Goal: Task Accomplishment & Management: Complete application form

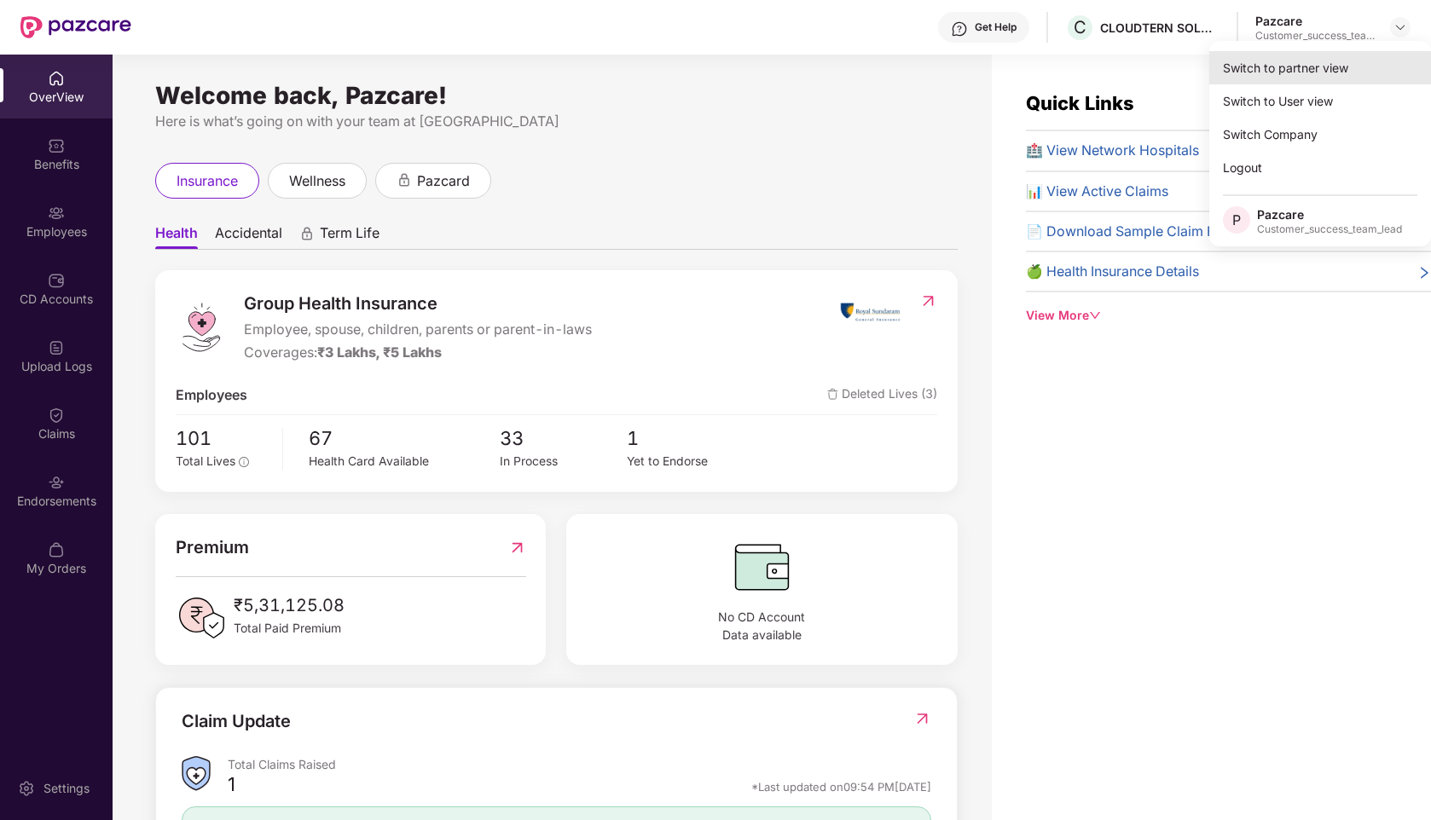
click at [1255, 71] on div "Switch to partner view" at bounding box center [1320, 67] width 222 height 33
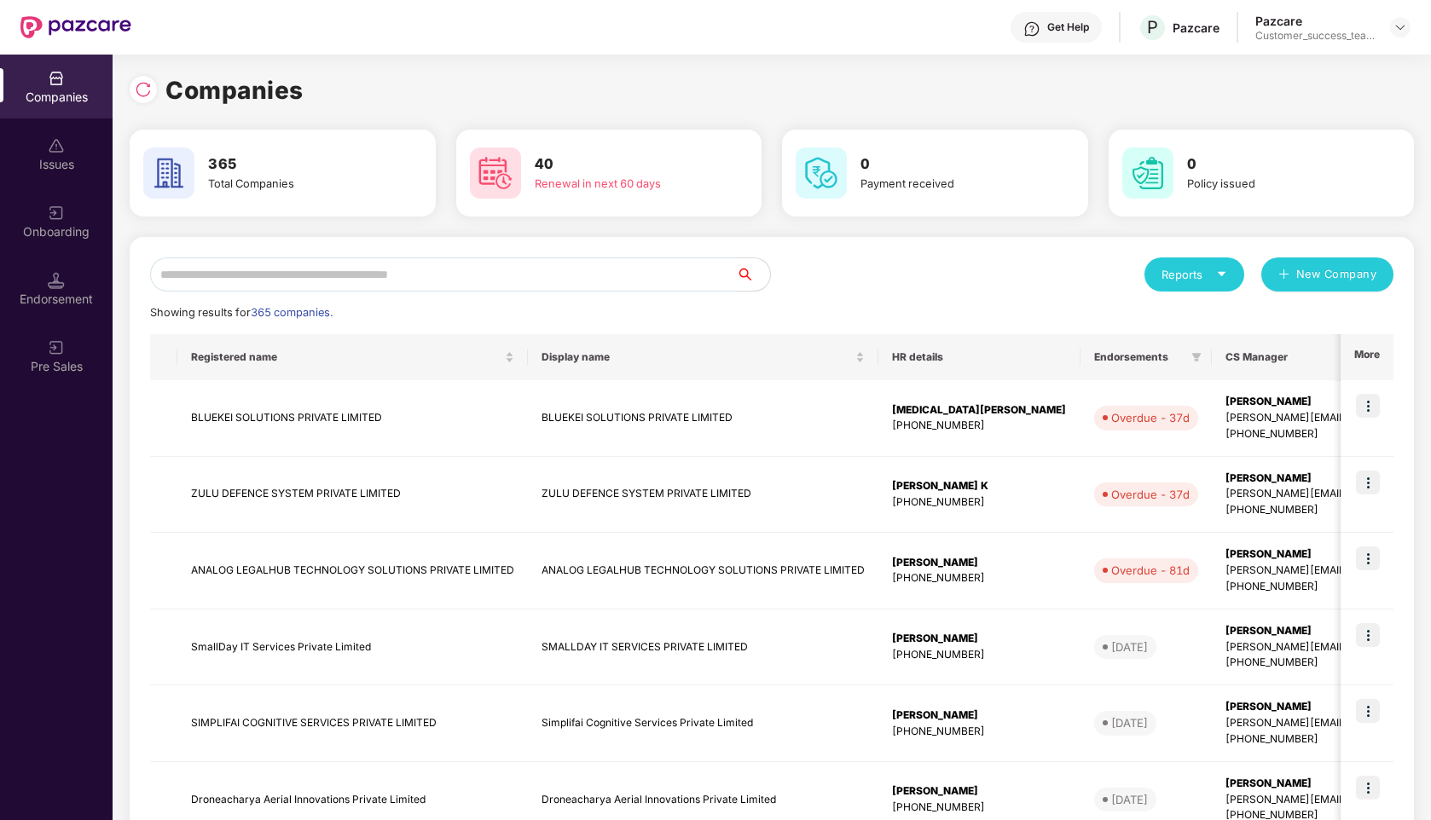
click at [236, 274] on input "text" at bounding box center [443, 275] width 586 height 34
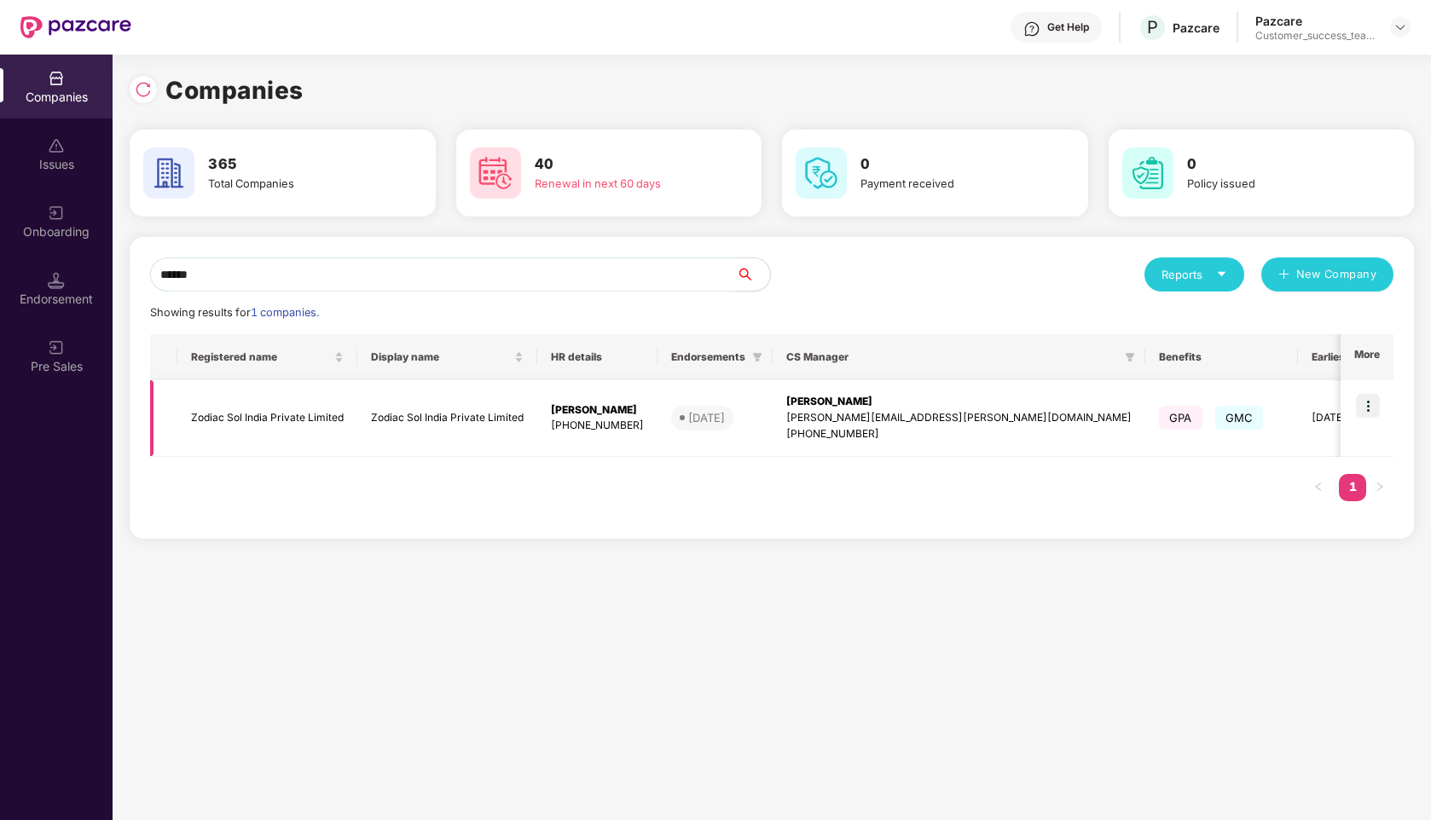
type input "******"
click at [1371, 406] on img at bounding box center [1368, 406] width 24 height 24
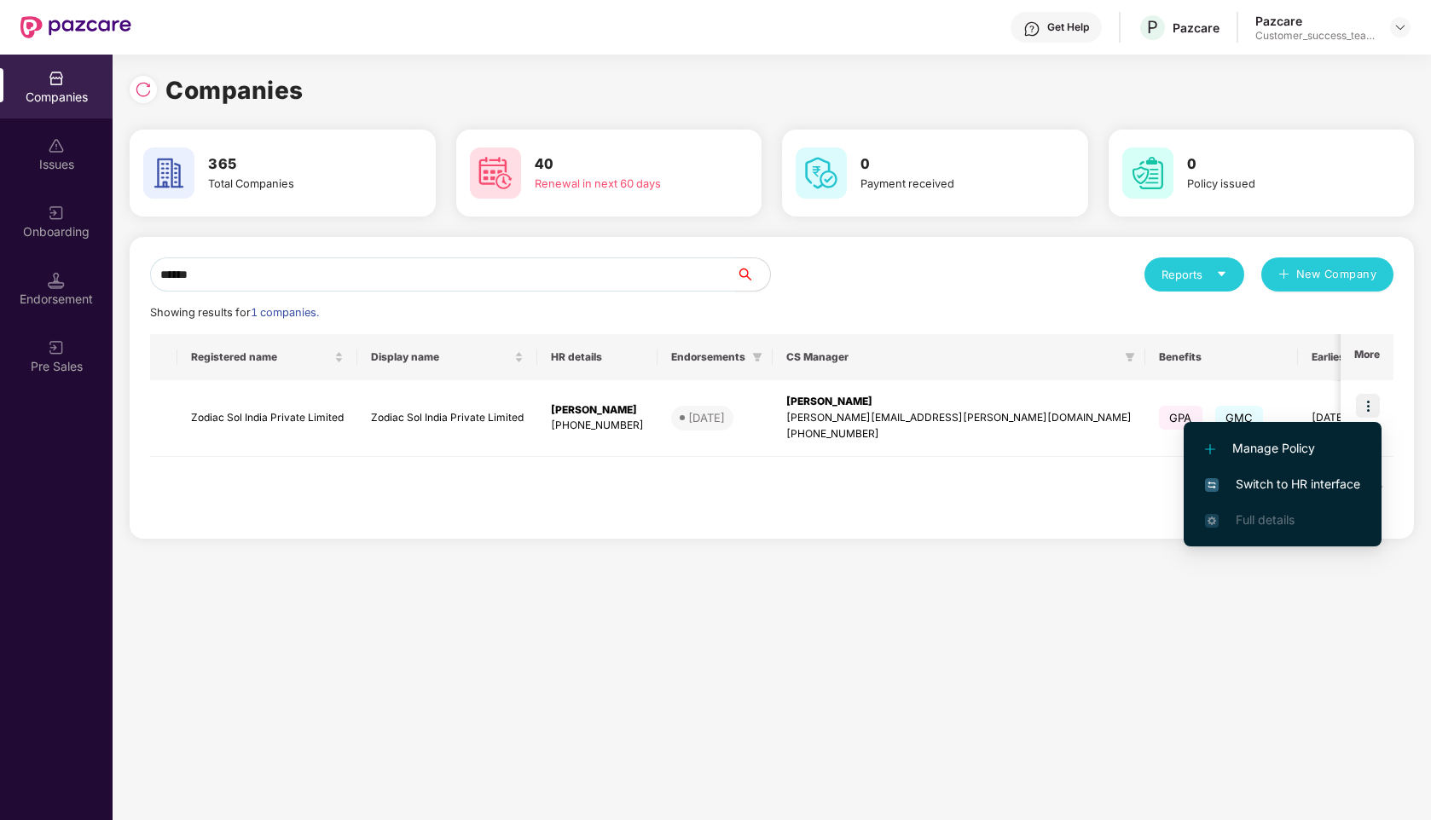
click at [1254, 481] on span "Switch to HR interface" at bounding box center [1282, 484] width 155 height 19
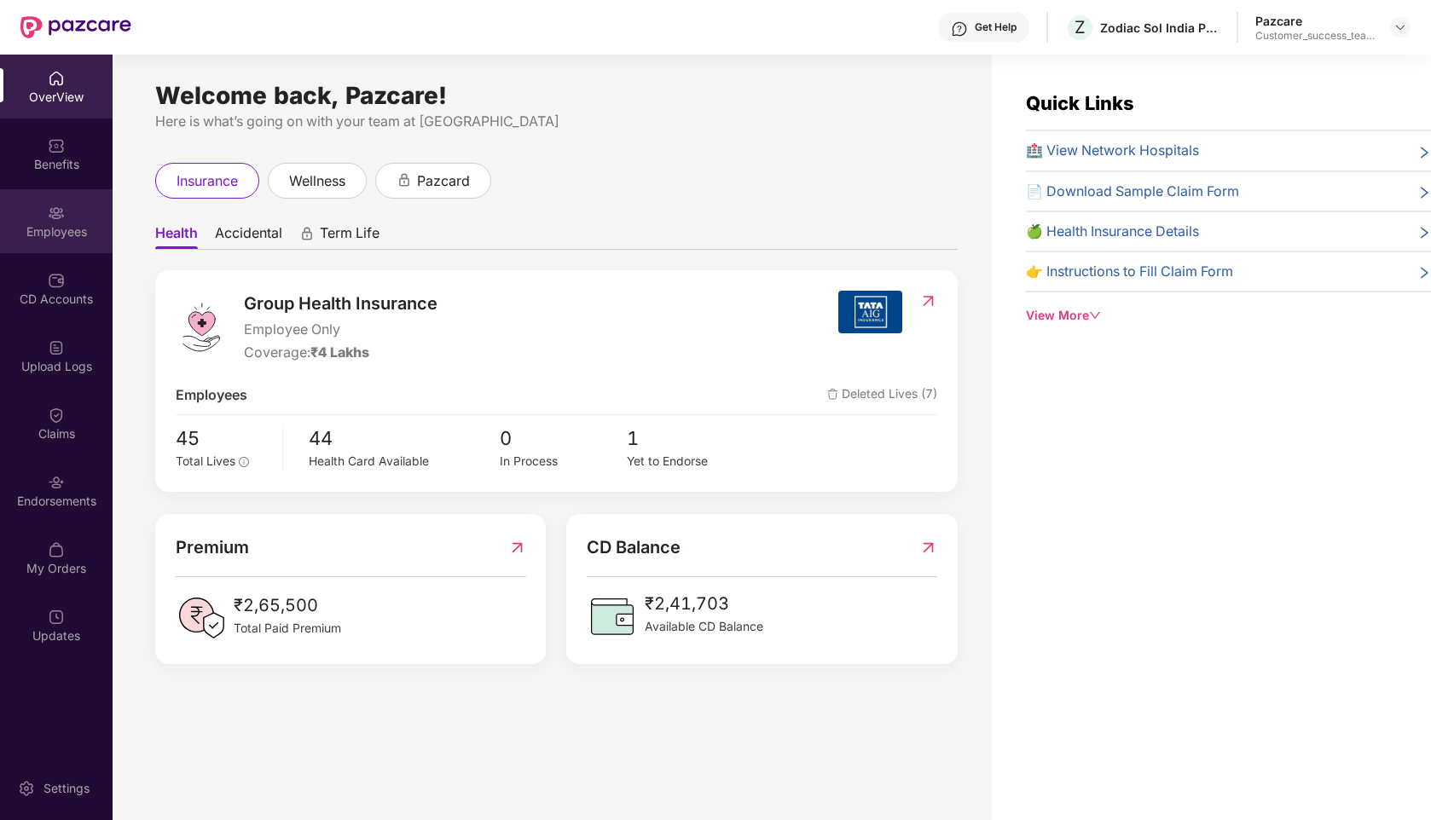
click at [34, 212] on div "Employees" at bounding box center [56, 221] width 113 height 64
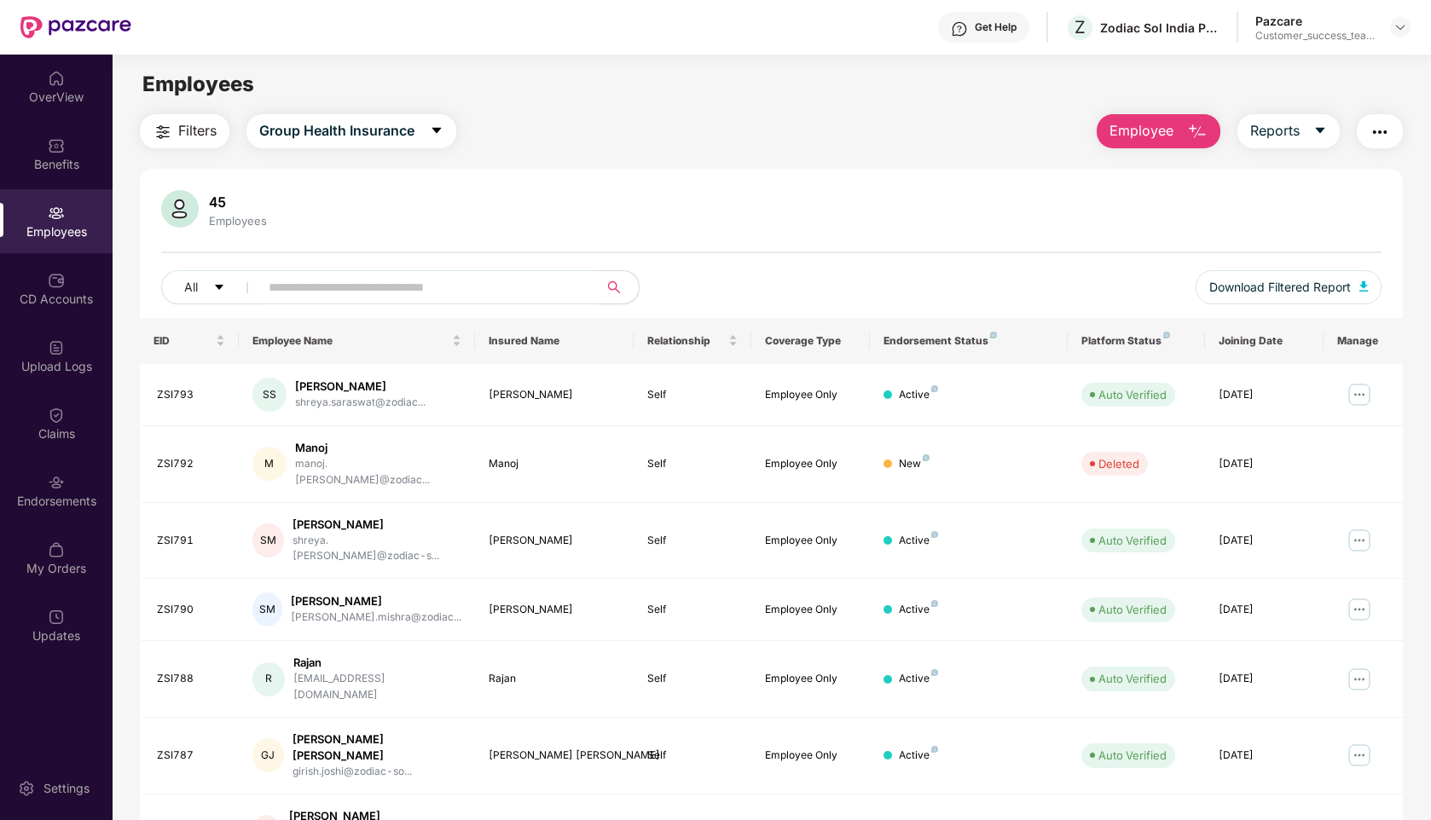
click at [364, 290] on input "text" at bounding box center [422, 288] width 306 height 26
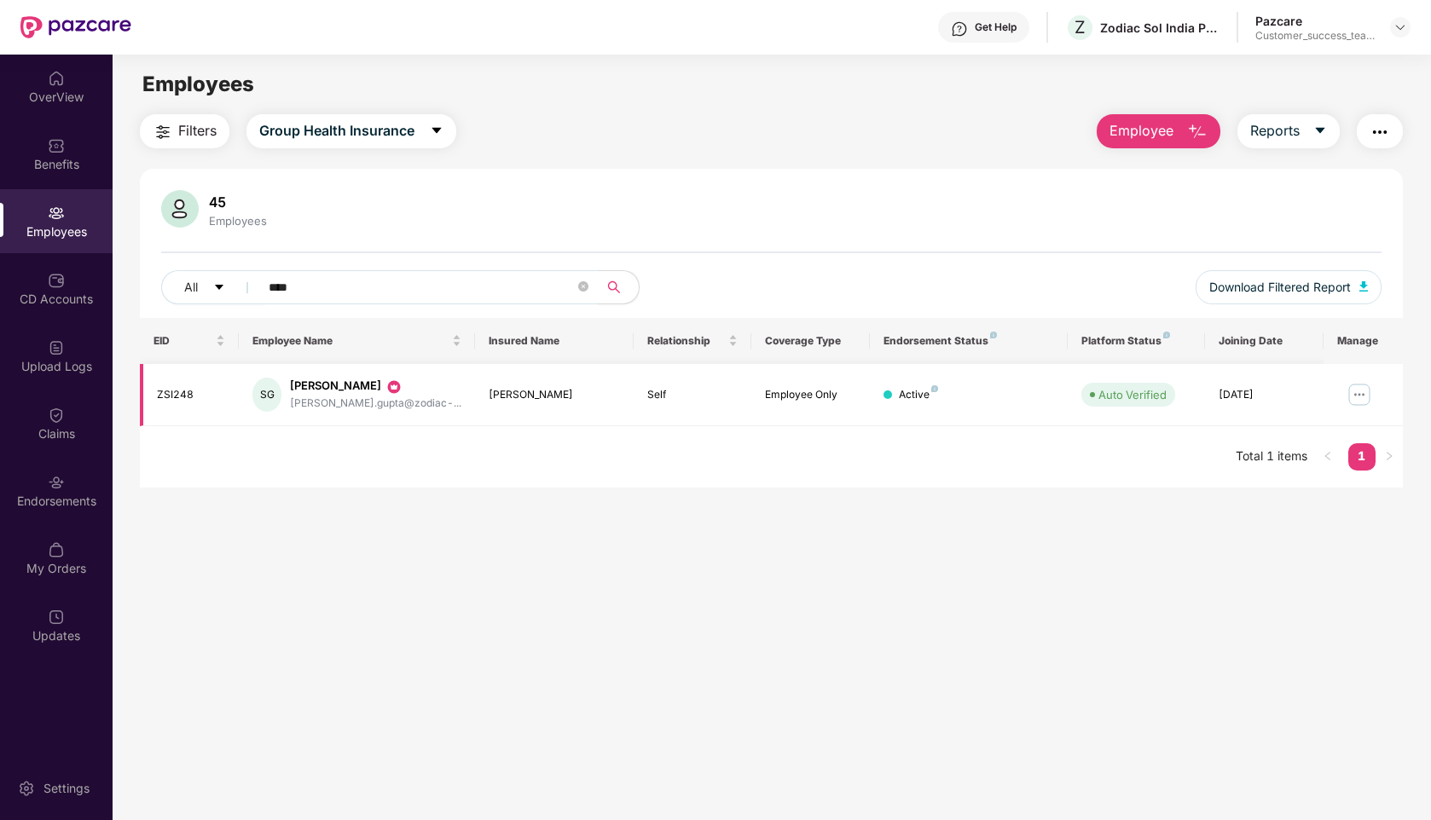
type input "****"
click at [1353, 394] on img at bounding box center [1359, 394] width 27 height 27
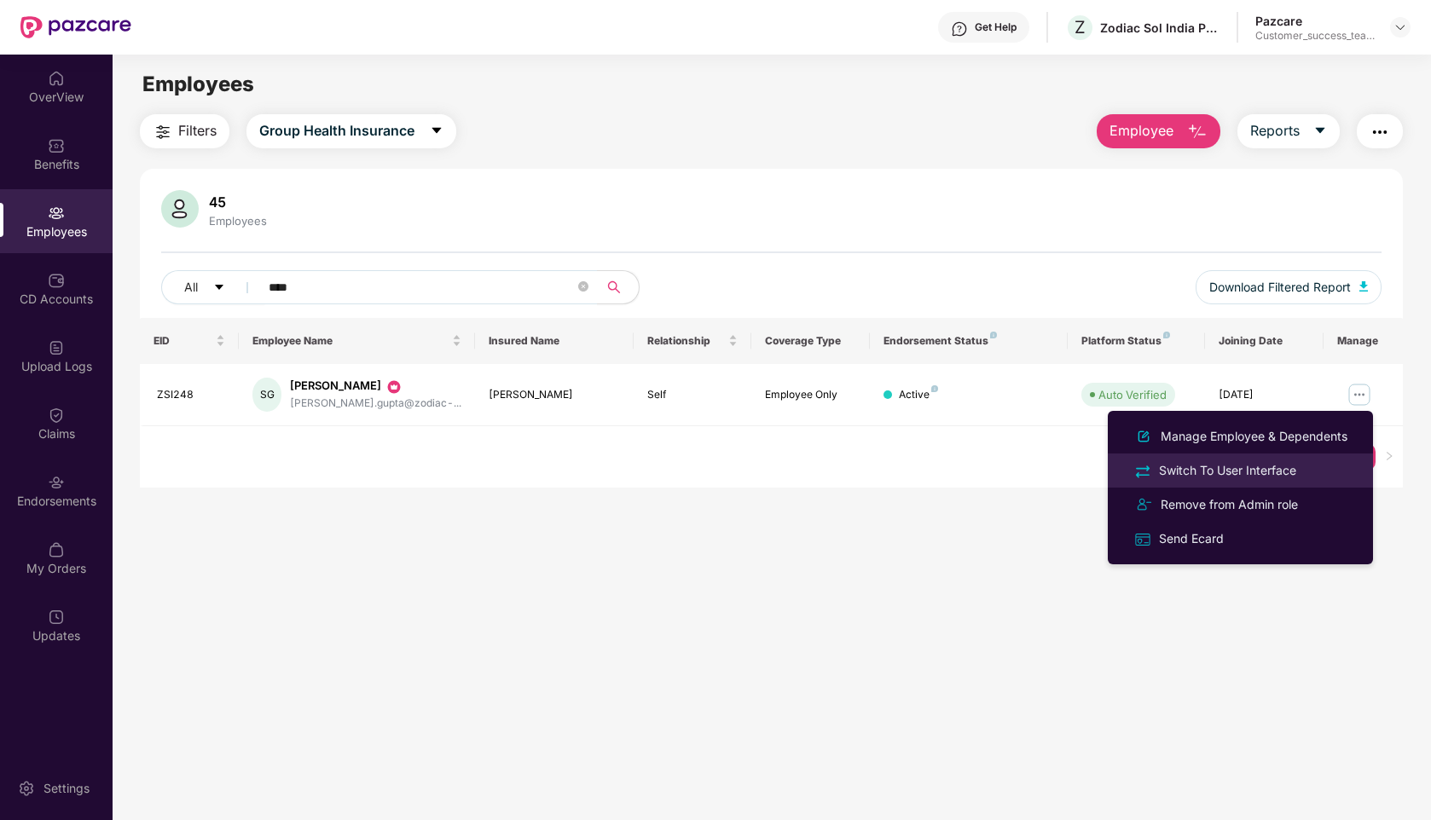
click at [1218, 466] on div "Switch To User Interface" at bounding box center [1227, 470] width 144 height 19
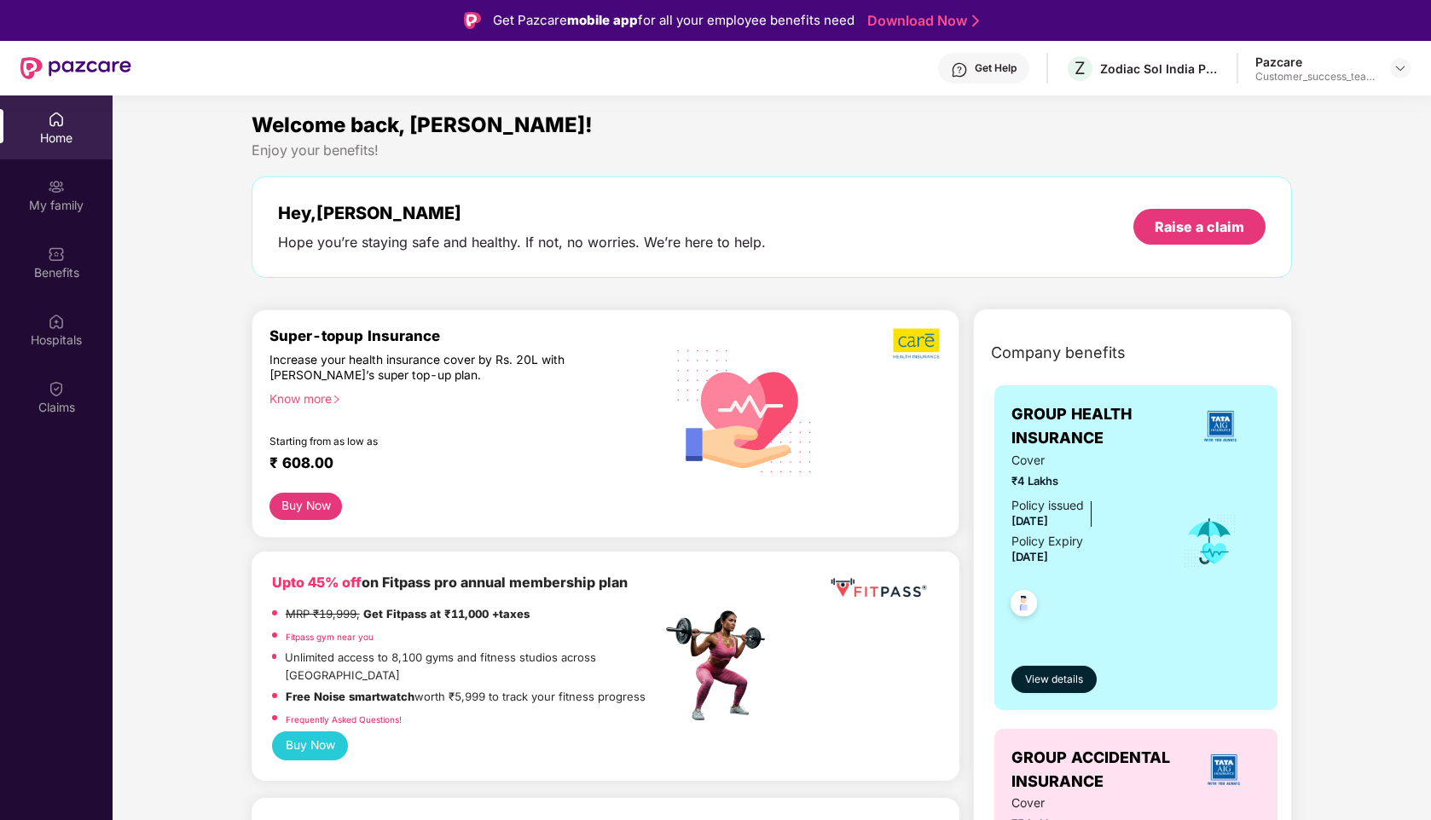
click at [999, 65] on div "Get Help" at bounding box center [996, 68] width 42 height 14
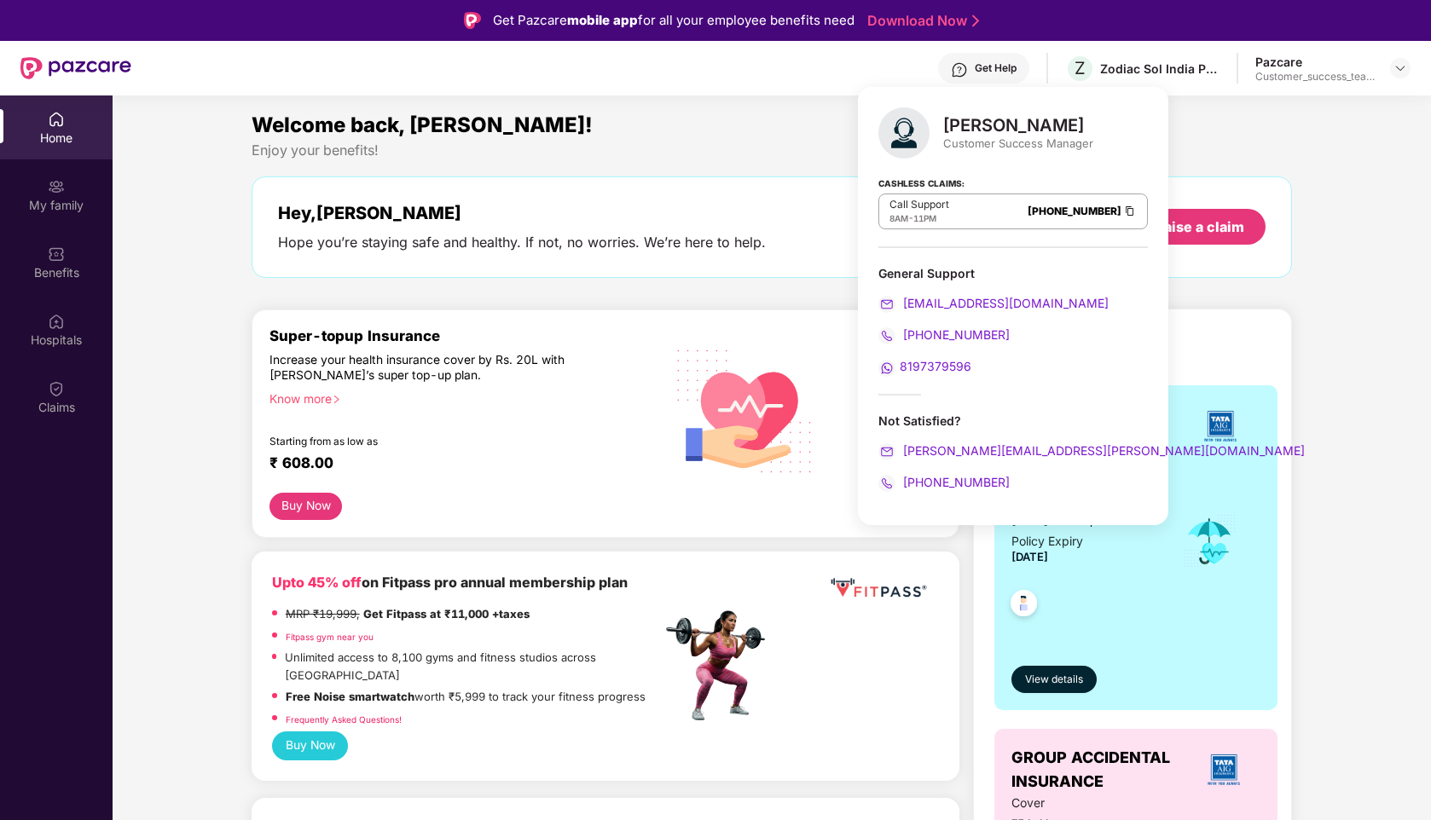
click at [719, 130] on div "Welcome back, [PERSON_NAME]!" at bounding box center [772, 125] width 1041 height 32
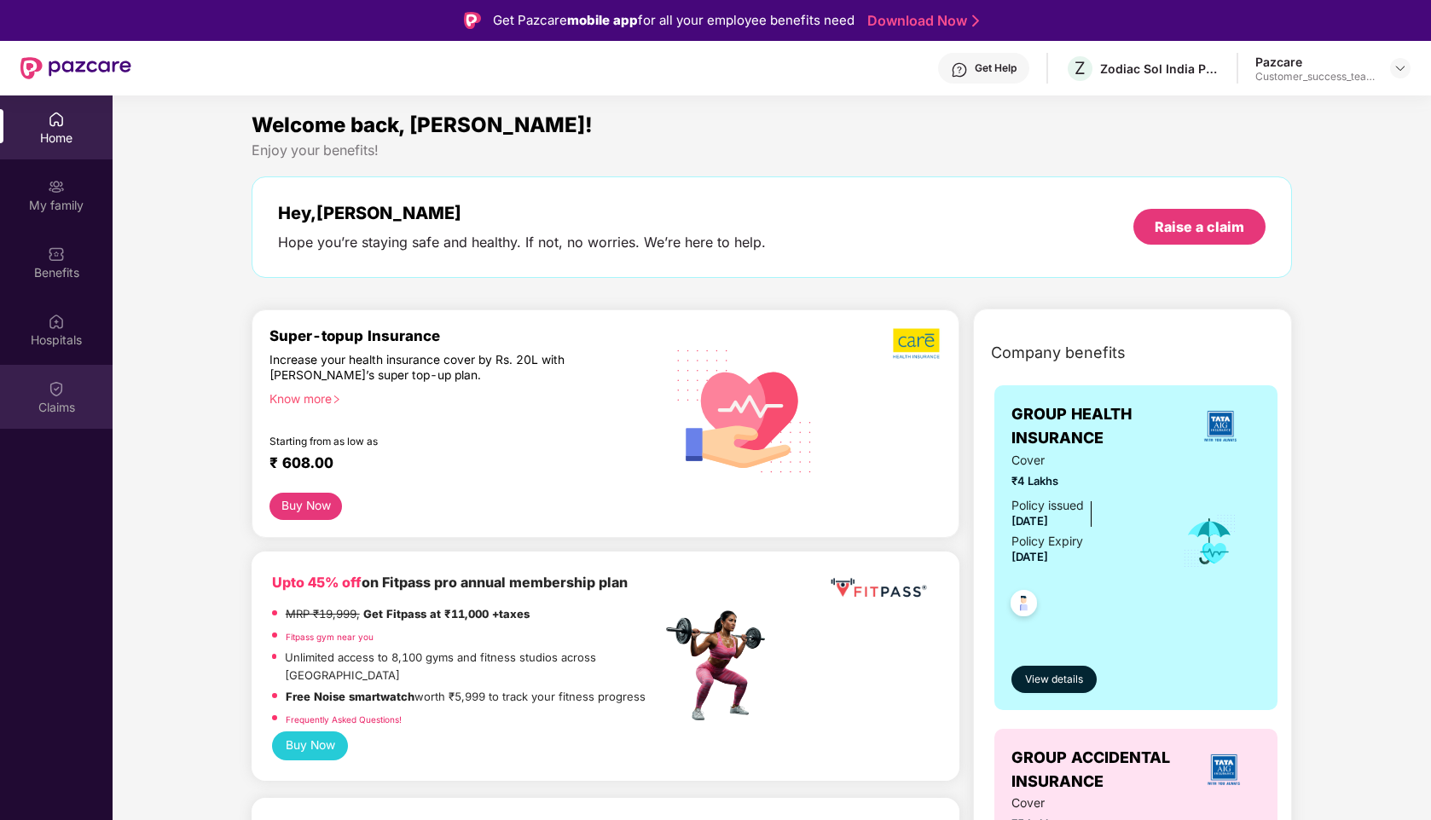
click at [70, 402] on div "Claims" at bounding box center [56, 407] width 113 height 17
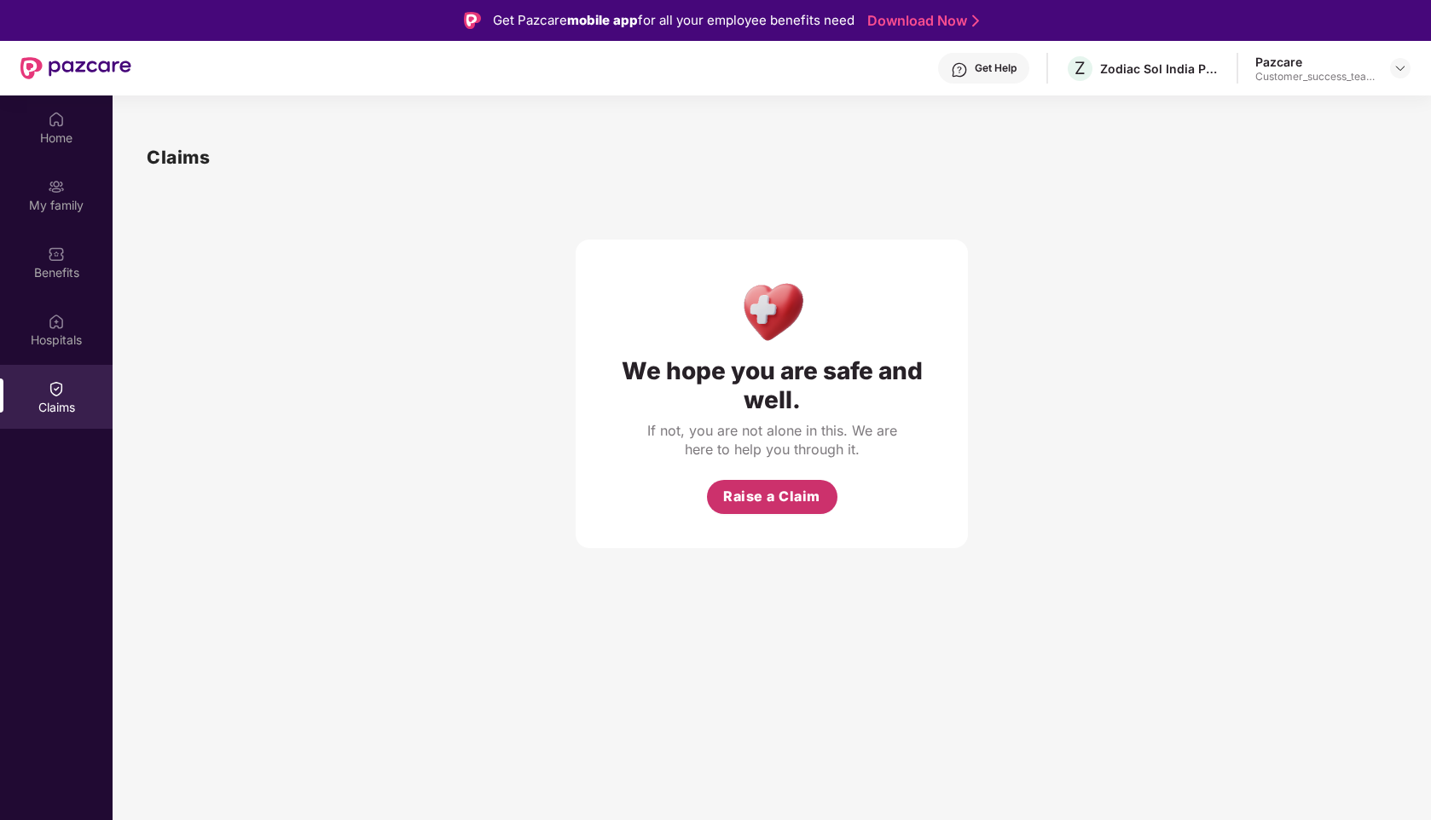
click at [760, 493] on span "Raise a Claim" at bounding box center [771, 496] width 97 height 21
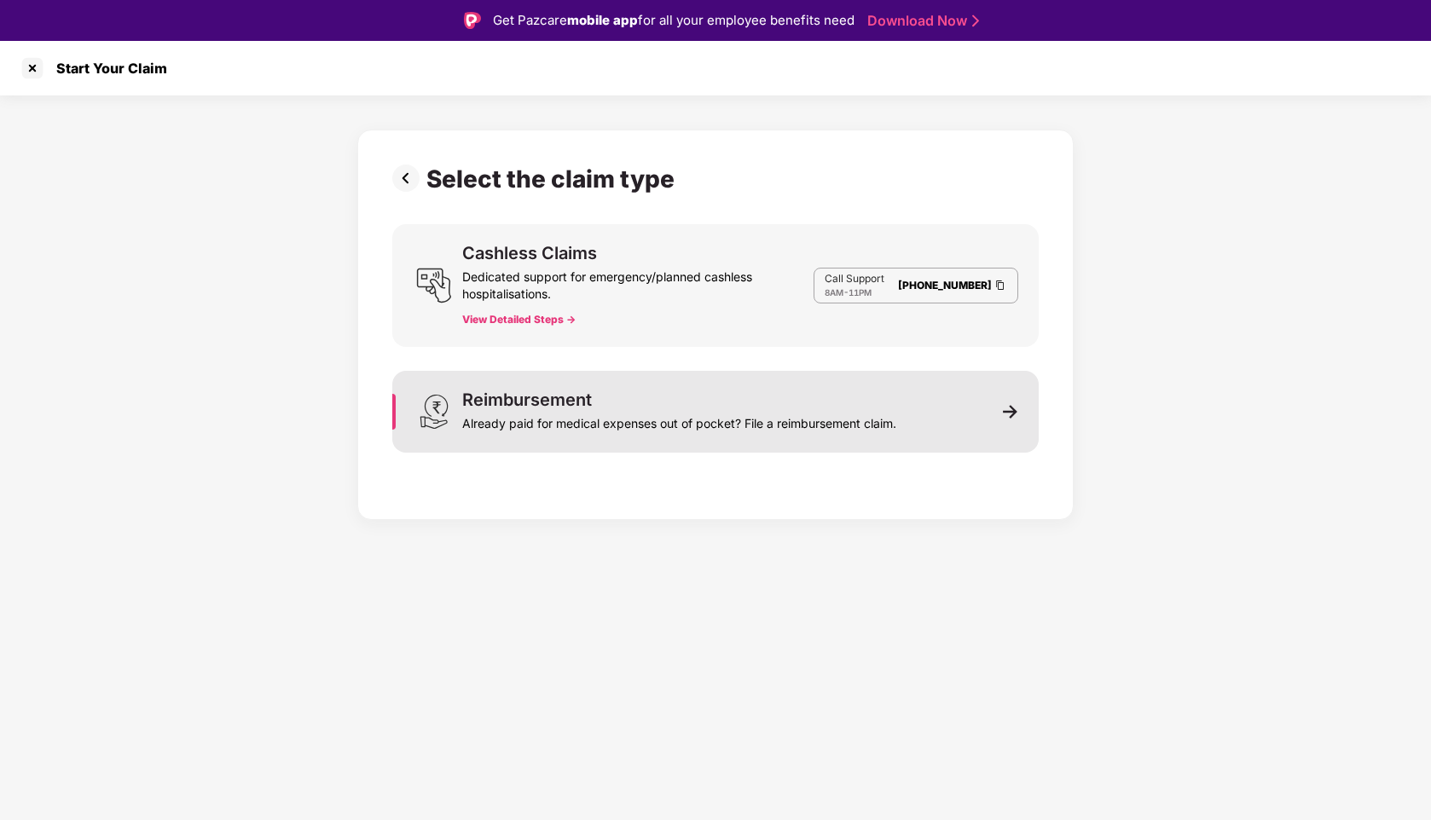
click at [1005, 408] on img at bounding box center [1010, 411] width 15 height 15
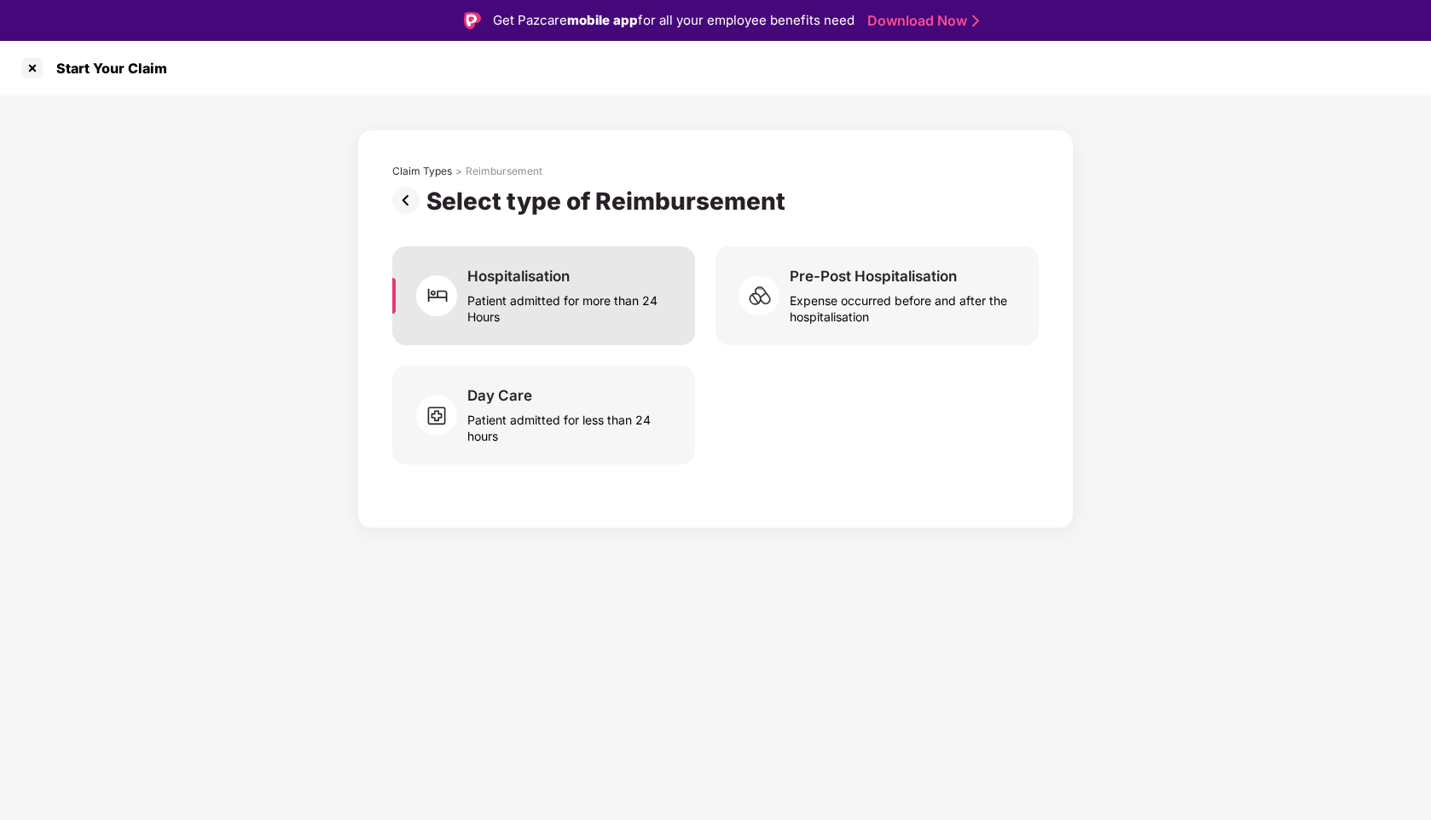
click at [613, 269] on div "Hospitalisation Patient admitted for more than 24 Hours" at bounding box center [570, 296] width 207 height 58
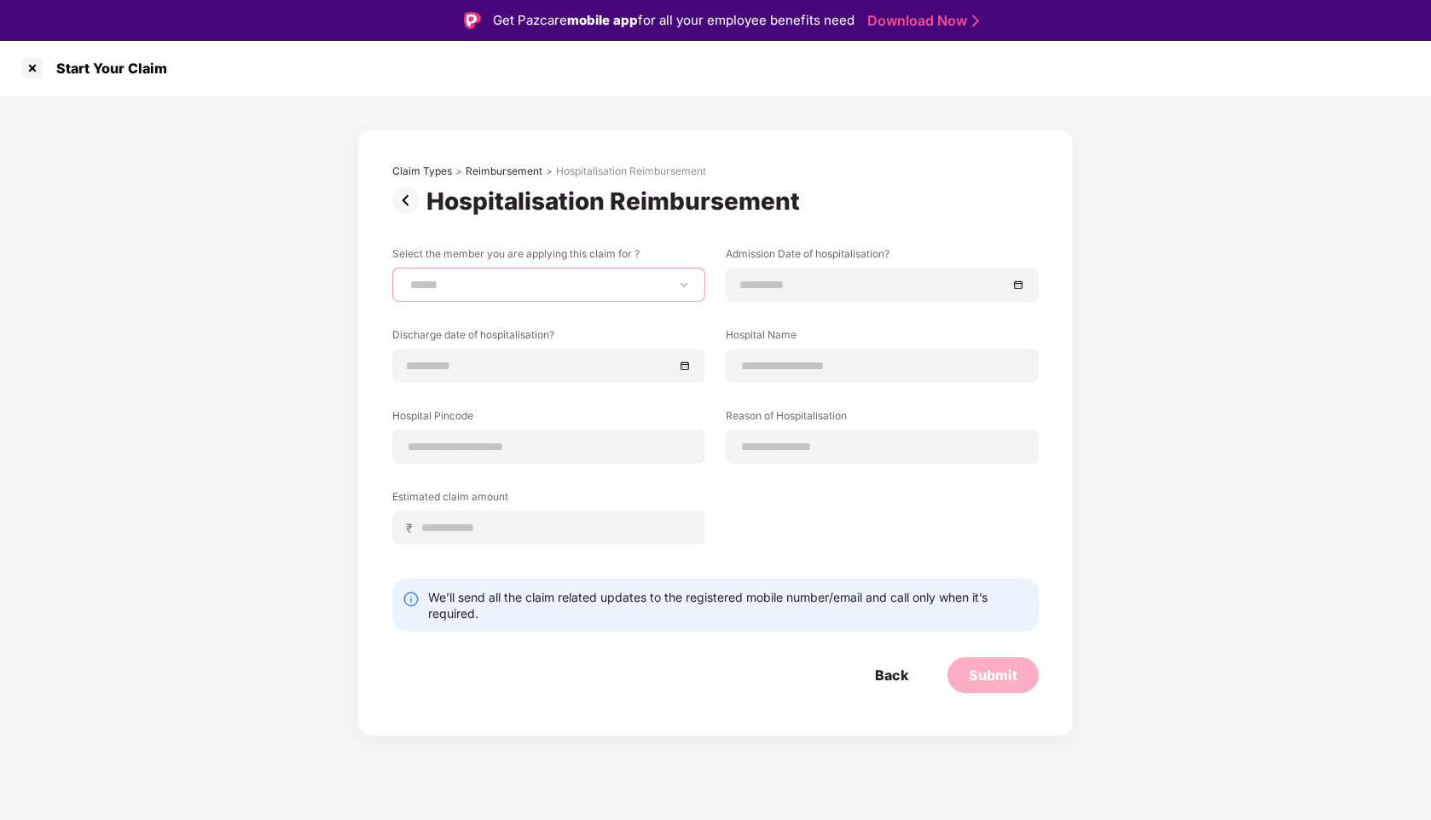
click at [480, 281] on select "**********" at bounding box center [549, 285] width 284 height 14
click at [26, 70] on div at bounding box center [32, 68] width 27 height 27
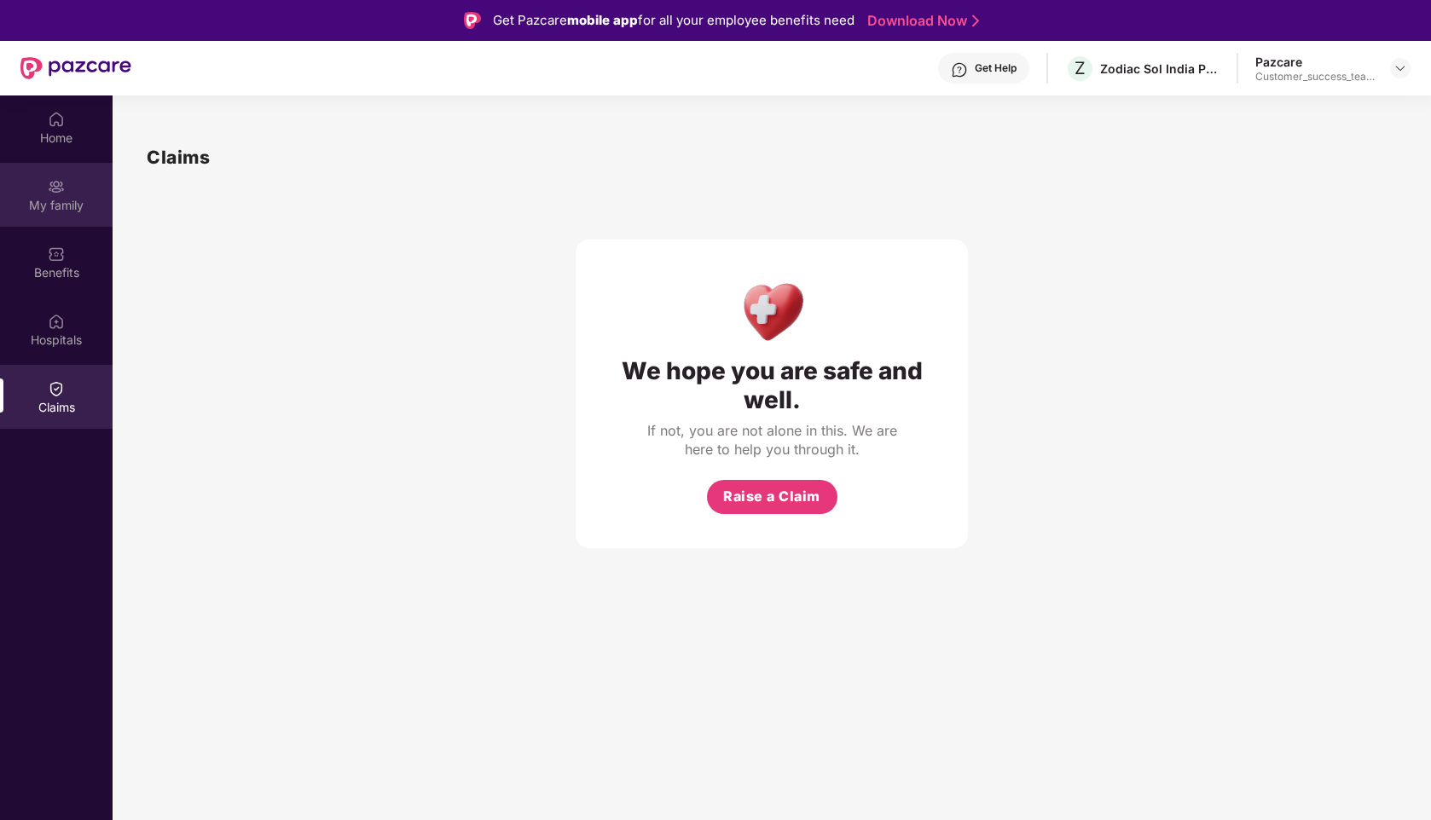
click at [56, 186] on img at bounding box center [56, 186] width 17 height 17
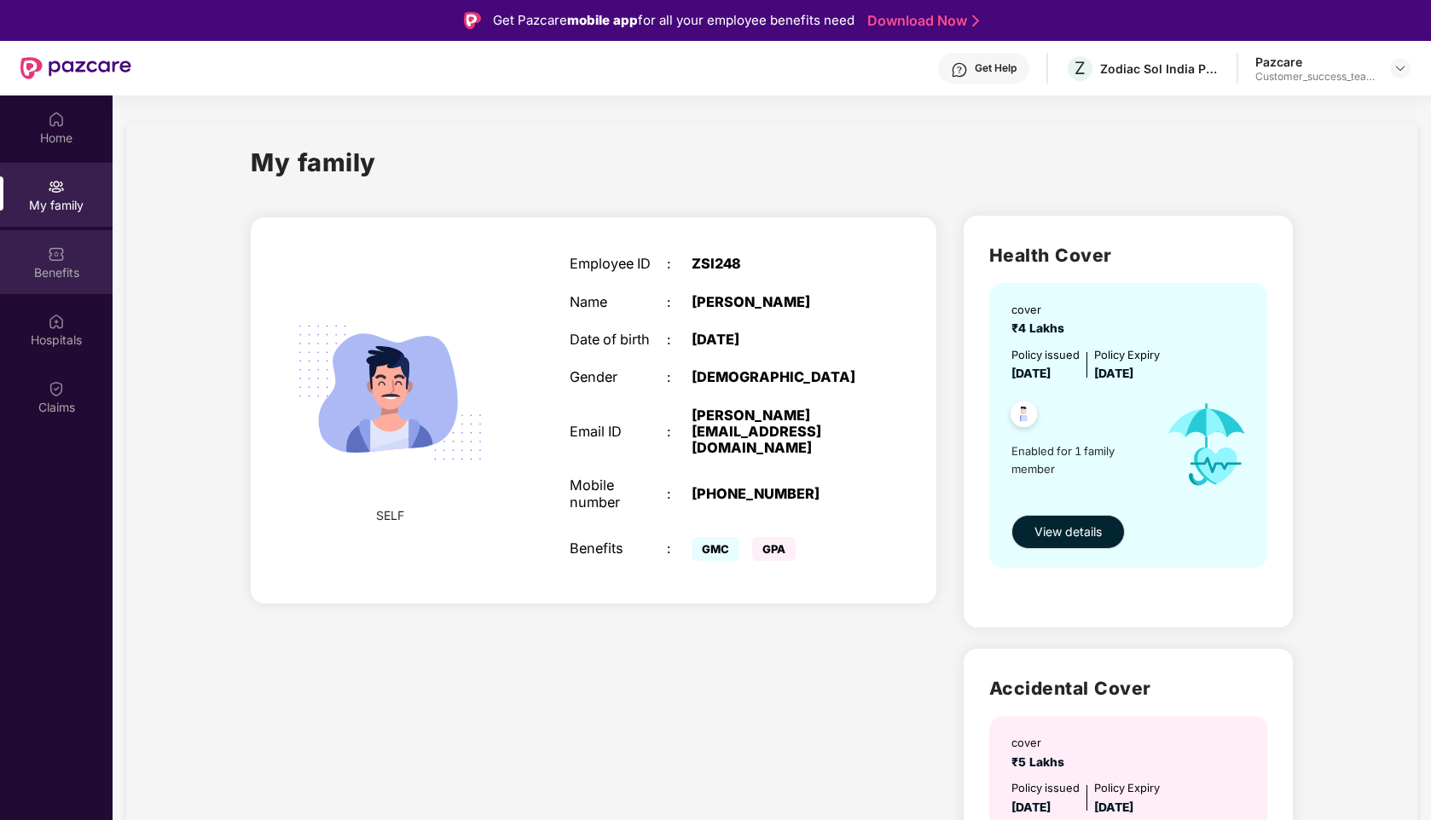
click at [72, 256] on div "Benefits" at bounding box center [56, 262] width 113 height 64
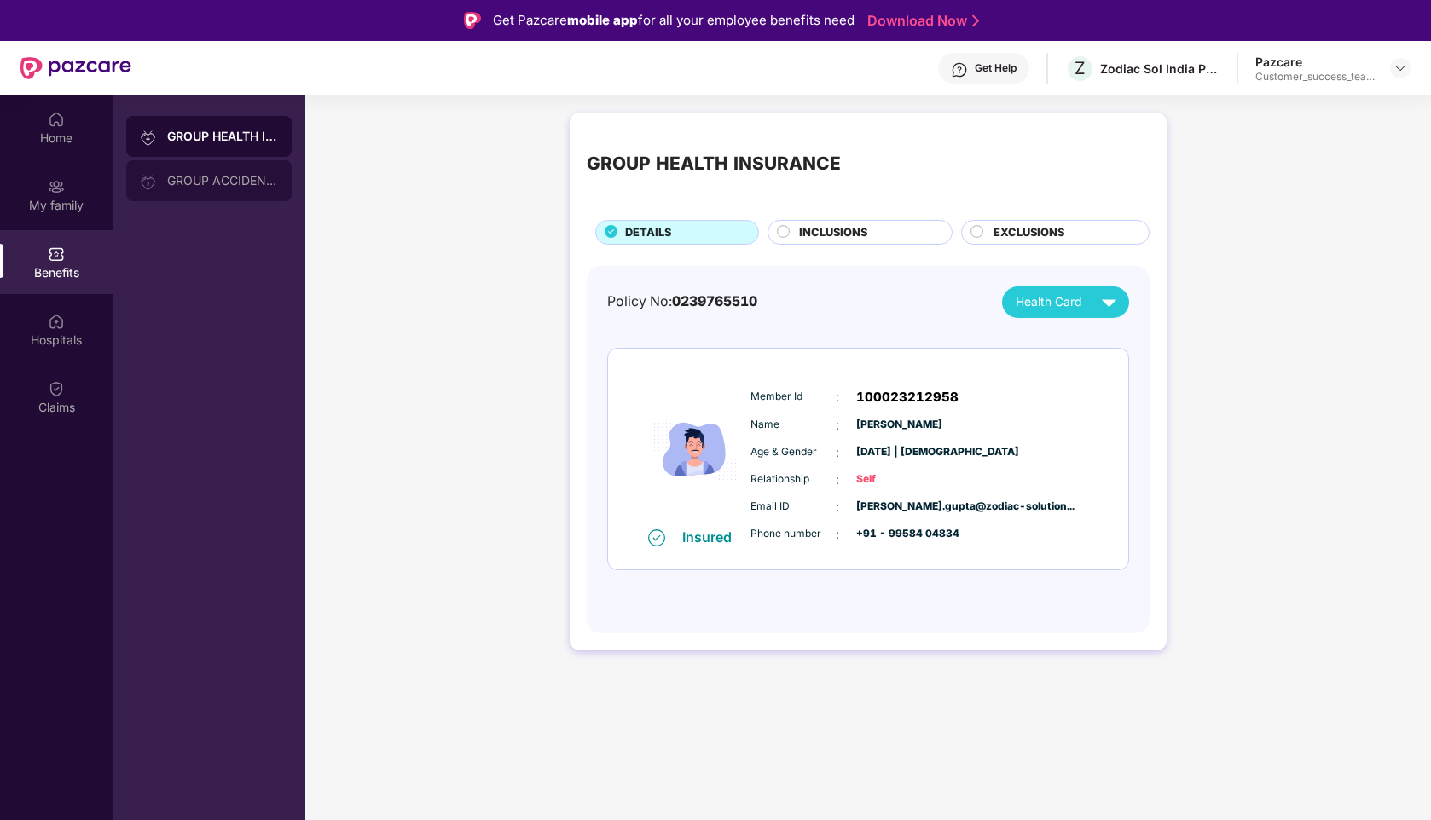
click at [240, 182] on div "GROUP ACCIDENTAL INSURANCE" at bounding box center [222, 181] width 111 height 14
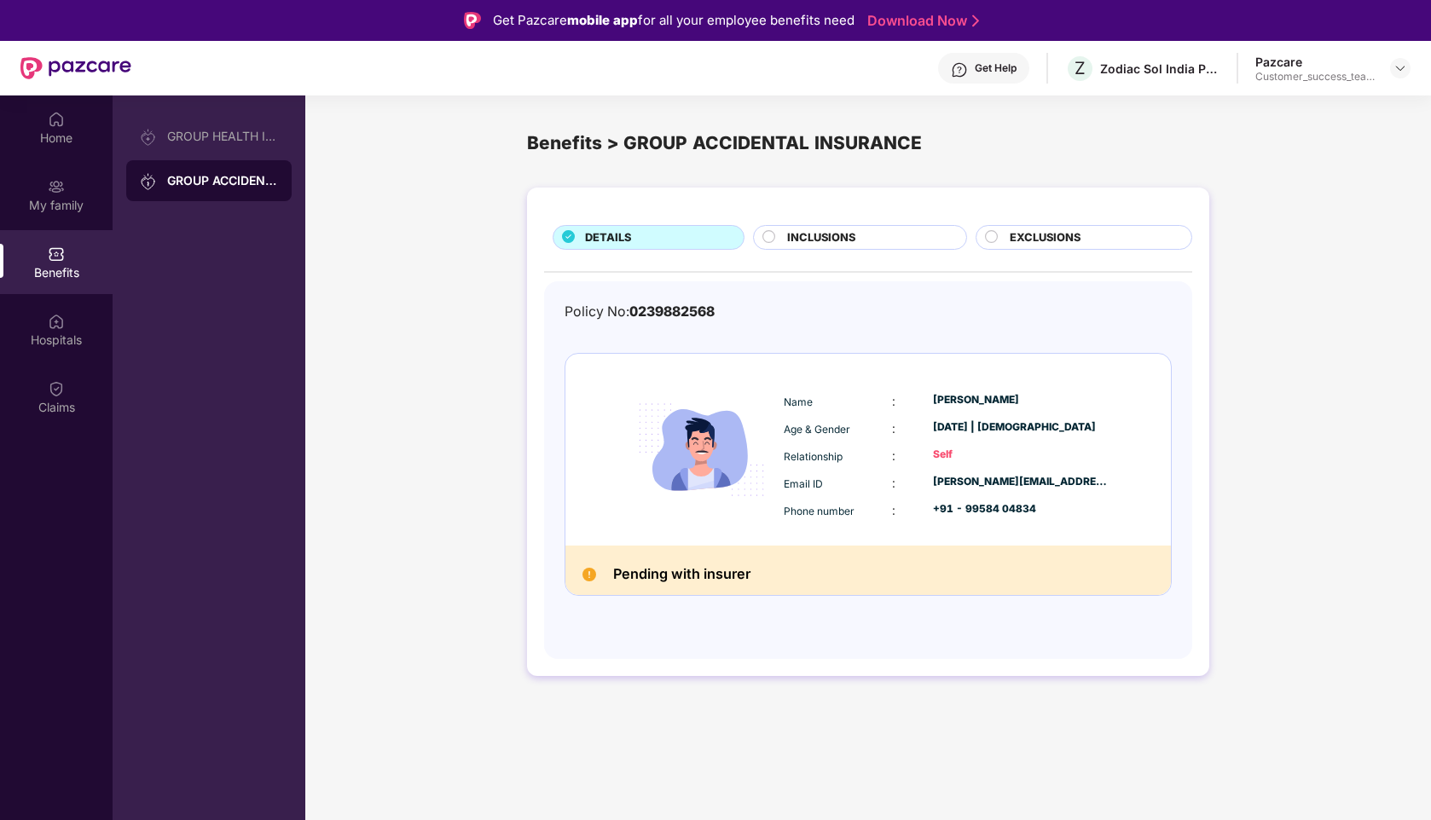
click at [783, 238] on div "INCLUSIONS" at bounding box center [868, 239] width 179 height 20
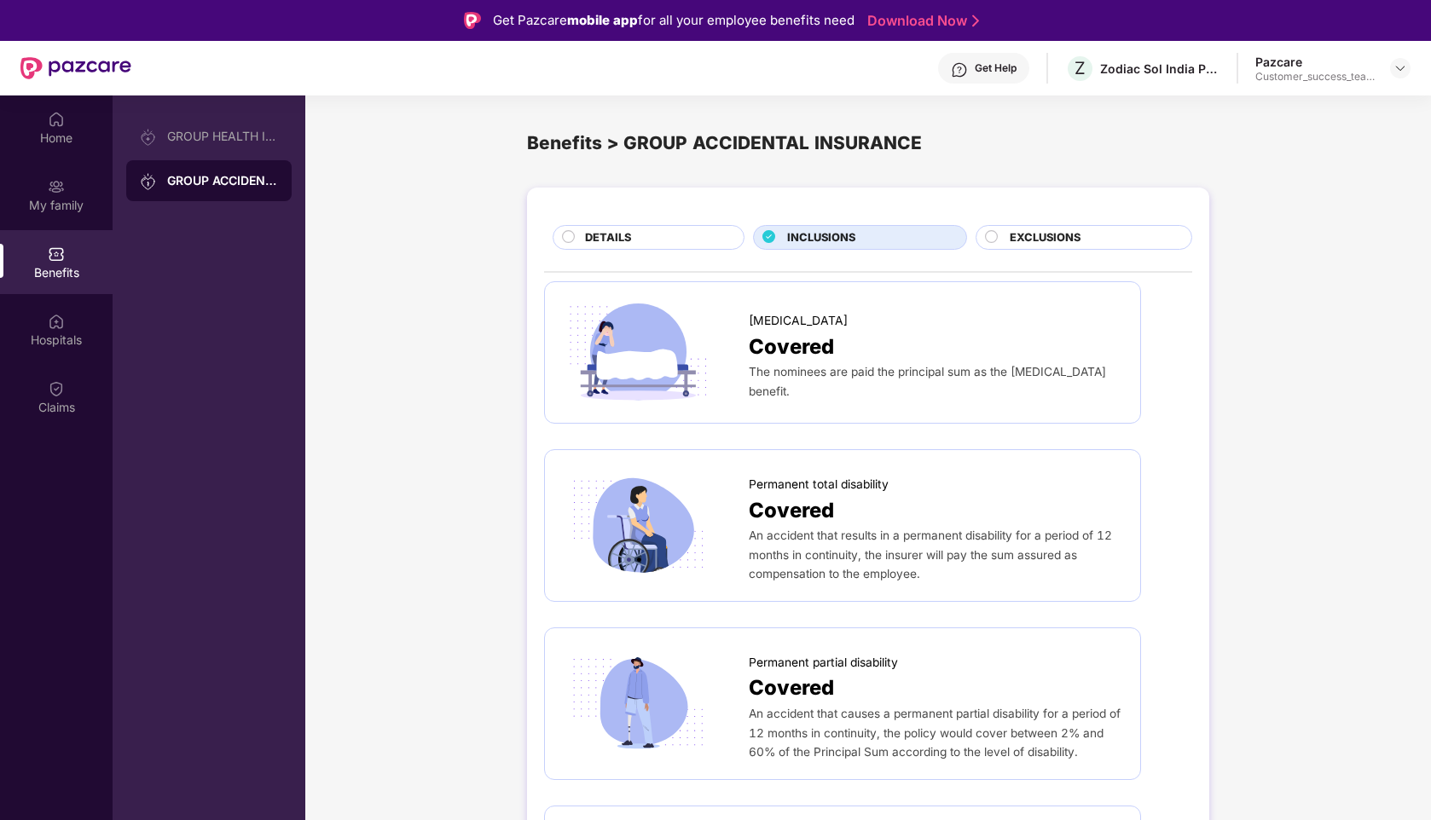
click at [1034, 236] on span "EXCLUSIONS" at bounding box center [1045, 237] width 71 height 17
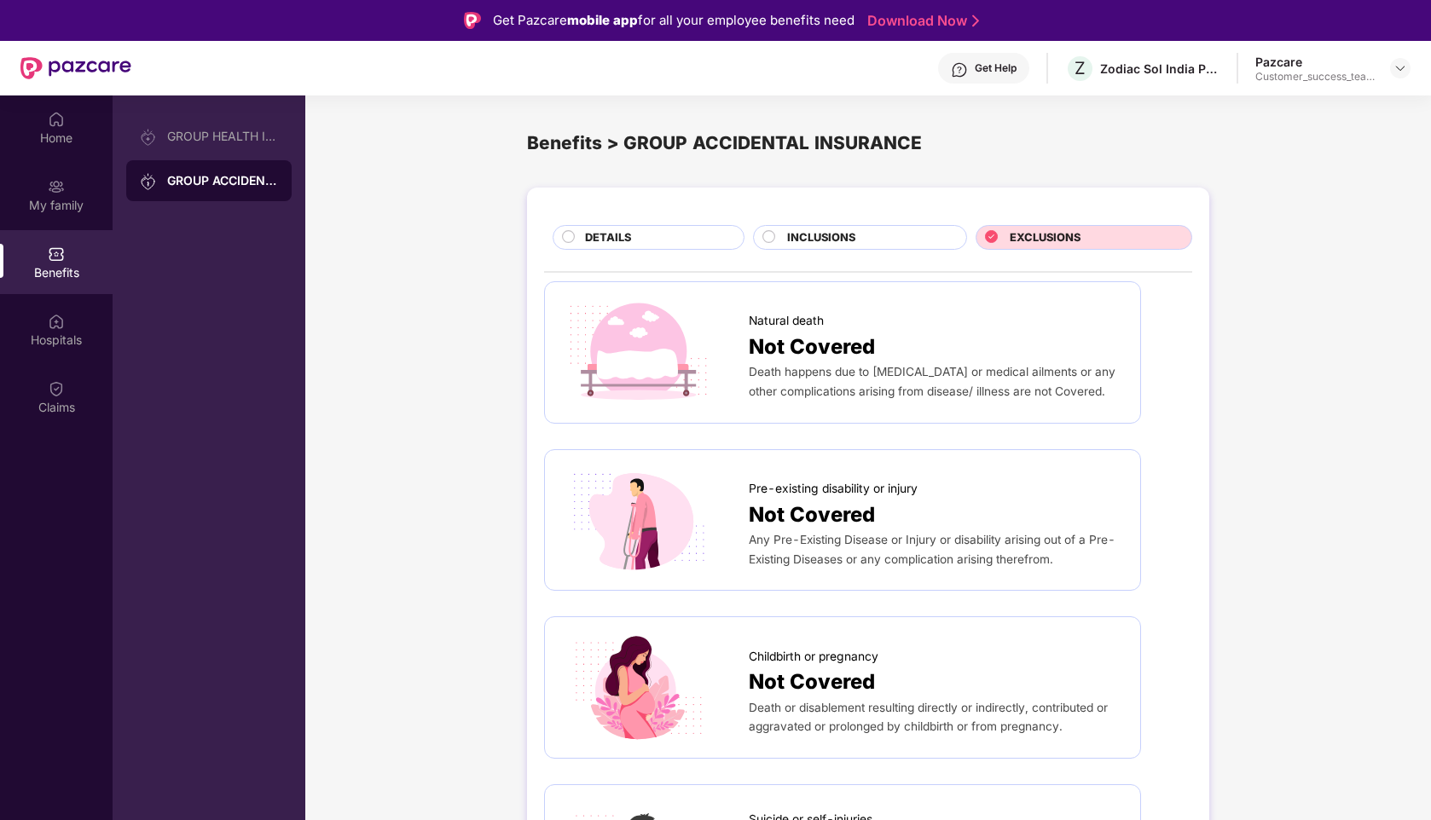
click at [663, 231] on div "DETAILS" at bounding box center [655, 239] width 159 height 20
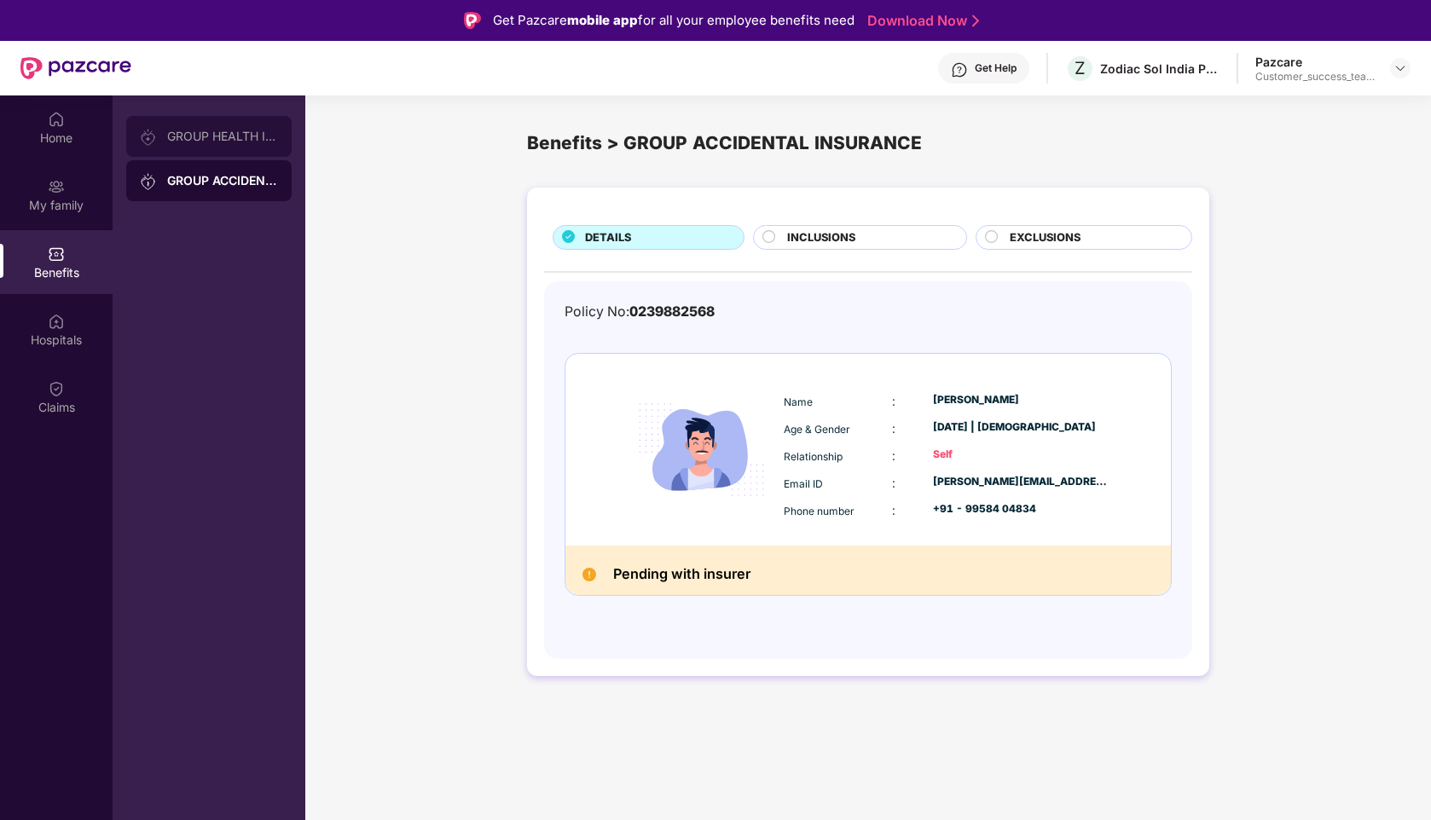
click at [210, 144] on div "GROUP HEALTH INSURANCE" at bounding box center [208, 136] width 165 height 41
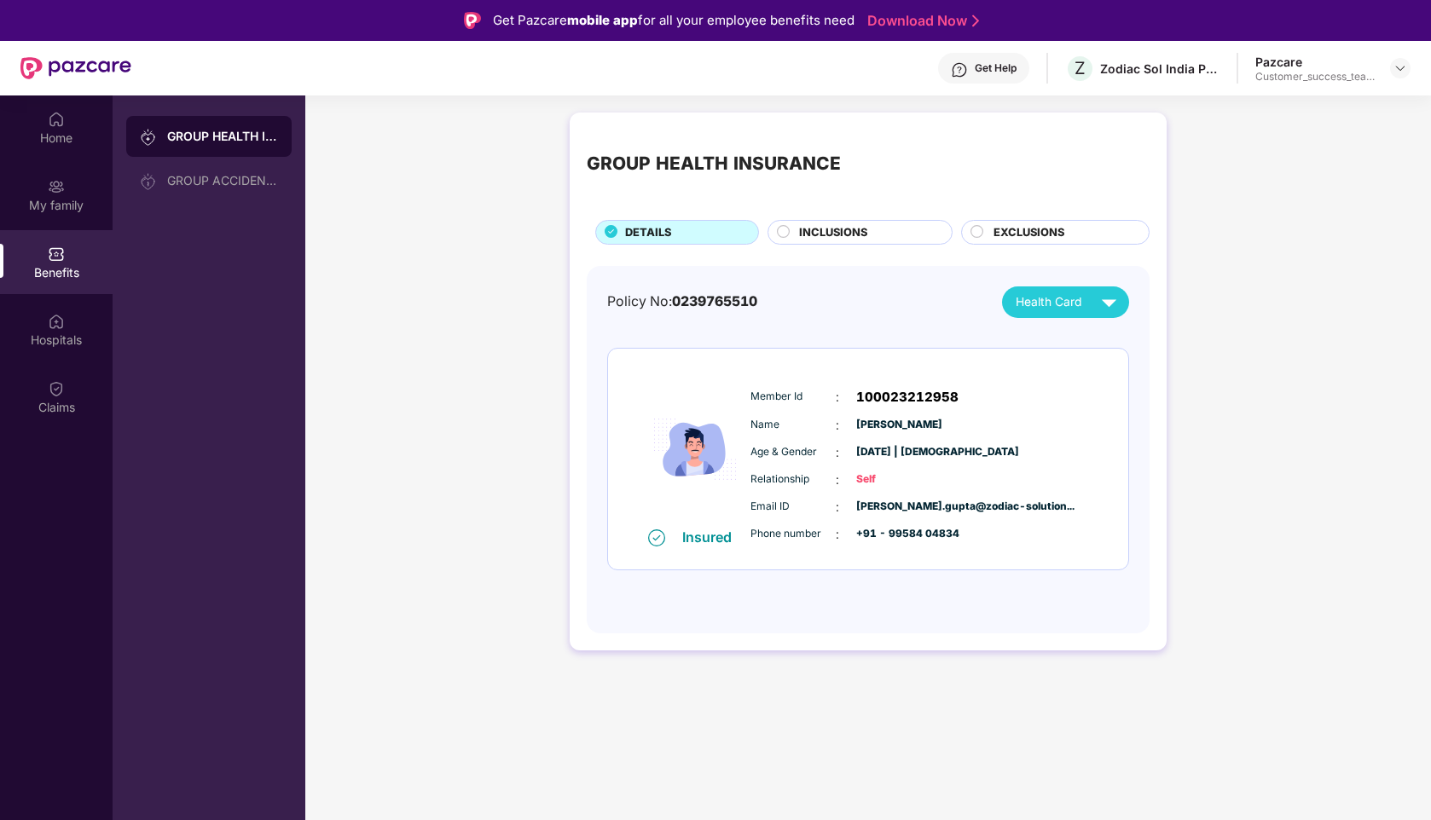
click at [866, 236] on span "INCLUSIONS" at bounding box center [833, 232] width 68 height 17
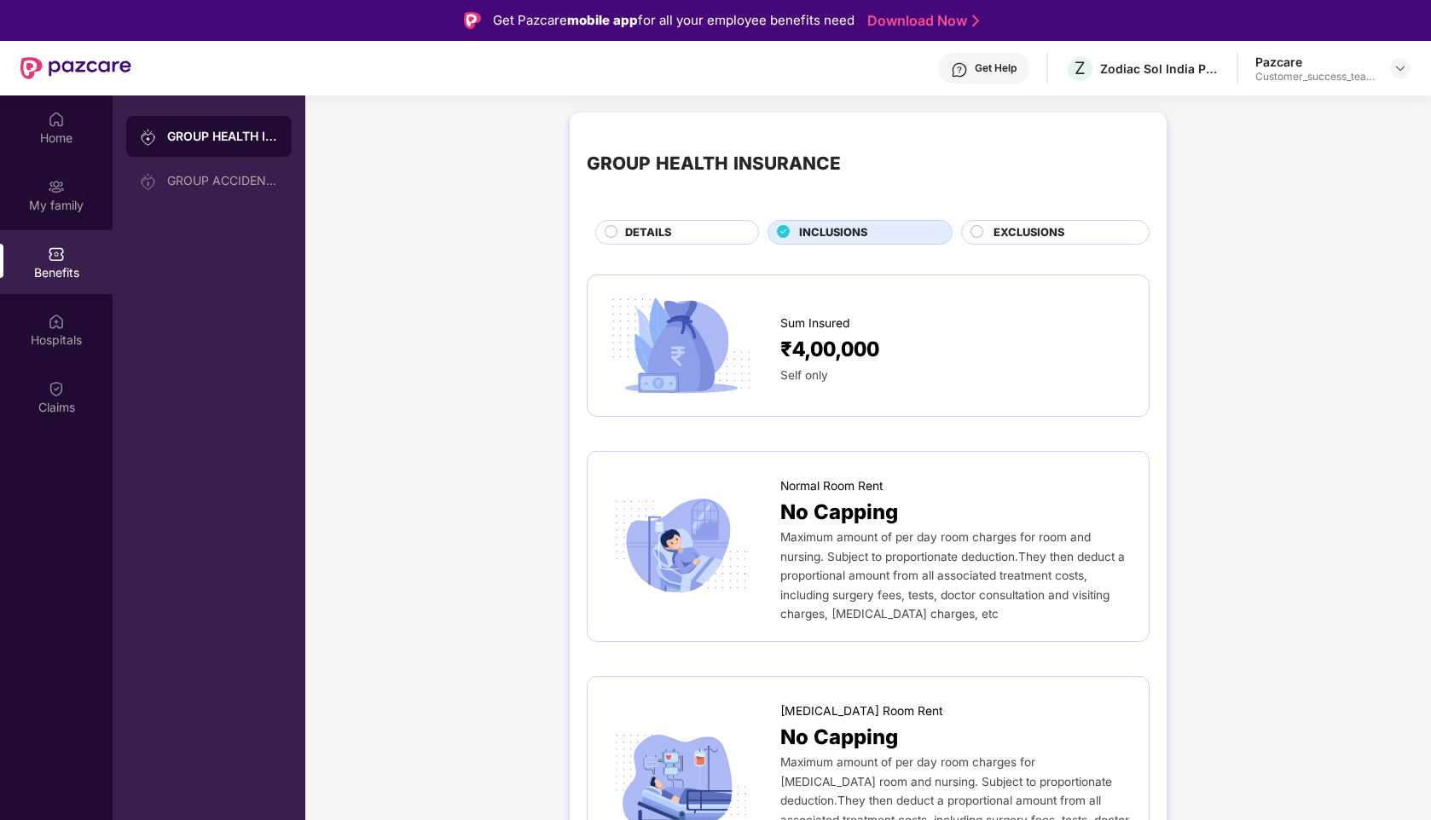
click at [1020, 238] on span "EXCLUSIONS" at bounding box center [1028, 232] width 71 height 17
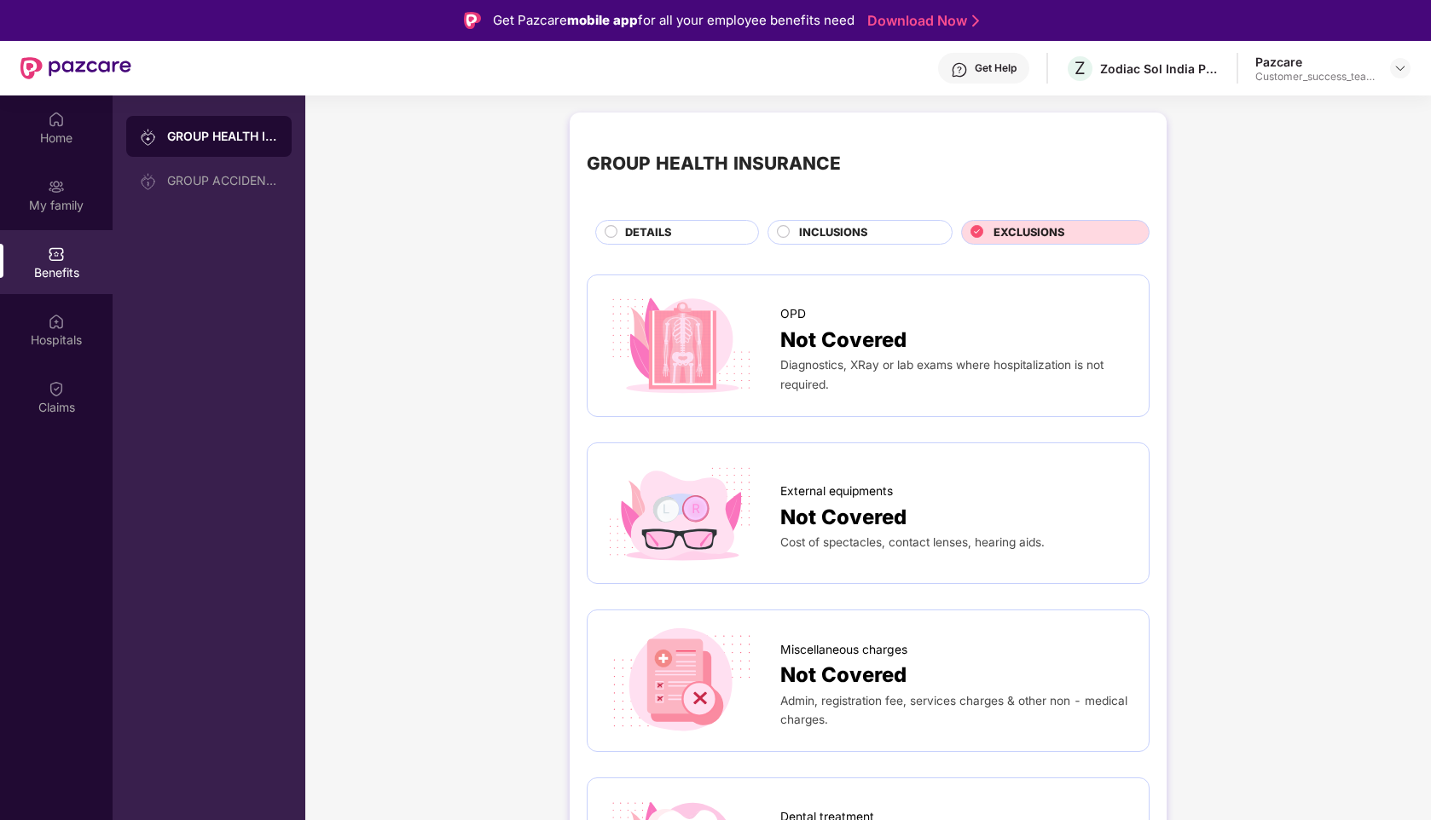
click at [663, 234] on span "DETAILS" at bounding box center [648, 232] width 46 height 17
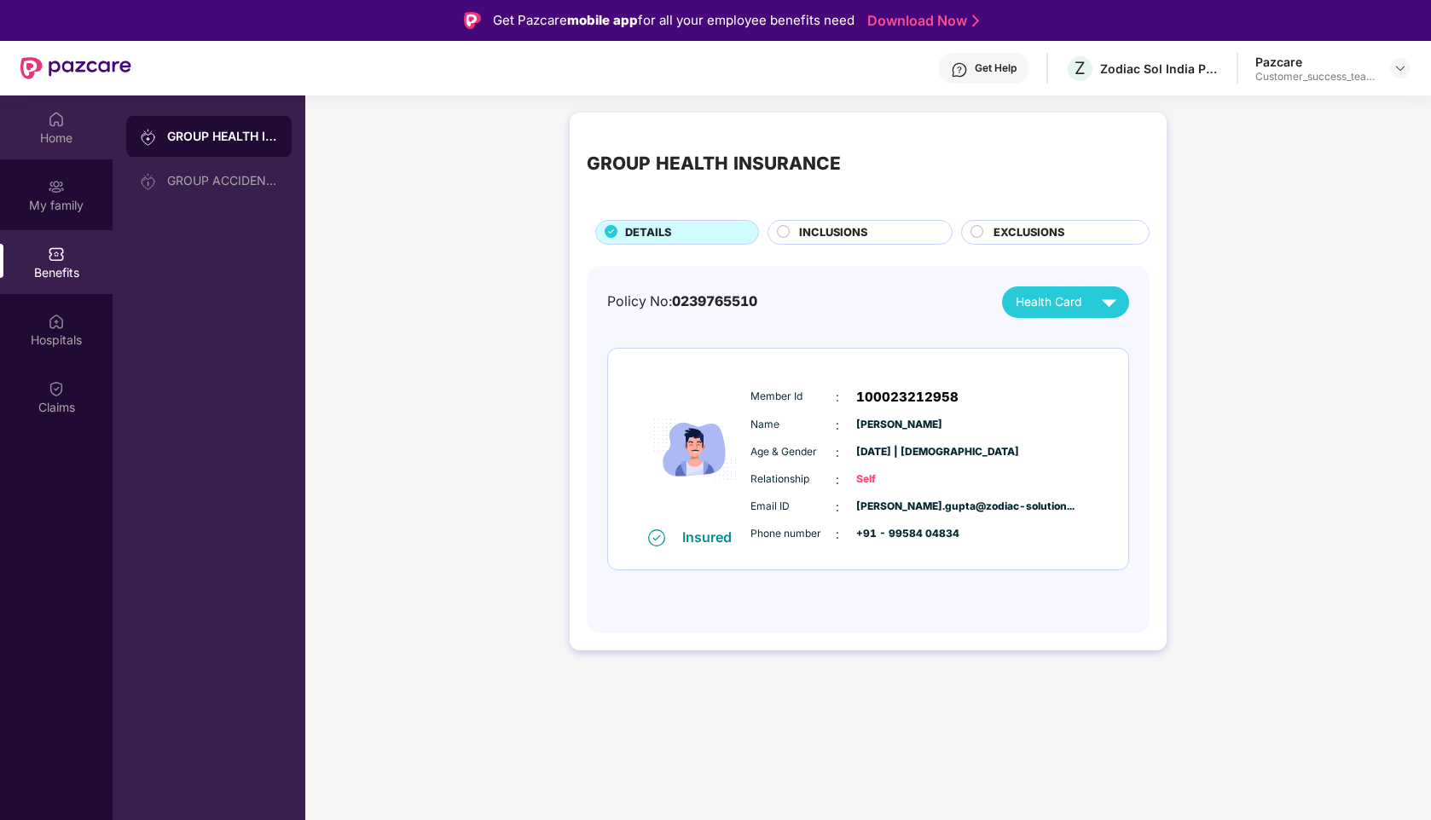
click at [58, 136] on div "Home" at bounding box center [56, 138] width 113 height 17
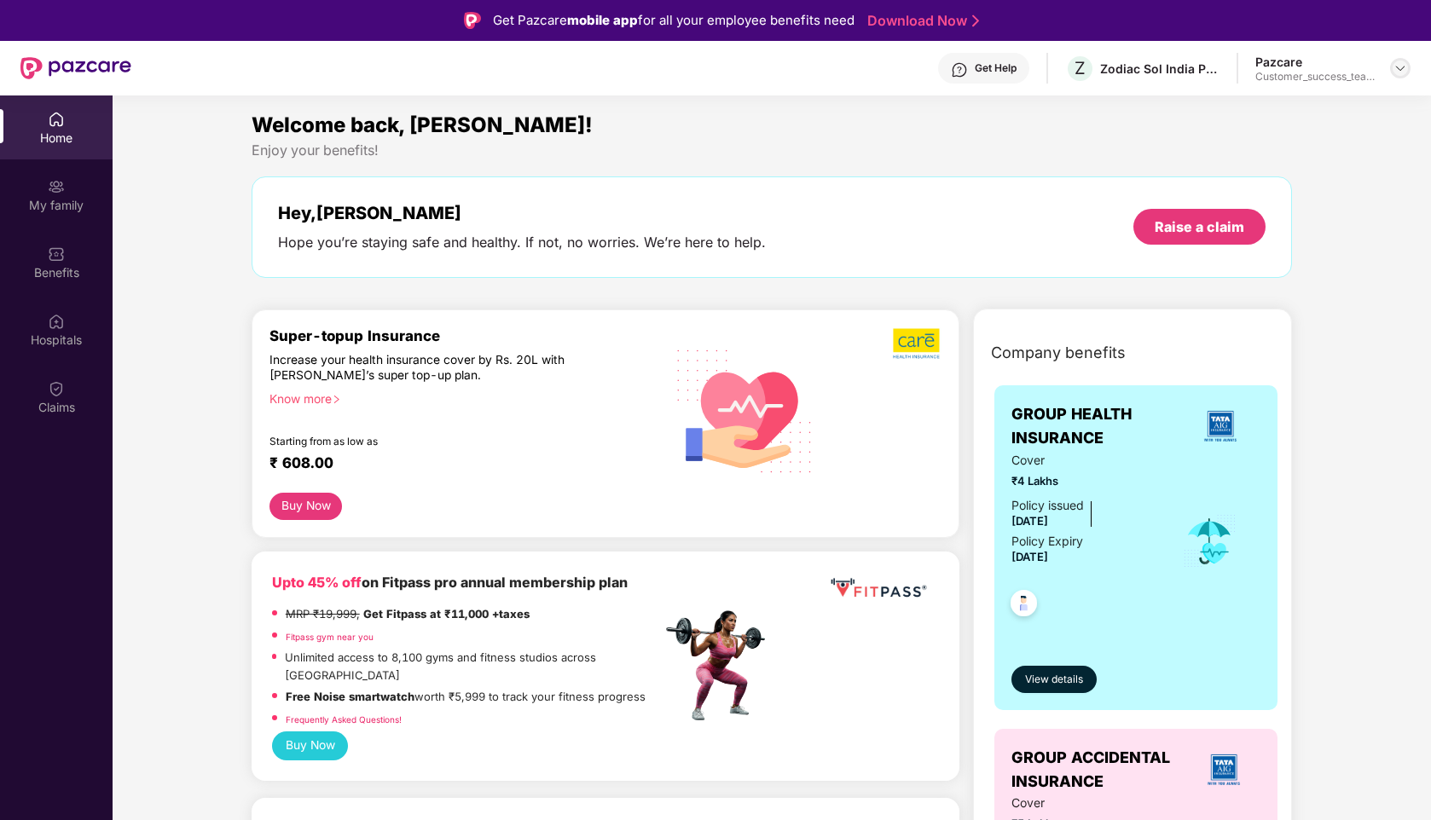
click at [1404, 69] on img at bounding box center [1400, 68] width 14 height 14
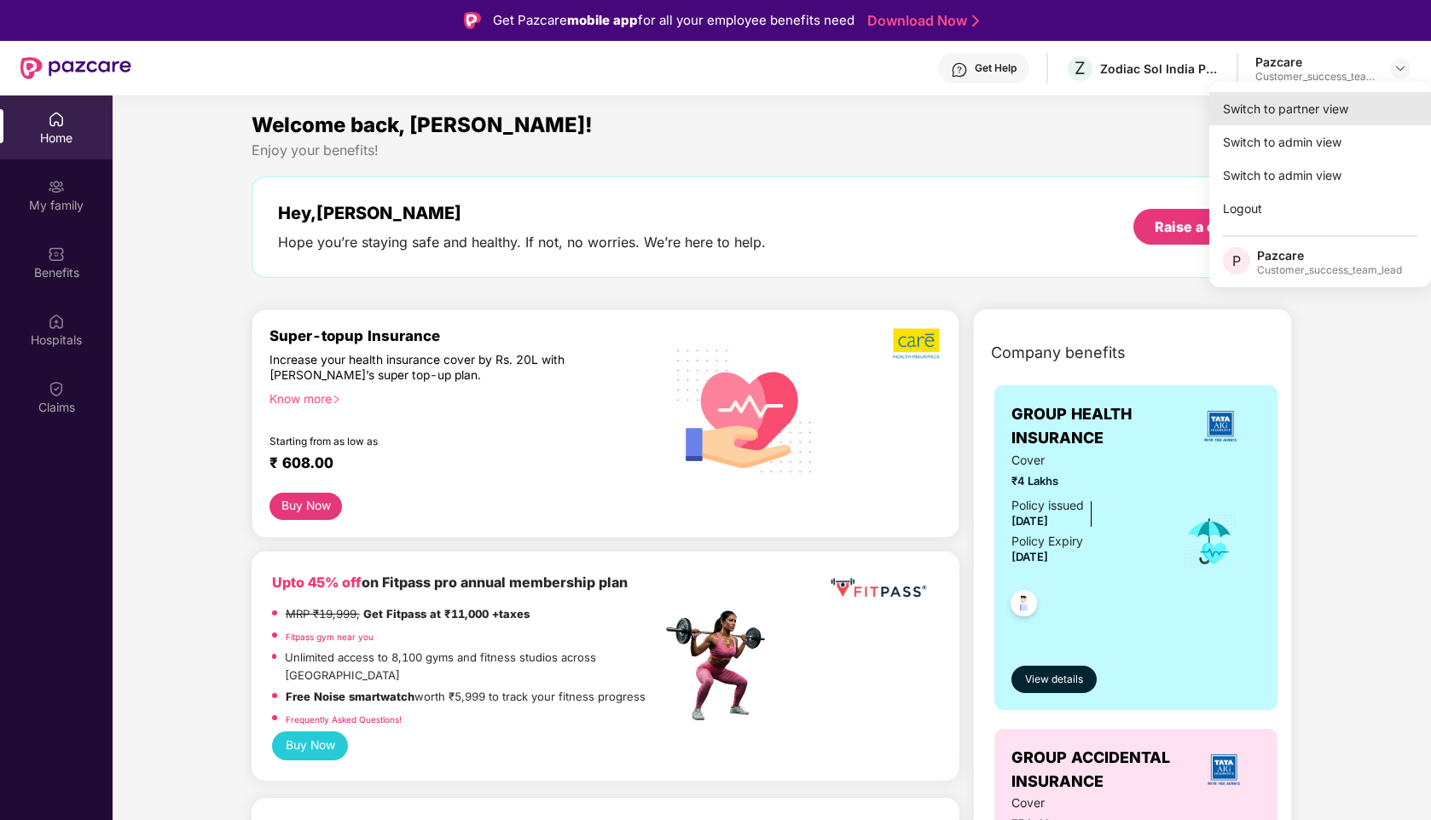
click at [1285, 107] on div "Switch to partner view" at bounding box center [1320, 108] width 222 height 33
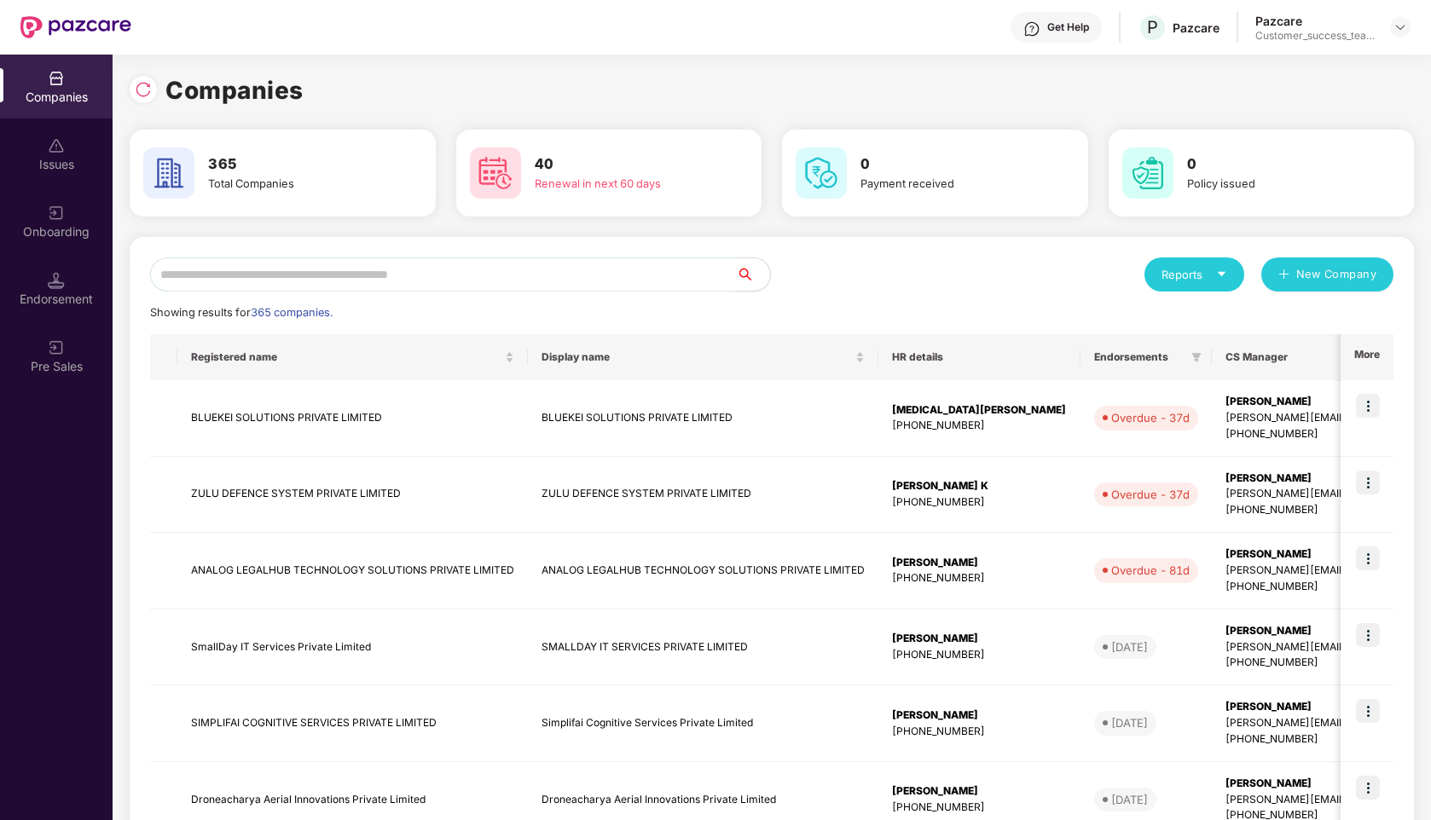
click at [231, 270] on input "text" at bounding box center [443, 275] width 586 height 34
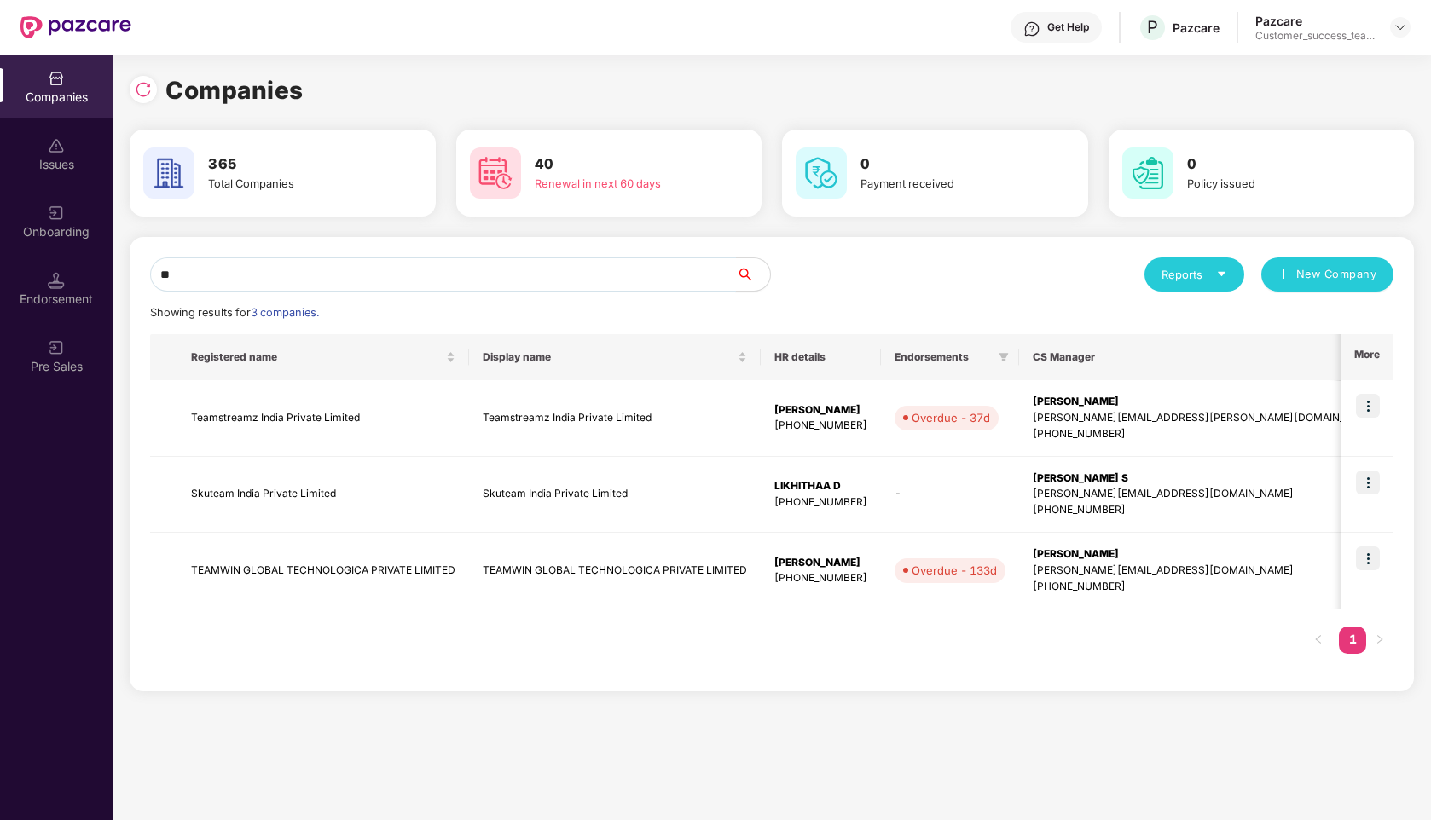
type input "*"
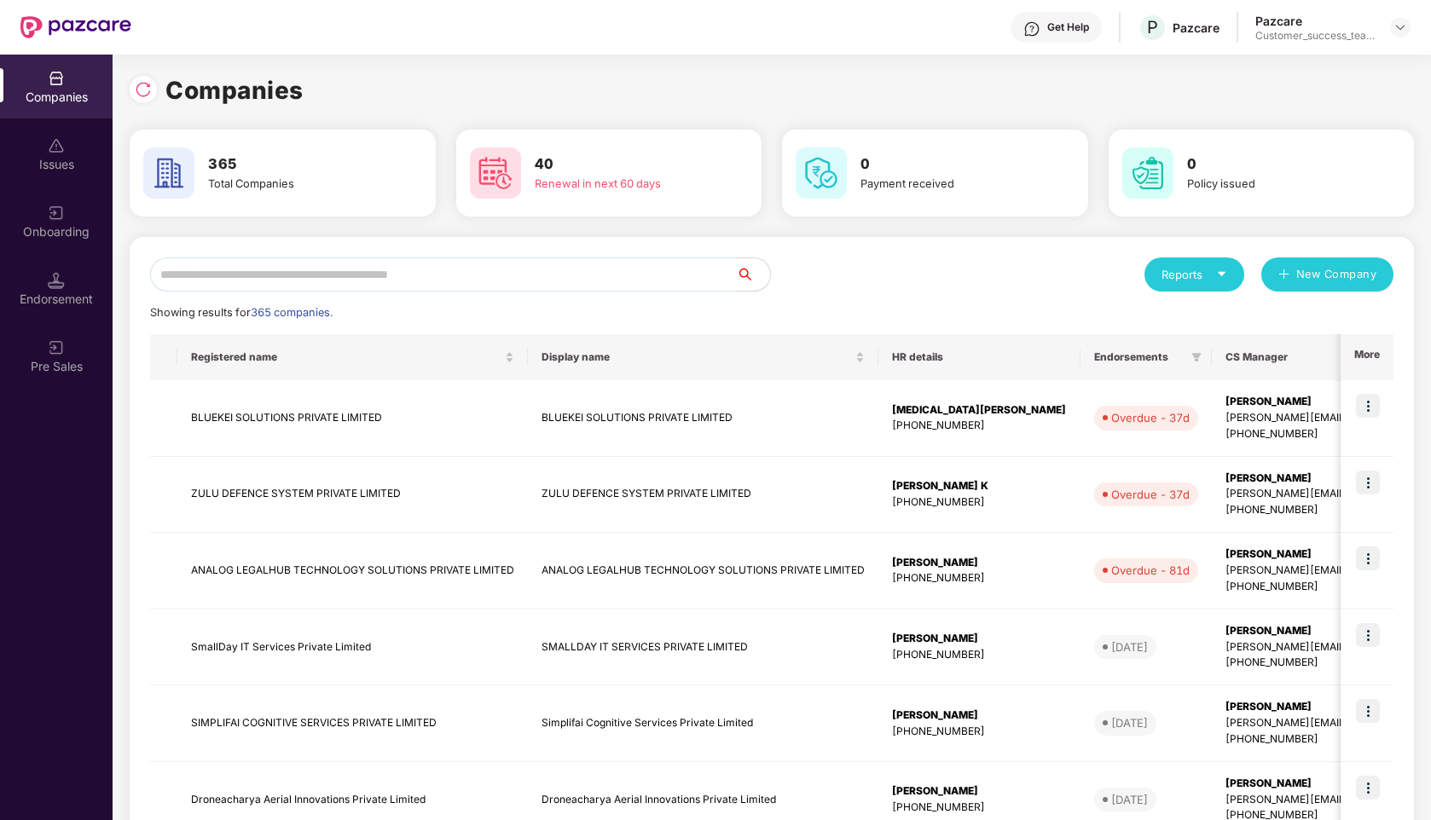
click at [471, 266] on input "text" at bounding box center [443, 275] width 586 height 34
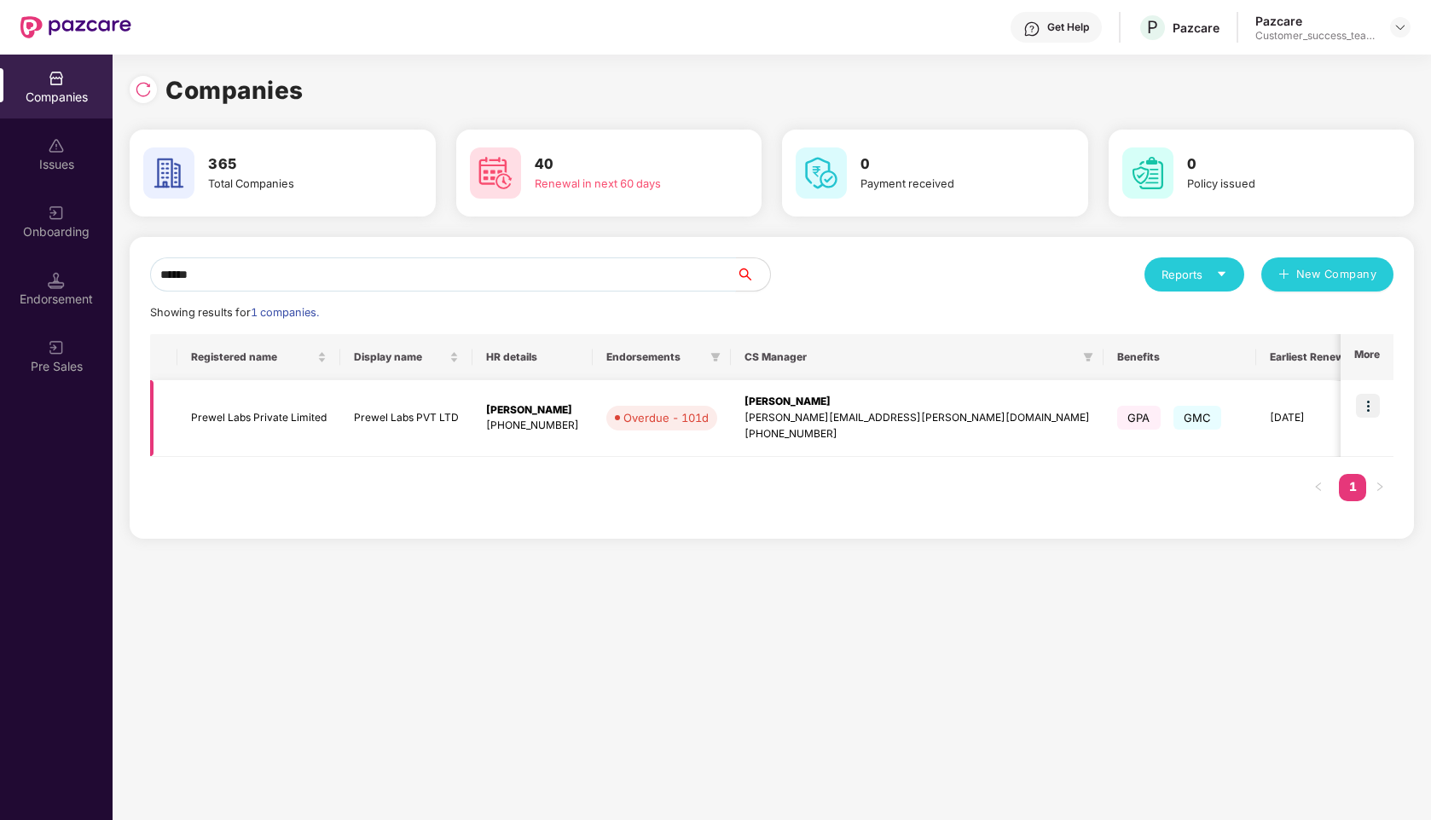
type input "******"
click at [1375, 408] on img at bounding box center [1368, 406] width 24 height 24
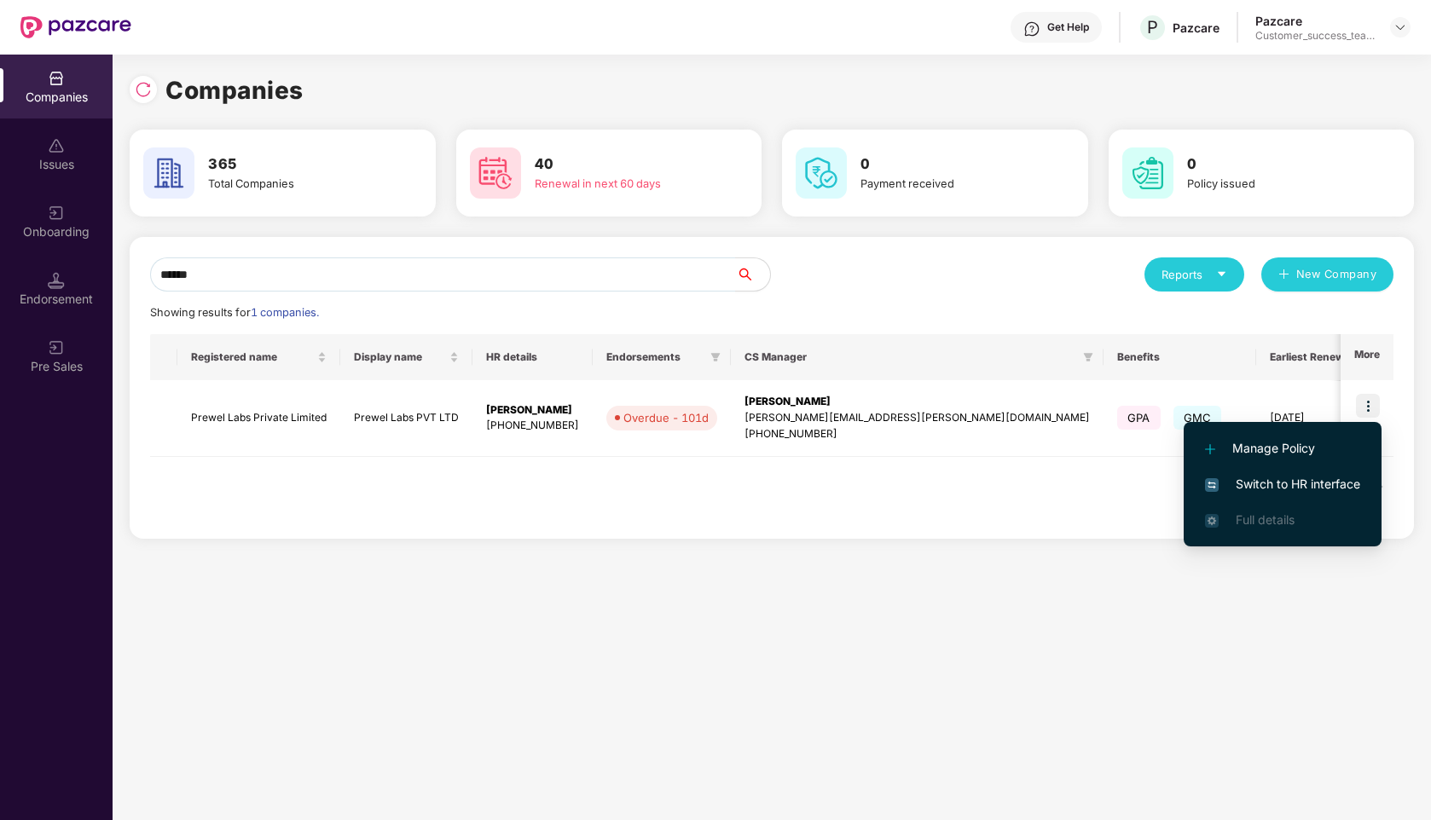
click at [1283, 486] on span "Switch to HR interface" at bounding box center [1282, 484] width 155 height 19
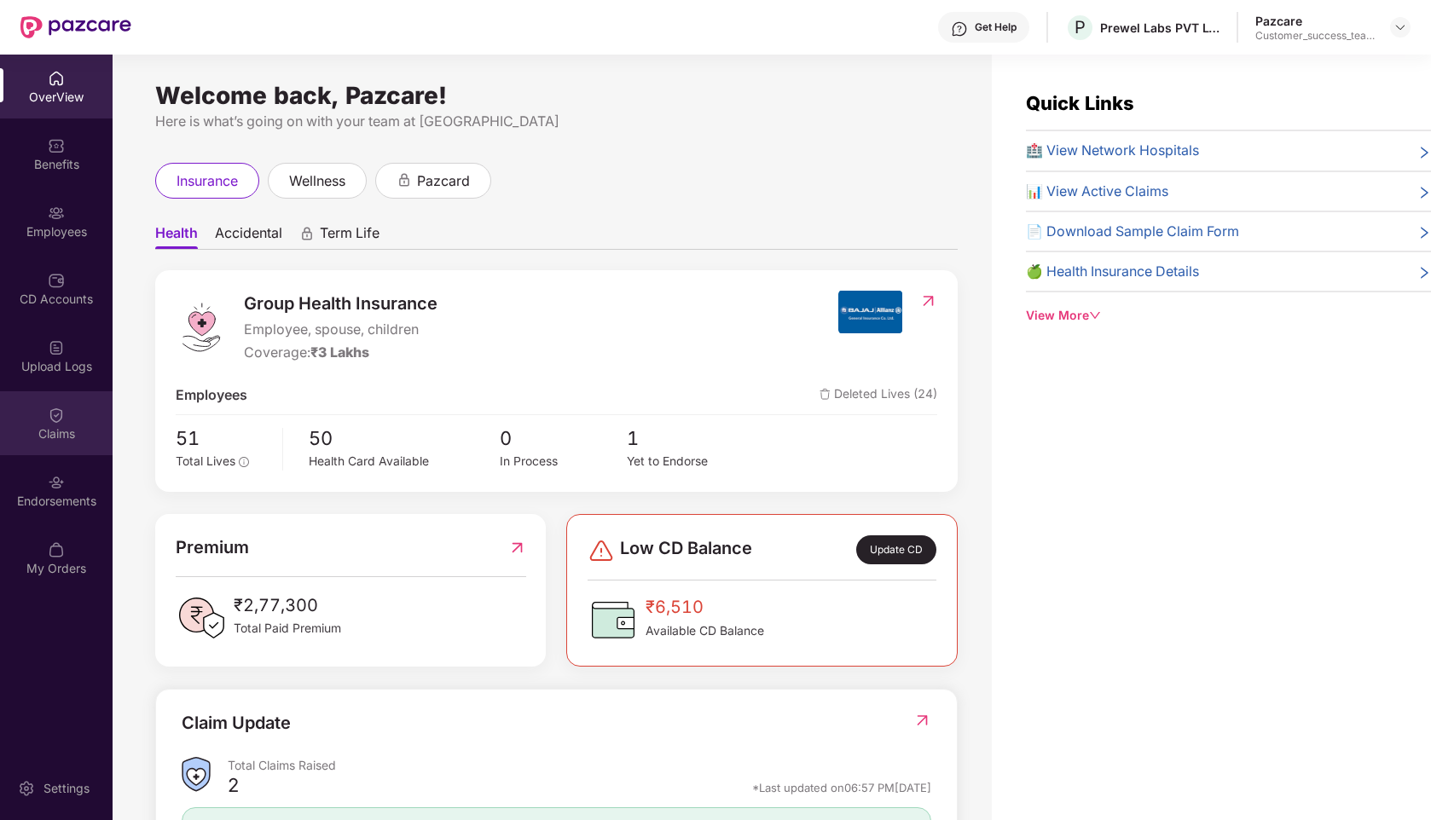
click at [58, 442] on div "Claims" at bounding box center [56, 434] width 113 height 17
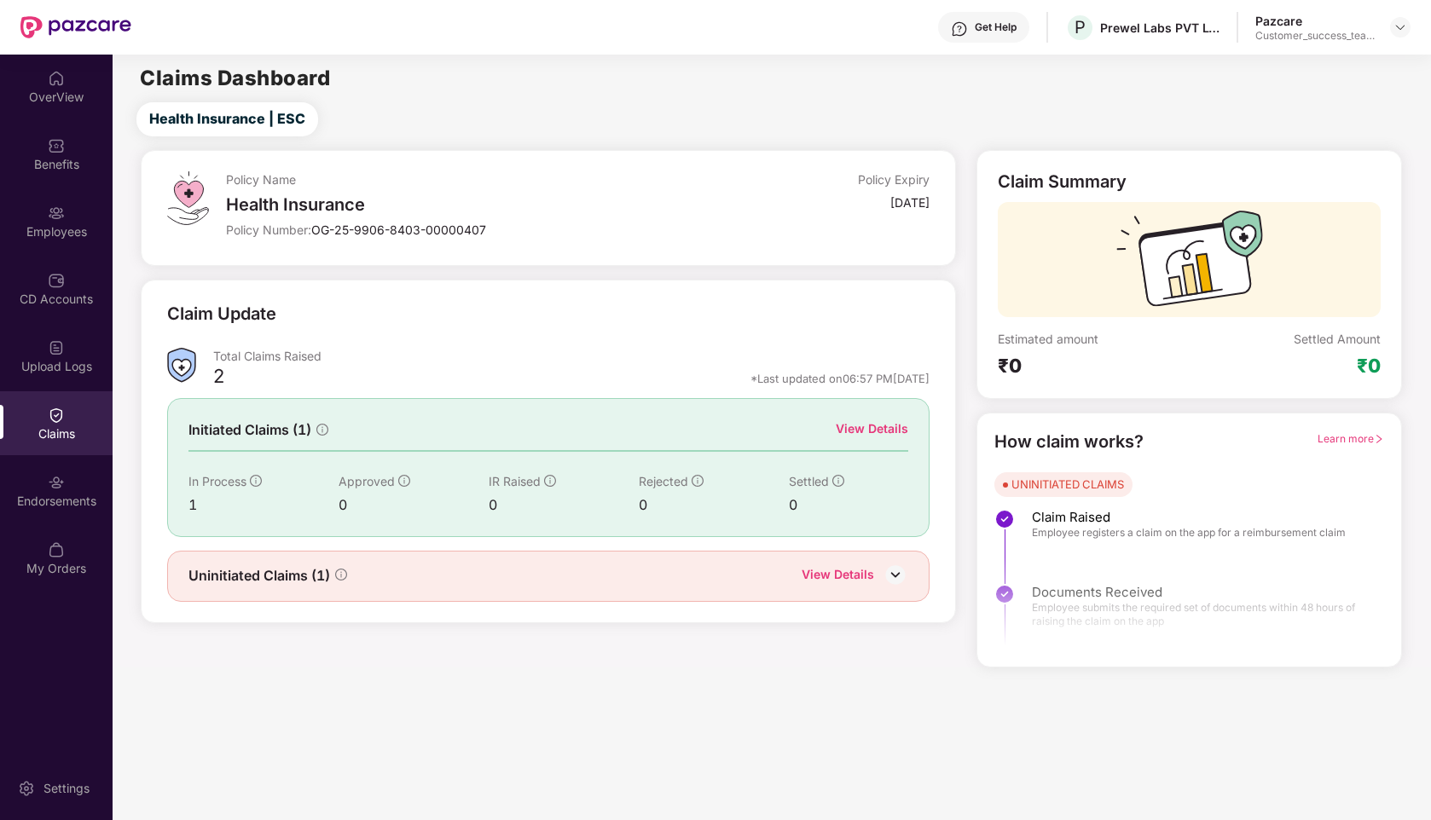
click at [868, 431] on div "View Details" at bounding box center [872, 429] width 72 height 19
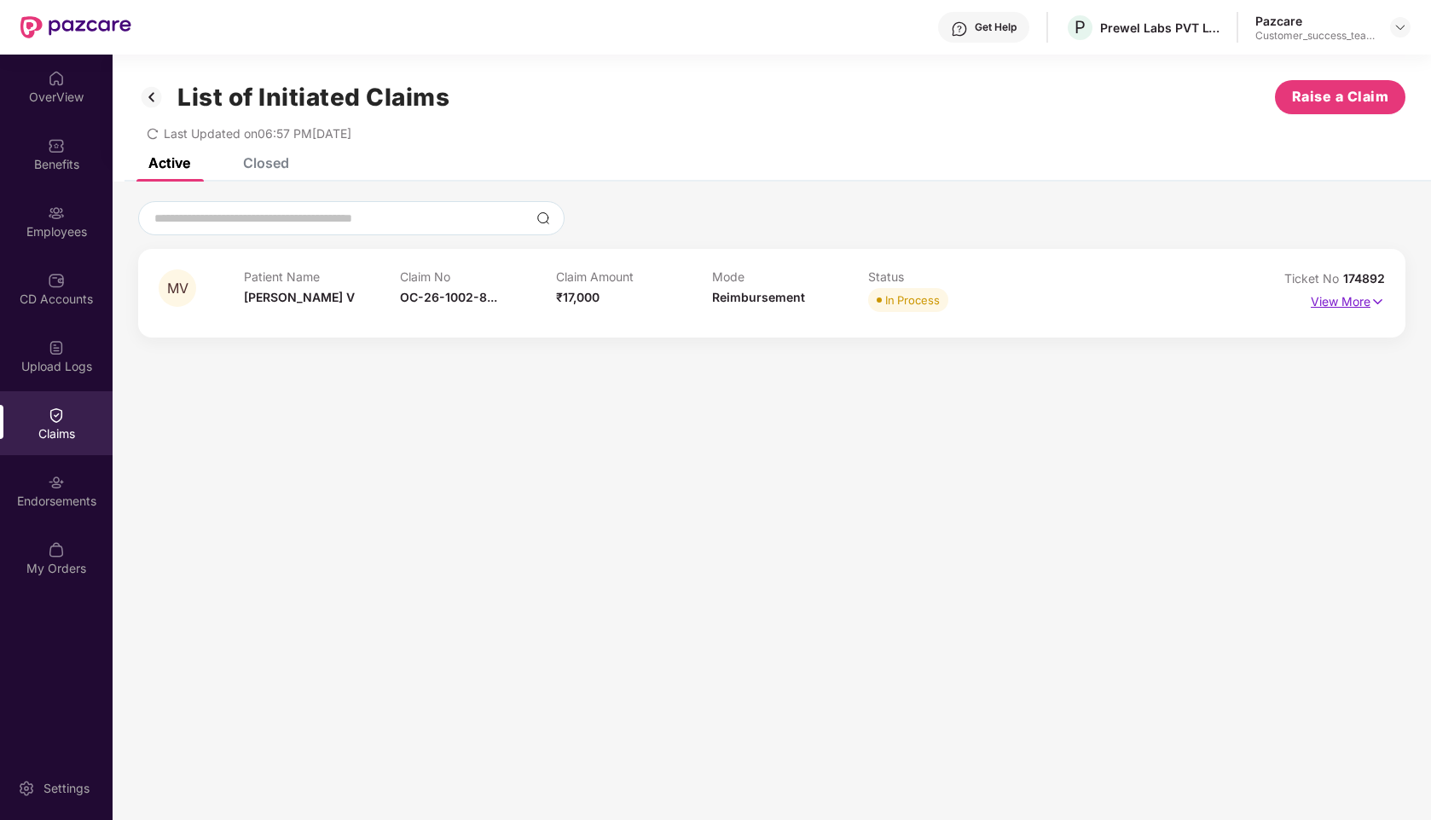
click at [1340, 302] on p "View More" at bounding box center [1348, 299] width 74 height 23
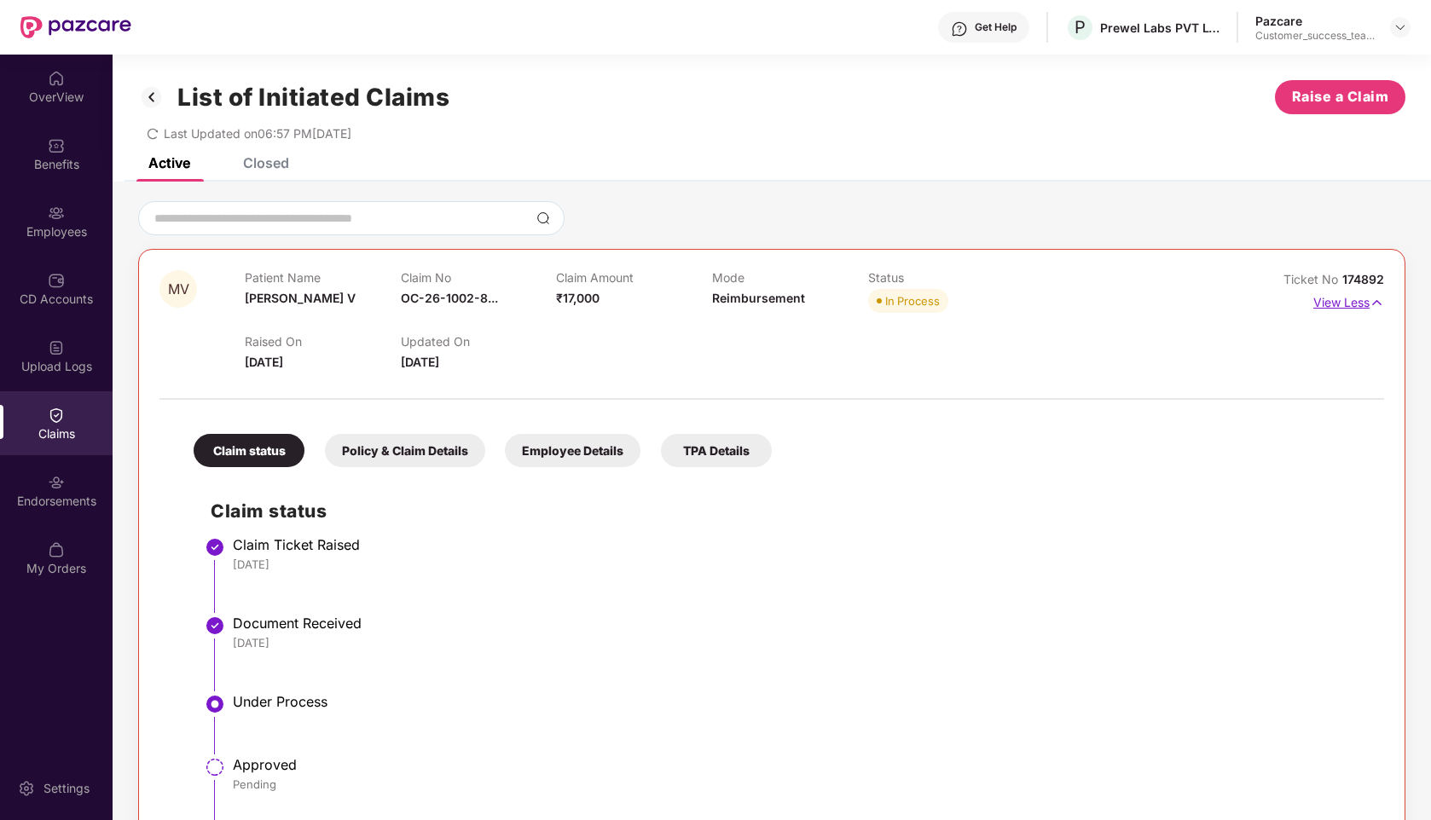
click at [1352, 305] on p "View Less" at bounding box center [1348, 300] width 71 height 23
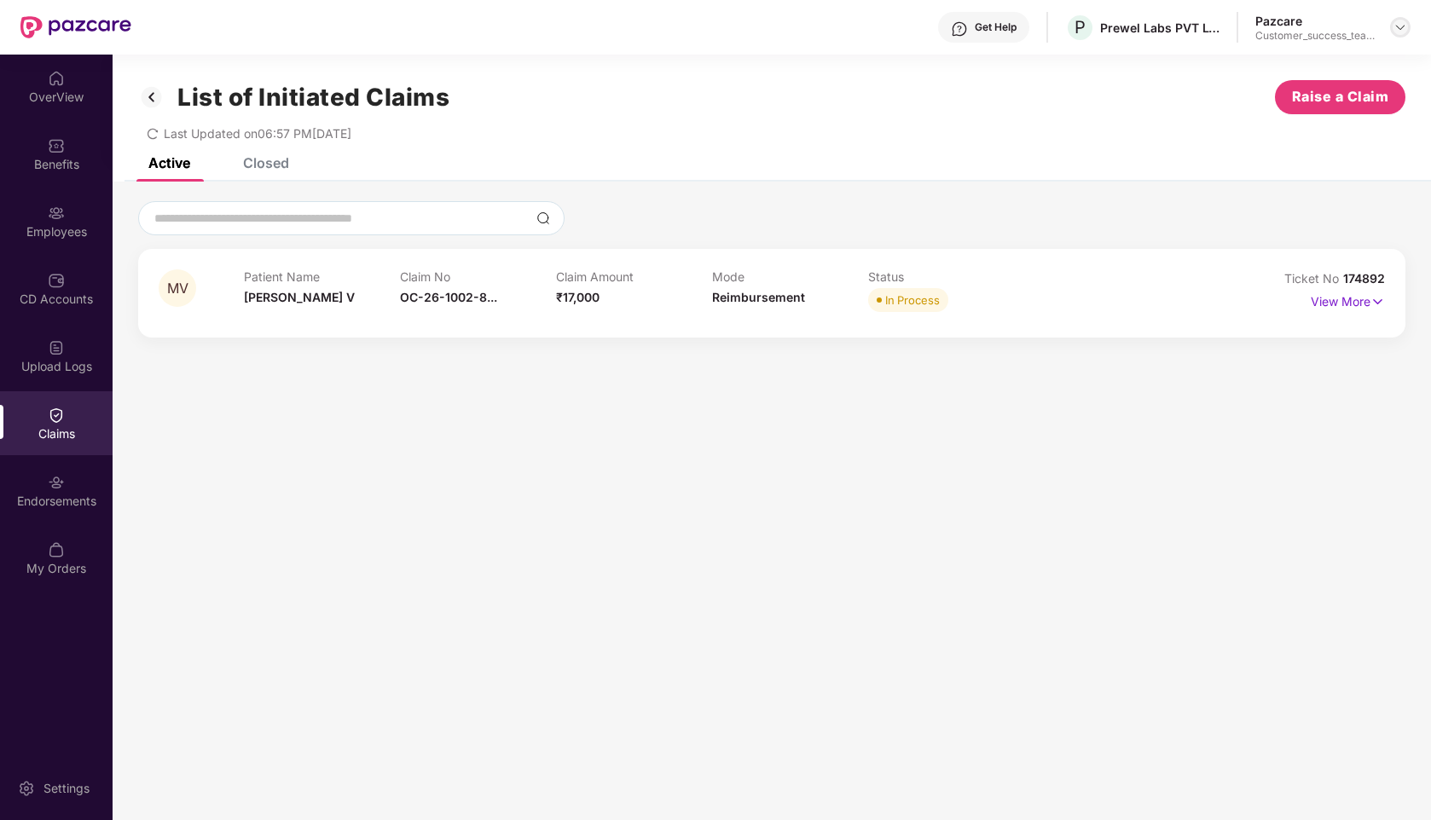
click at [1396, 34] on div at bounding box center [1400, 27] width 20 height 20
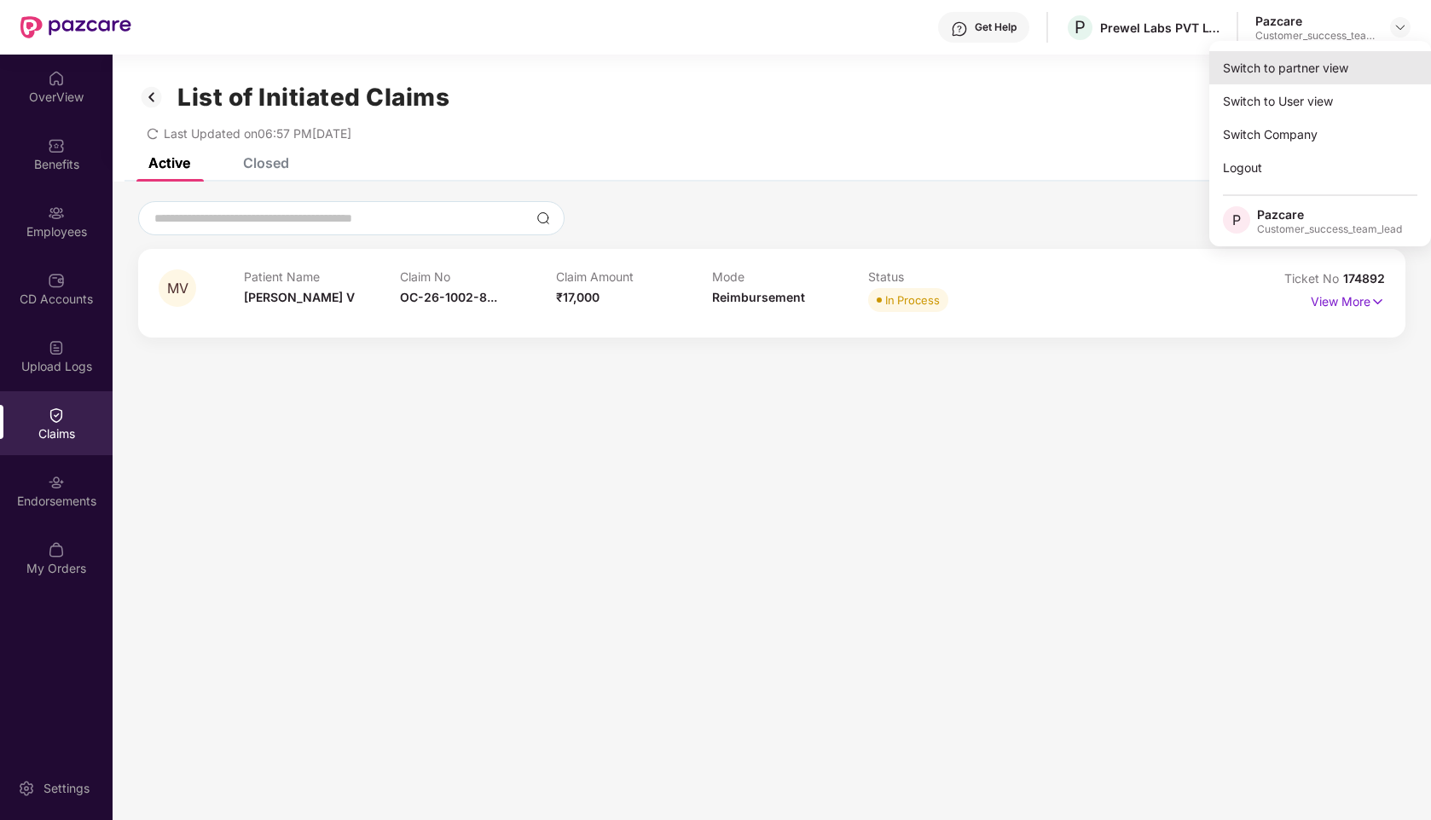
click at [1259, 72] on div "Switch to partner view" at bounding box center [1320, 67] width 222 height 33
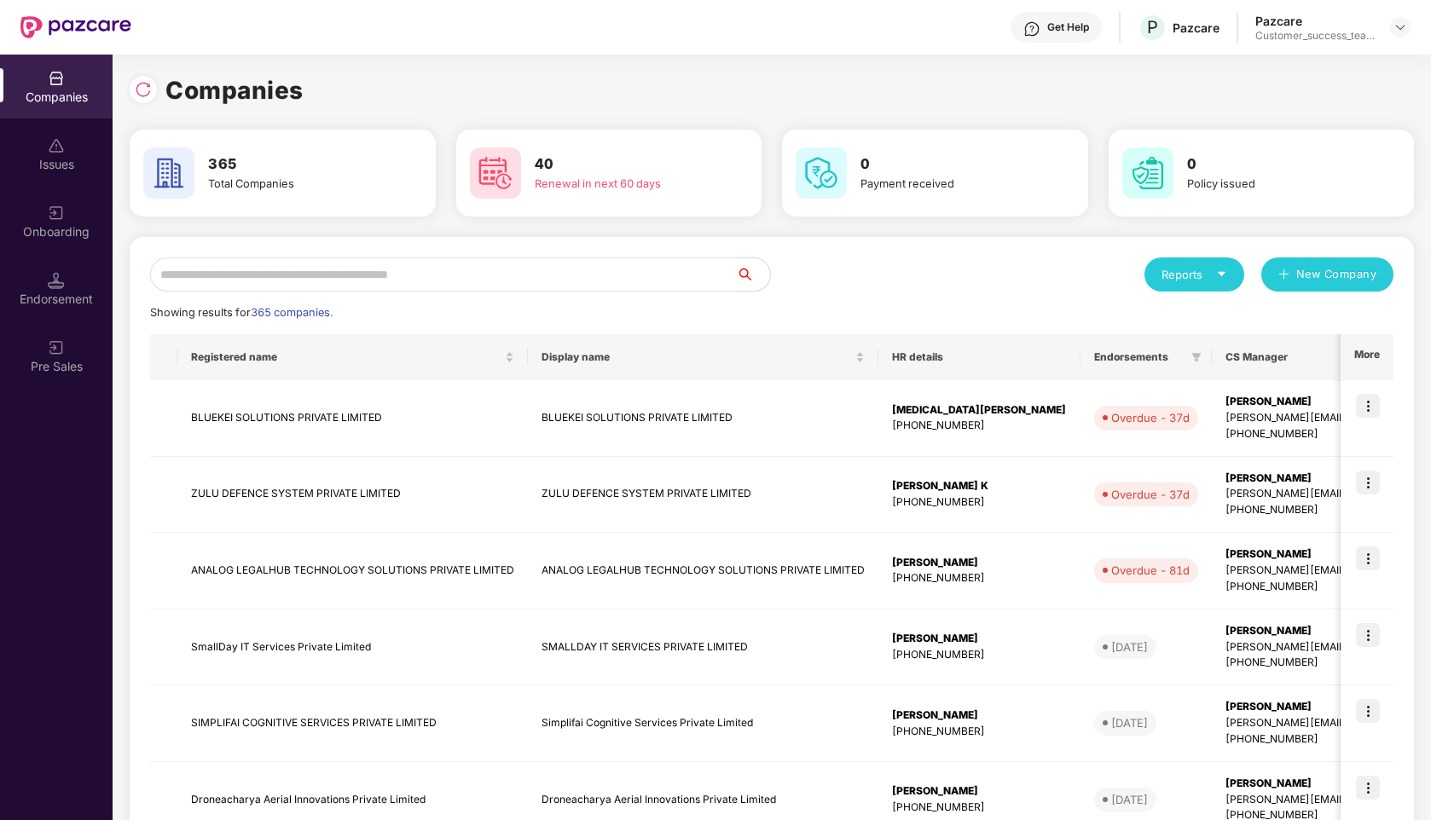
click at [414, 283] on input "text" at bounding box center [443, 275] width 586 height 34
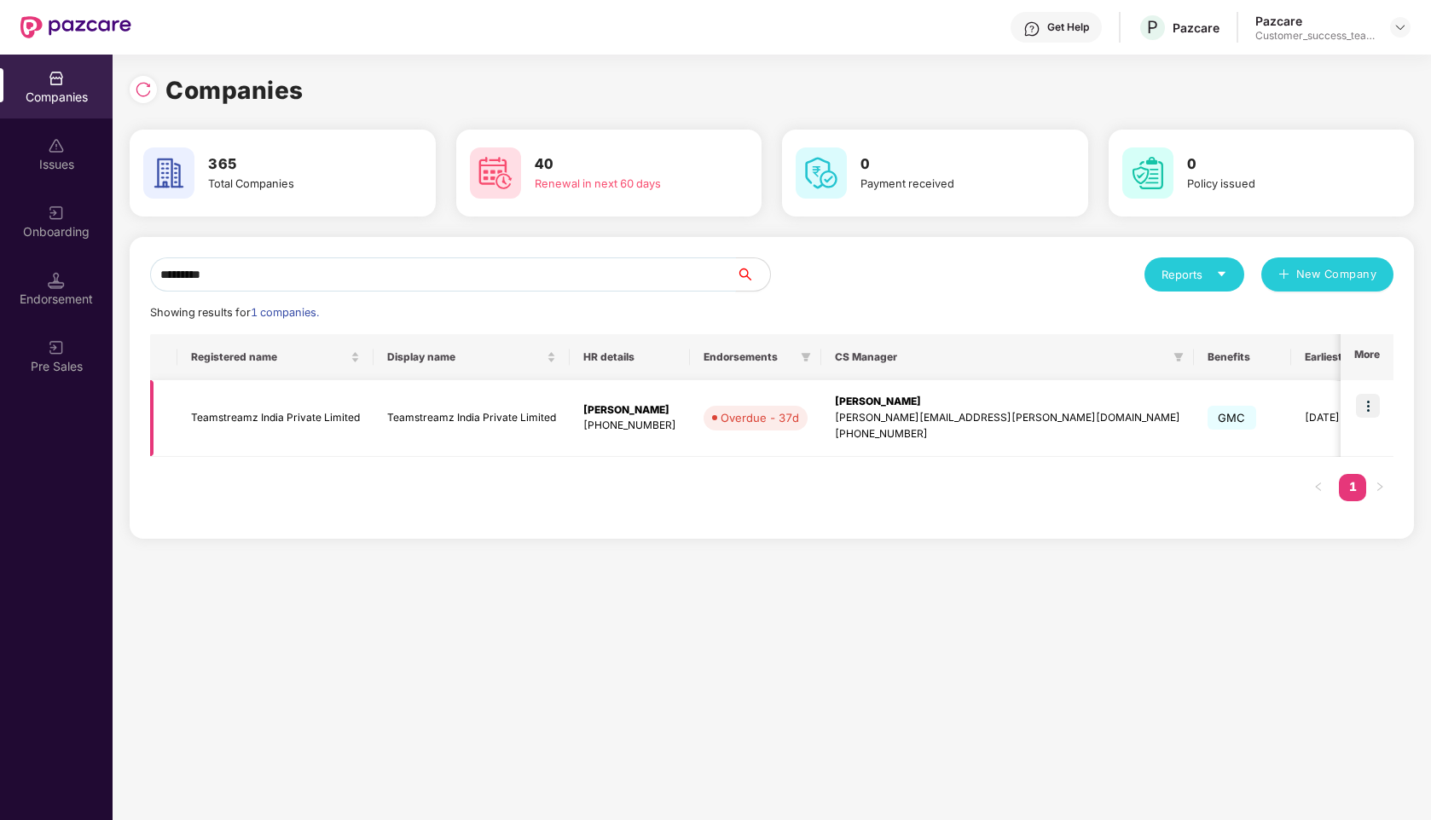
type input "*********"
click at [1375, 397] on img at bounding box center [1368, 406] width 24 height 24
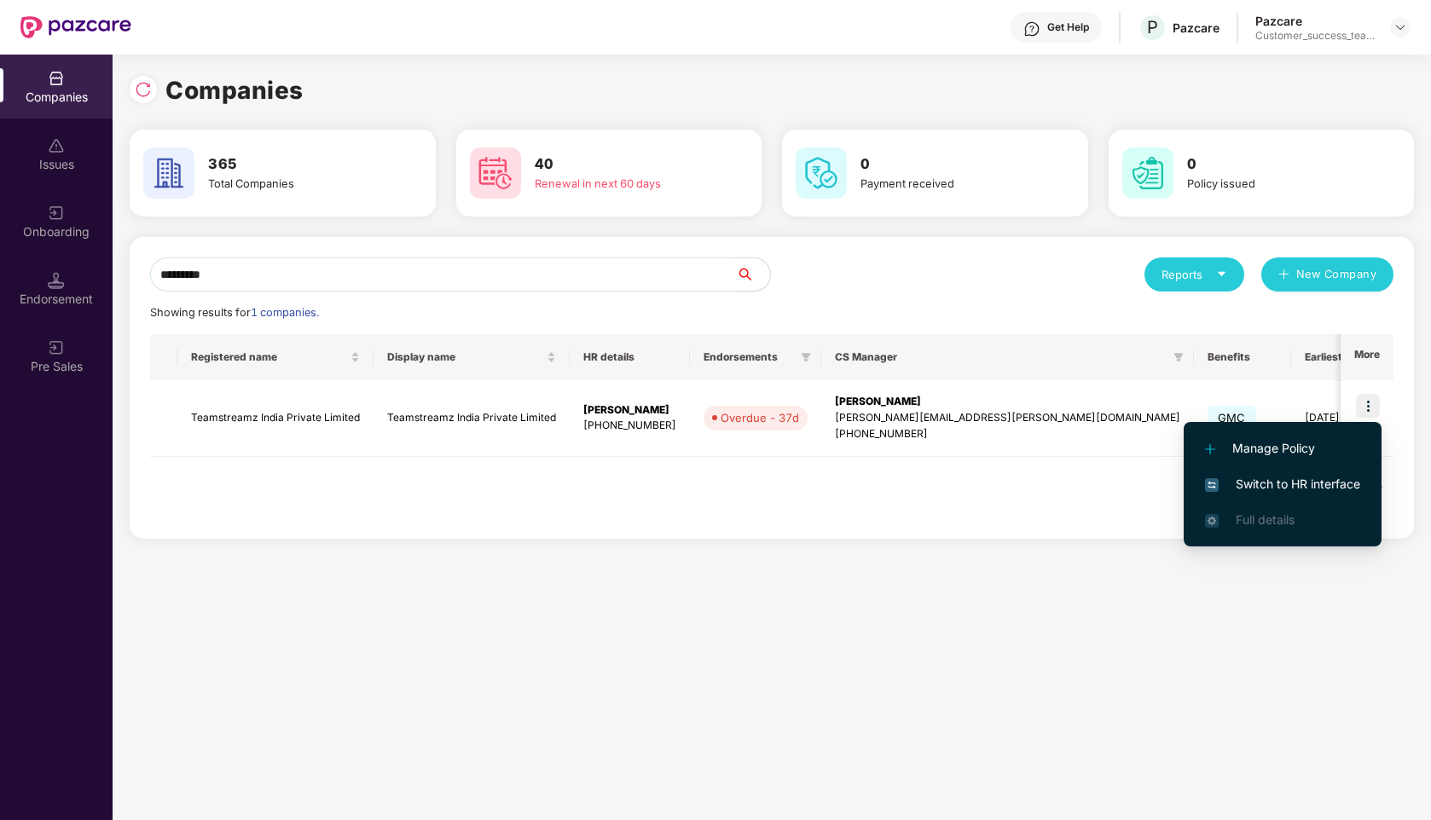
click at [1248, 486] on span "Switch to HR interface" at bounding box center [1282, 484] width 155 height 19
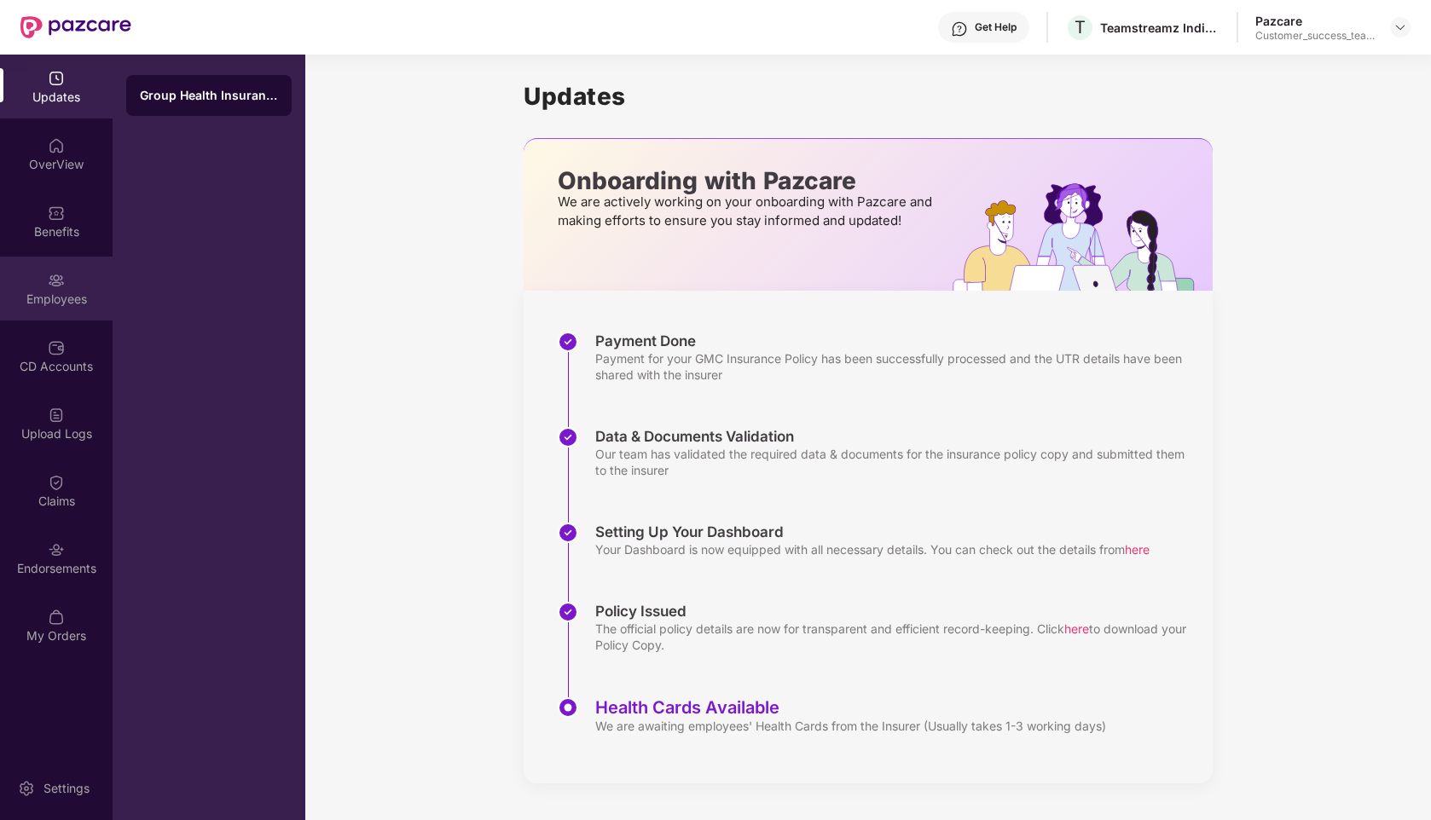
click at [55, 289] on div "Employees" at bounding box center [56, 289] width 113 height 64
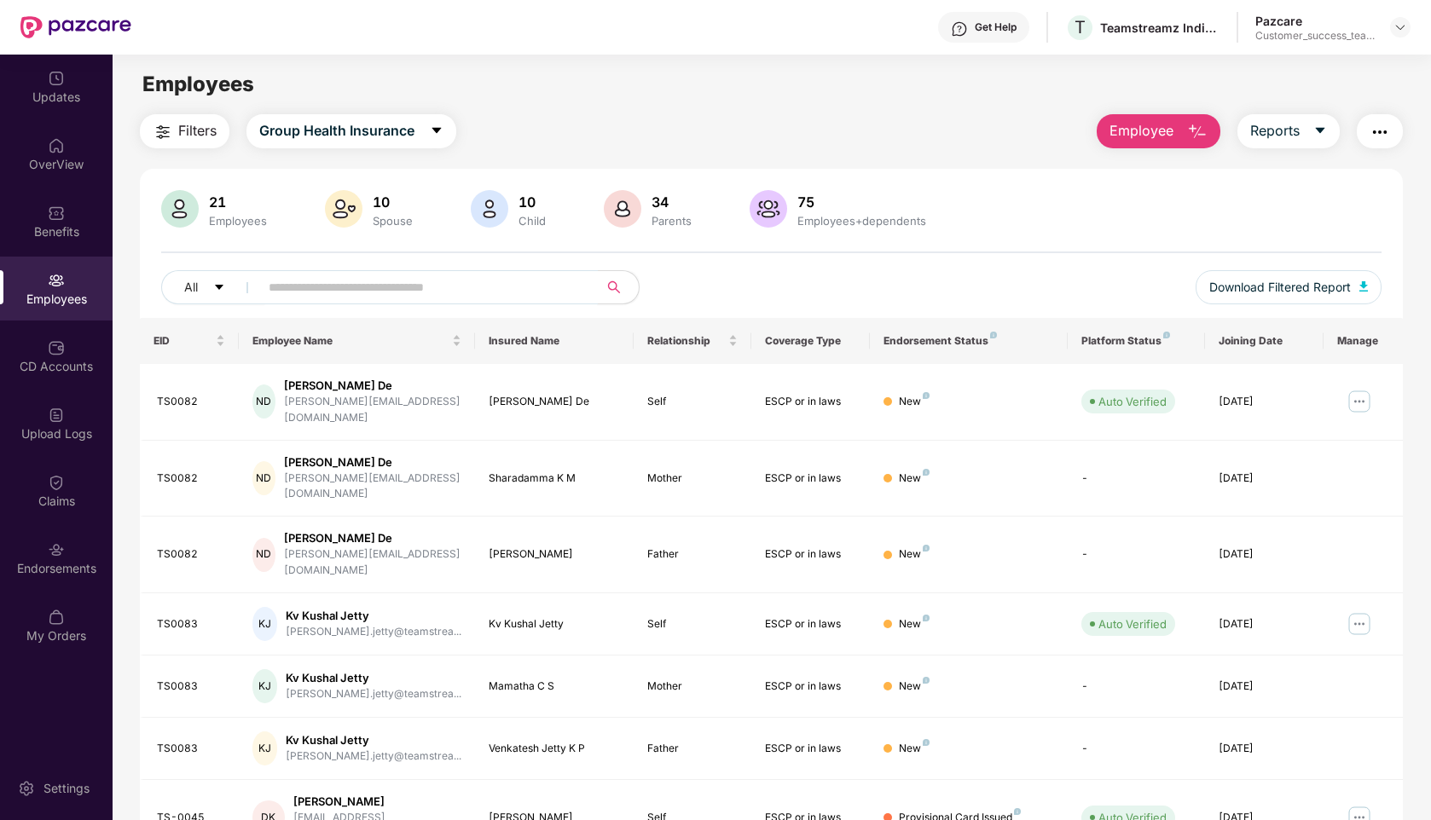
click at [339, 298] on input "text" at bounding box center [422, 288] width 306 height 26
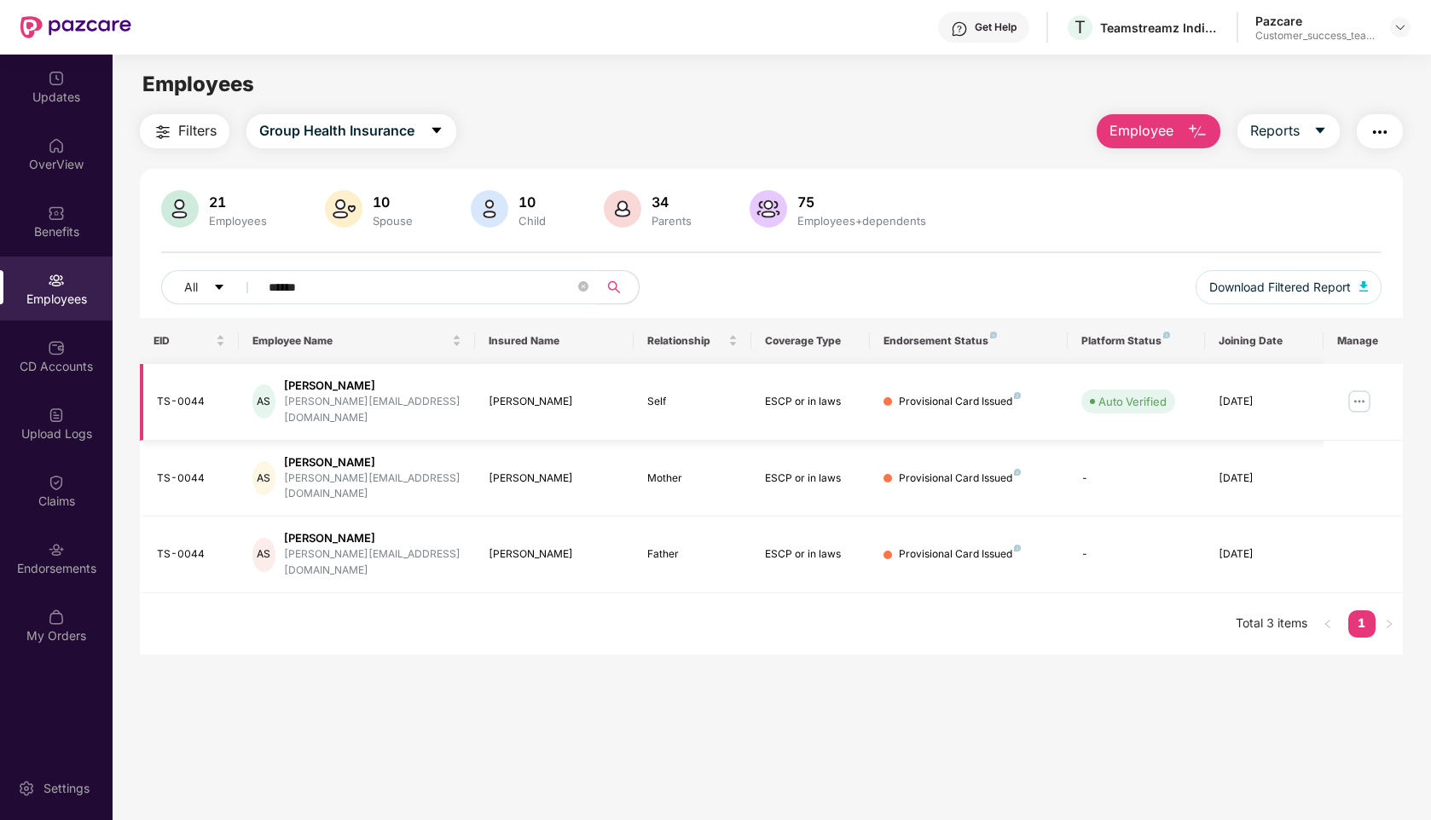
type input "******"
click at [1353, 396] on img at bounding box center [1359, 401] width 27 height 27
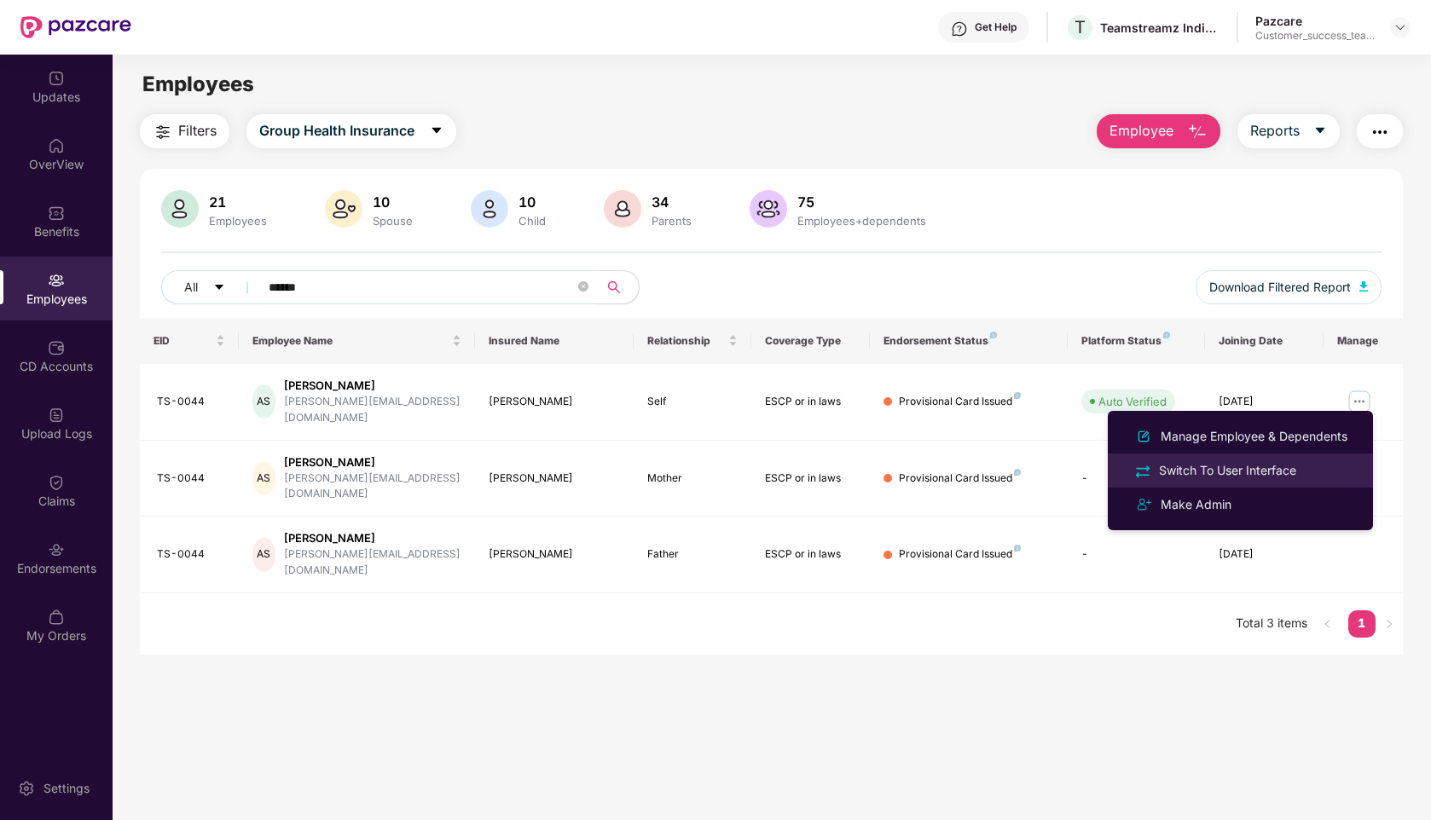
click at [1178, 467] on div "Switch To User Interface" at bounding box center [1227, 470] width 144 height 19
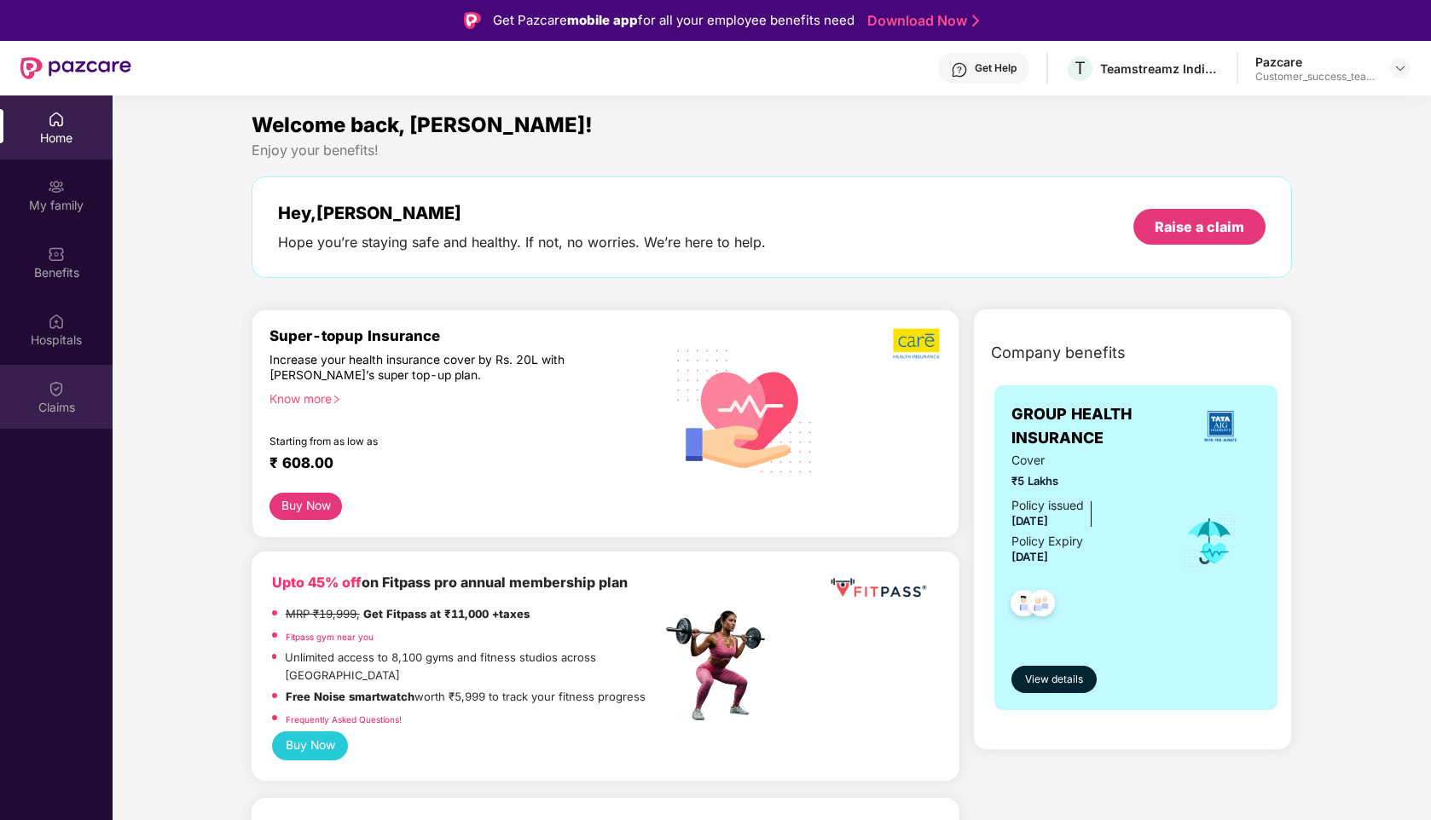
click at [61, 394] on img at bounding box center [56, 388] width 17 height 17
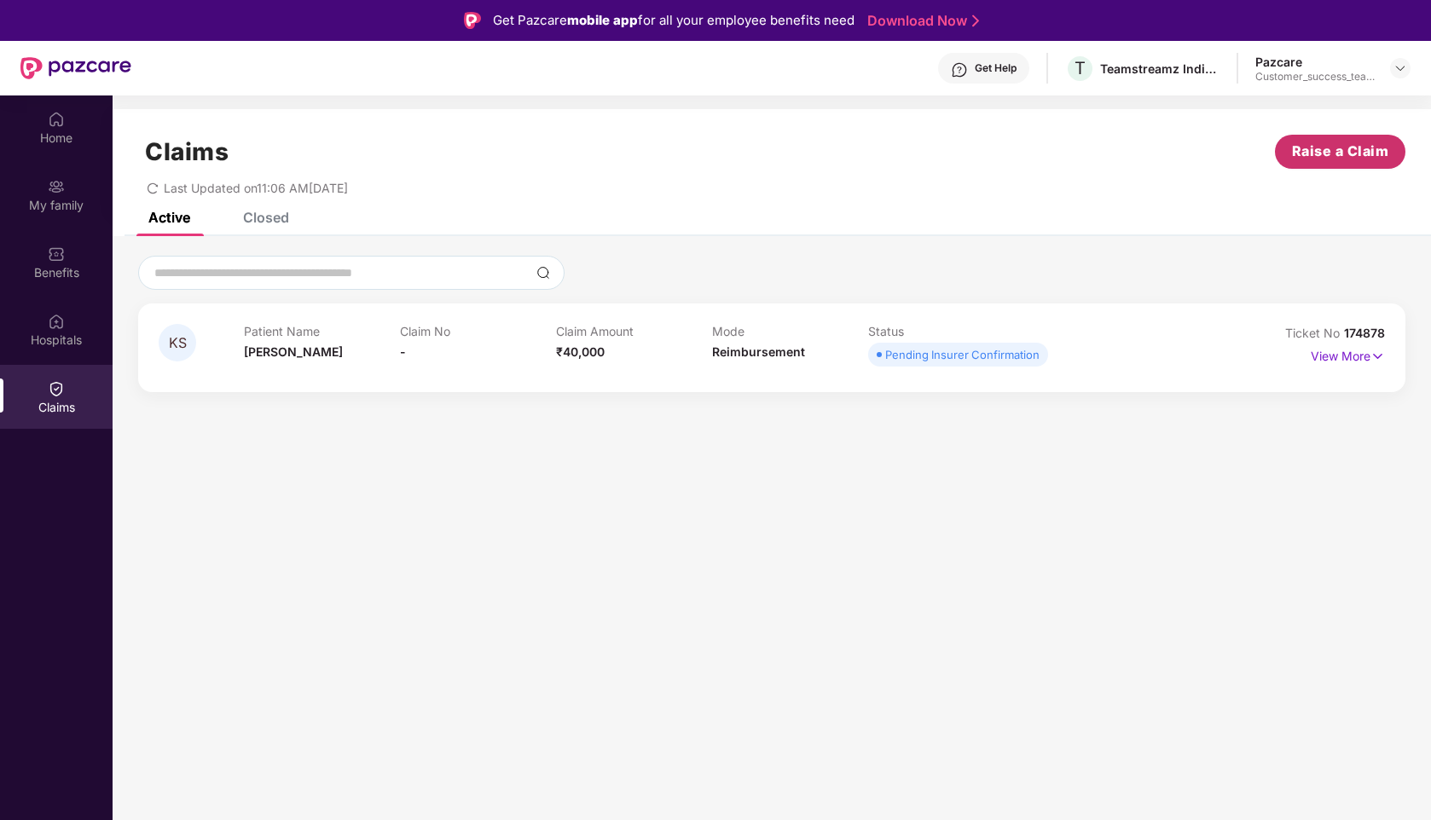
click at [1312, 142] on span "Raise a Claim" at bounding box center [1340, 151] width 97 height 21
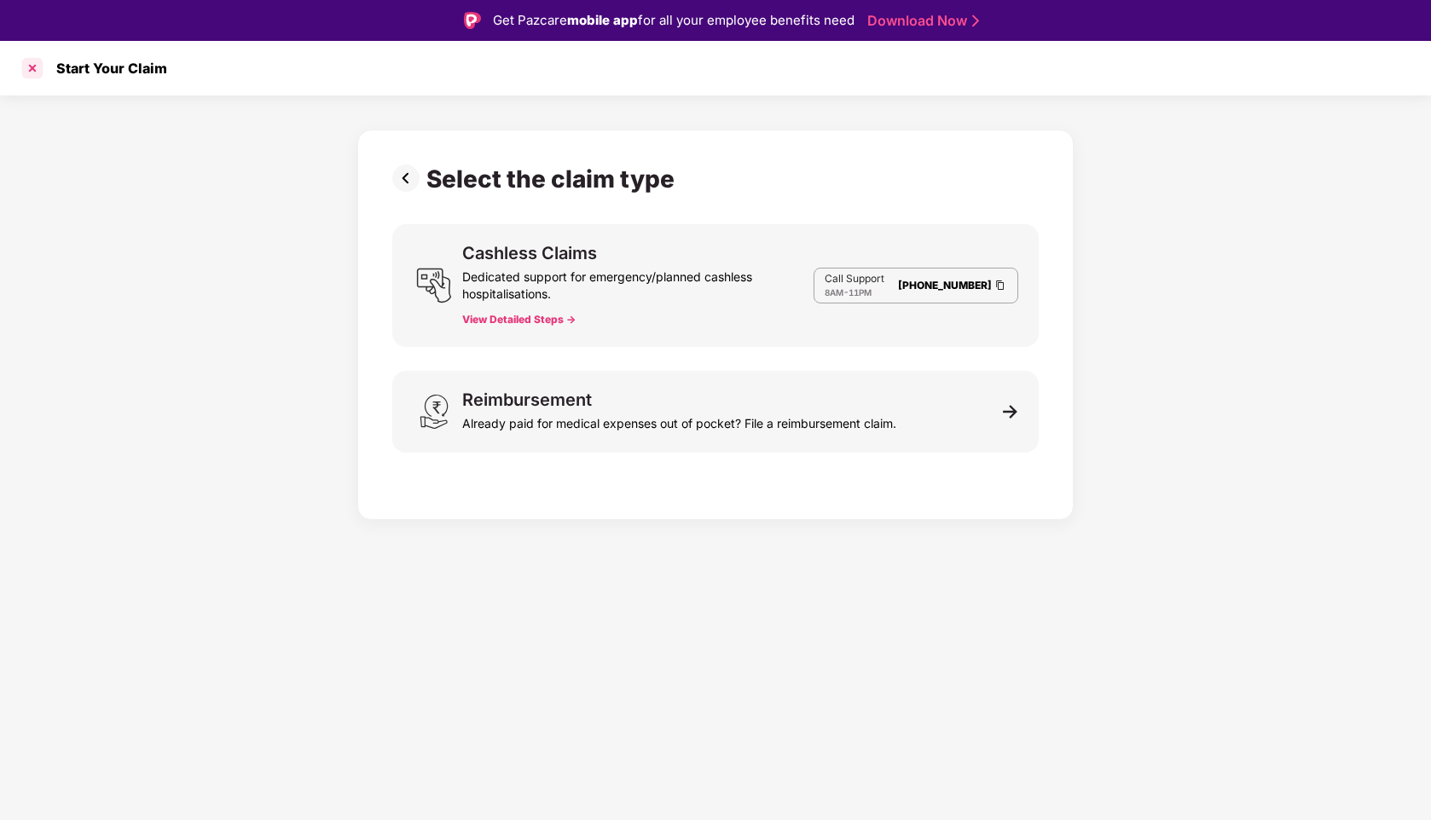
click at [32, 72] on div at bounding box center [32, 68] width 27 height 27
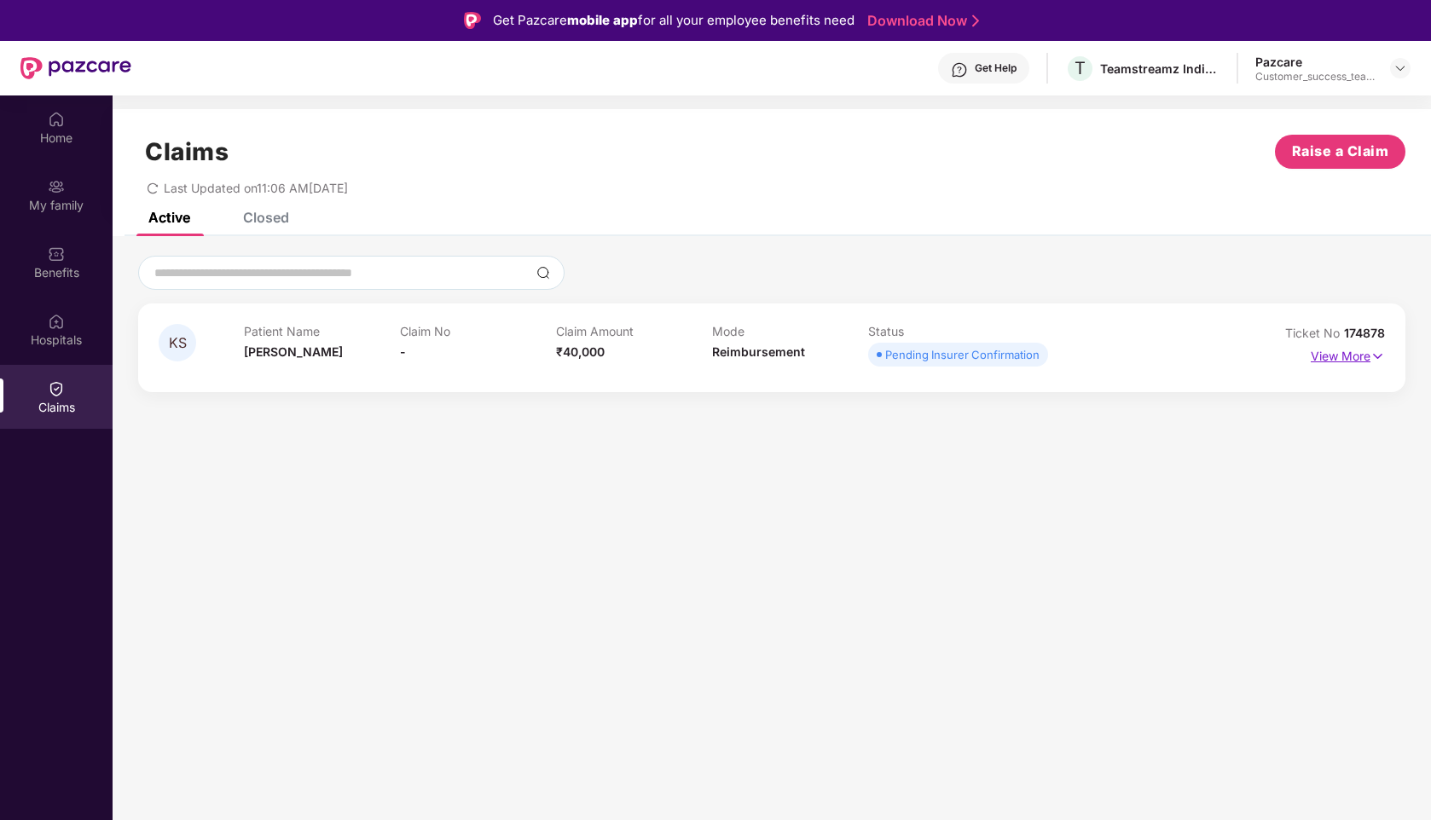
click at [1335, 361] on p "View More" at bounding box center [1348, 354] width 74 height 23
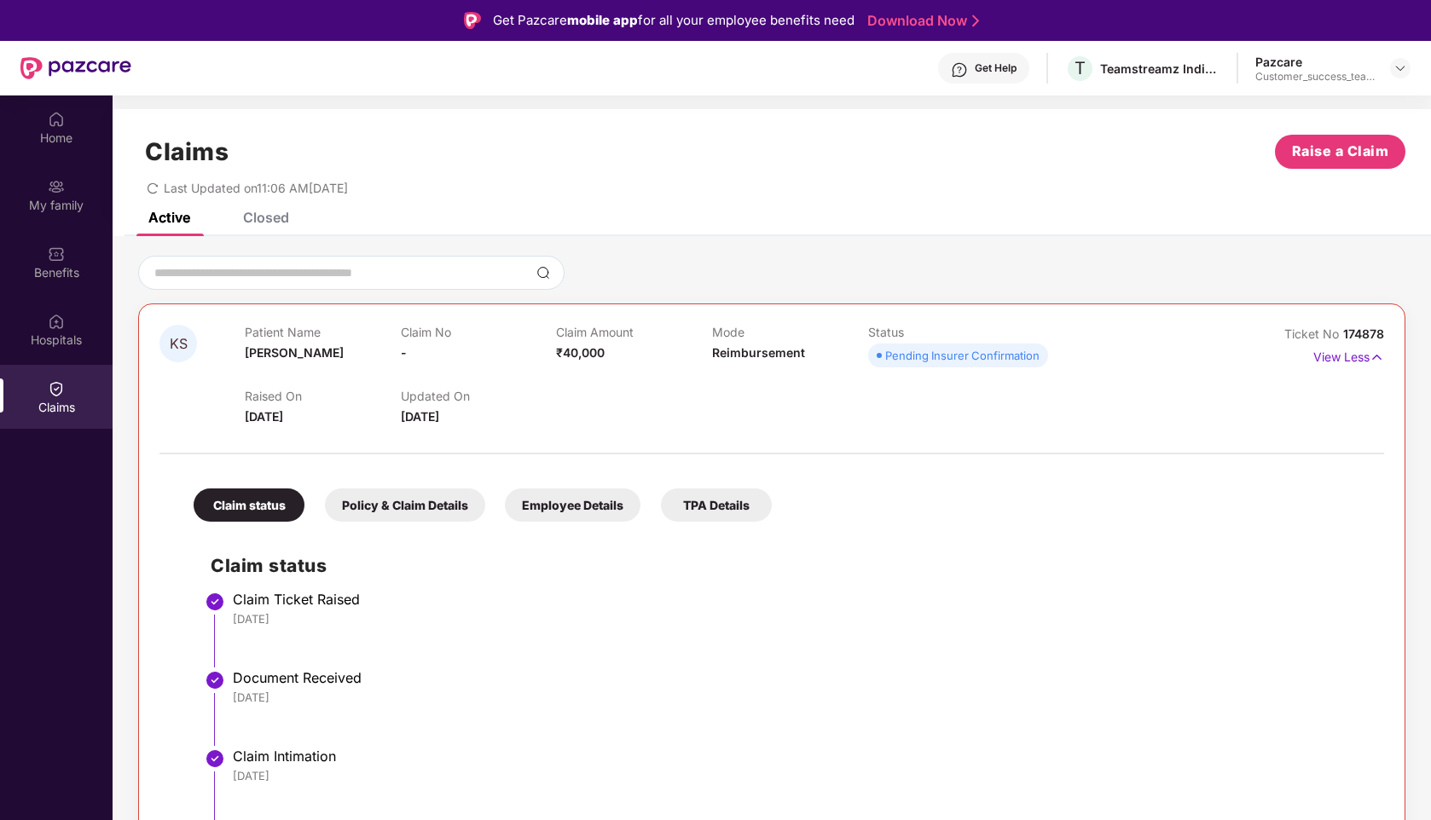
scroll to position [96, 0]
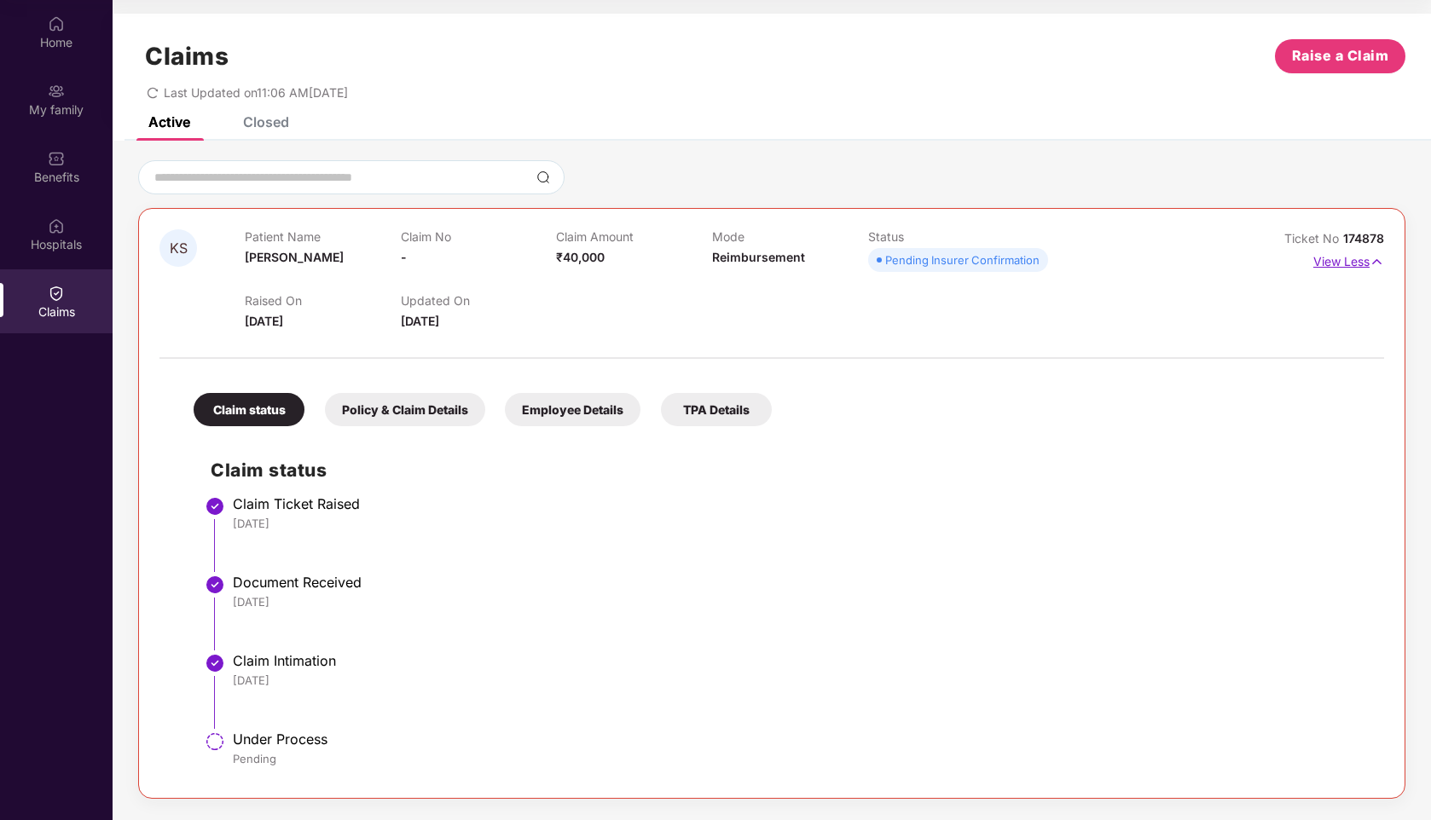
click at [1346, 257] on p "View Less" at bounding box center [1348, 259] width 71 height 23
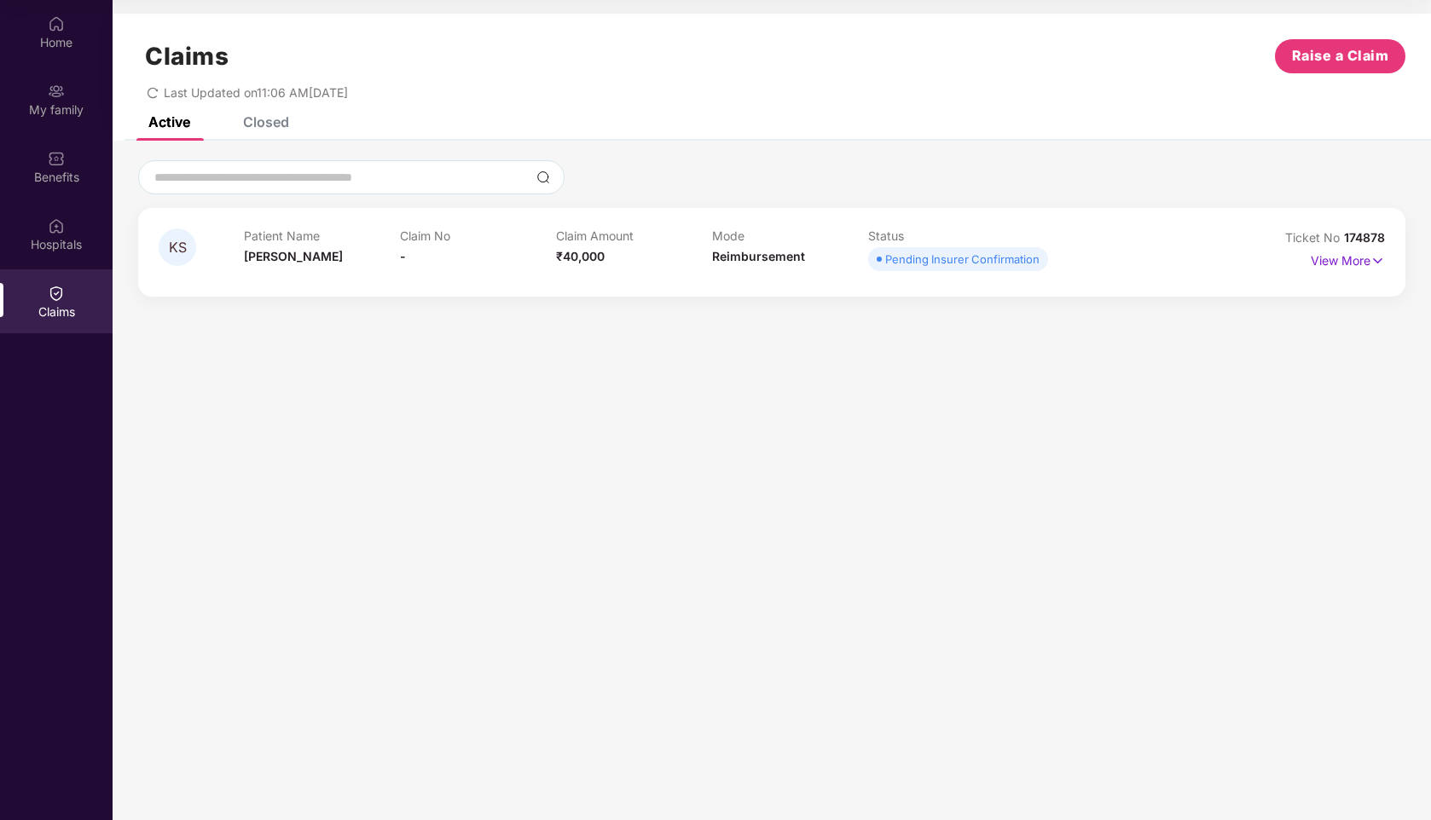
scroll to position [0, 0]
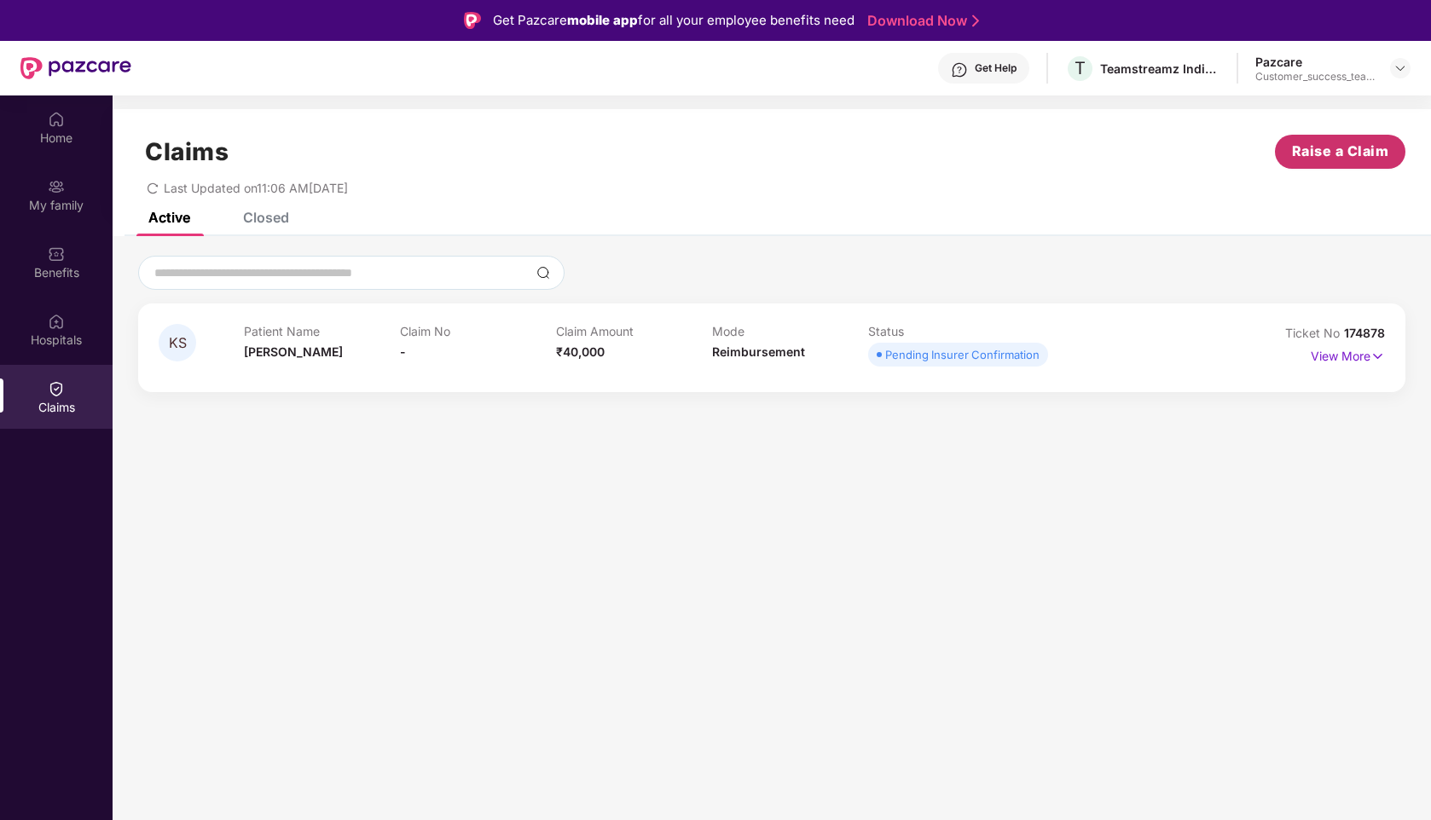
click at [1299, 156] on span "Raise a Claim" at bounding box center [1340, 151] width 97 height 21
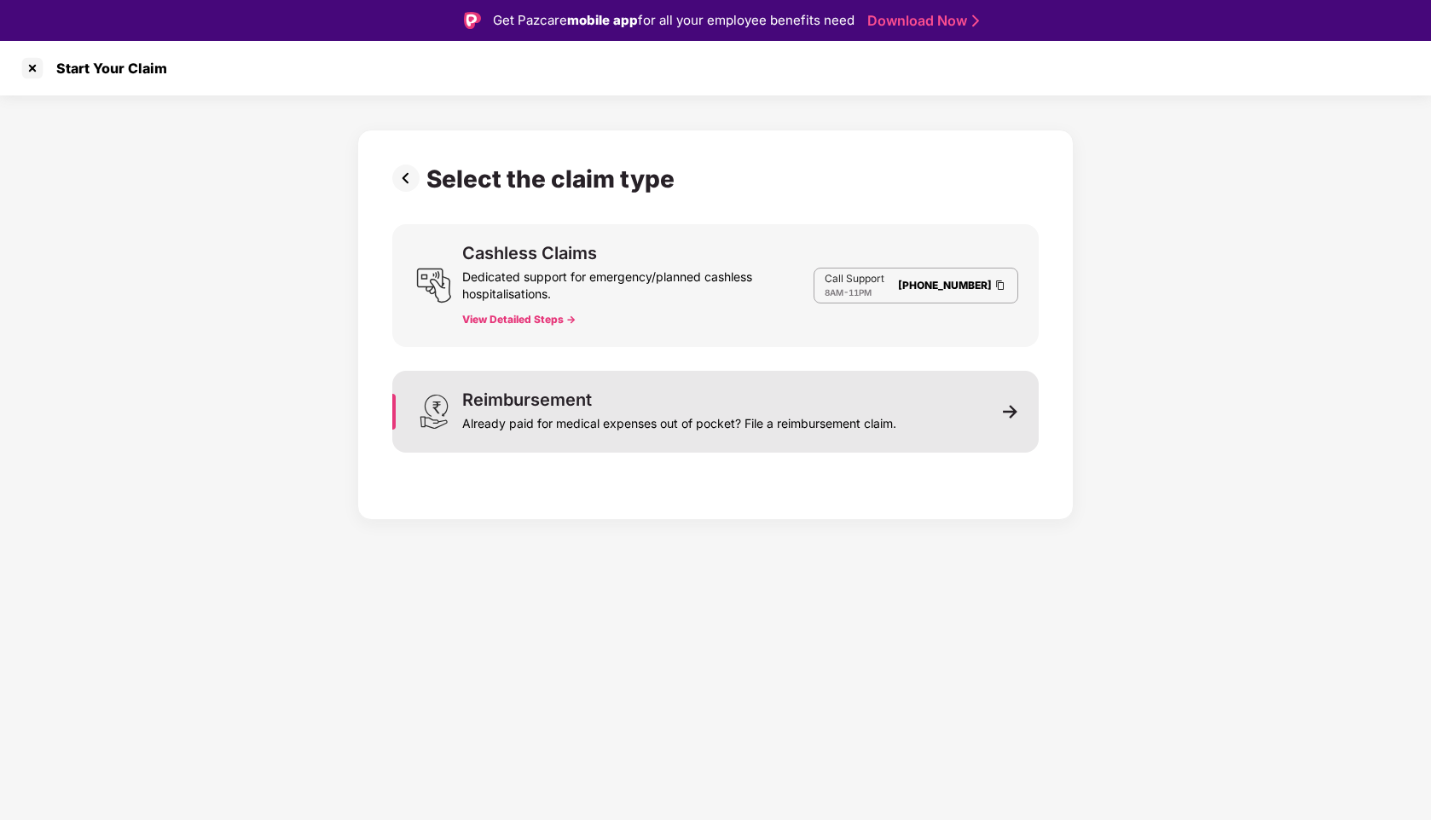
click at [659, 420] on div "Already paid for medical expenses out of pocket? File a reimbursement claim." at bounding box center [679, 420] width 434 height 24
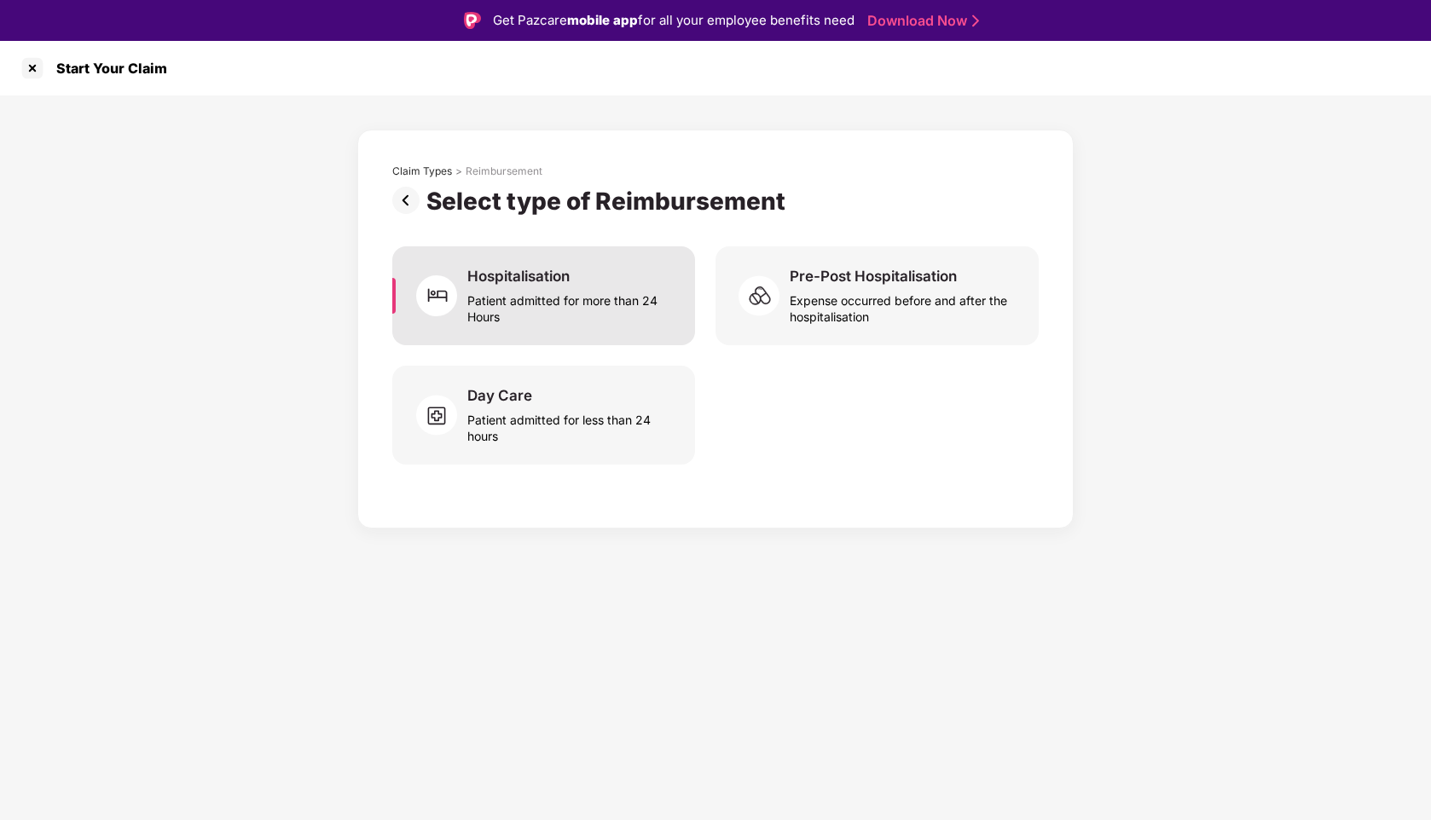
click at [516, 298] on div "Patient admitted for more than 24 Hours" at bounding box center [570, 305] width 207 height 39
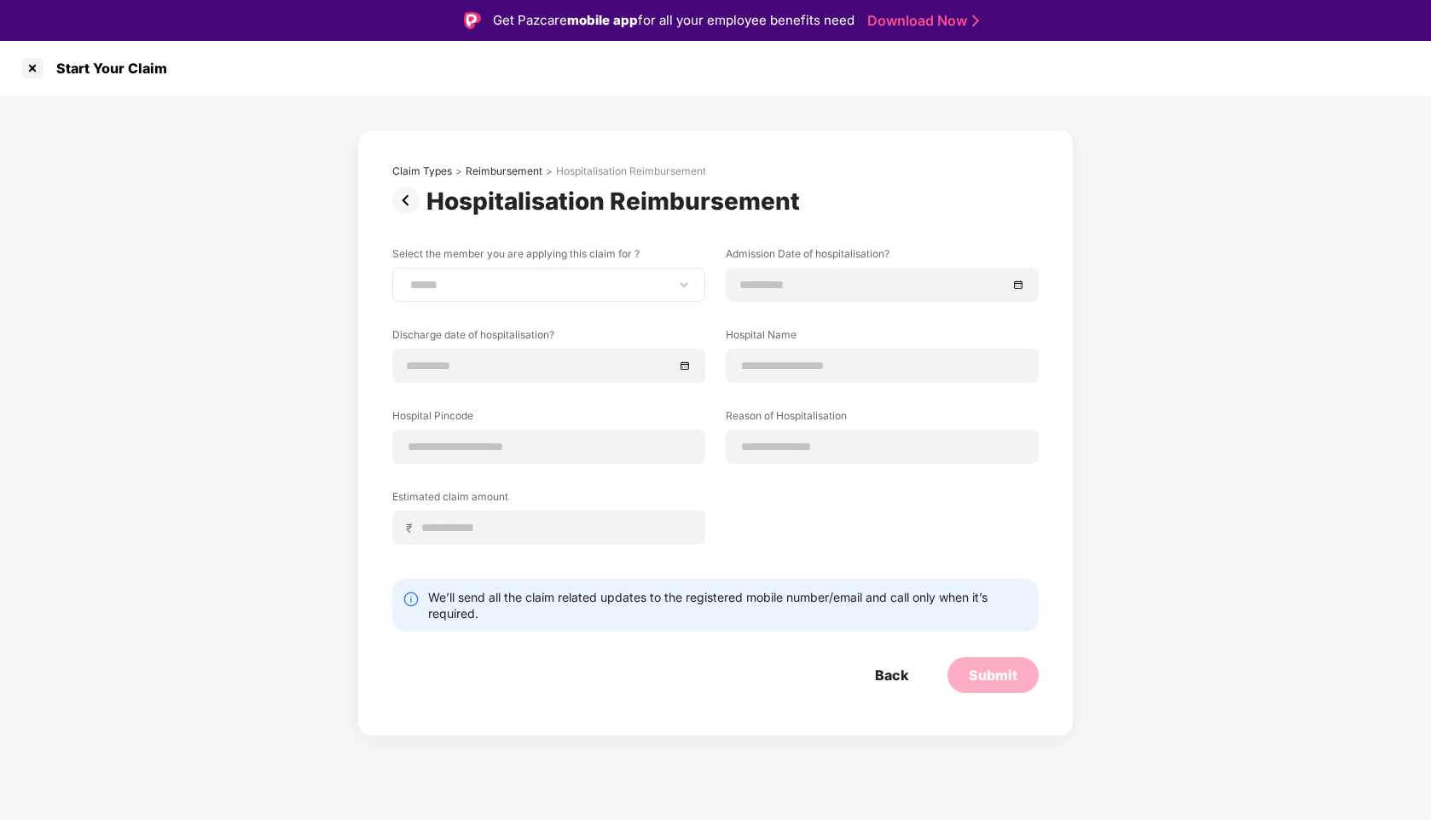
click at [515, 295] on div "**********" at bounding box center [548, 285] width 313 height 34
click at [539, 291] on select "**********" at bounding box center [549, 285] width 284 height 14
select select "**********"
click at [407, 278] on select "**********" at bounding box center [549, 285] width 284 height 14
click at [461, 366] on input at bounding box center [540, 365] width 267 height 19
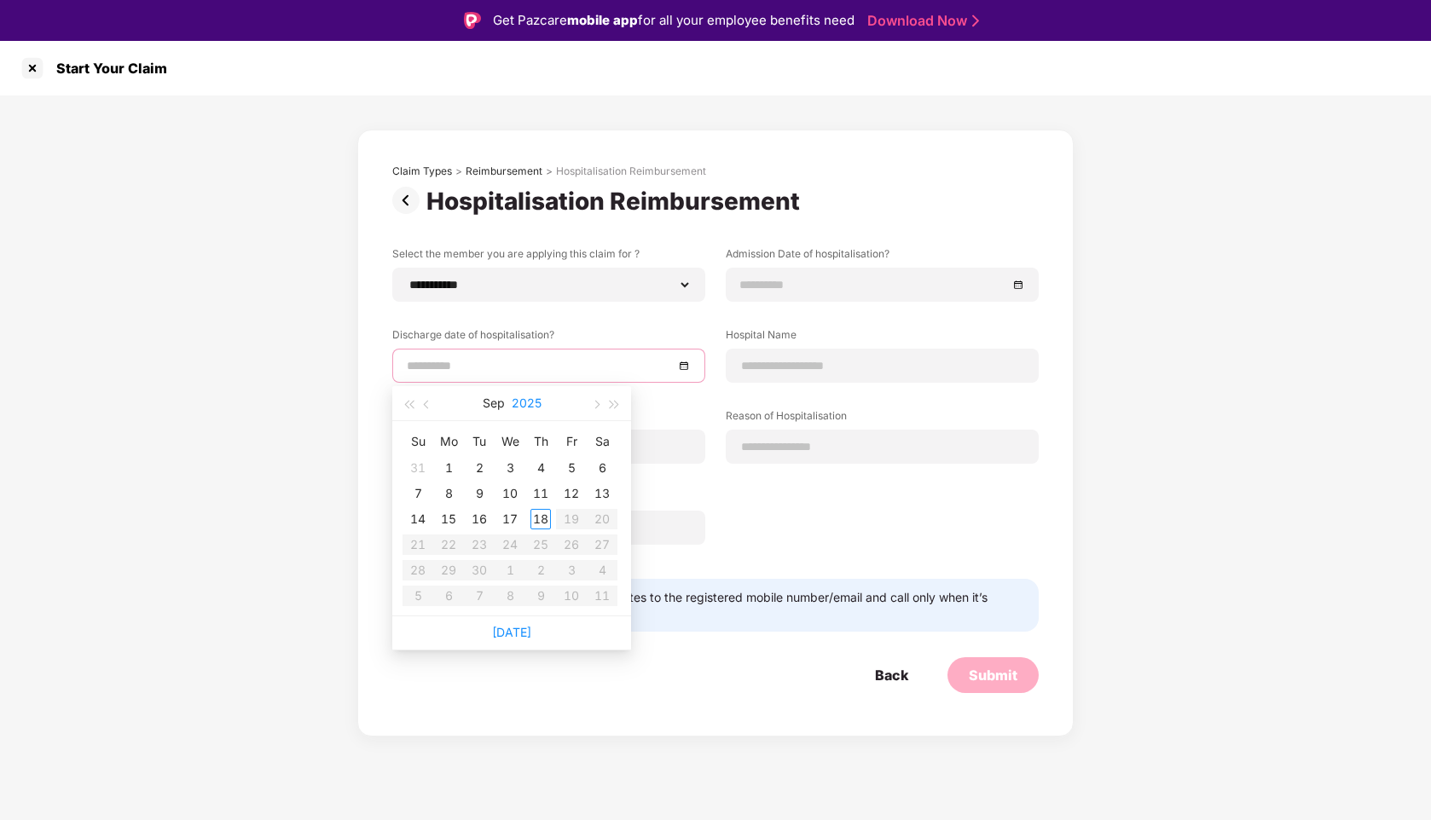
type input "**********"
click at [427, 402] on span "button" at bounding box center [428, 405] width 9 height 9
type input "**********"
click at [537, 565] on div "28" at bounding box center [540, 570] width 20 height 20
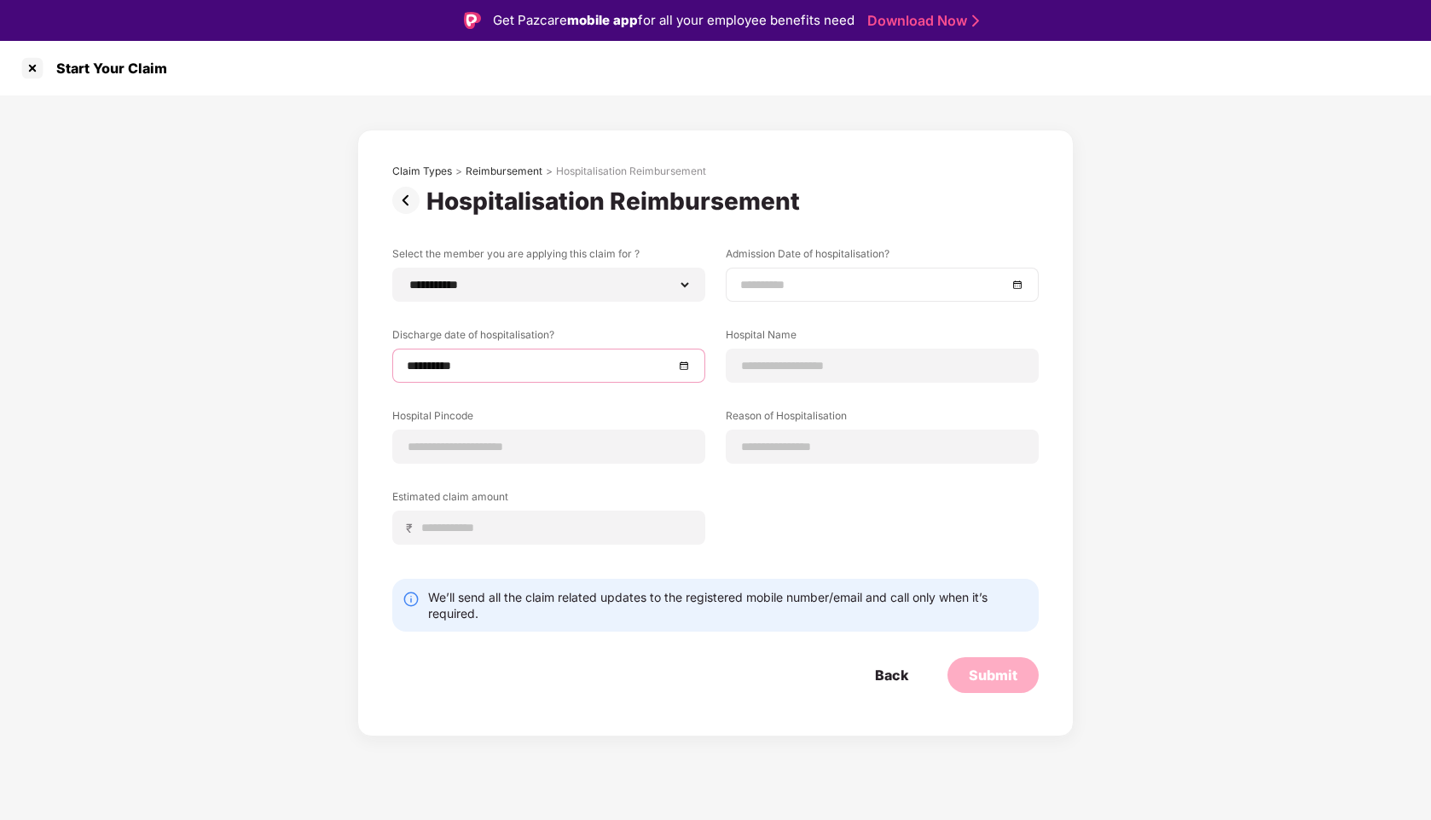
click at [749, 282] on input at bounding box center [873, 284] width 267 height 19
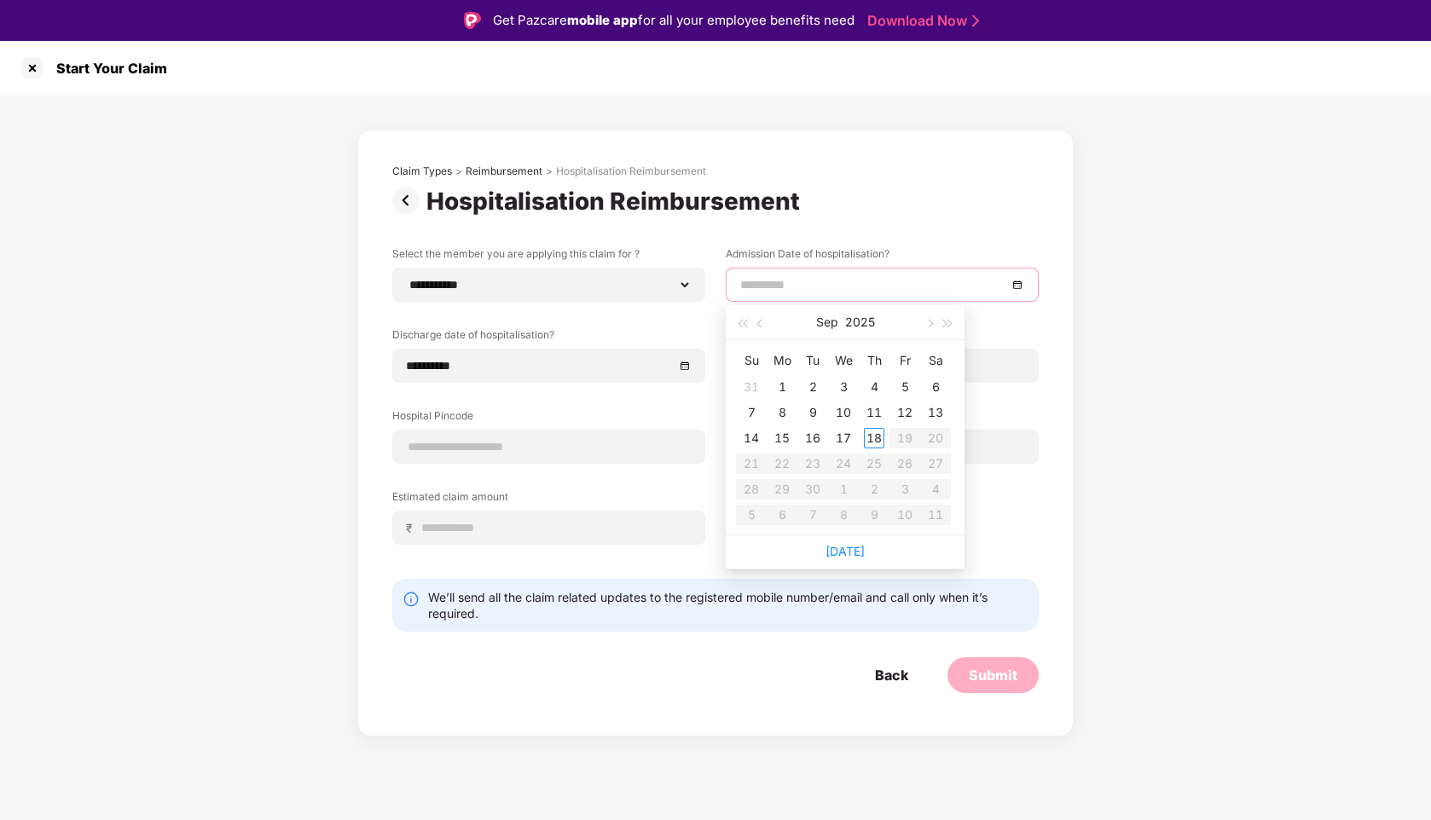
type input "**********"
click at [757, 328] on button "button" at bounding box center [760, 322] width 19 height 34
type input "**********"
click at [781, 461] on div "18" at bounding box center [782, 464] width 20 height 20
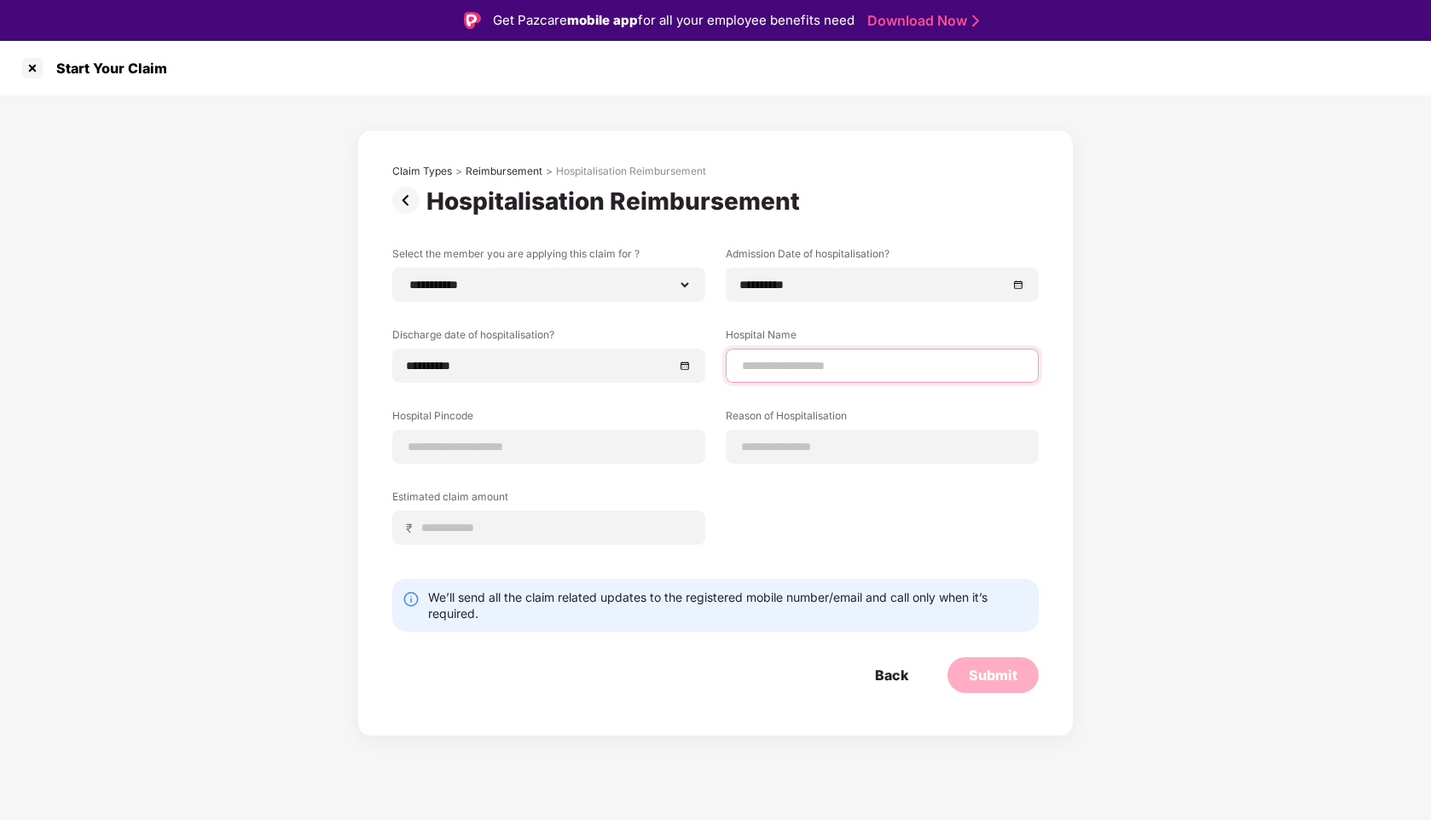
click at [767, 365] on input at bounding box center [882, 366] width 284 height 18
type input "**********"
click at [543, 451] on input at bounding box center [549, 447] width 284 height 18
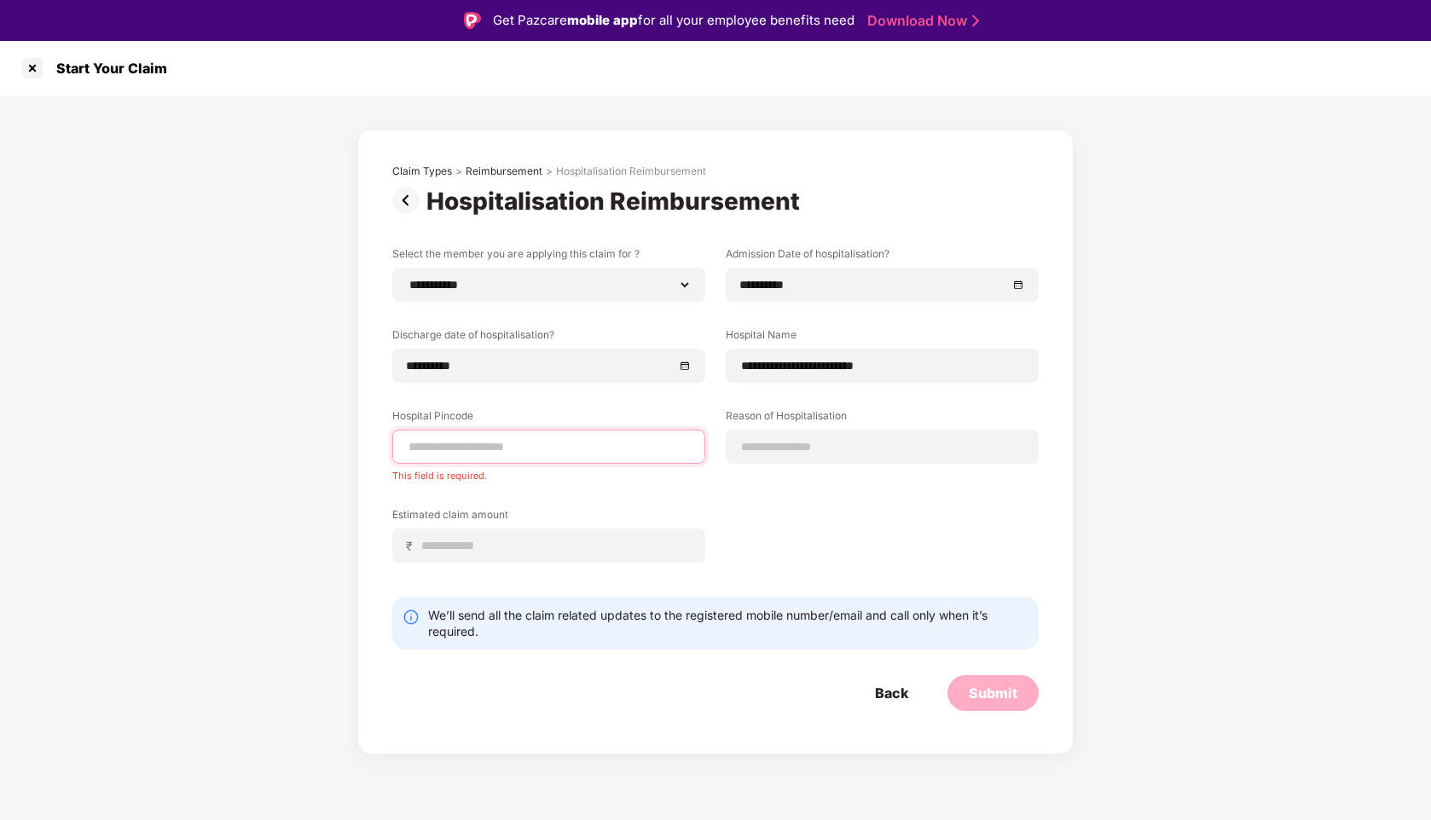
click at [453, 453] on input at bounding box center [549, 447] width 284 height 18
type input "******"
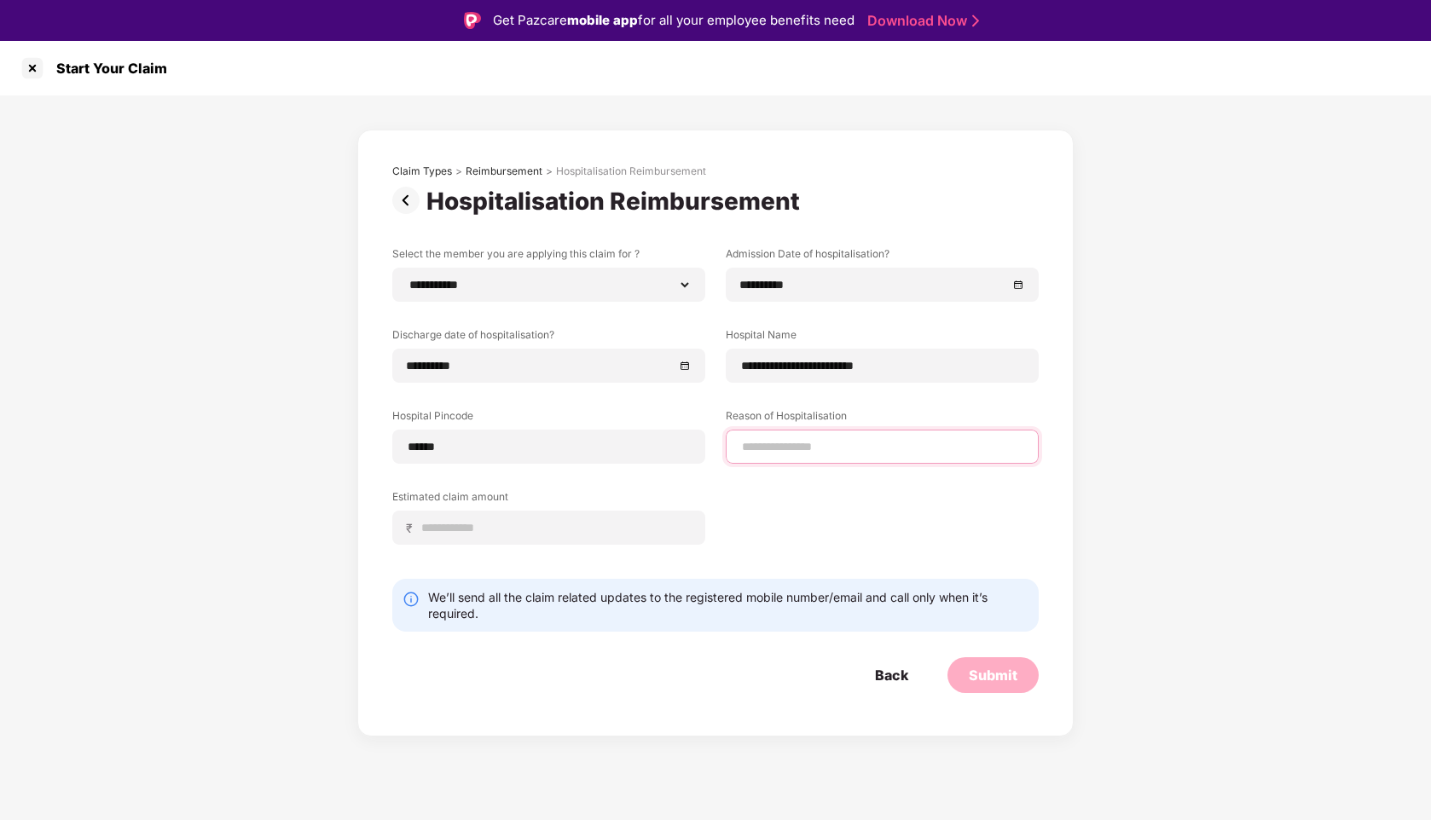
click at [786, 438] on input at bounding box center [882, 447] width 284 height 18
select select "**********"
select select "******"
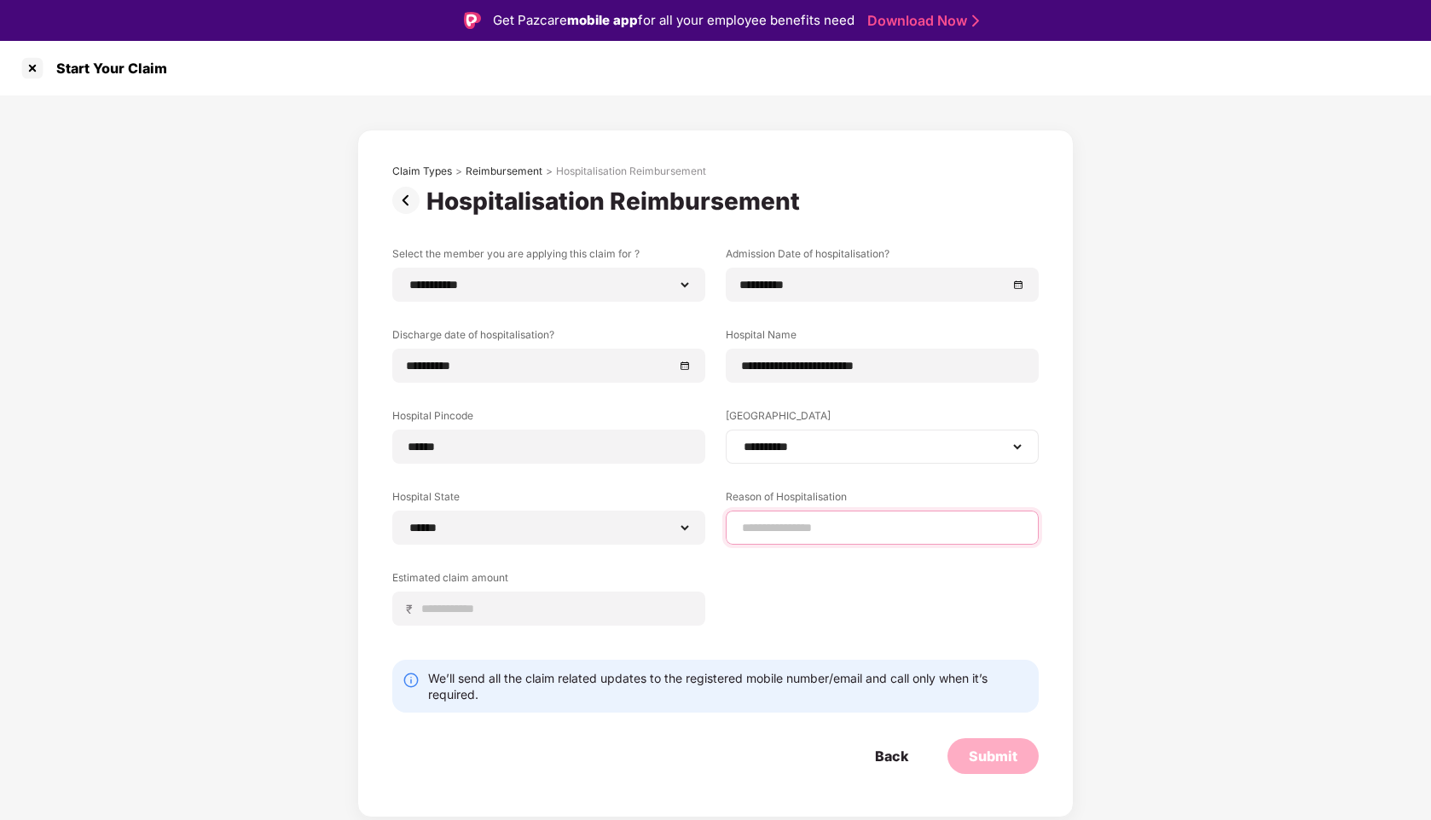
type input "*******"
click at [476, 609] on input at bounding box center [555, 609] width 270 height 18
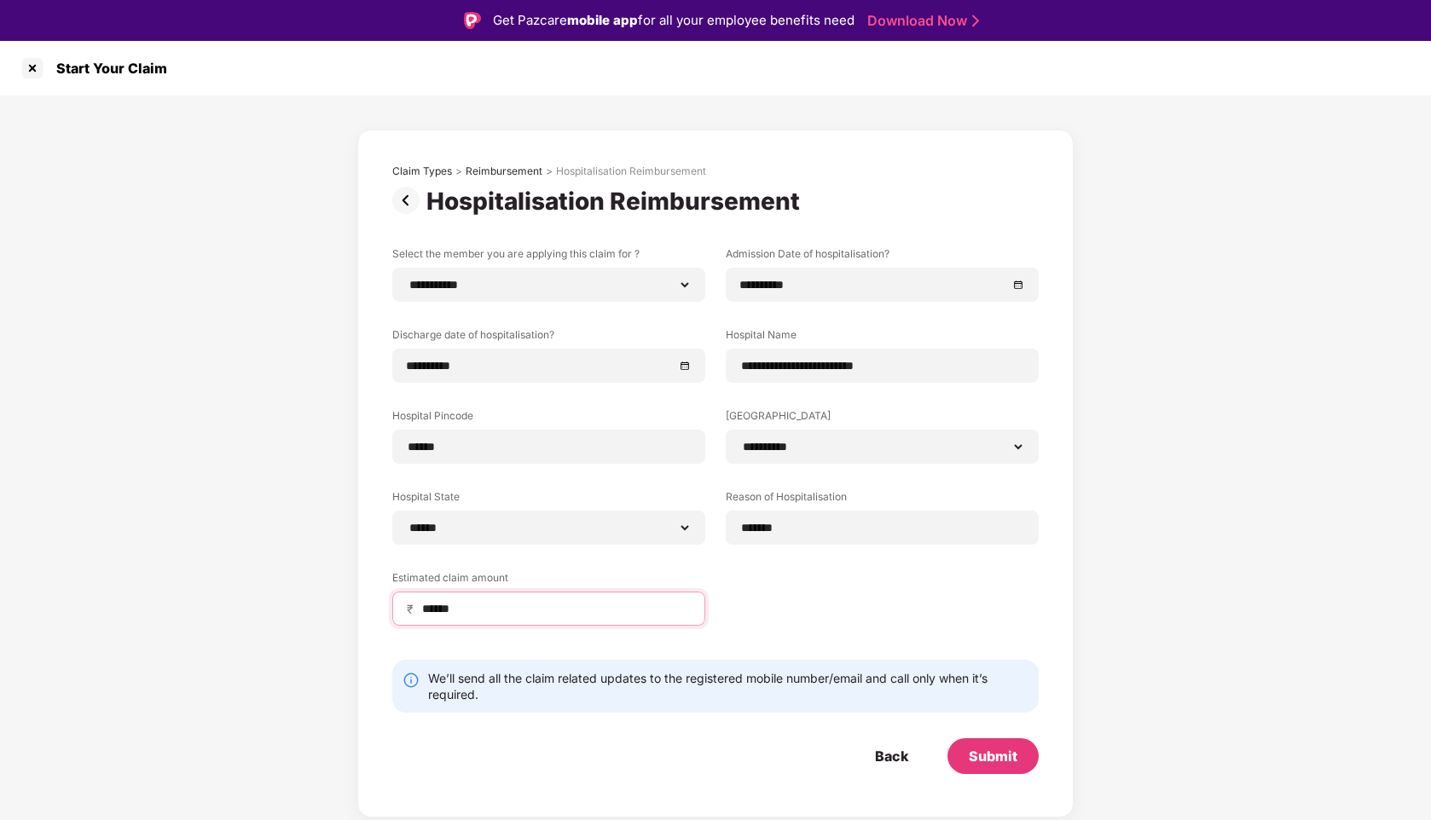
type input "******"
click at [989, 757] on div "Submit" at bounding box center [993, 756] width 49 height 19
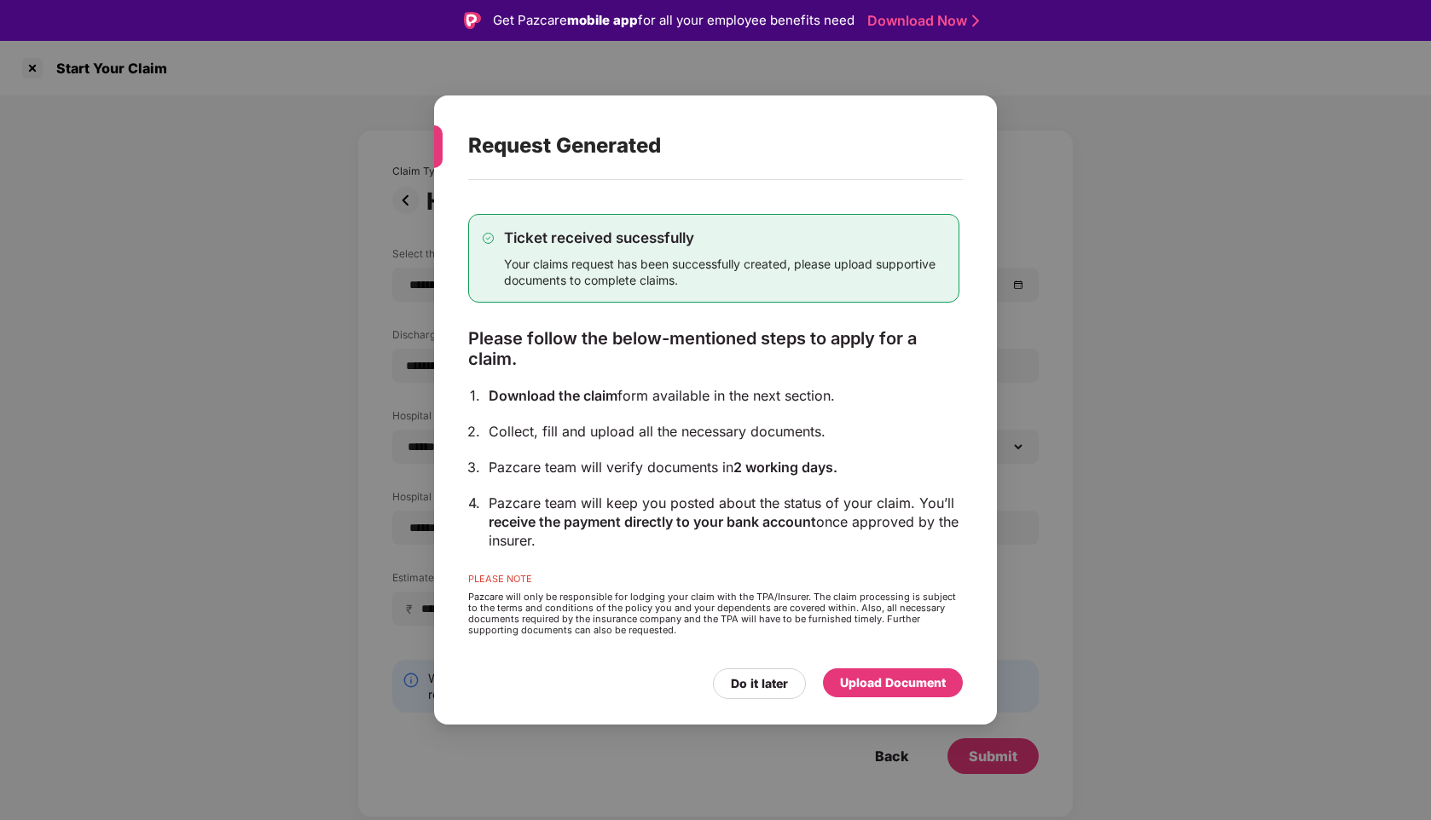
scroll to position [41, 0]
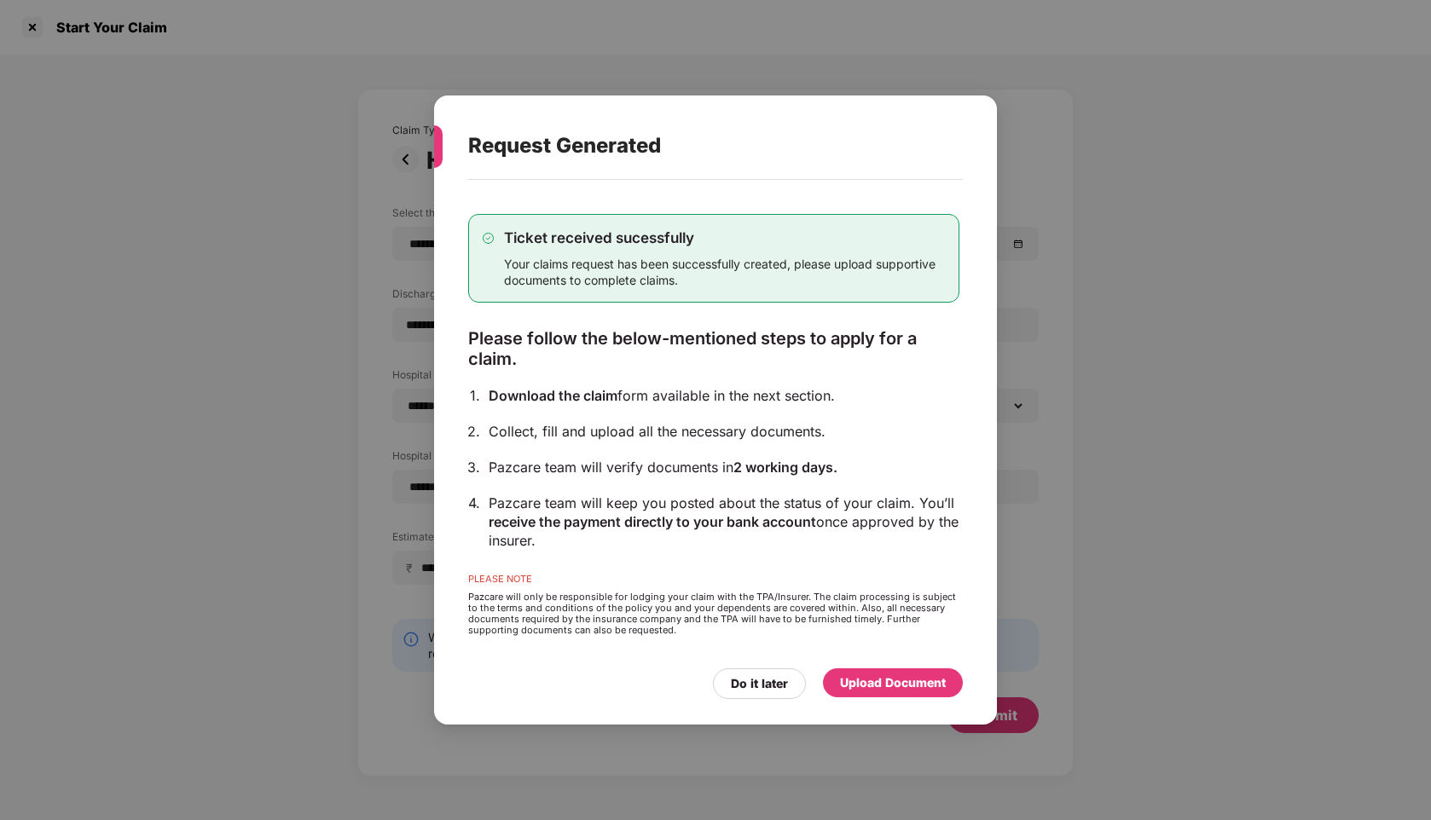
click at [895, 682] on div "Upload Document" at bounding box center [893, 683] width 106 height 19
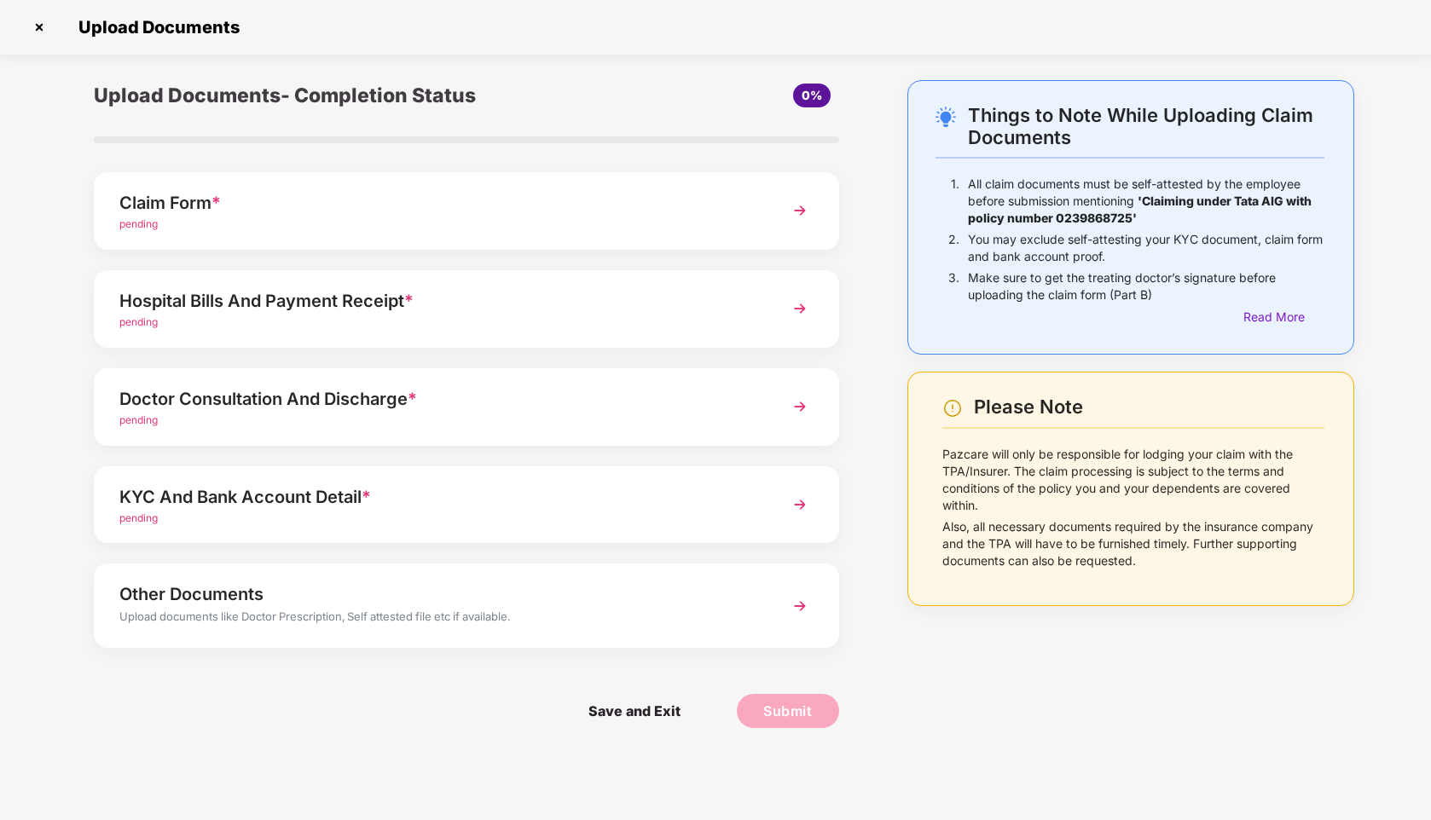
click at [767, 205] on div "Claim Form * pending" at bounding box center [466, 211] width 745 height 78
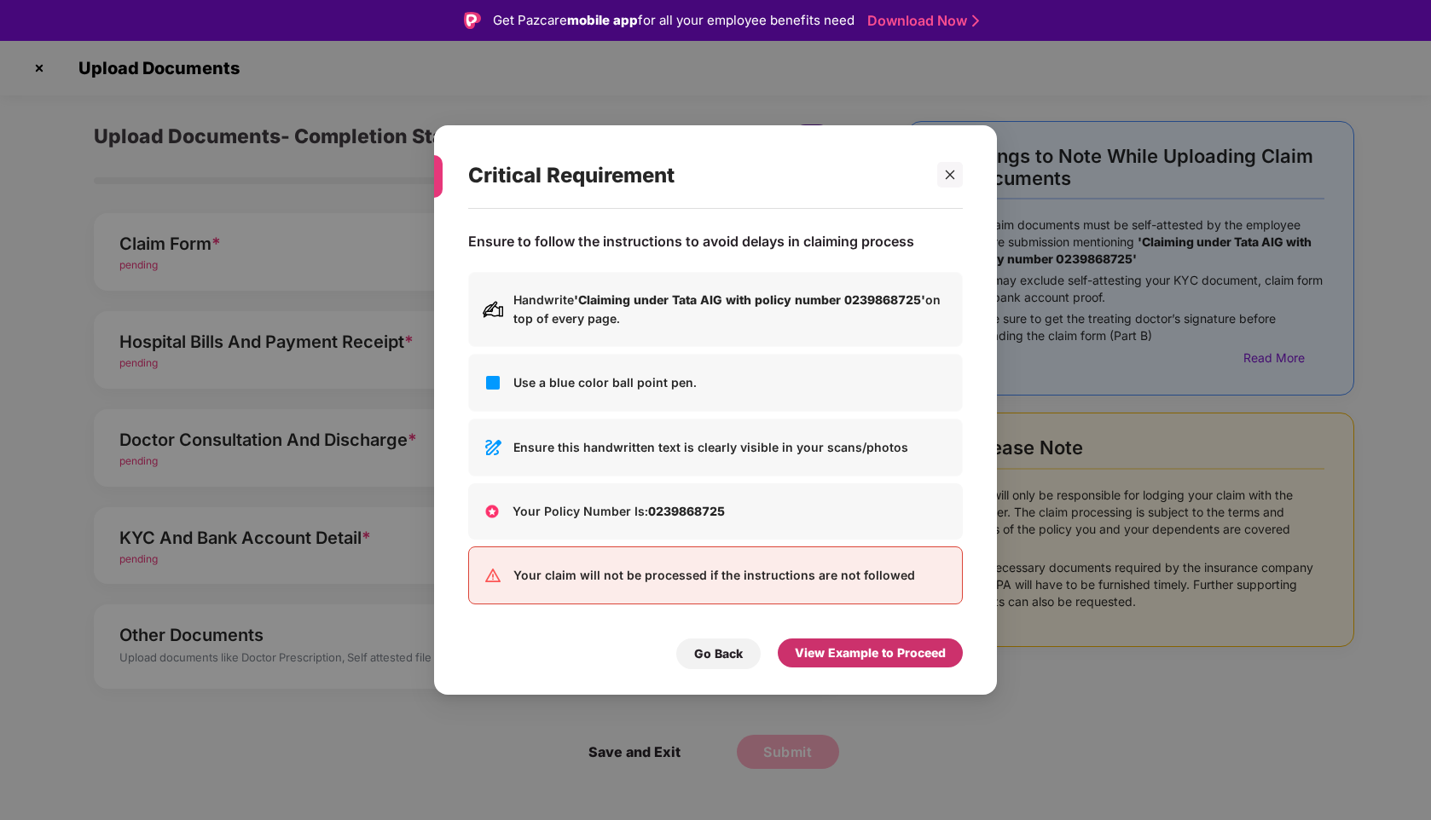
click at [830, 655] on div "View Example to Proceed" at bounding box center [870, 653] width 151 height 19
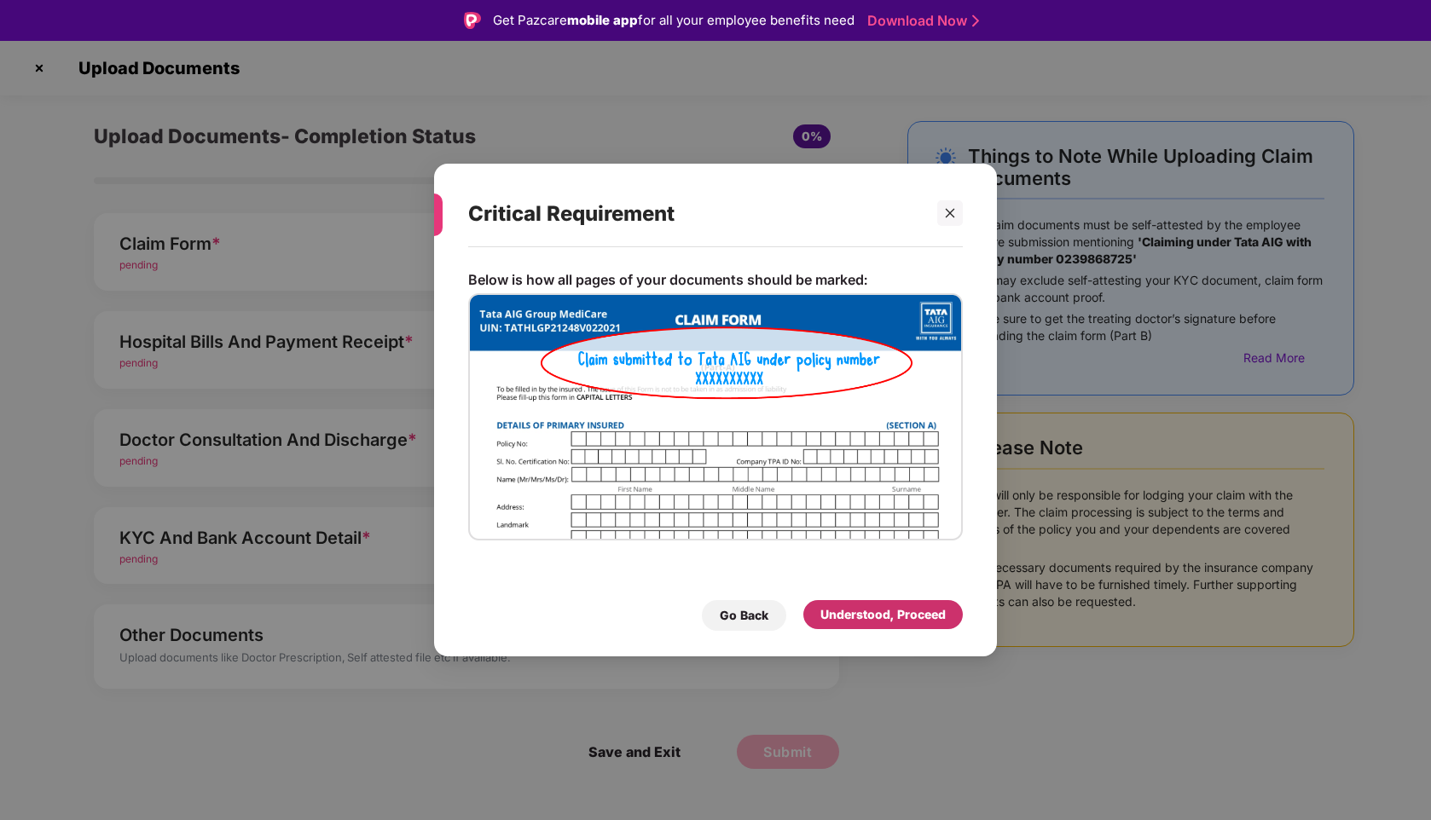
click at [865, 616] on div "Understood, Proceed" at bounding box center [882, 614] width 125 height 19
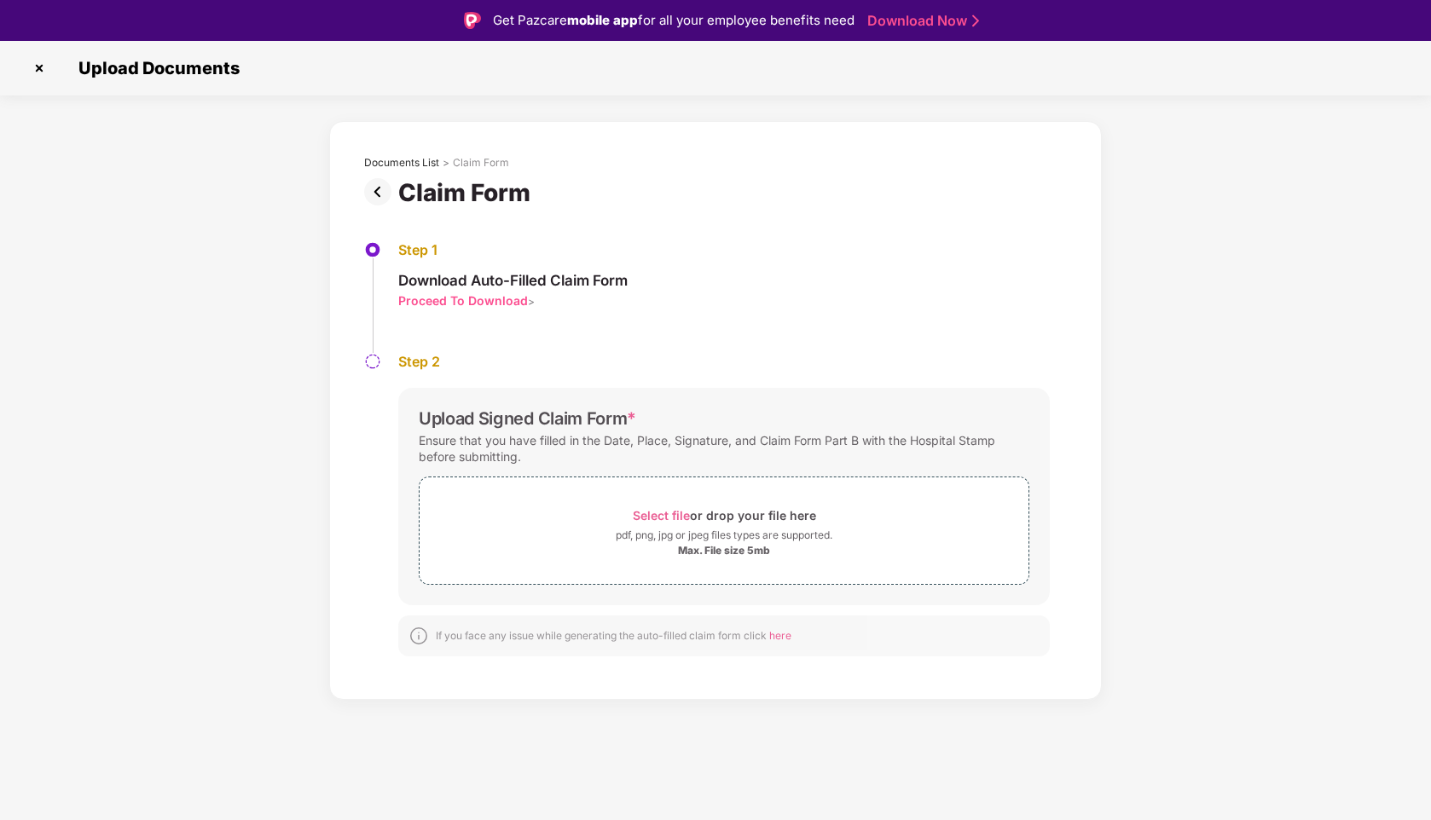
click at [469, 298] on div "Proceed To Download" at bounding box center [463, 300] width 130 height 16
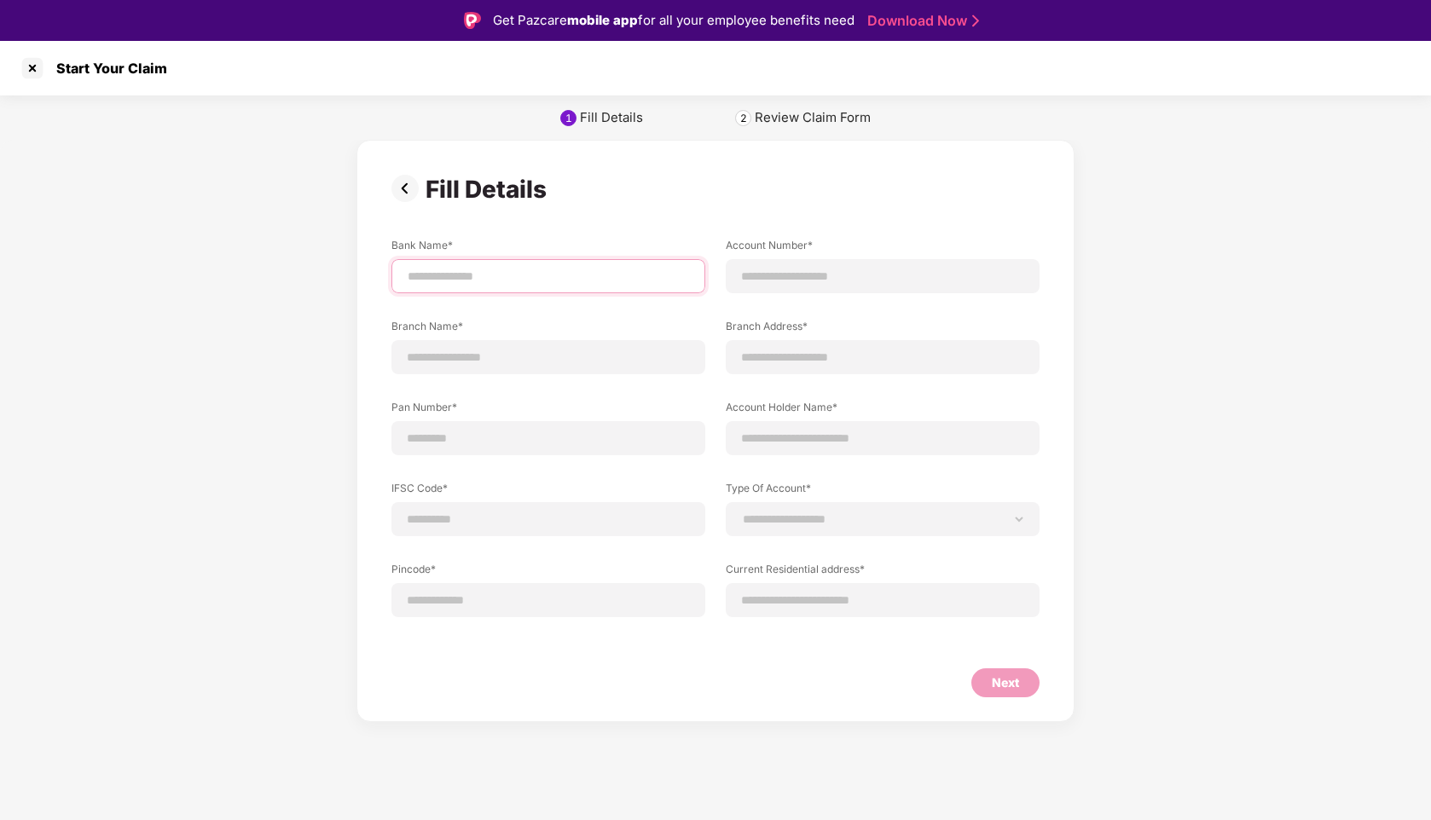
click at [535, 277] on input at bounding box center [548, 277] width 285 height 18
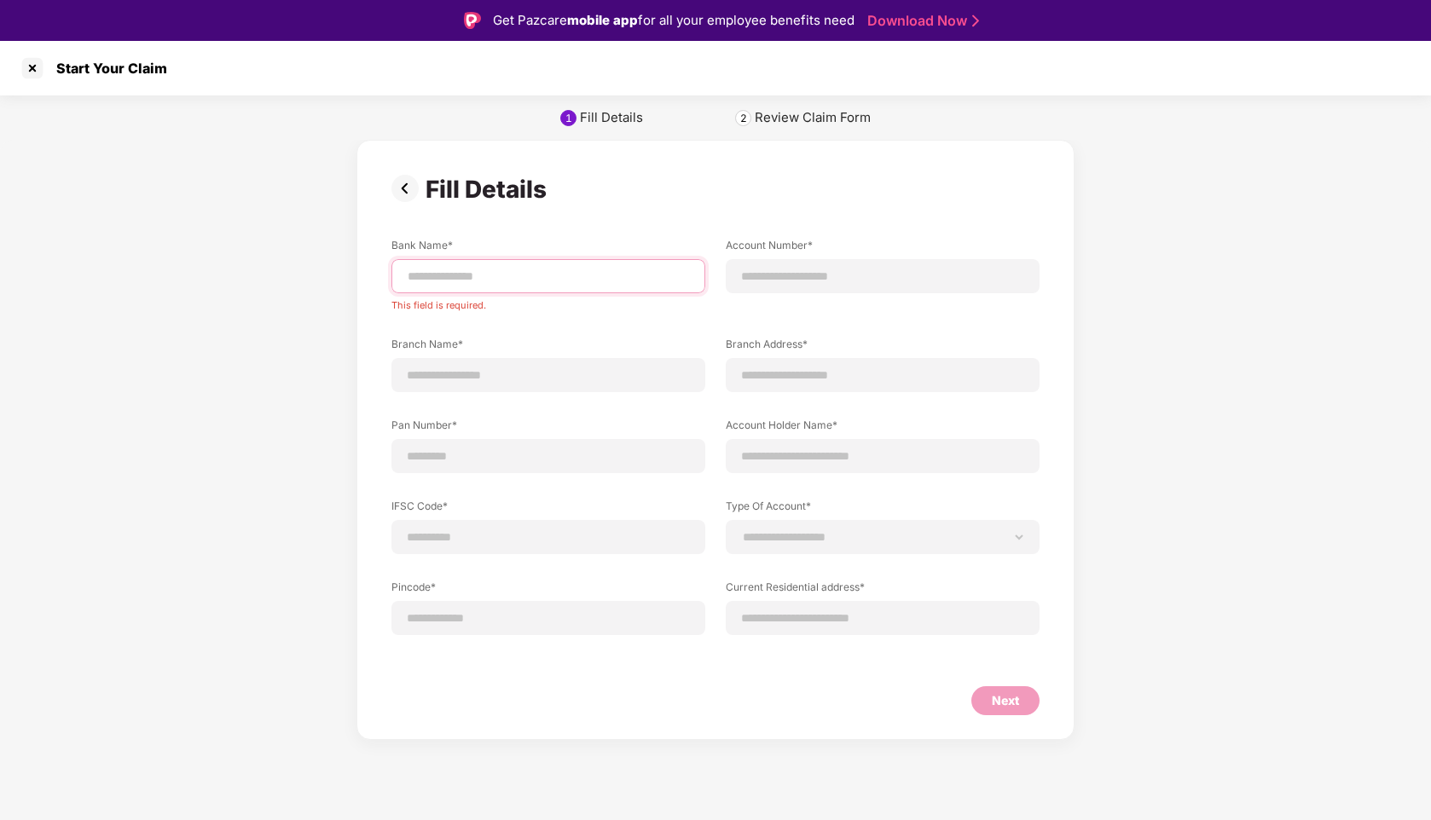
paste input "**********"
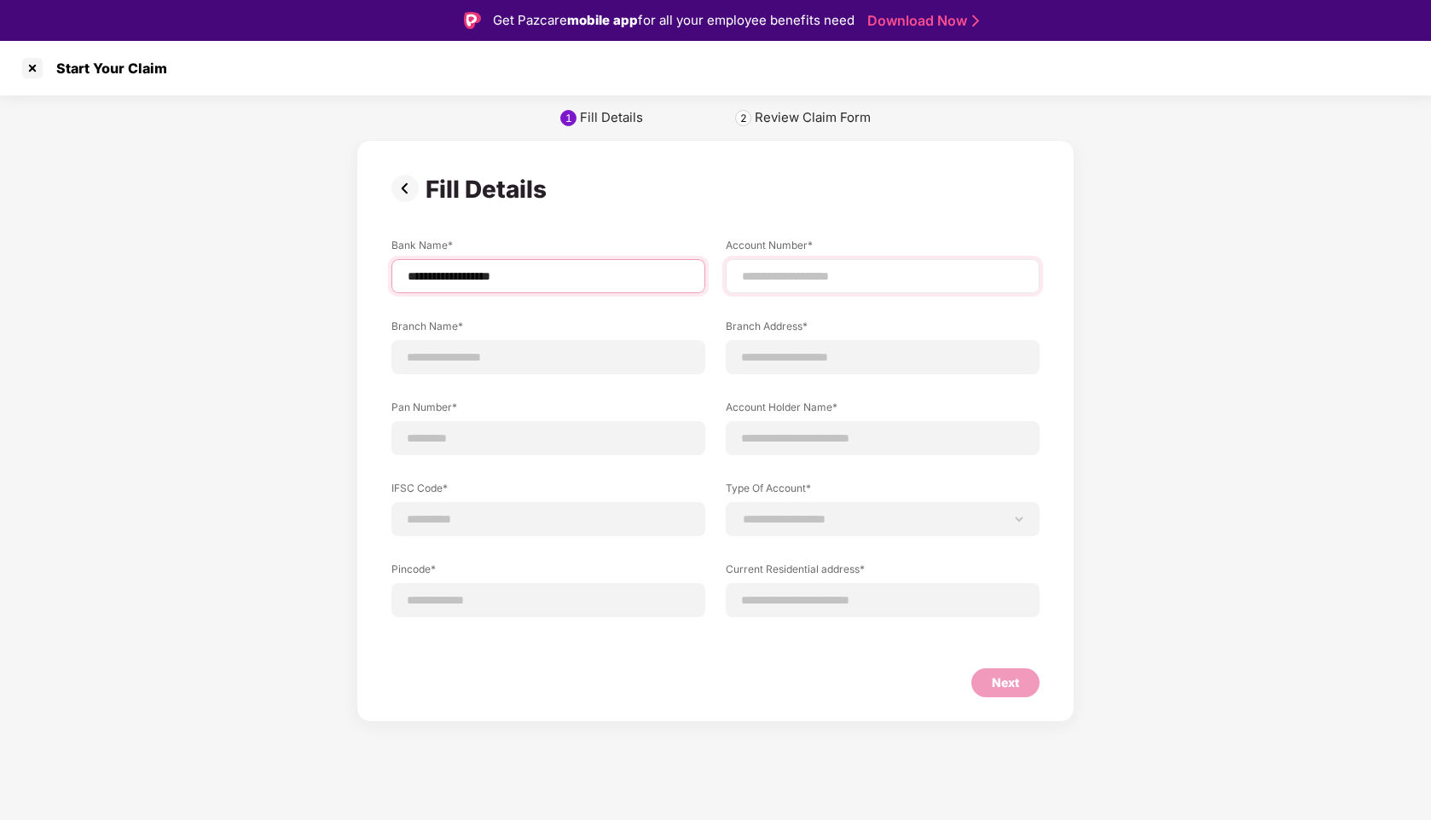
type input "**********"
click at [805, 281] on input at bounding box center [882, 277] width 285 height 18
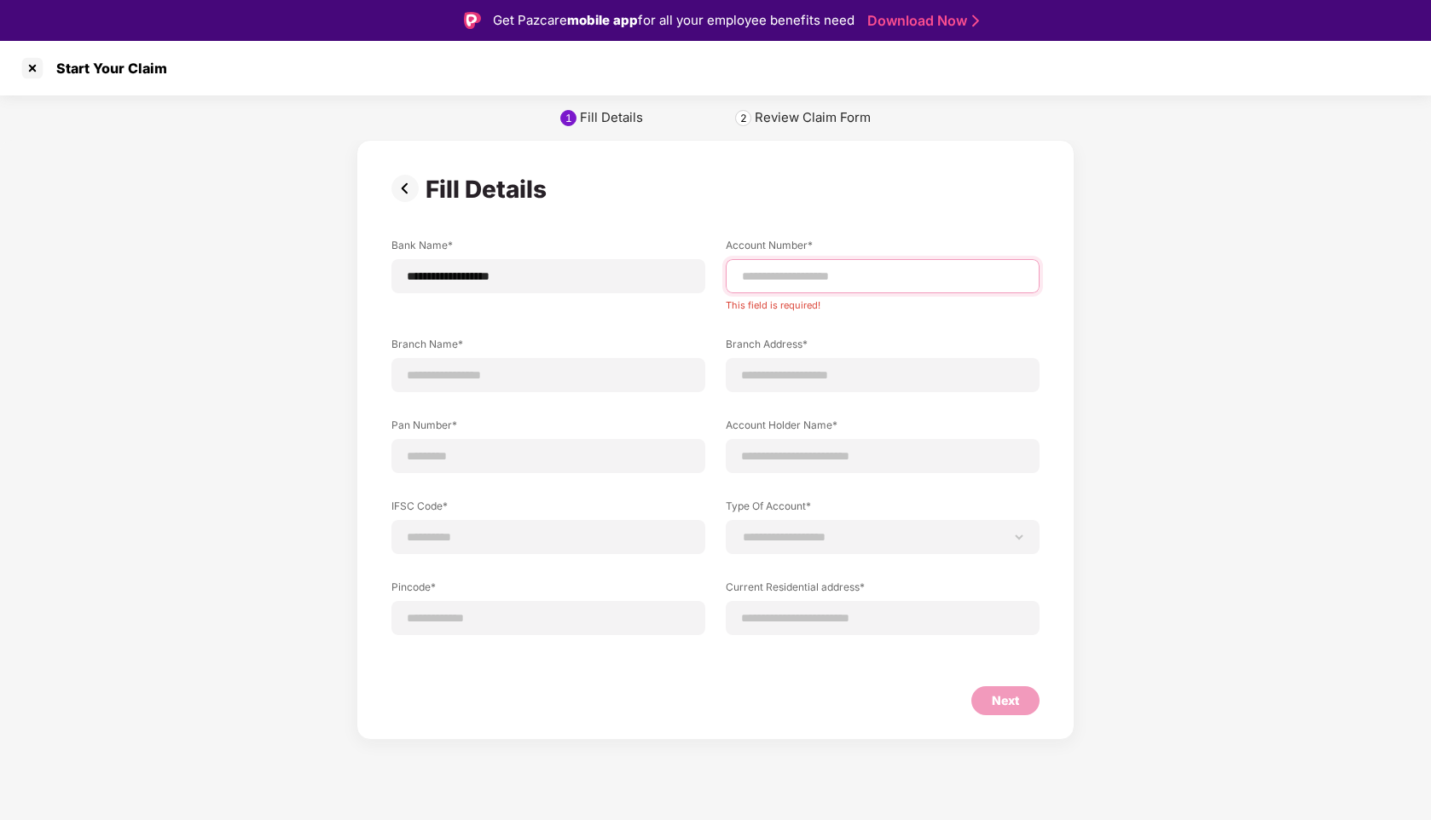
paste input "**********"
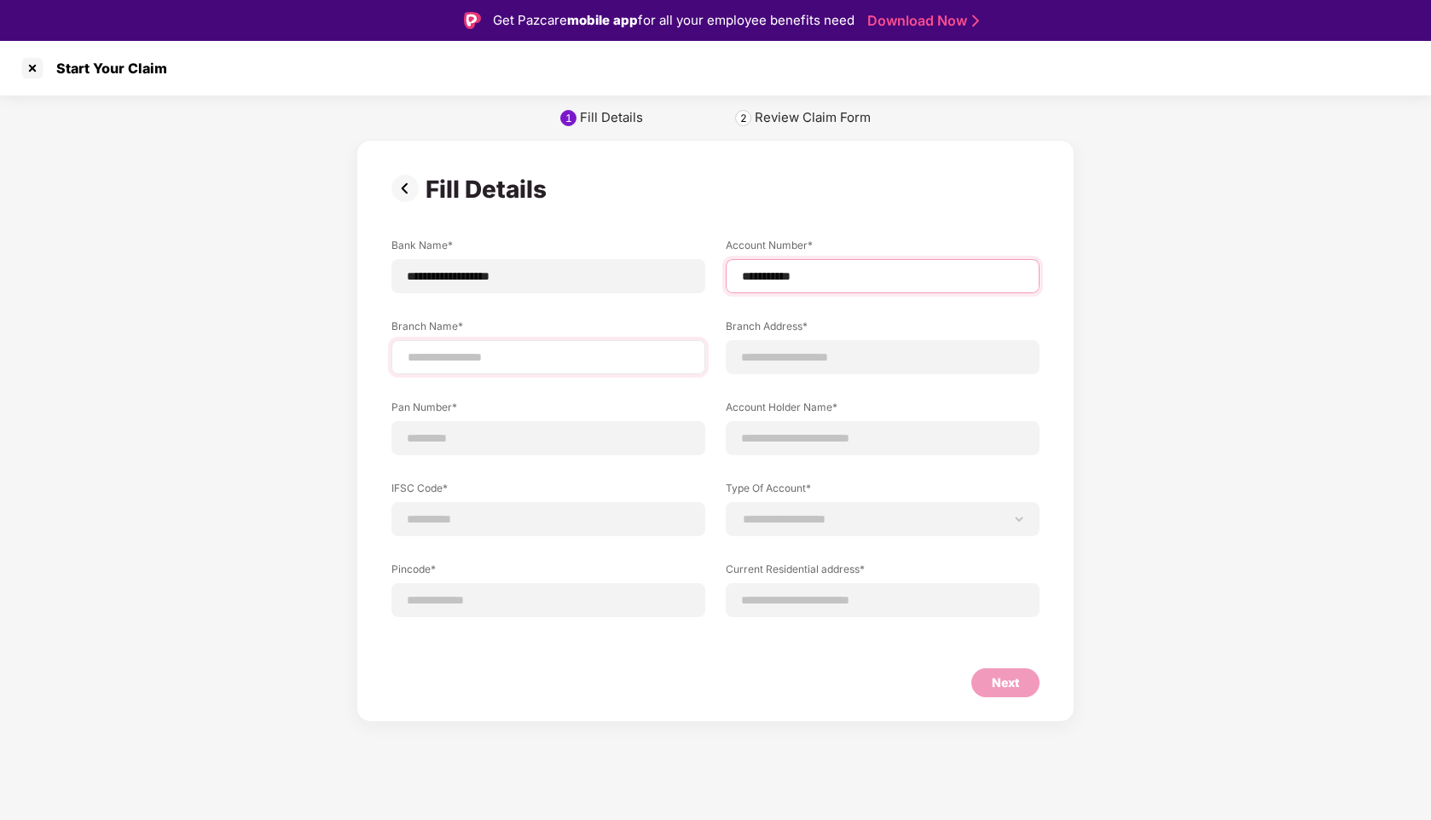
type input "**********"
click at [503, 352] on input at bounding box center [548, 358] width 285 height 18
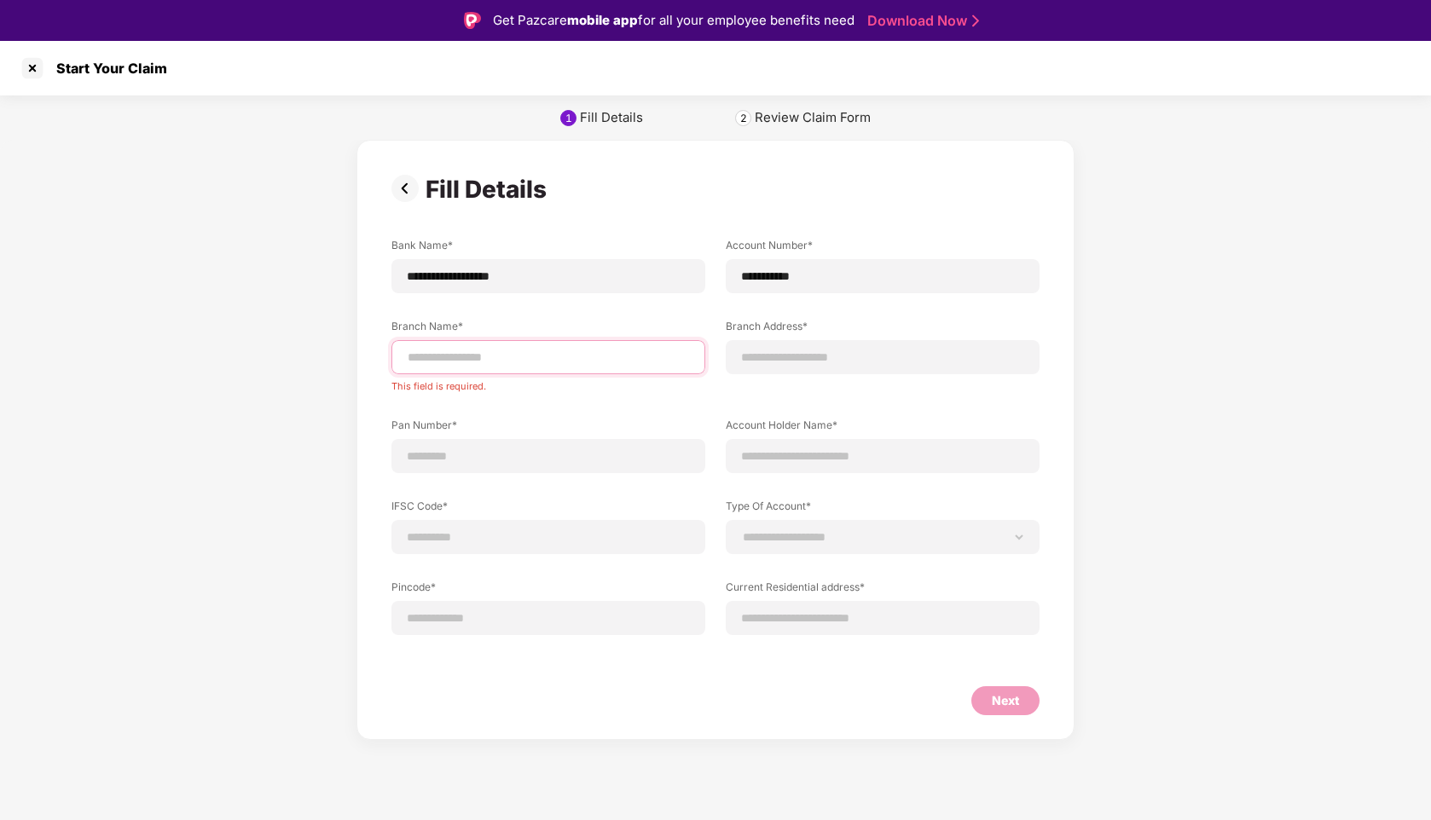
paste input "**********"
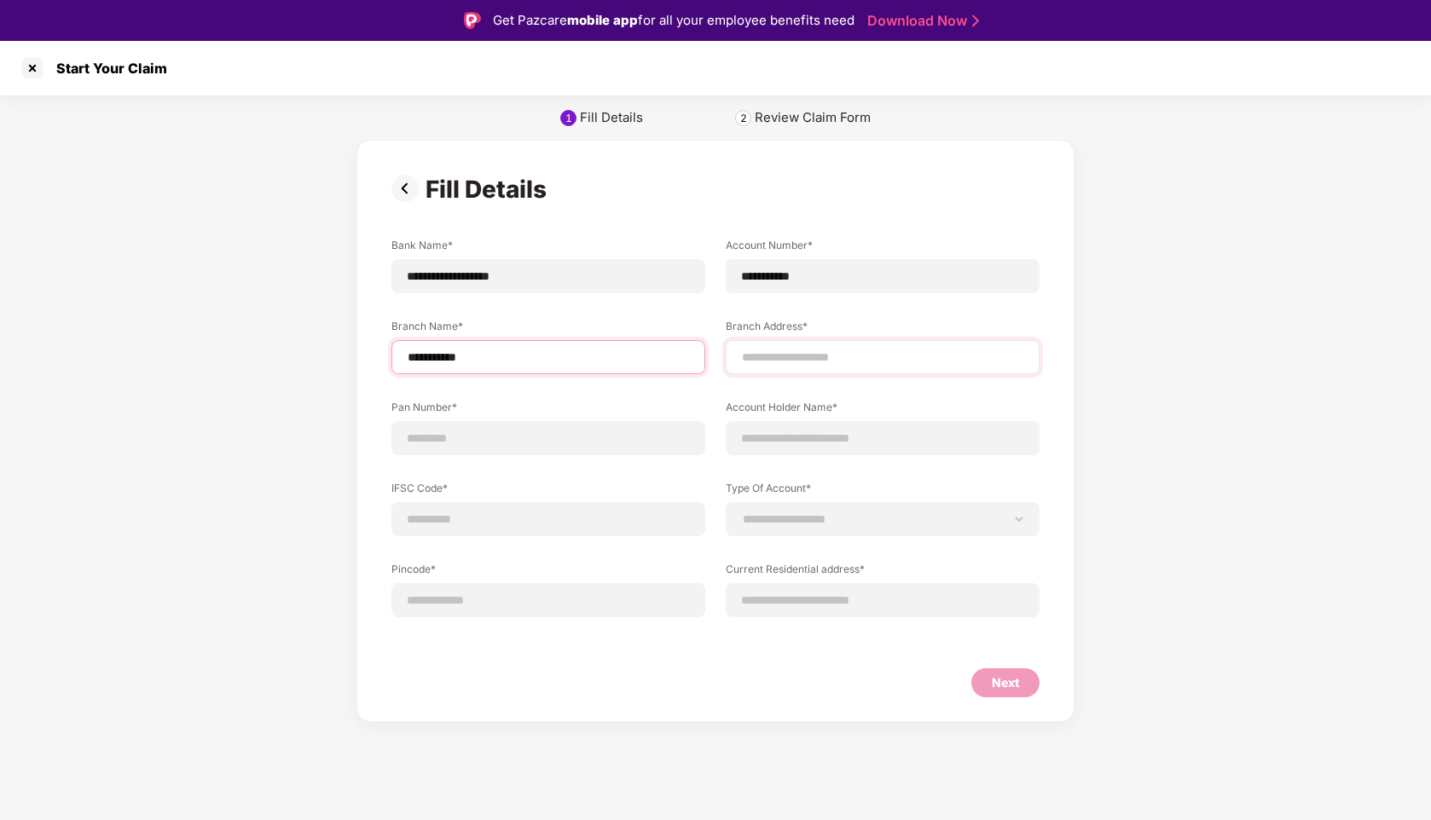
type input "**********"
click at [794, 359] on input at bounding box center [882, 358] width 285 height 18
type input "*"
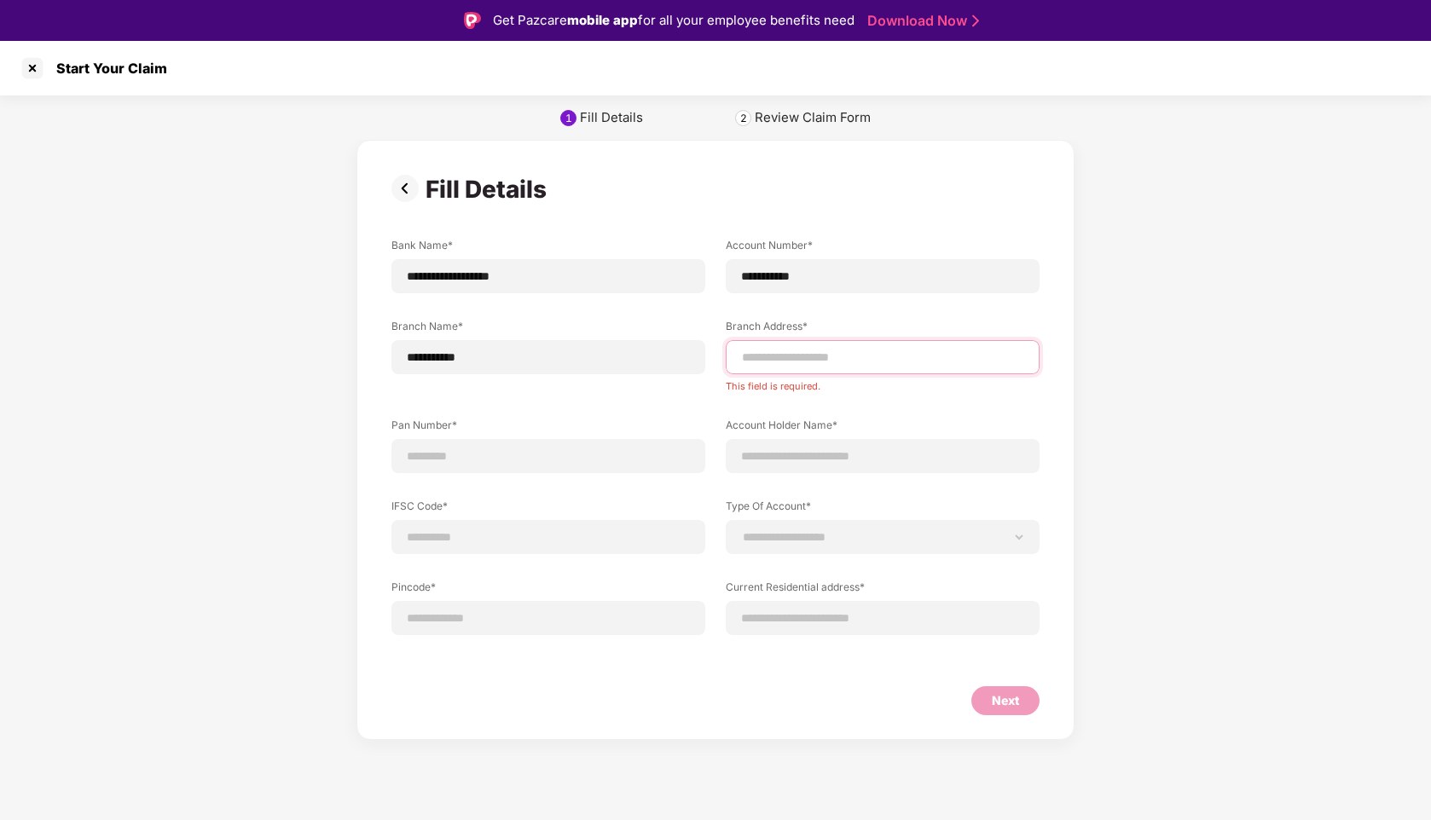
paste input "**********"
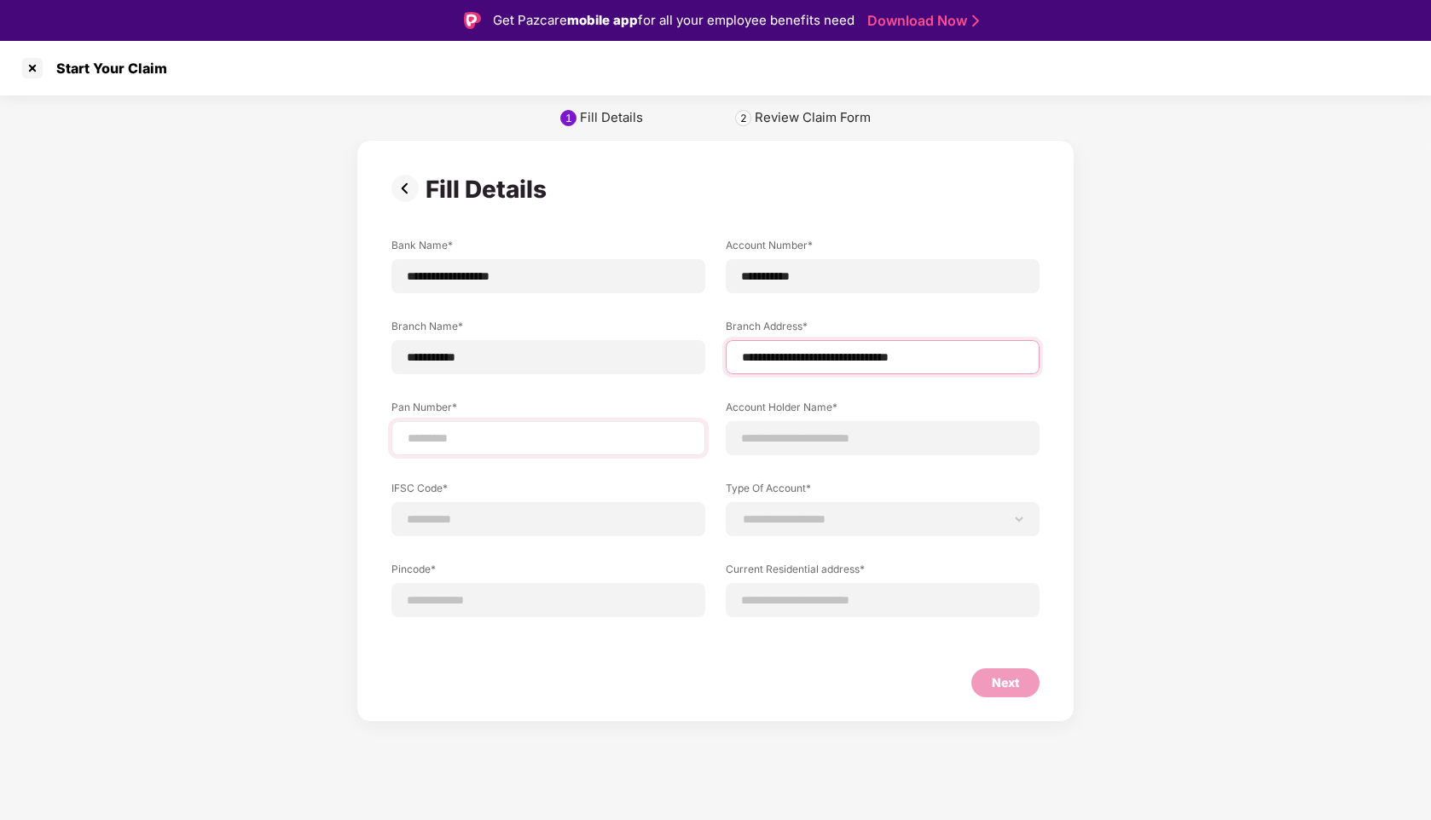
type input "**********"
click at [467, 442] on input at bounding box center [548, 439] width 285 height 18
type input "**********"
click at [798, 443] on input at bounding box center [882, 439] width 285 height 18
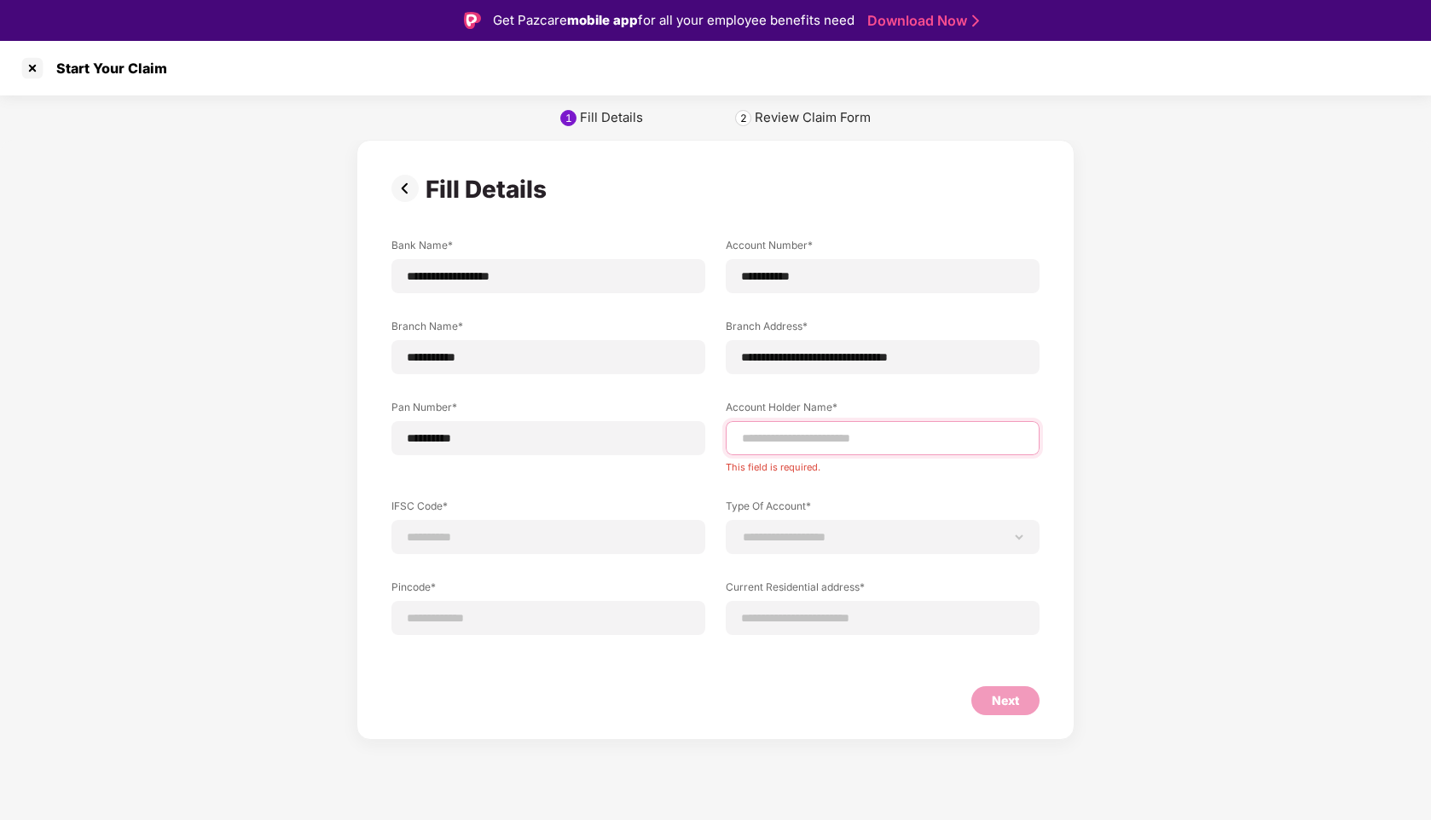
paste input "**********"
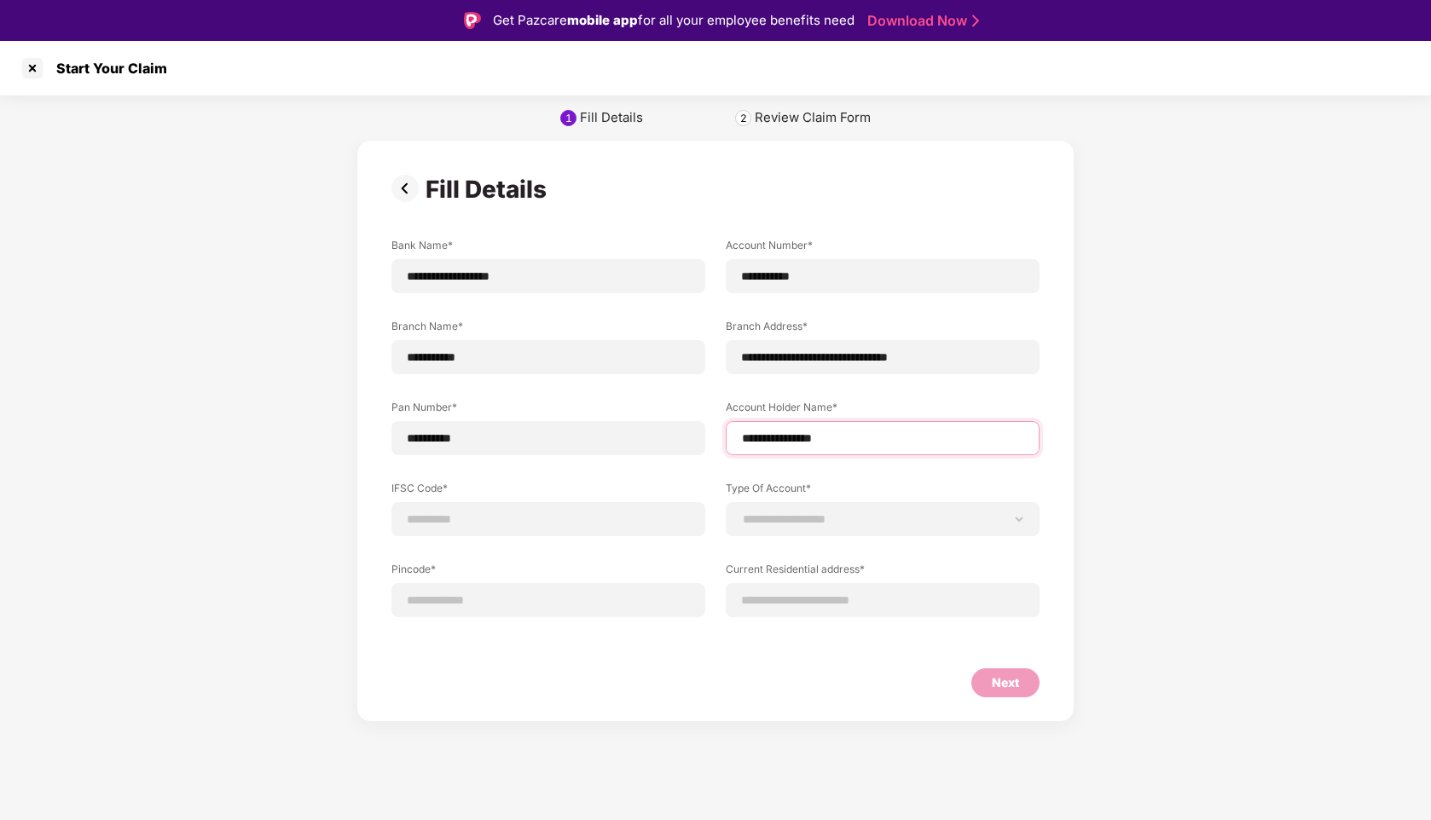
click at [808, 437] on input "**********" at bounding box center [882, 439] width 285 height 18
type input "**********"
click at [500, 522] on input at bounding box center [548, 520] width 285 height 18
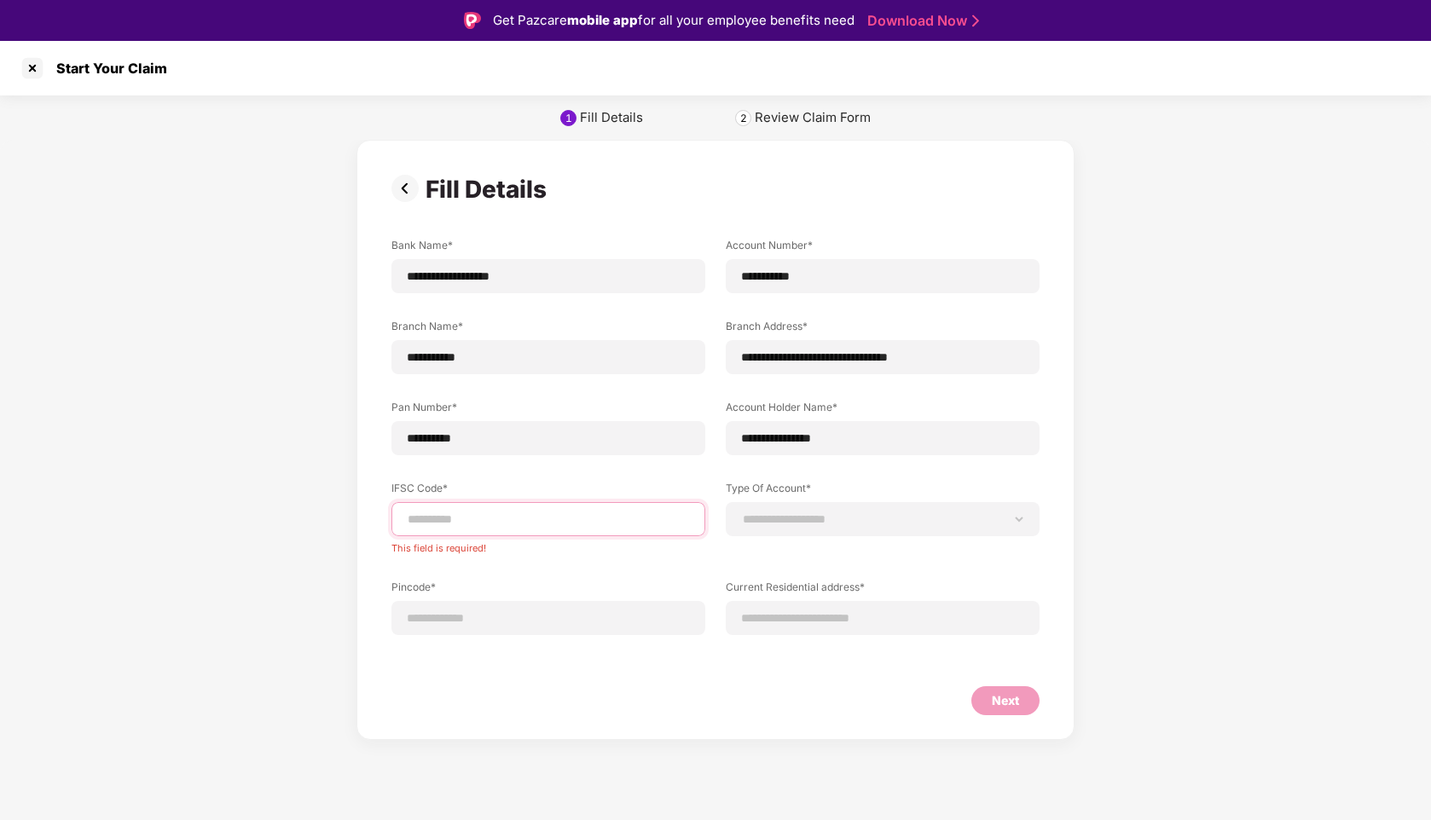
paste input "**********"
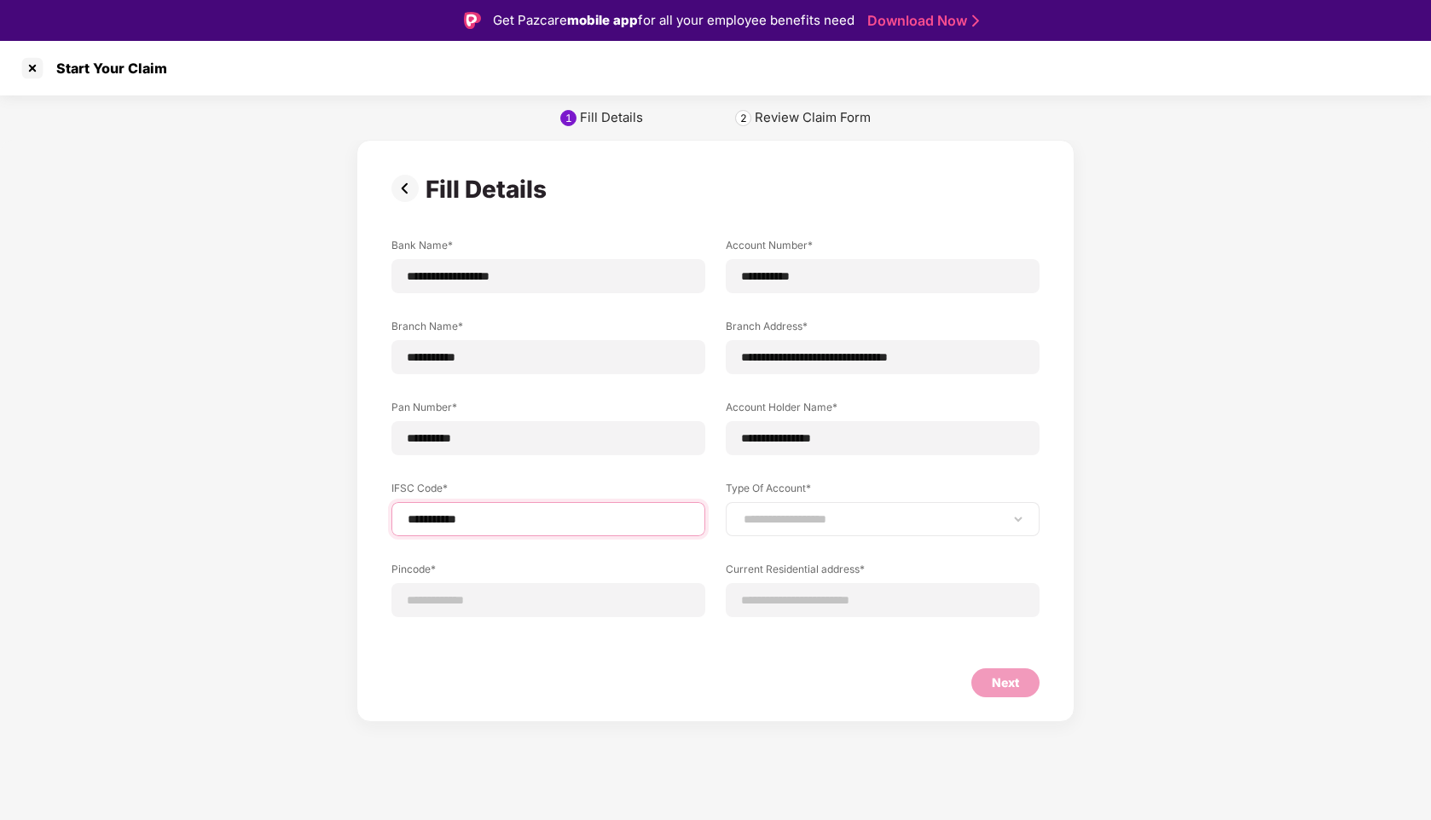
type input "**********"
click at [805, 510] on div "**********" at bounding box center [883, 519] width 314 height 34
click at [802, 525] on select "**********" at bounding box center [882, 519] width 285 height 14
select select "*******"
click at [740, 512] on select "**********" at bounding box center [882, 519] width 285 height 14
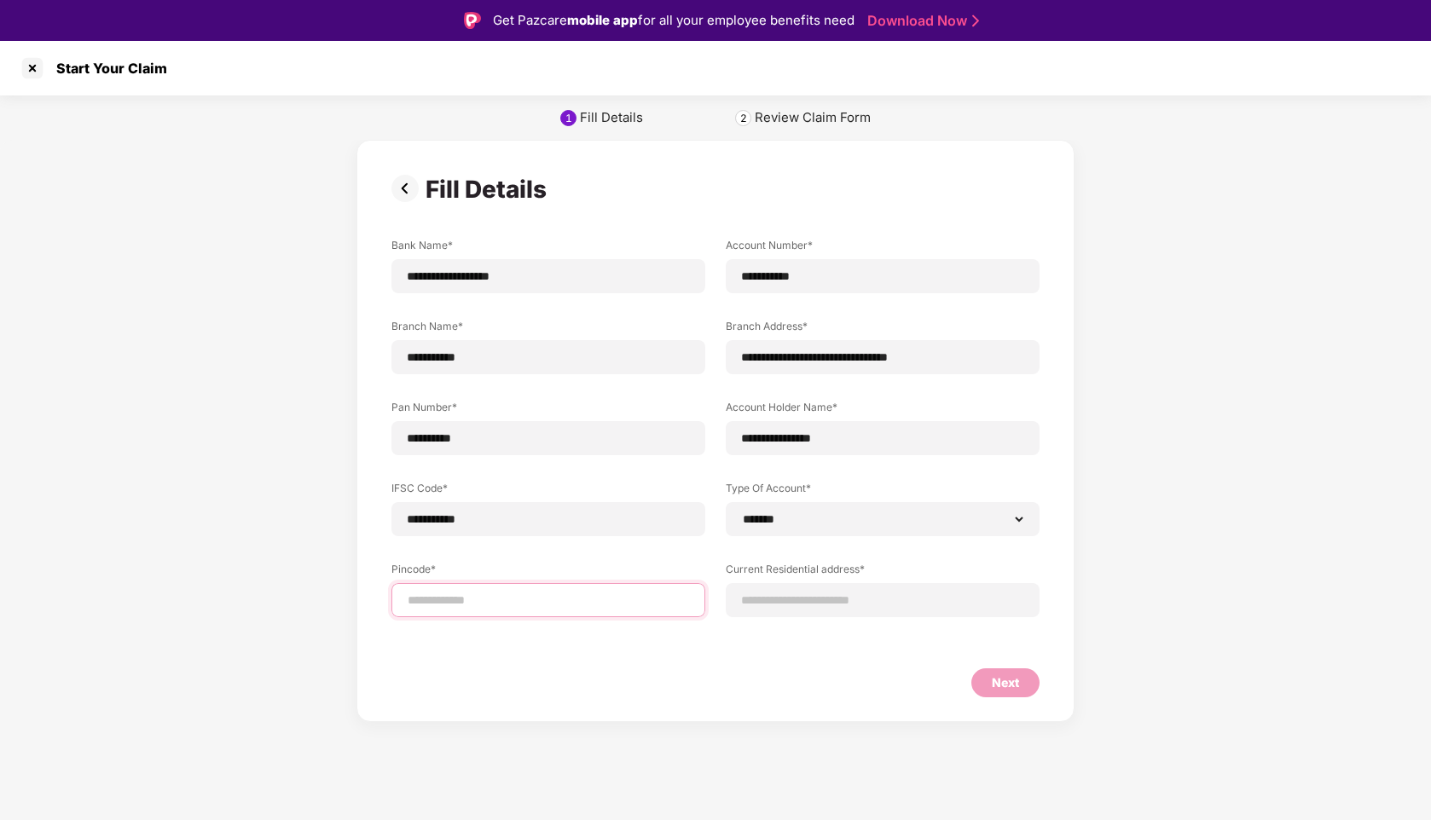
click at [475, 600] on input at bounding box center [548, 601] width 285 height 18
select select "*******"
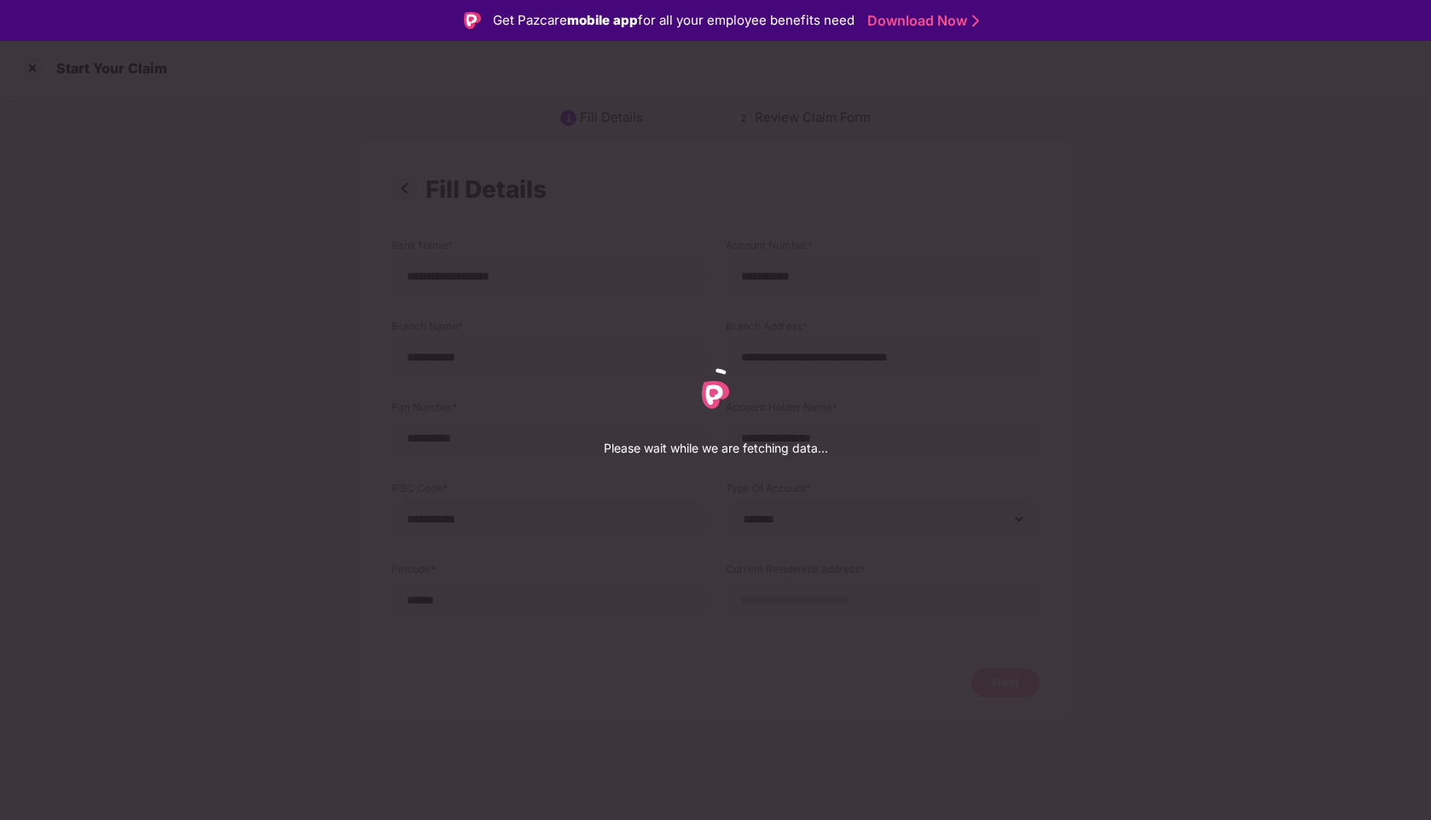
select select "*******"
select select "*********"
select select "*****"
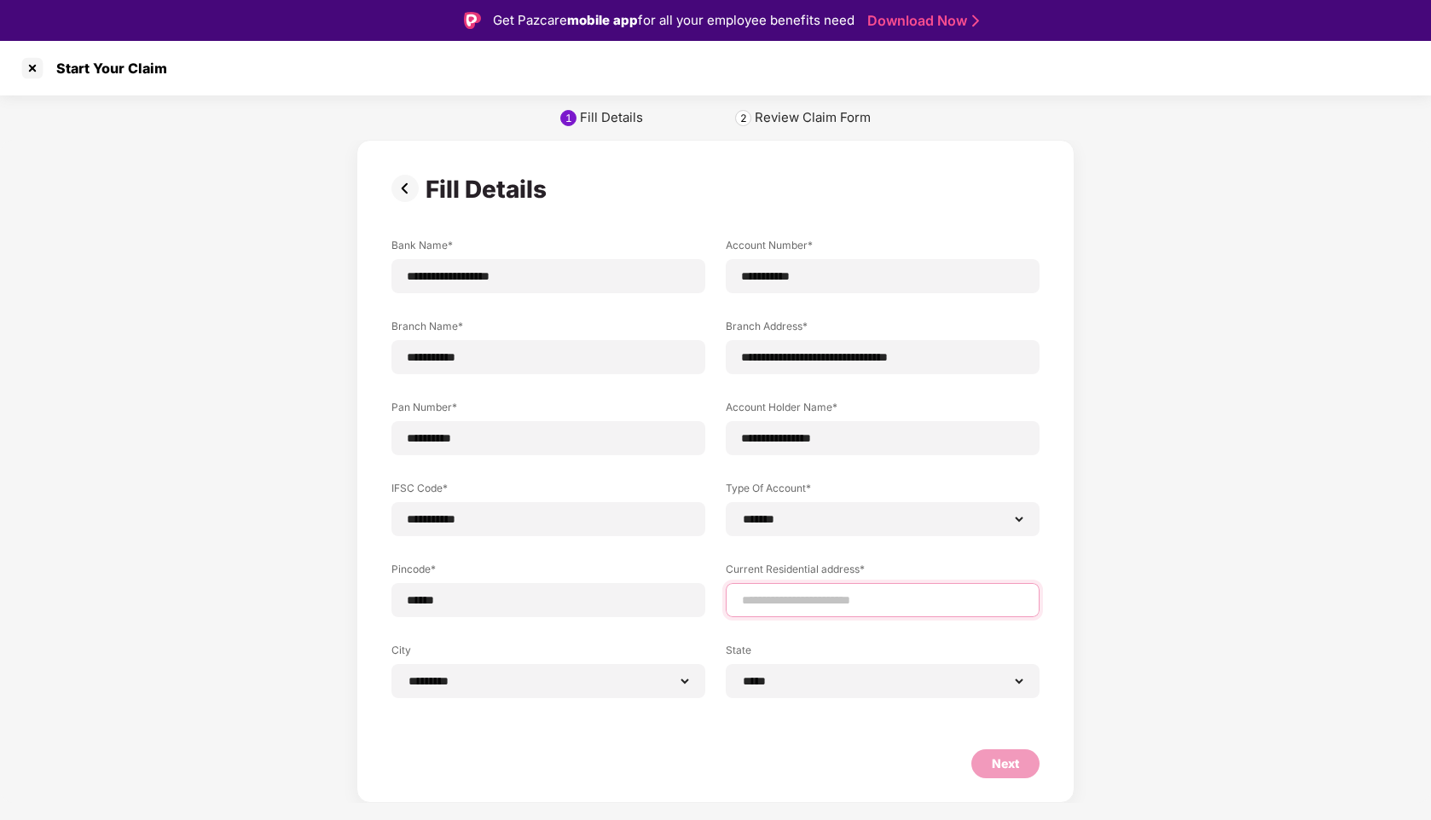
click at [830, 594] on input at bounding box center [882, 601] width 285 height 18
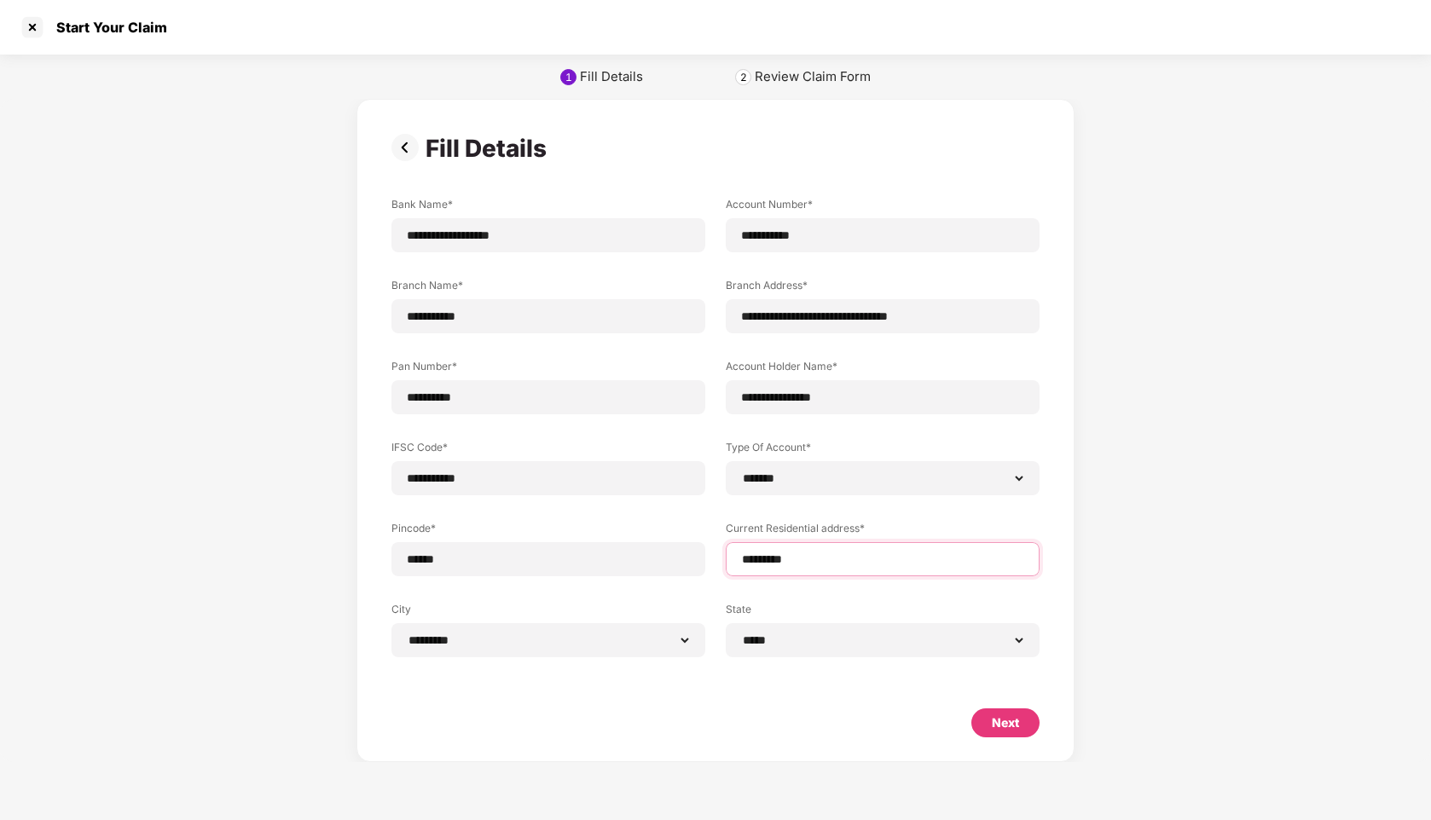
type input "*********"
click at [1002, 726] on div "Next" at bounding box center [1005, 723] width 27 height 19
select select "*******"
select select "*********"
select select "*****"
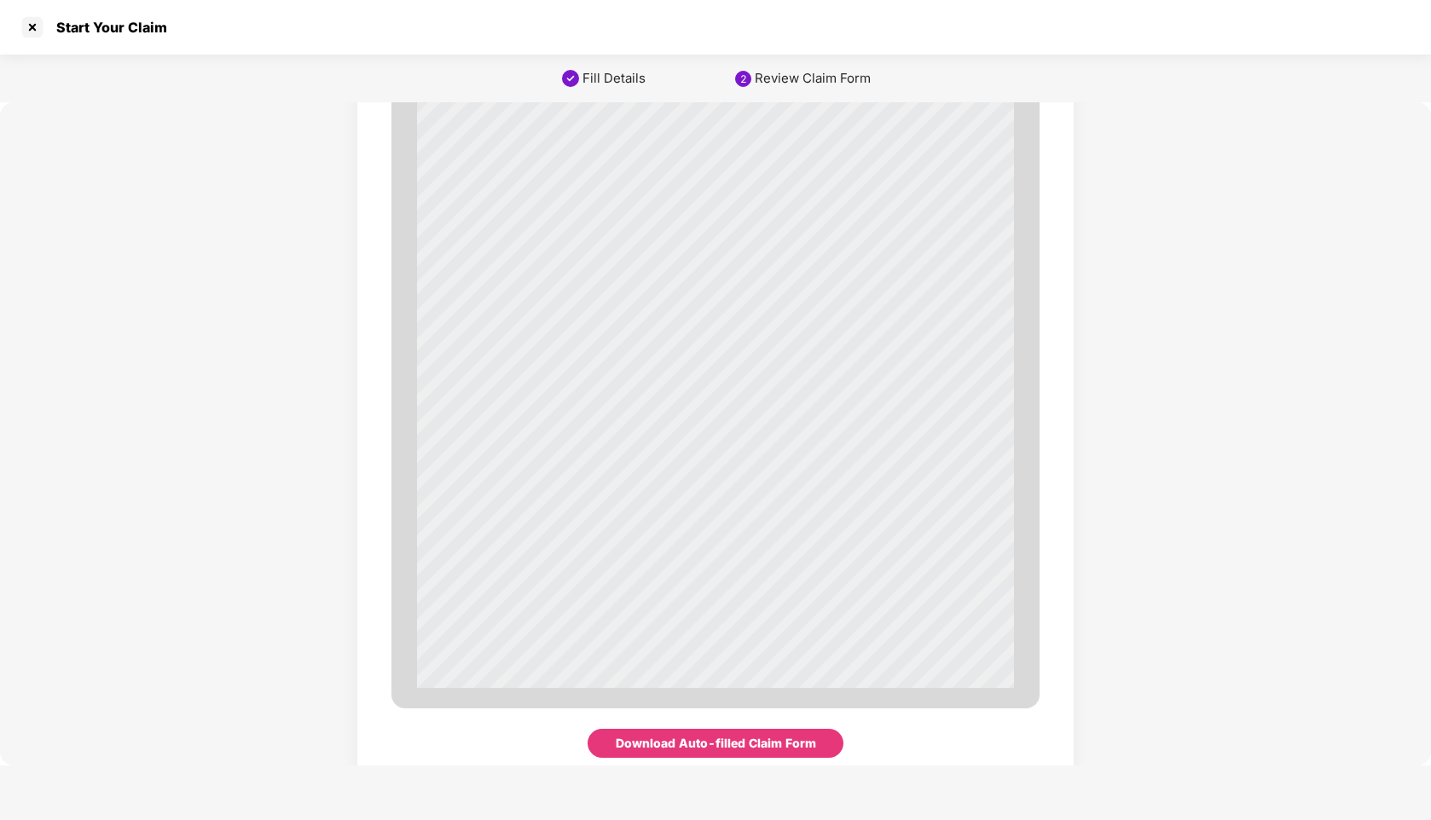
scroll to position [5642, 0]
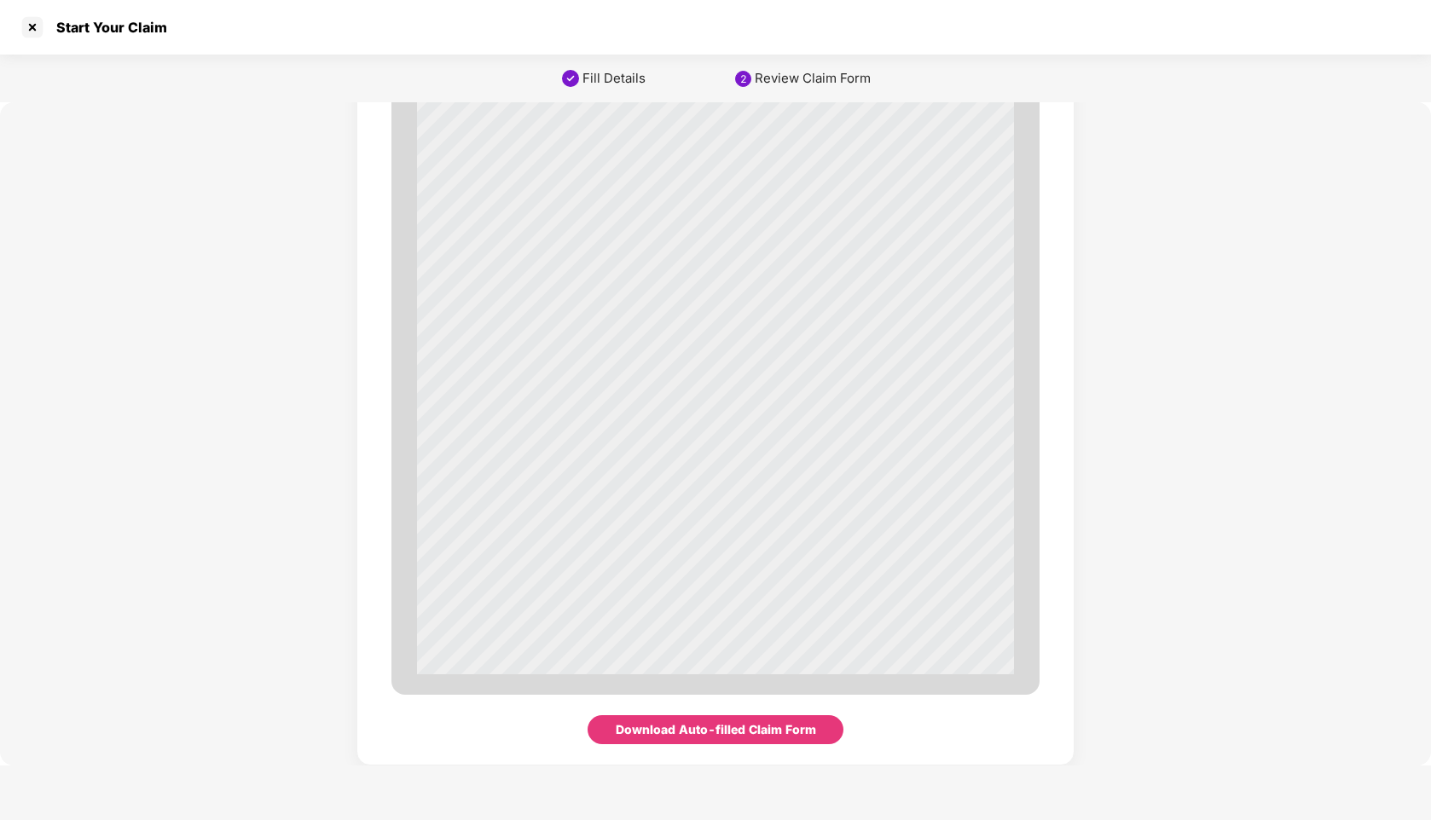
click at [670, 733] on div "Download Auto-filled Claim Form" at bounding box center [716, 730] width 200 height 19
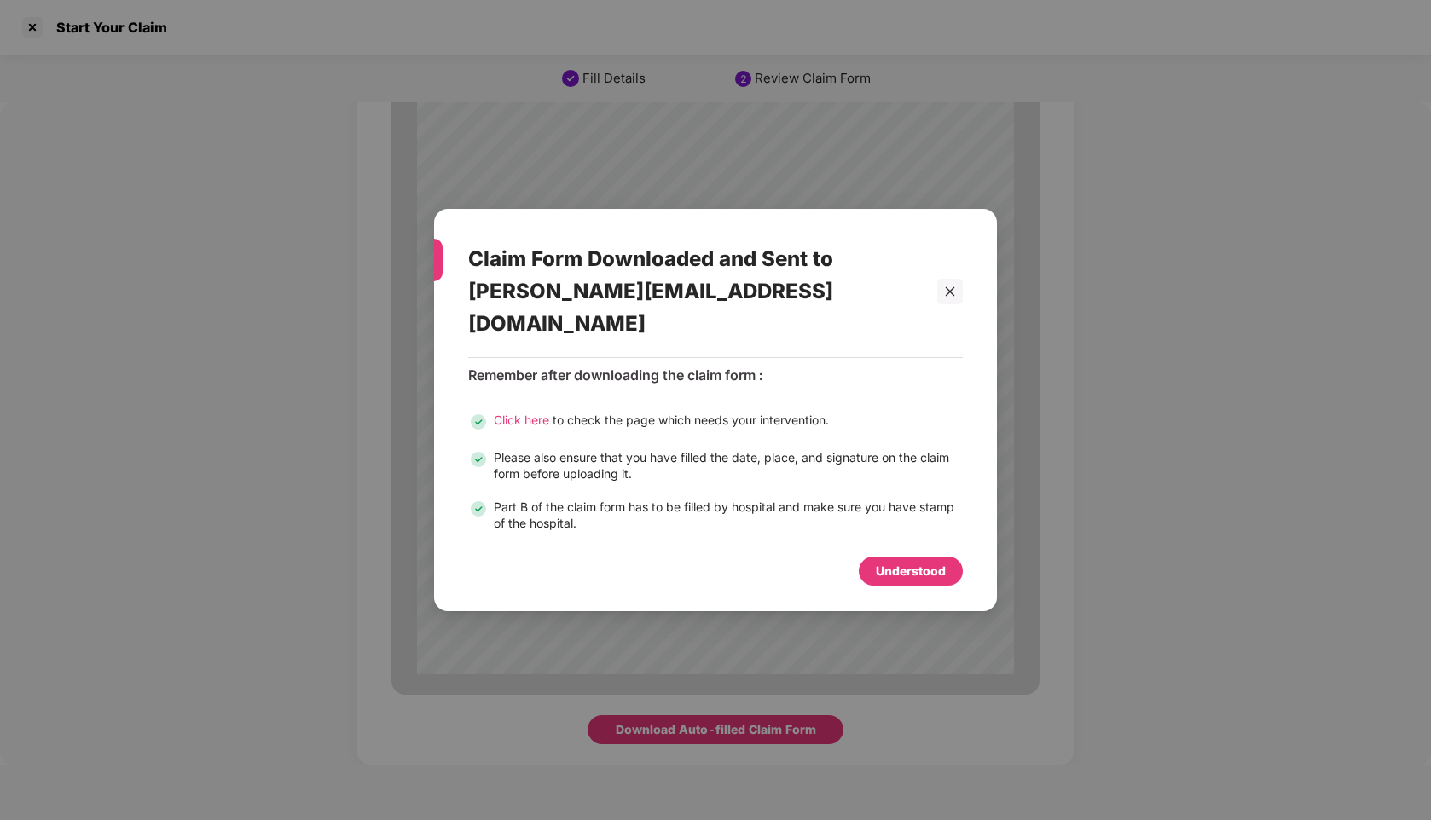
click at [913, 562] on div "Understood" at bounding box center [911, 571] width 70 height 19
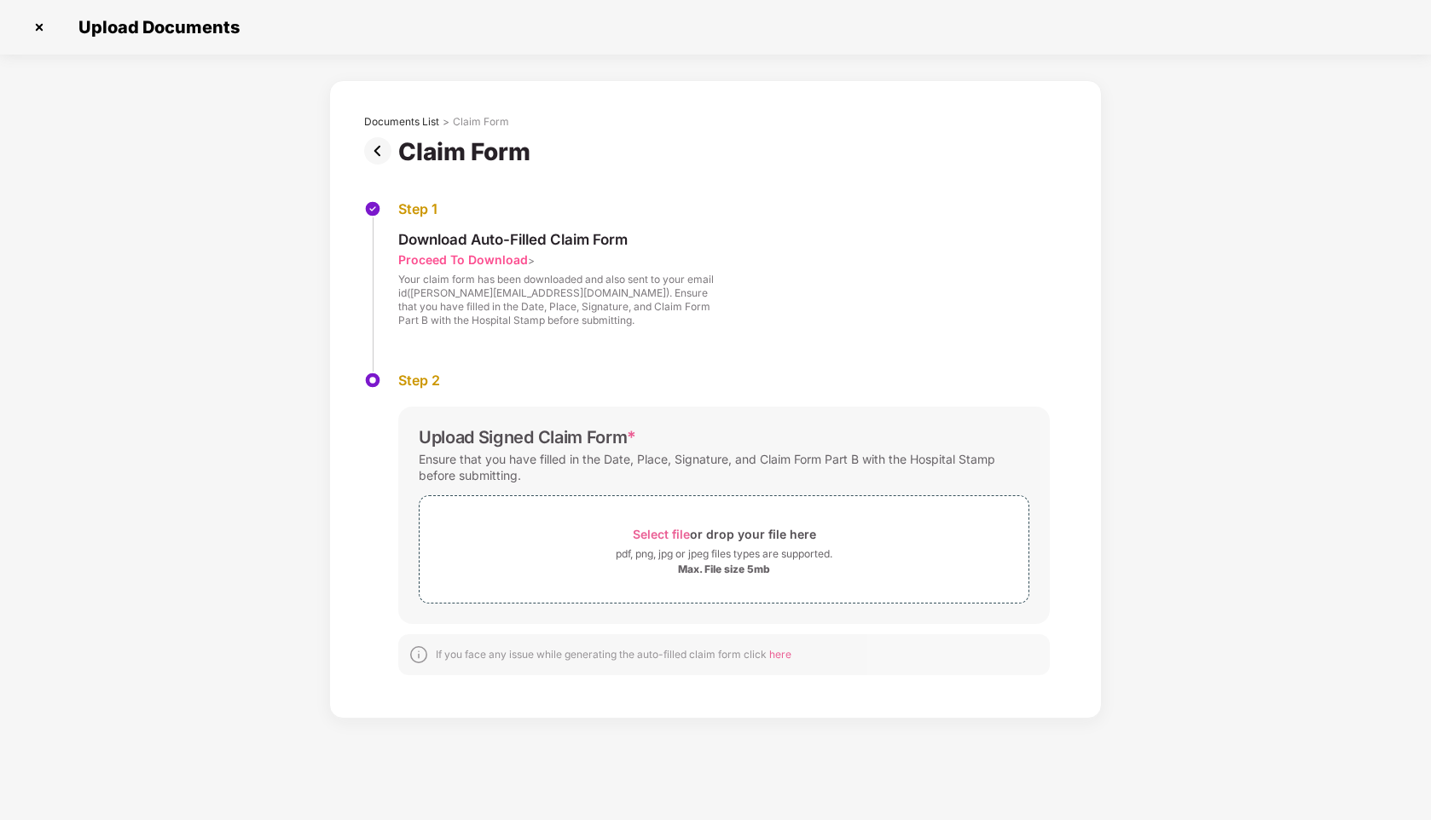
click at [43, 27] on img at bounding box center [39, 27] width 27 height 27
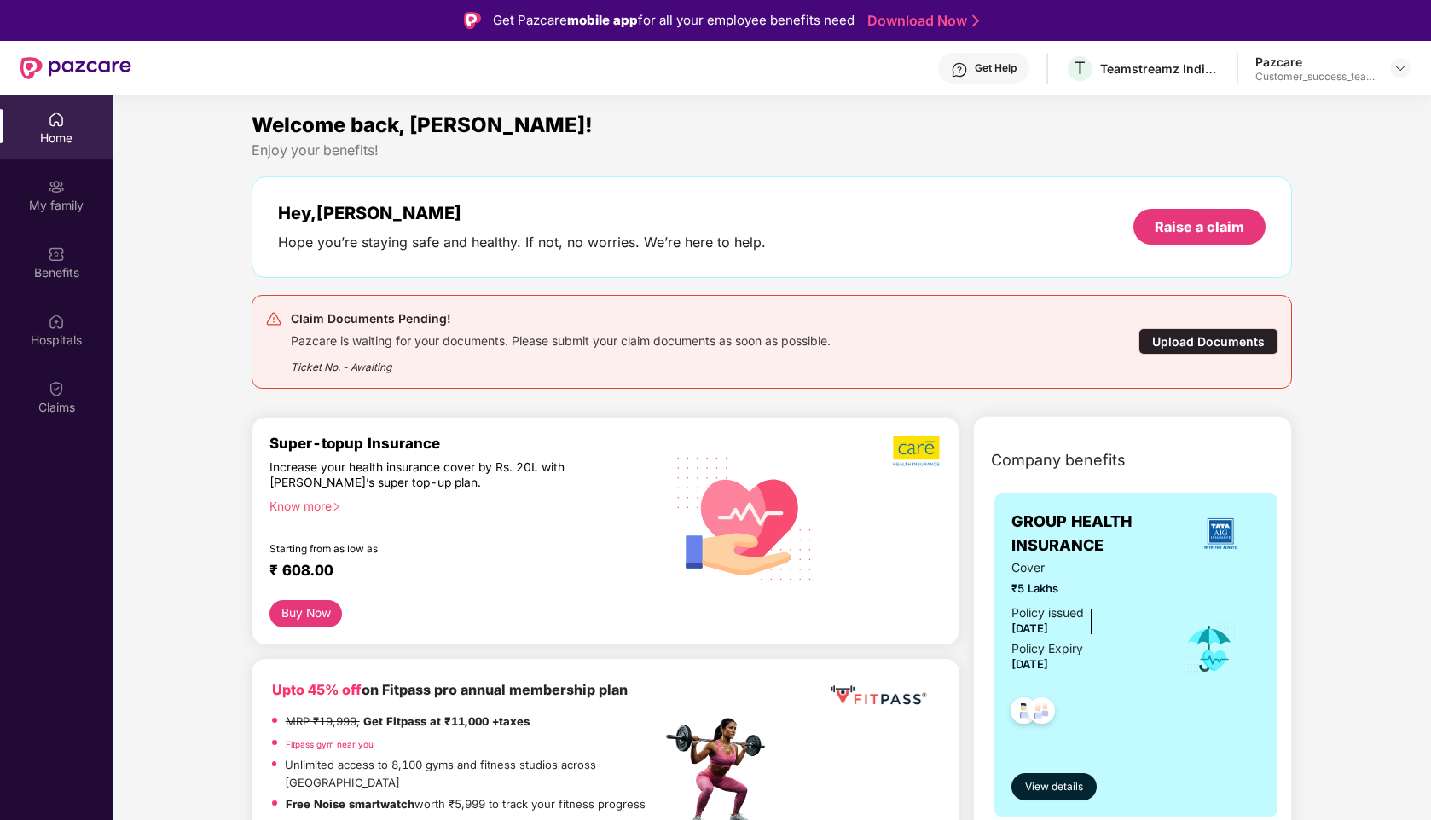
click at [1215, 343] on div "Upload Documents" at bounding box center [1208, 341] width 140 height 26
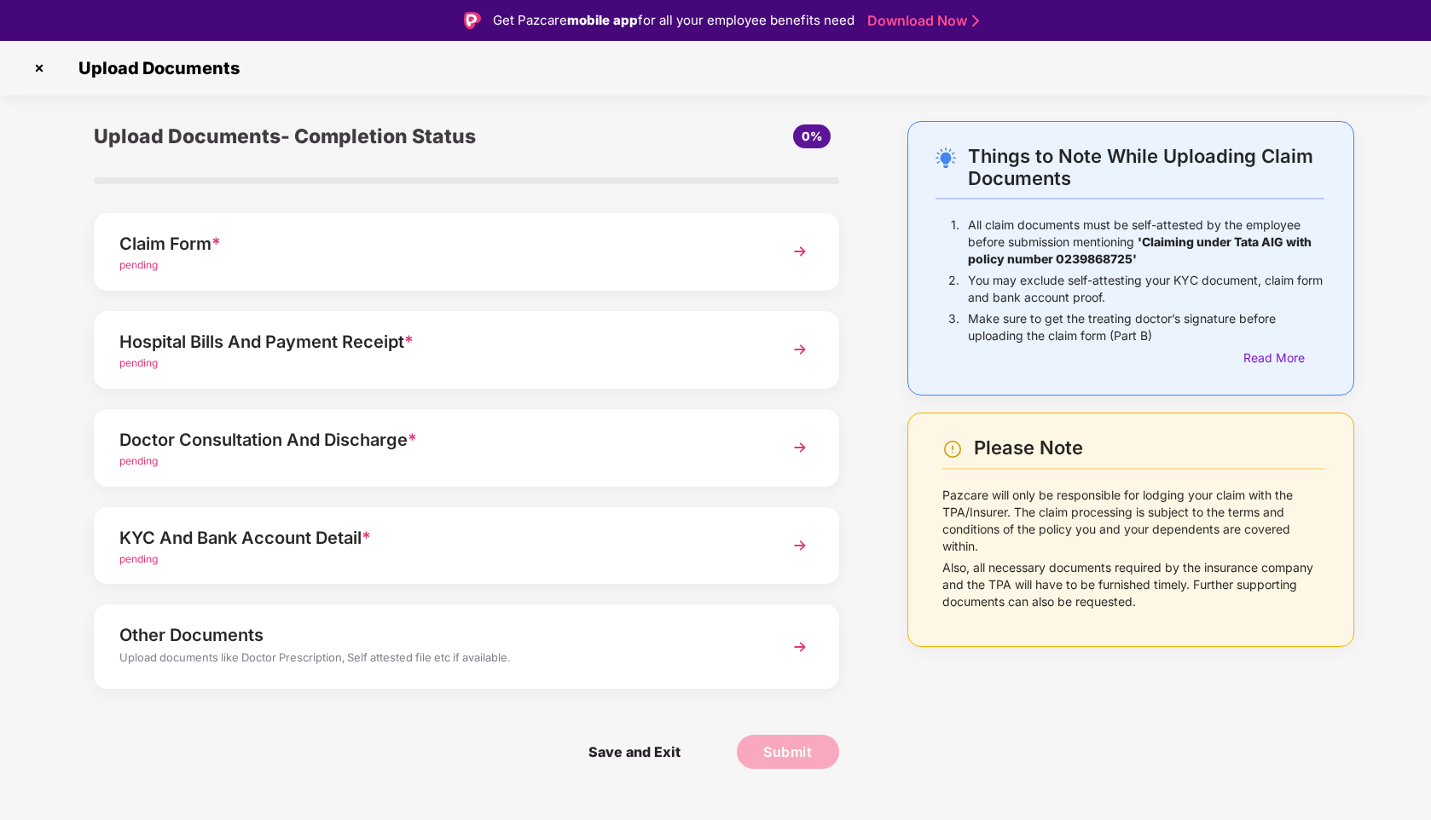
click at [775, 240] on div "Claim Form * pending" at bounding box center [466, 252] width 745 height 78
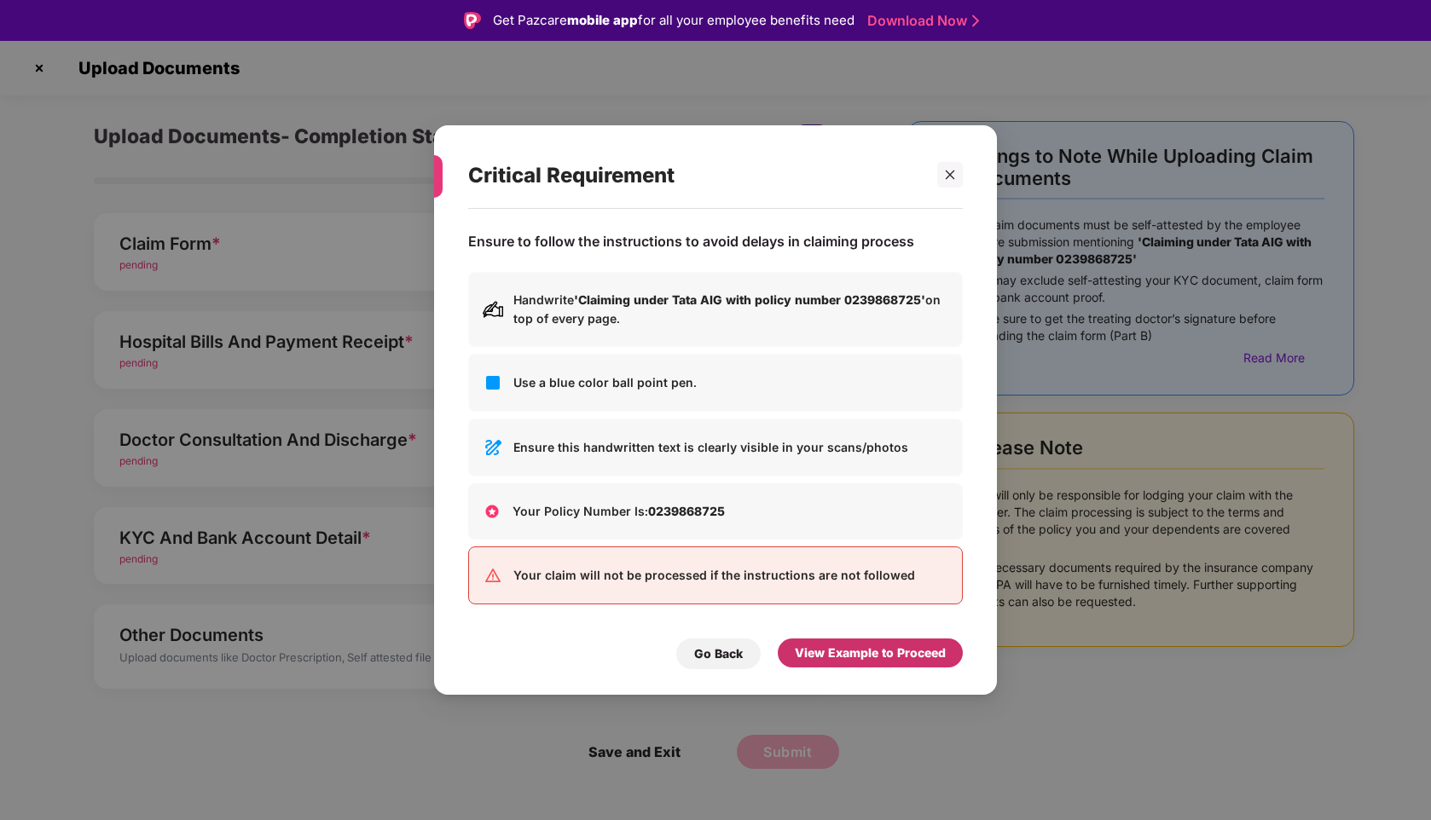
click at [834, 650] on div "View Example to Proceed" at bounding box center [870, 653] width 151 height 19
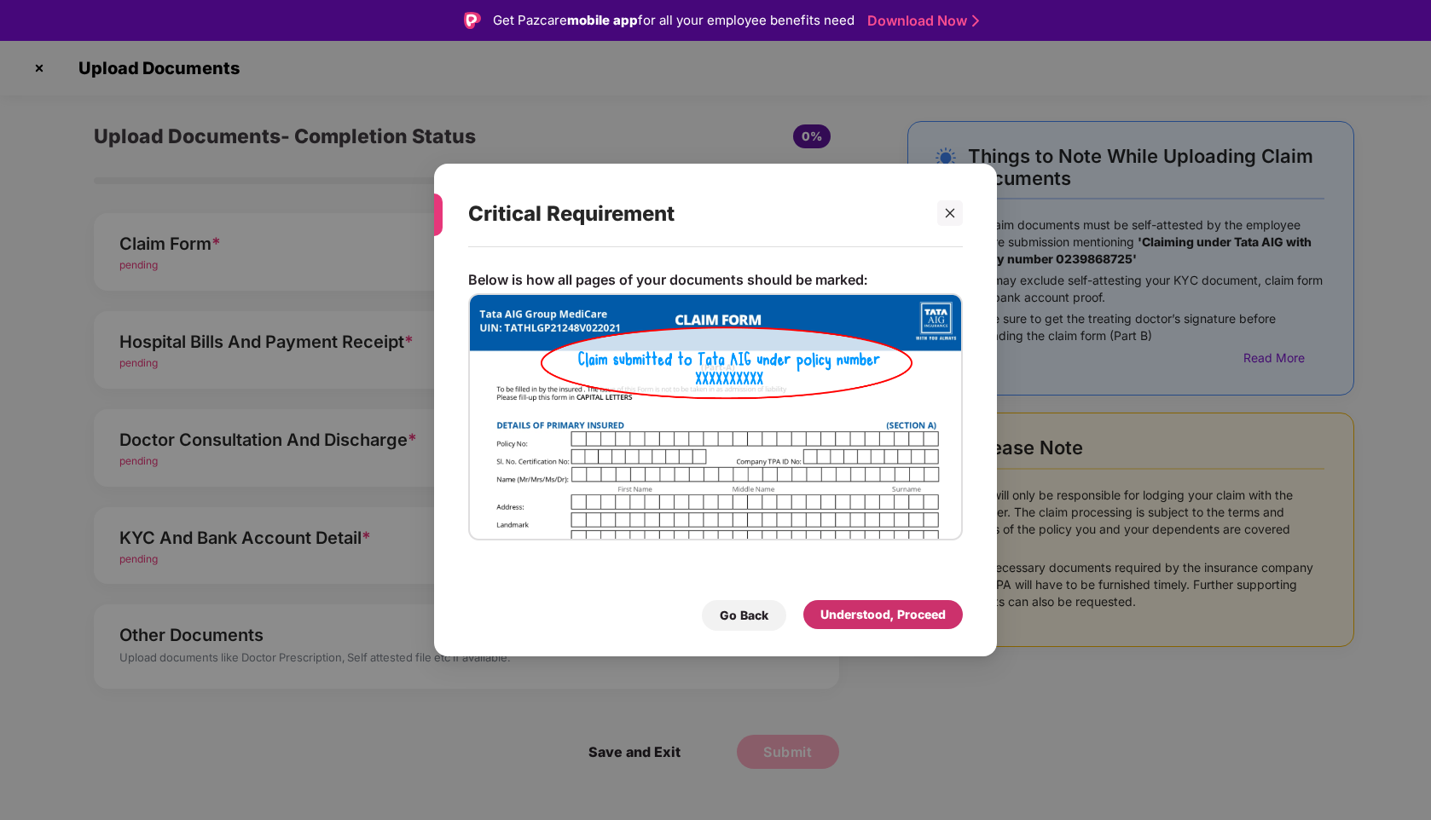
click at [854, 626] on div "Understood, Proceed" at bounding box center [882, 614] width 159 height 29
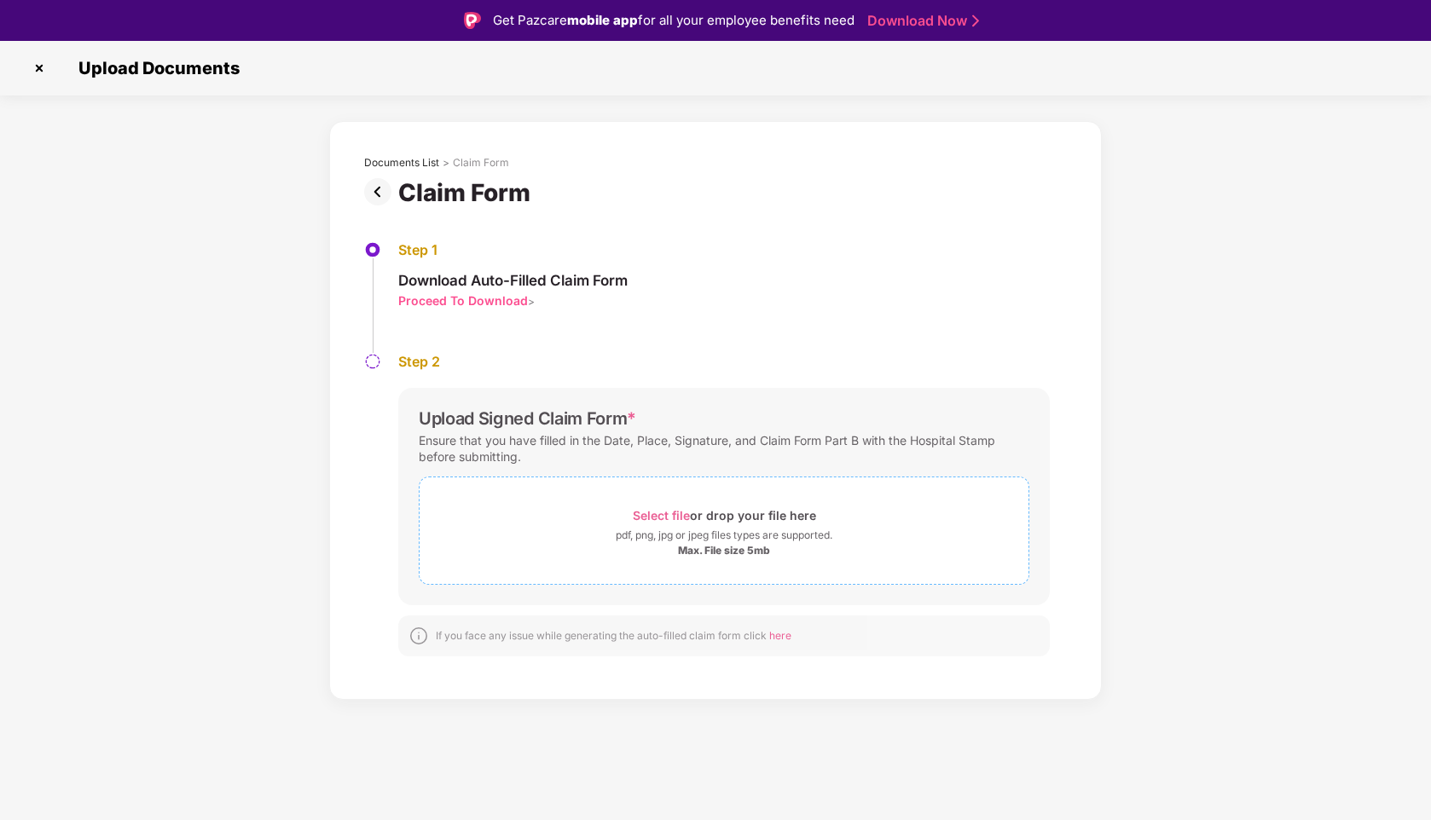
click at [655, 508] on span "Select file" at bounding box center [661, 515] width 57 height 14
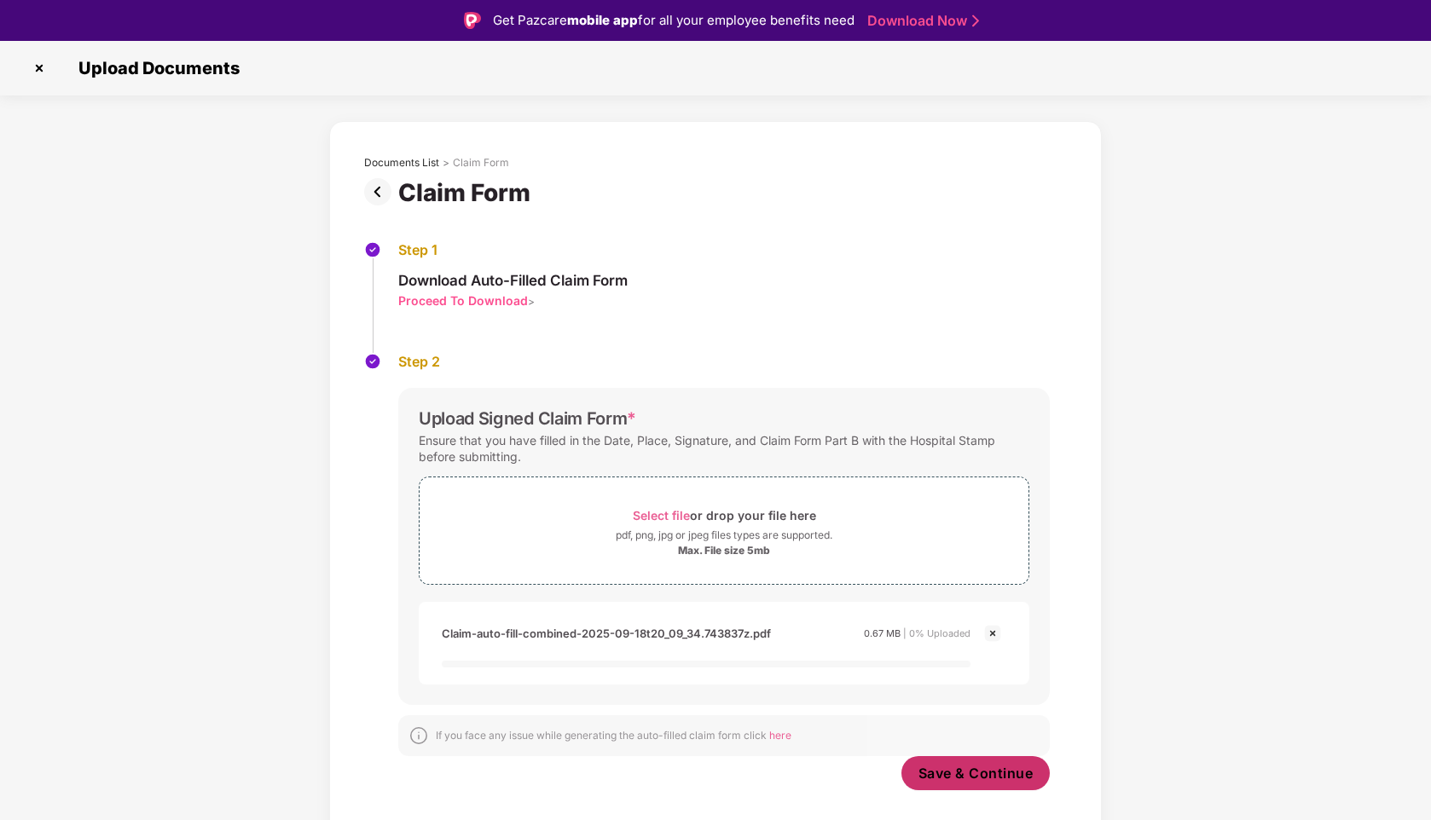
click at [945, 771] on span "Save & Continue" at bounding box center [975, 773] width 115 height 19
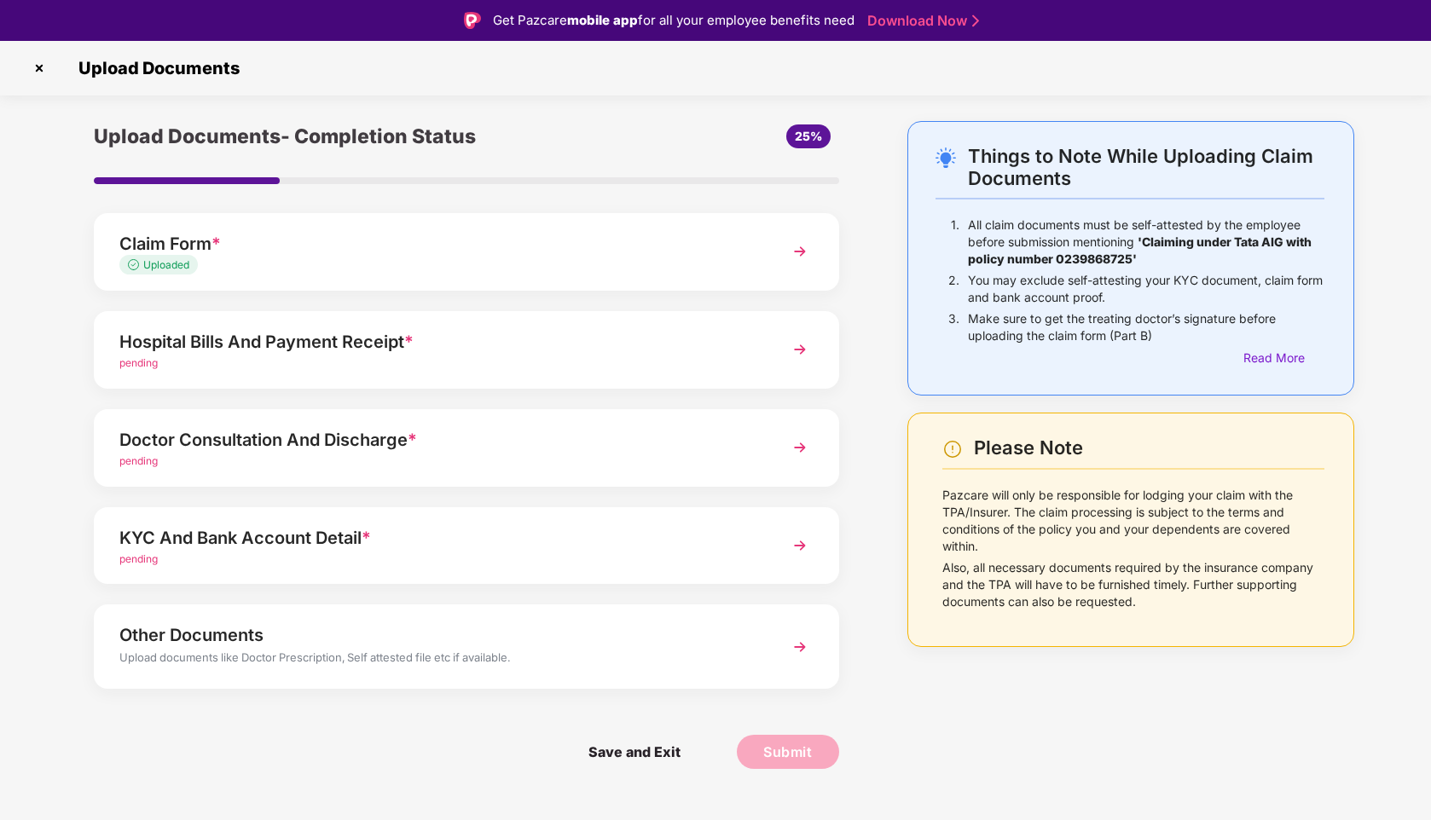
click at [562, 347] on div "Hospital Bills And Payment Receipt *" at bounding box center [437, 341] width 636 height 27
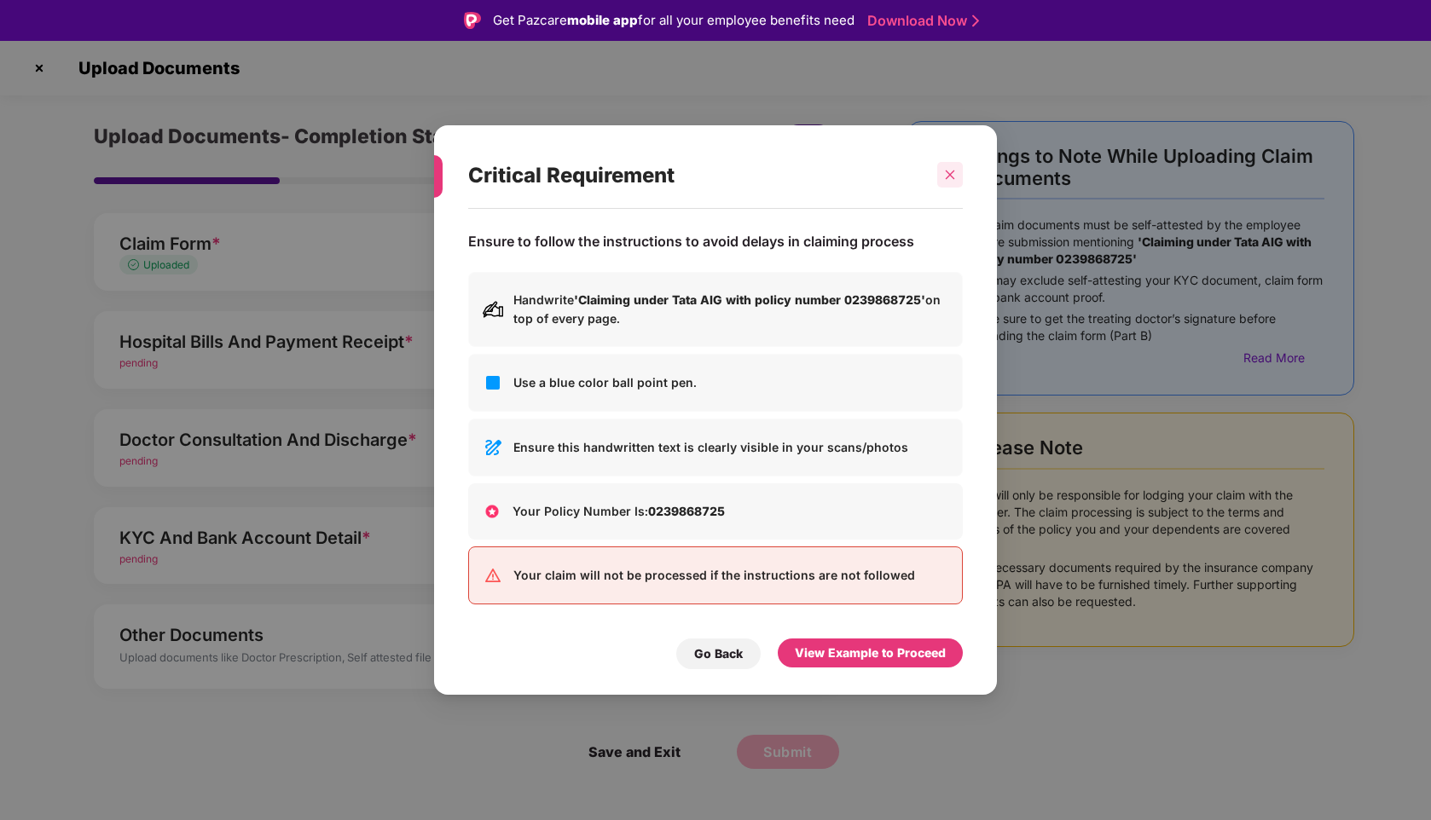
click at [950, 182] on div at bounding box center [950, 175] width 26 height 26
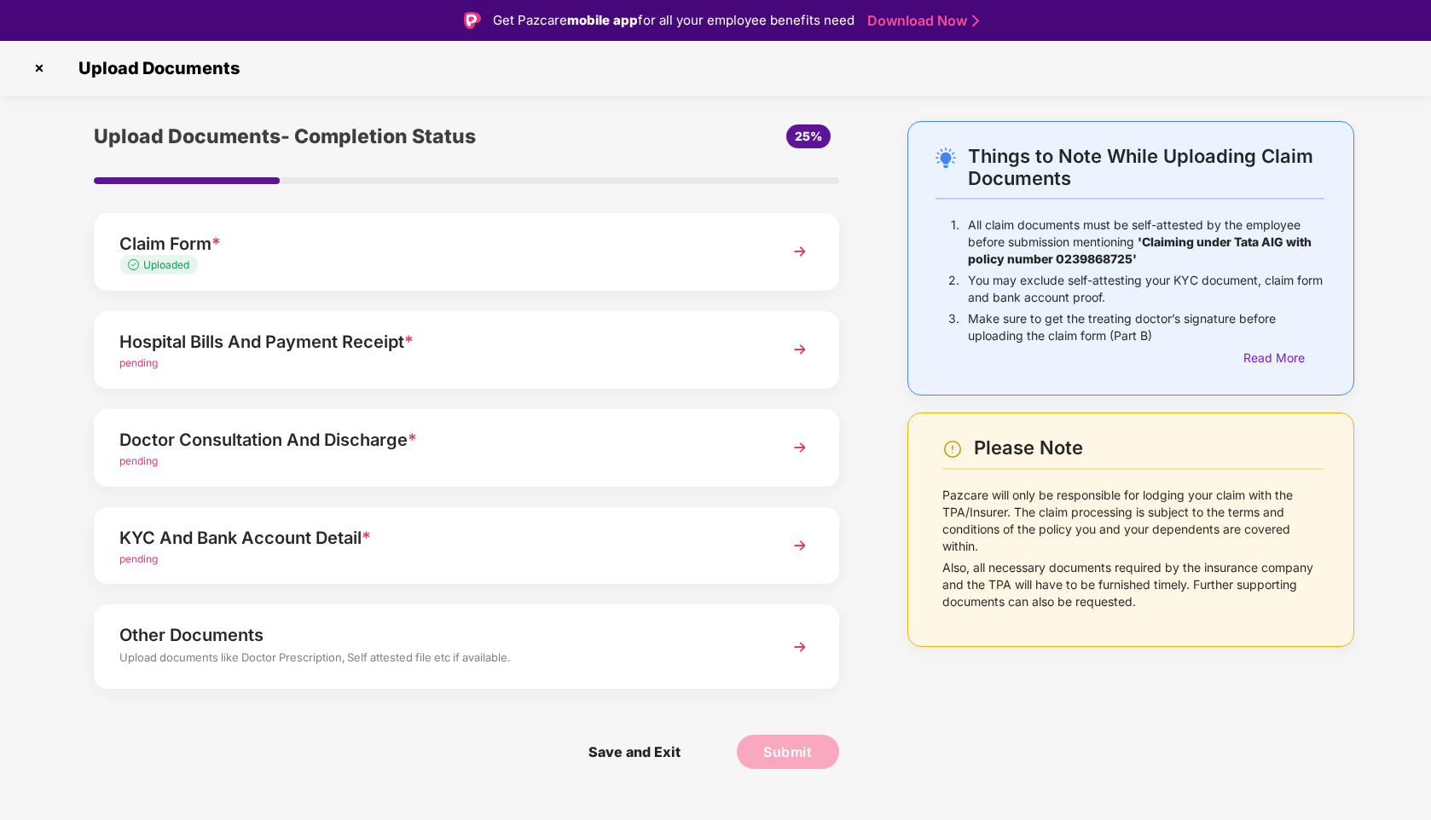
click at [748, 344] on div "Hospital Bills And Payment Receipt *" at bounding box center [437, 341] width 636 height 27
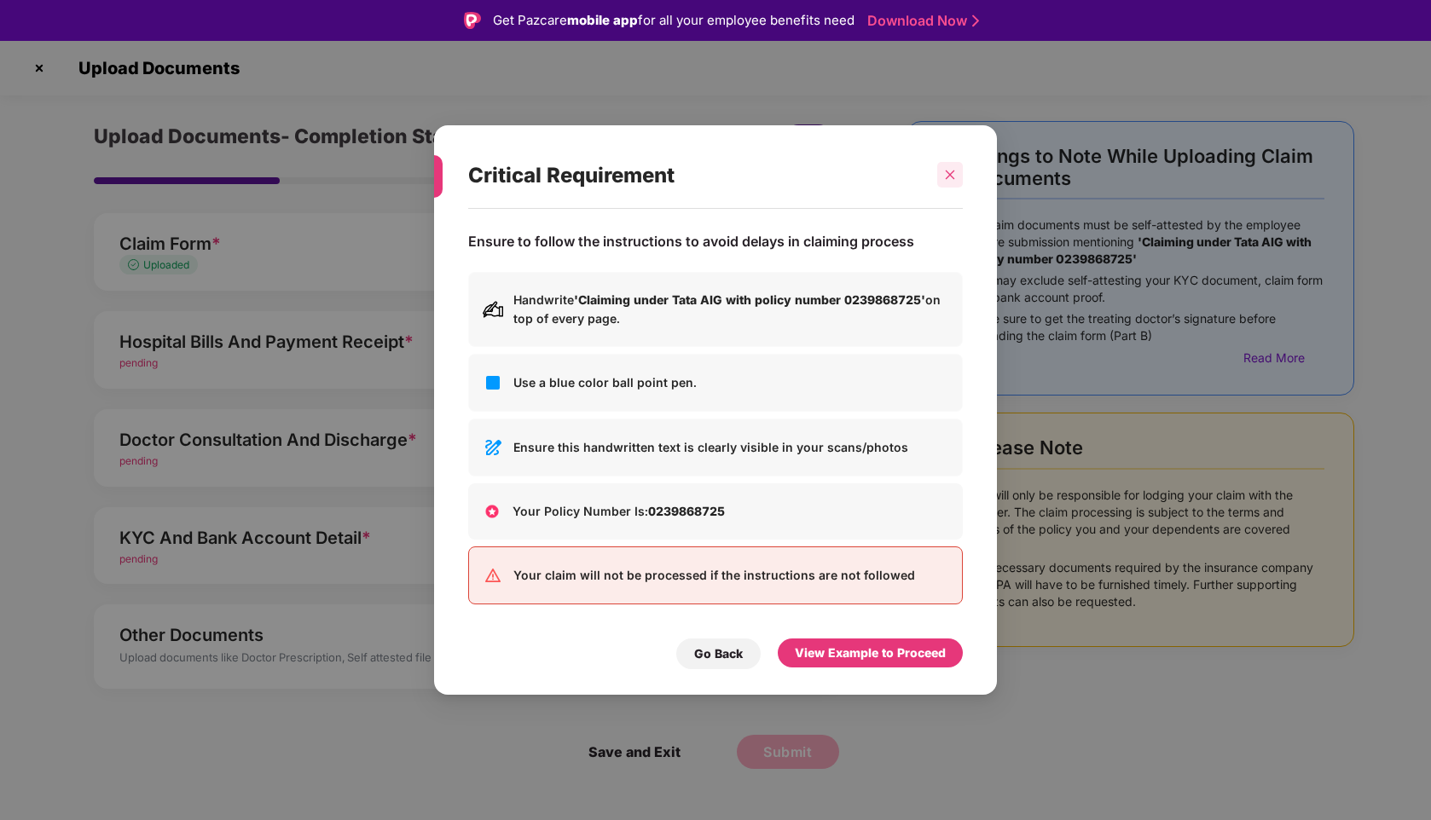
click at [953, 182] on div at bounding box center [950, 175] width 26 height 26
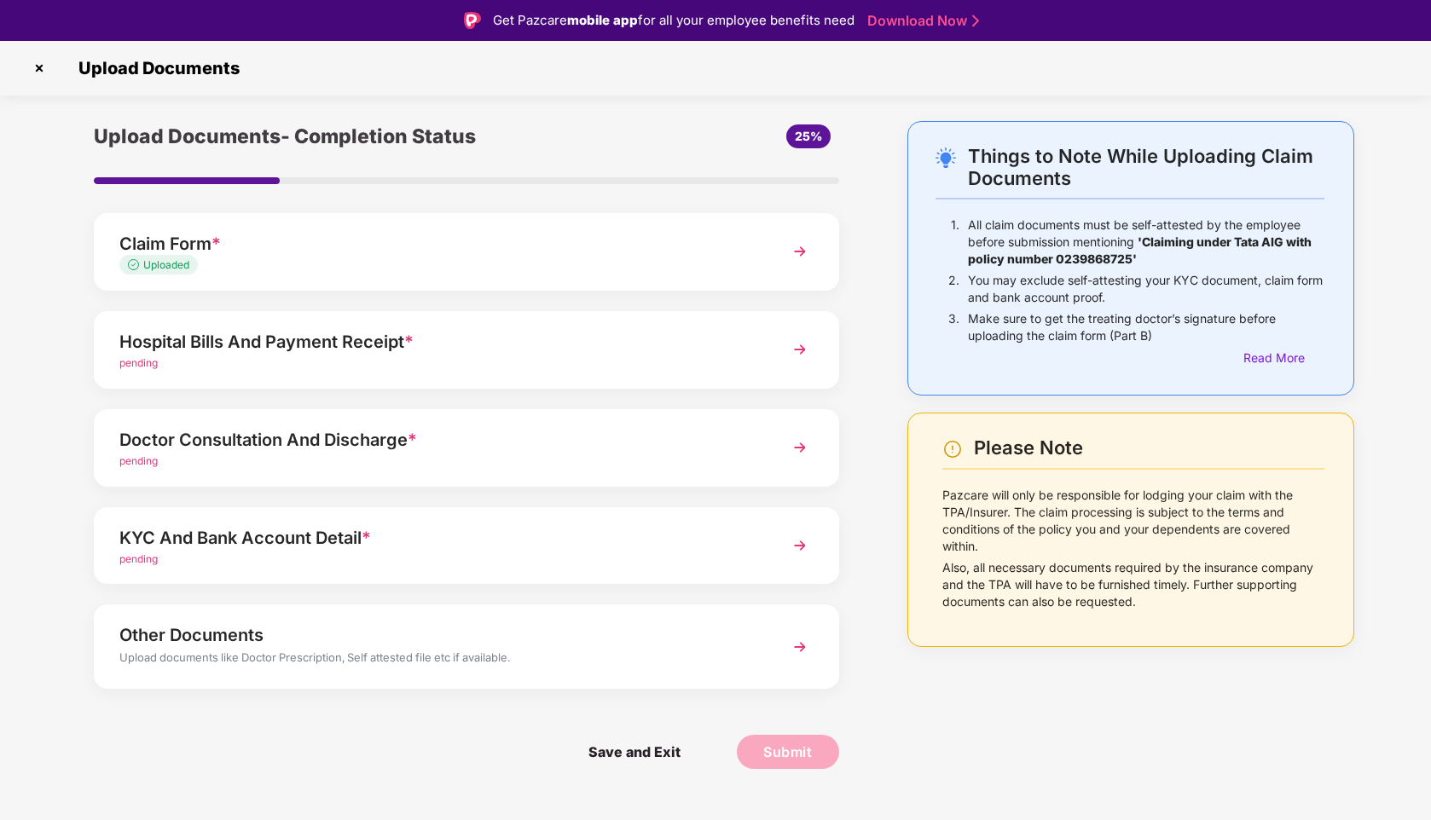
click at [590, 345] on div "Hospital Bills And Payment Receipt *" at bounding box center [437, 341] width 636 height 27
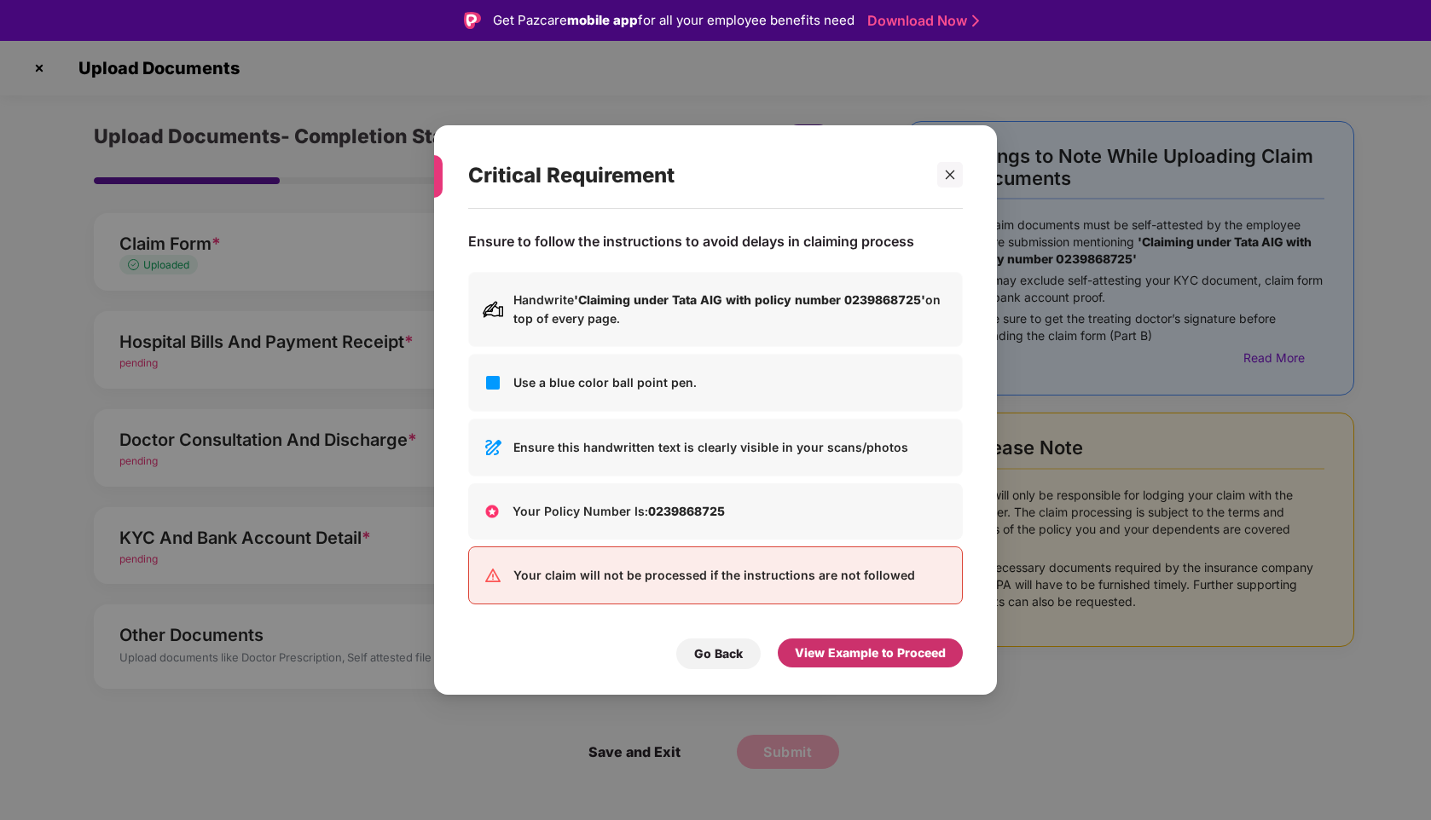
click at [827, 654] on div "View Example to Proceed" at bounding box center [870, 653] width 151 height 19
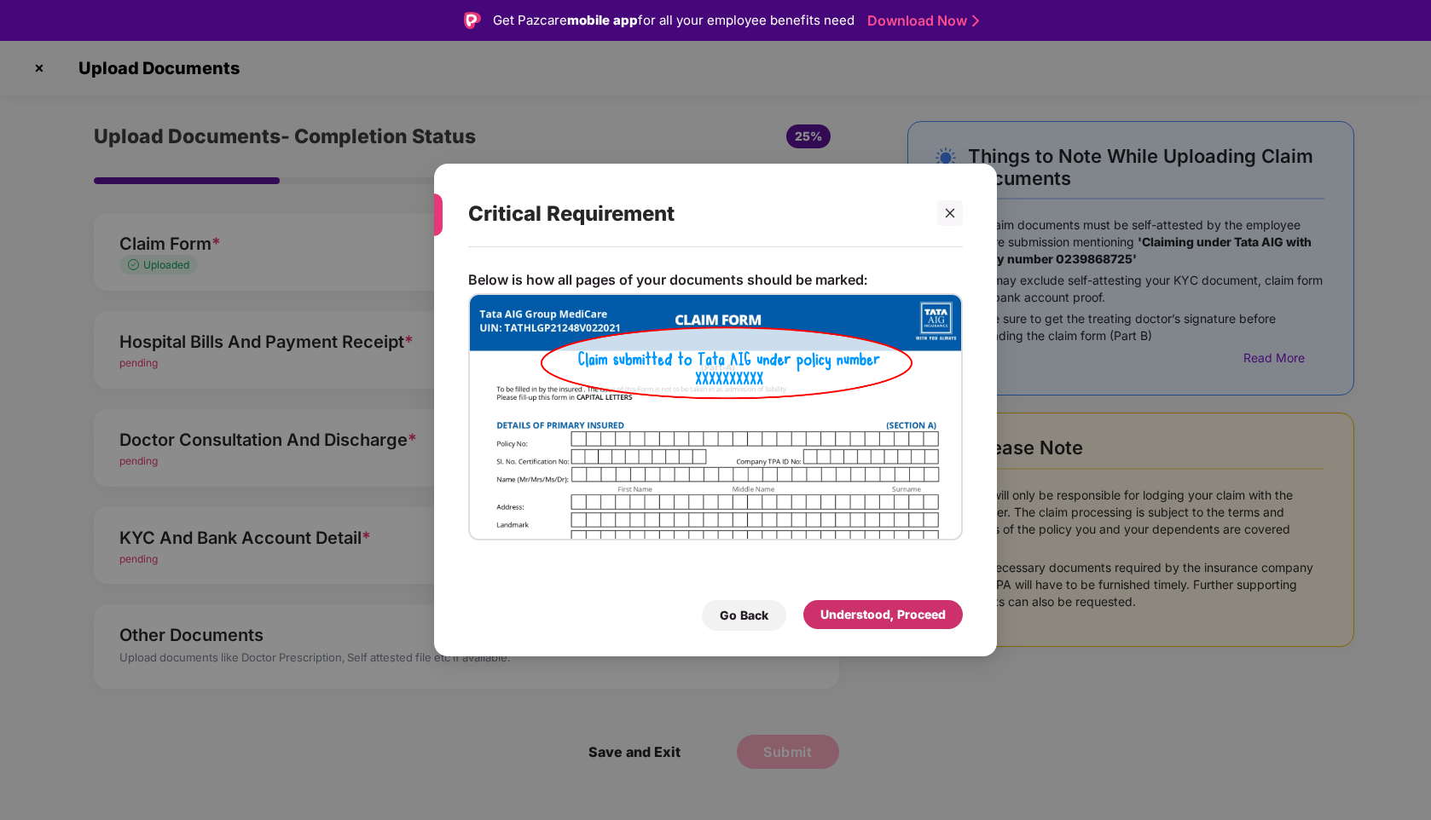
click at [837, 610] on div "Understood, Proceed" at bounding box center [882, 614] width 125 height 19
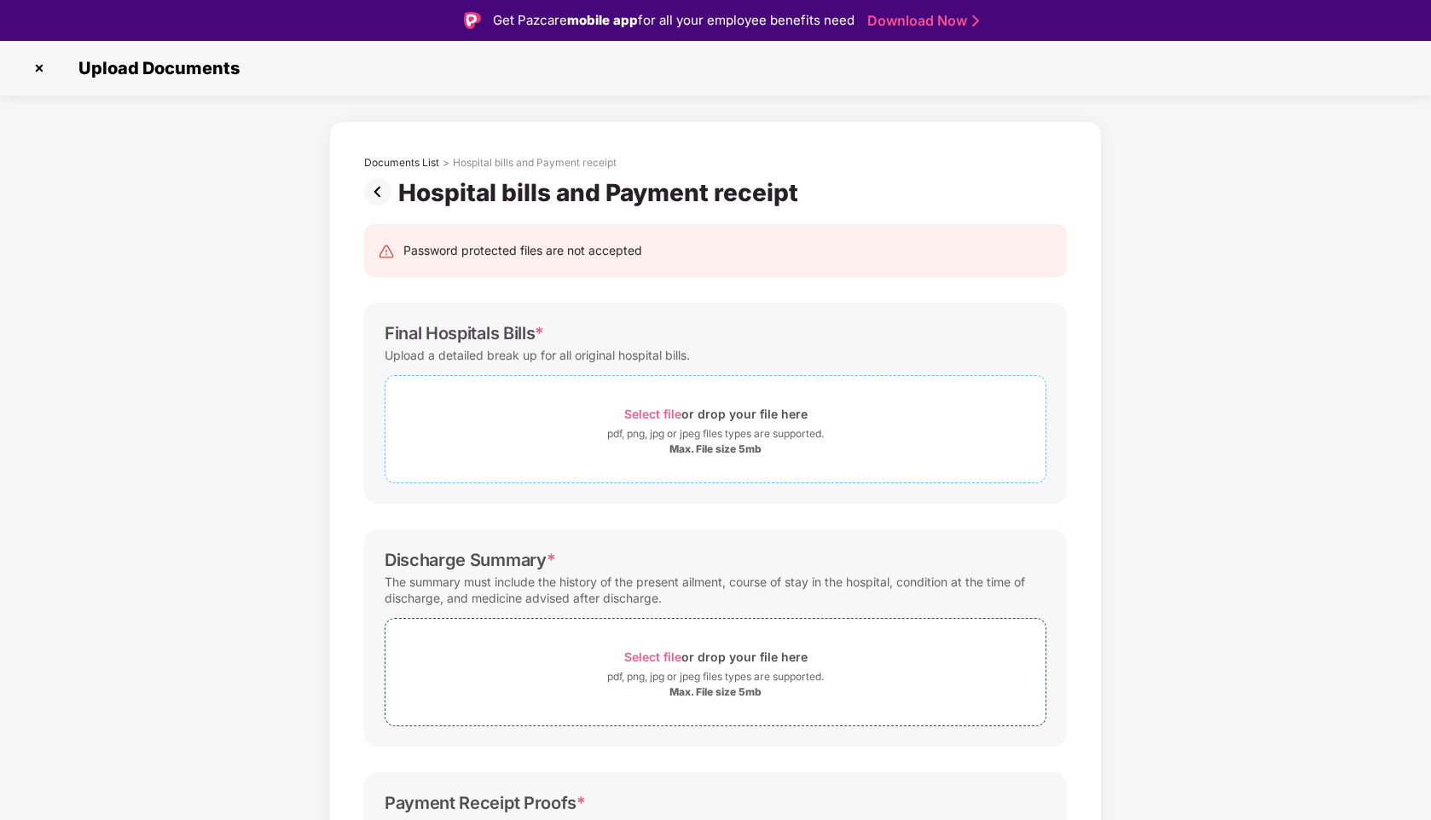
click at [612, 405] on div "Select file or drop your file here" at bounding box center [715, 413] width 660 height 23
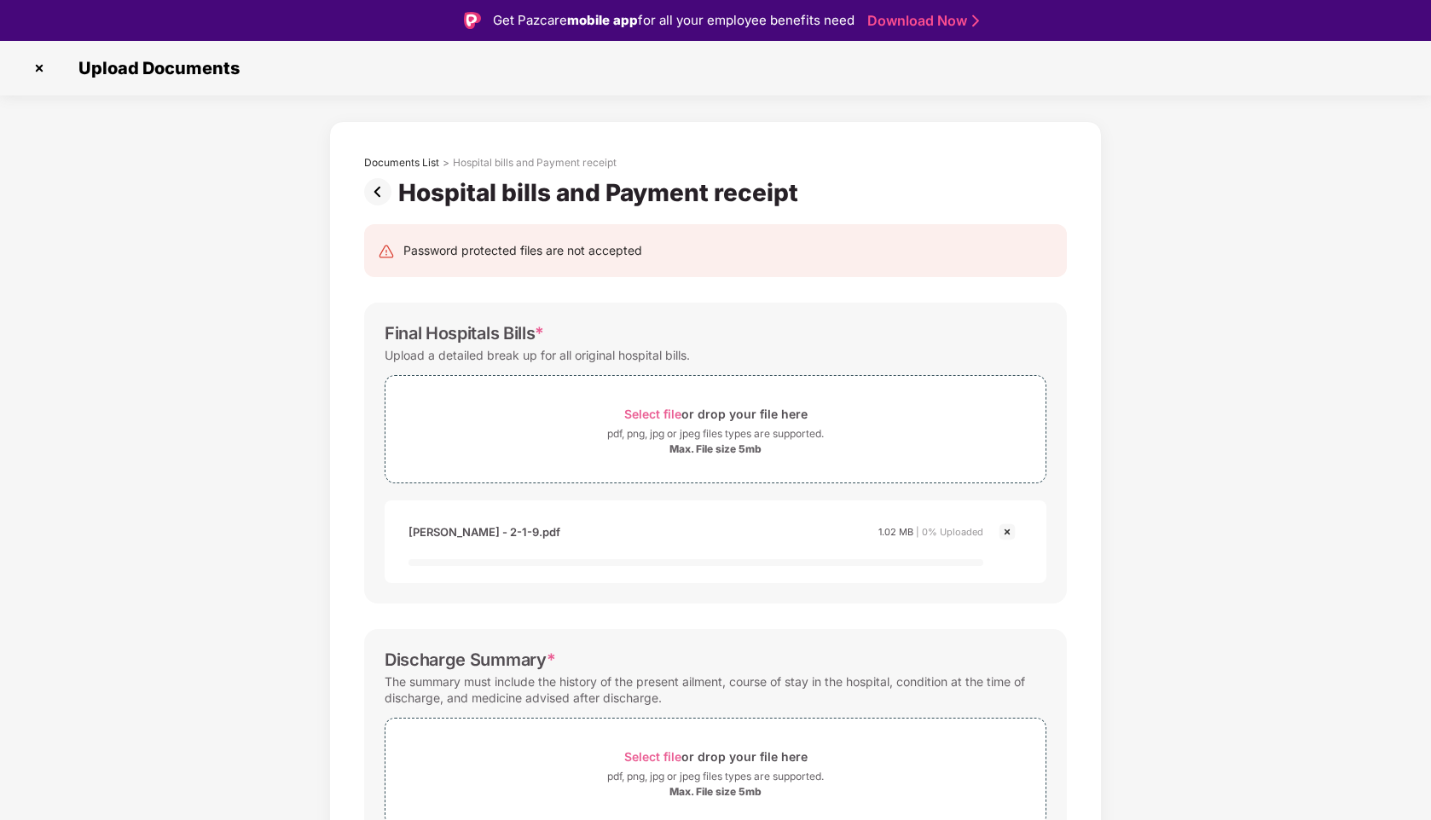
click at [1000, 532] on img at bounding box center [1007, 532] width 20 height 20
click at [1008, 529] on img at bounding box center [1007, 532] width 20 height 20
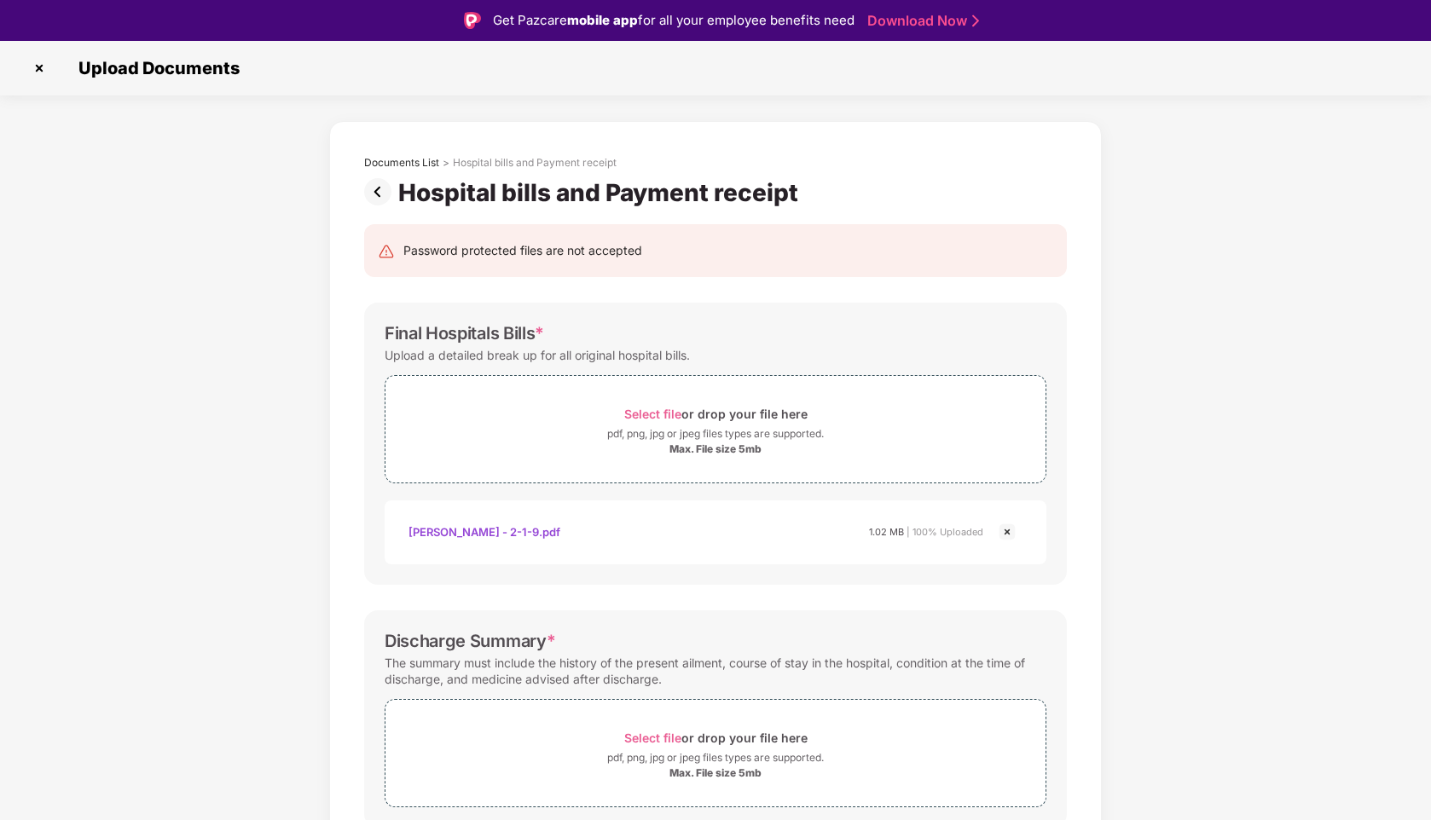
click at [38, 69] on img at bounding box center [39, 68] width 27 height 27
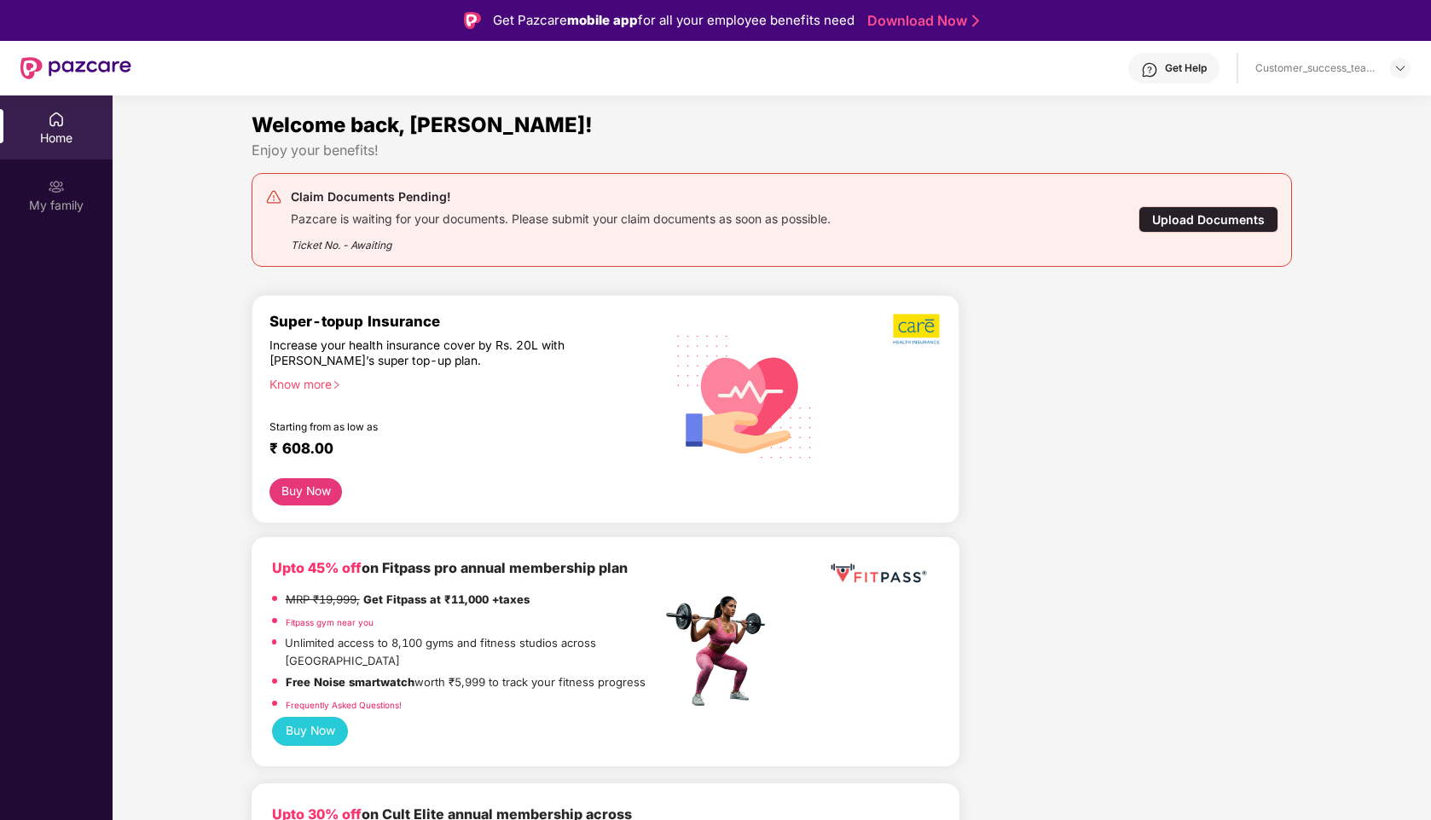
click at [1185, 217] on div "Upload Documents" at bounding box center [1208, 219] width 140 height 26
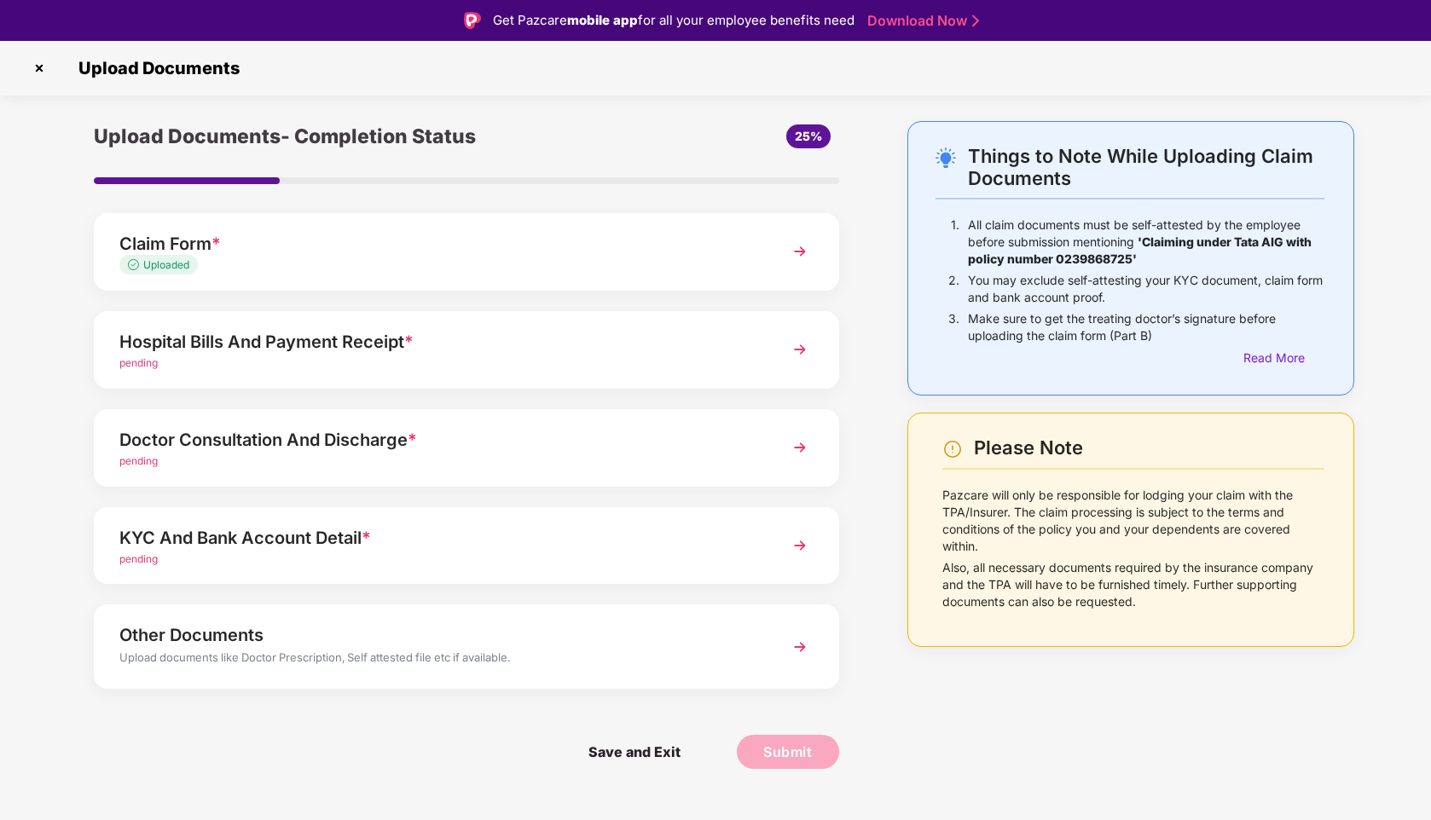
click at [738, 348] on div "Hospital Bills And Payment Receipt *" at bounding box center [437, 341] width 636 height 27
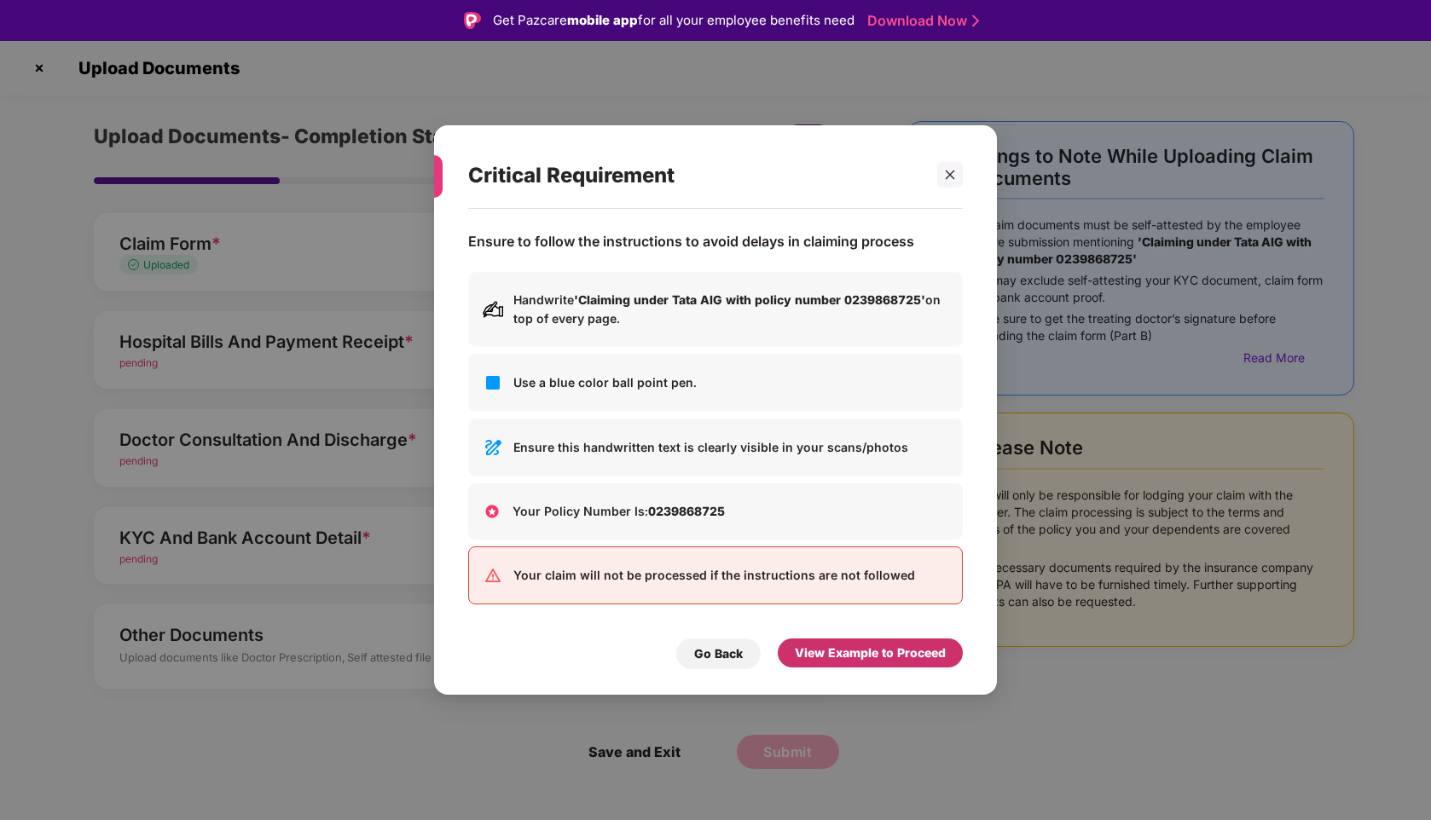
click at [810, 651] on div "View Example to Proceed" at bounding box center [870, 653] width 151 height 19
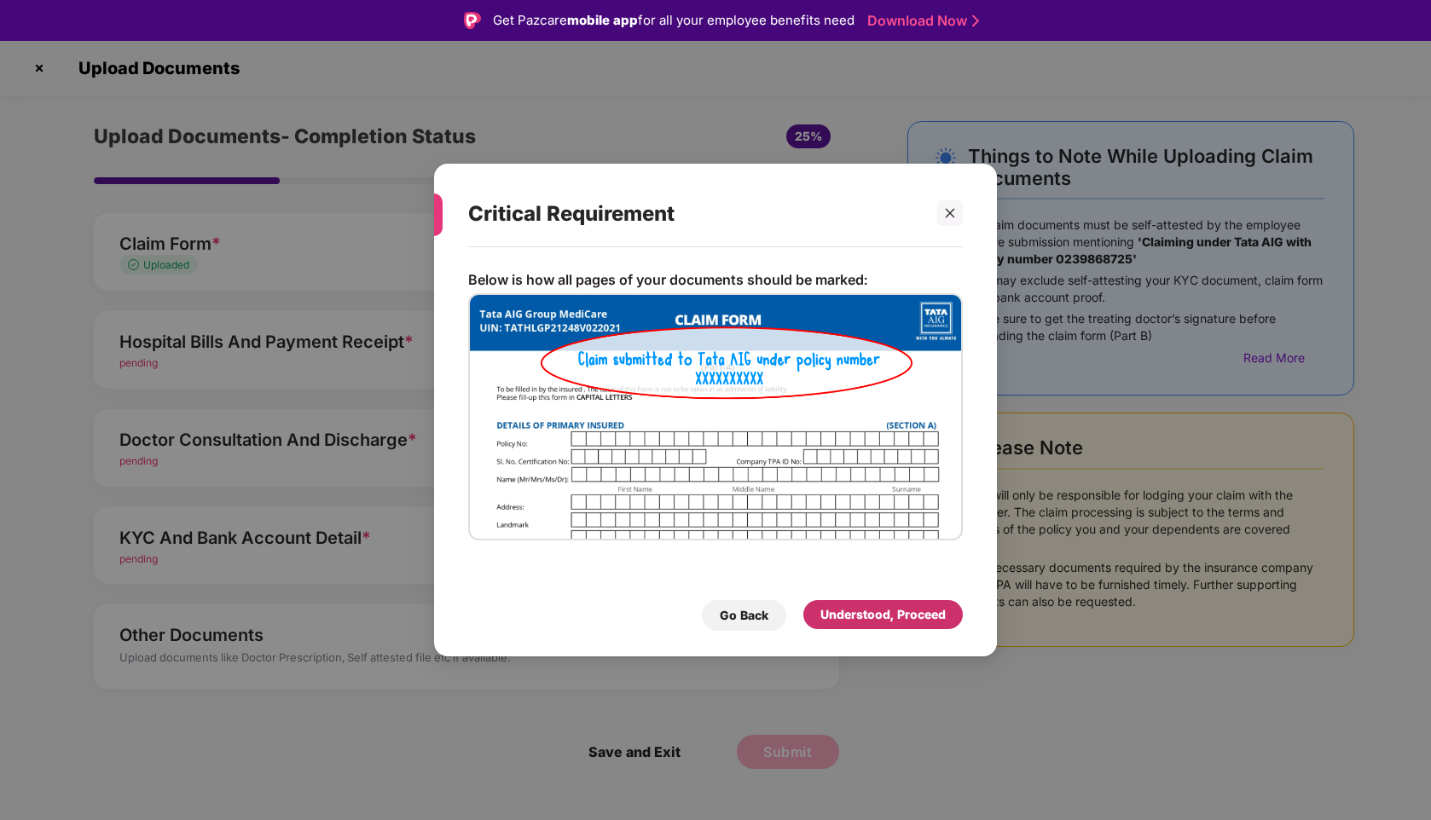
click at [846, 621] on div "Understood, Proceed" at bounding box center [882, 614] width 125 height 19
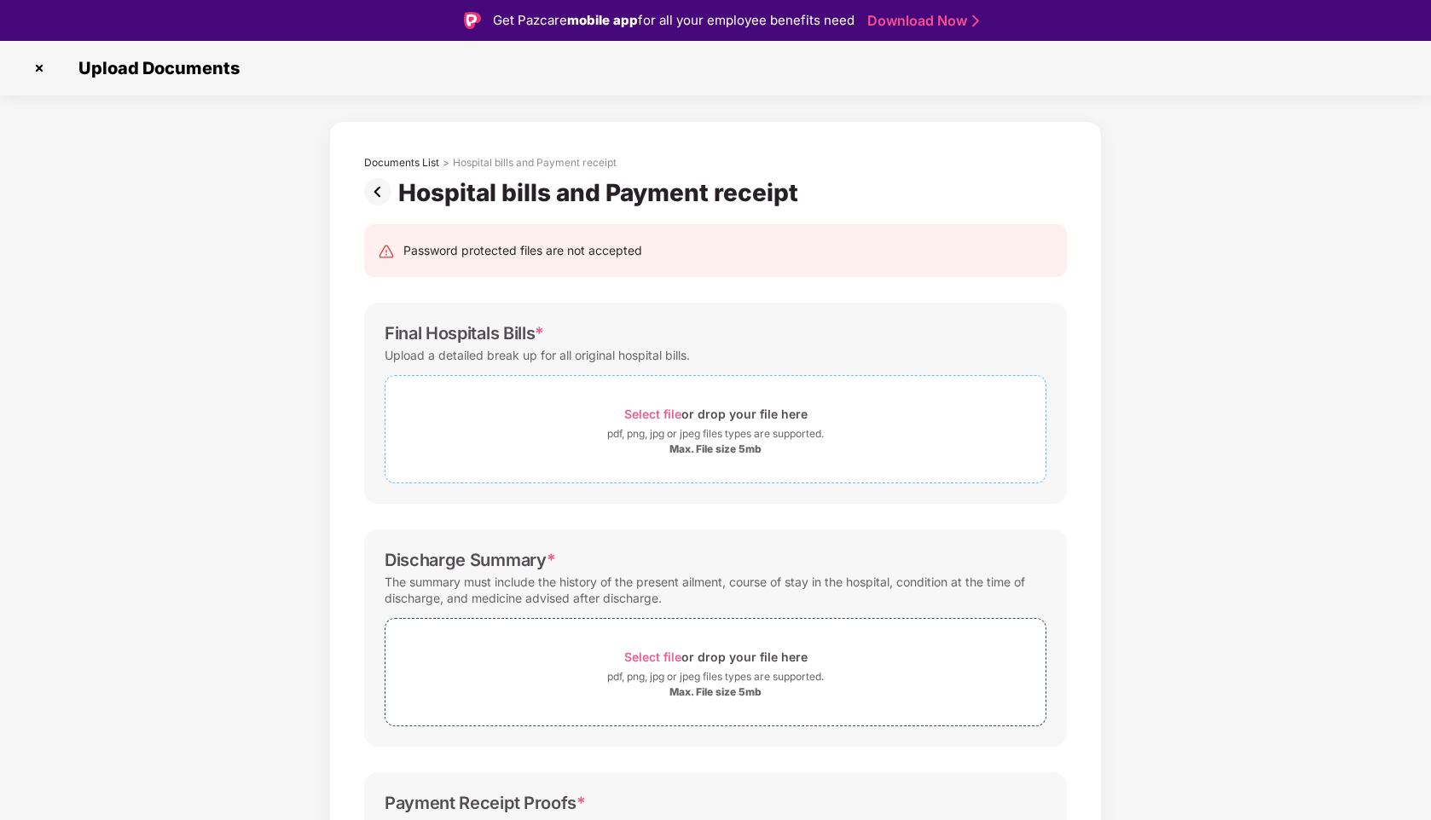
click at [554, 401] on span "Select file or drop your file here pdf, png, jpg or jpeg files types are suppor…" at bounding box center [715, 429] width 660 height 81
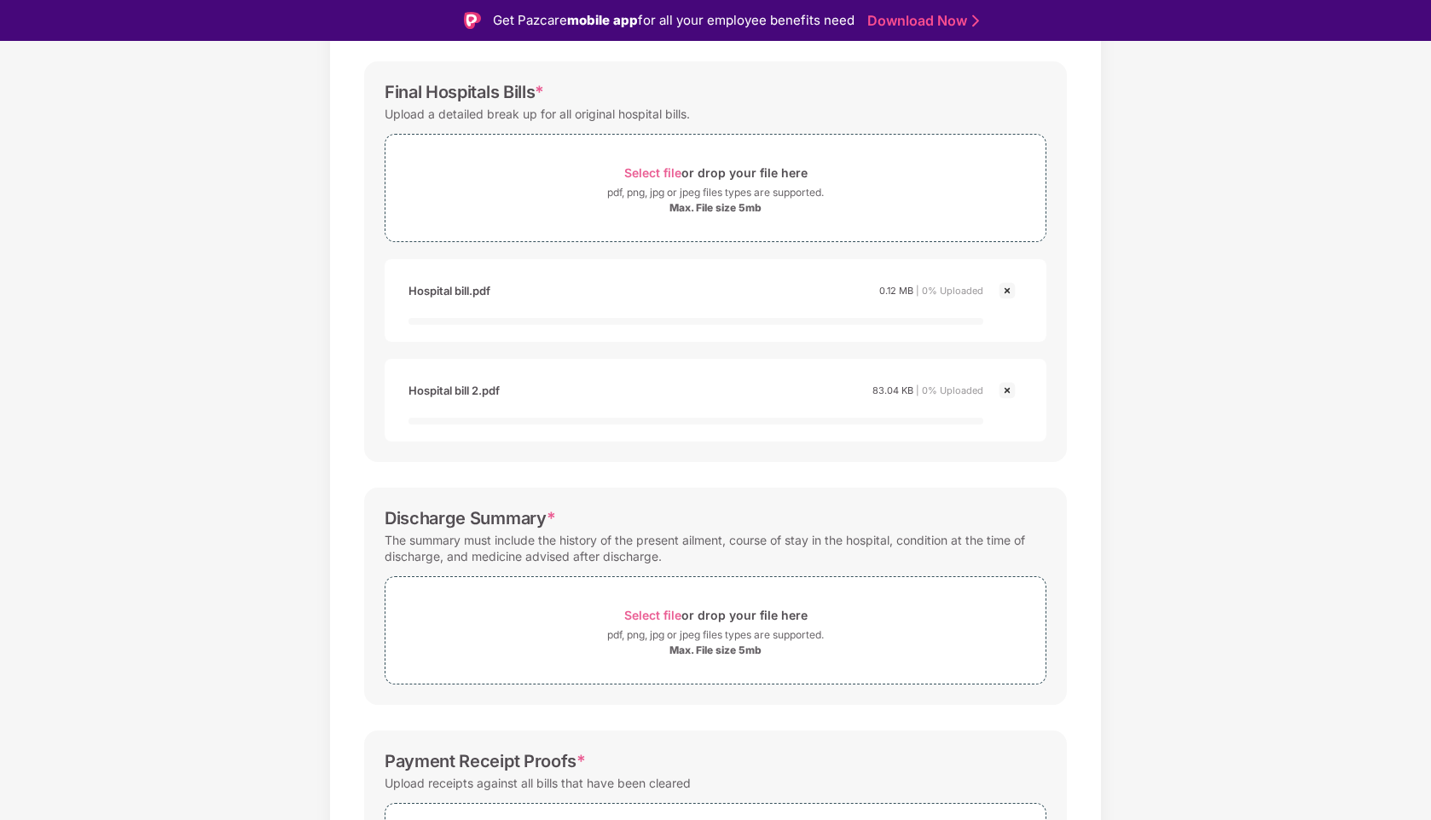
scroll to position [245, 0]
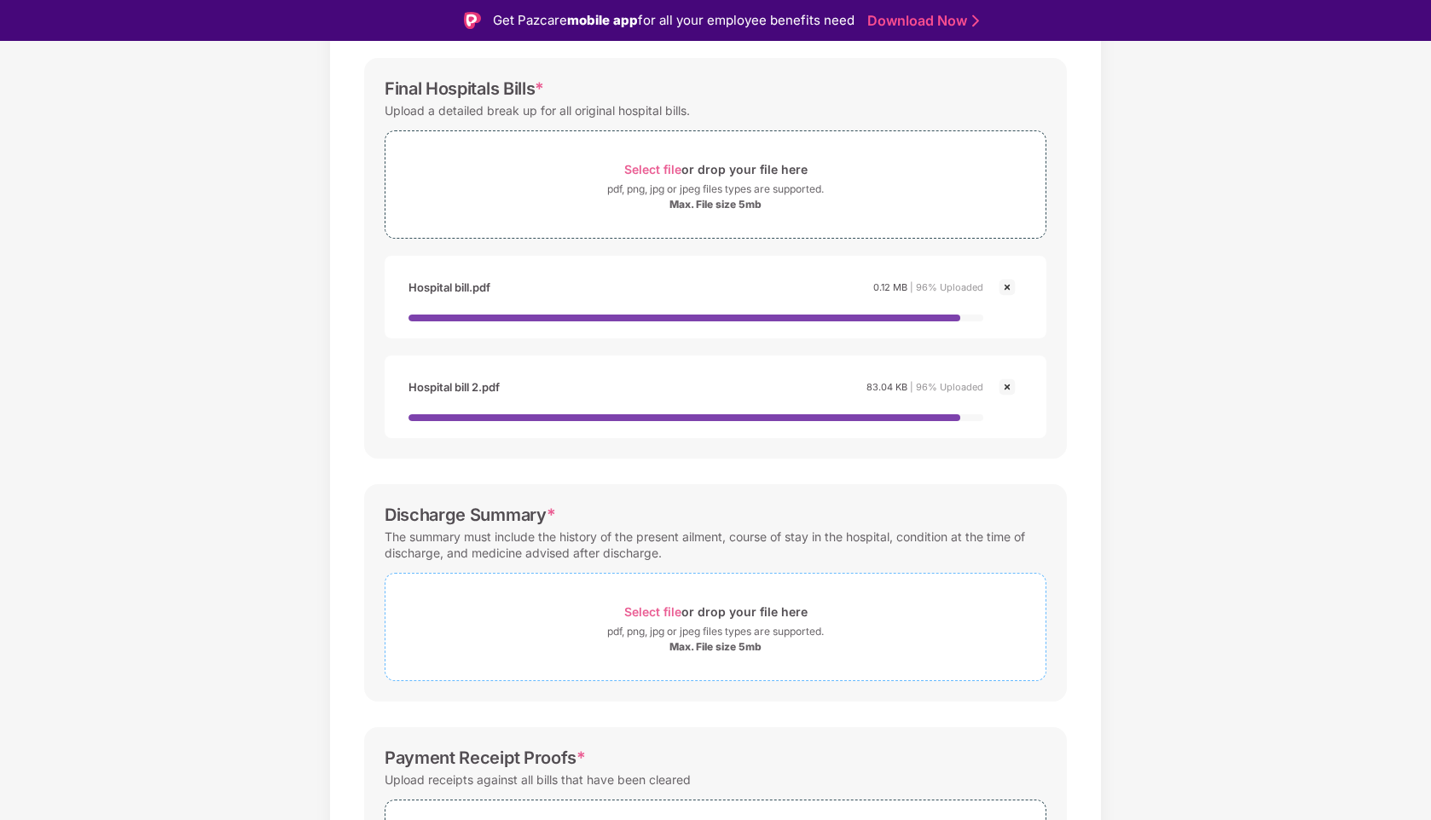
click at [606, 600] on div "Select file or drop your file here" at bounding box center [715, 611] width 660 height 23
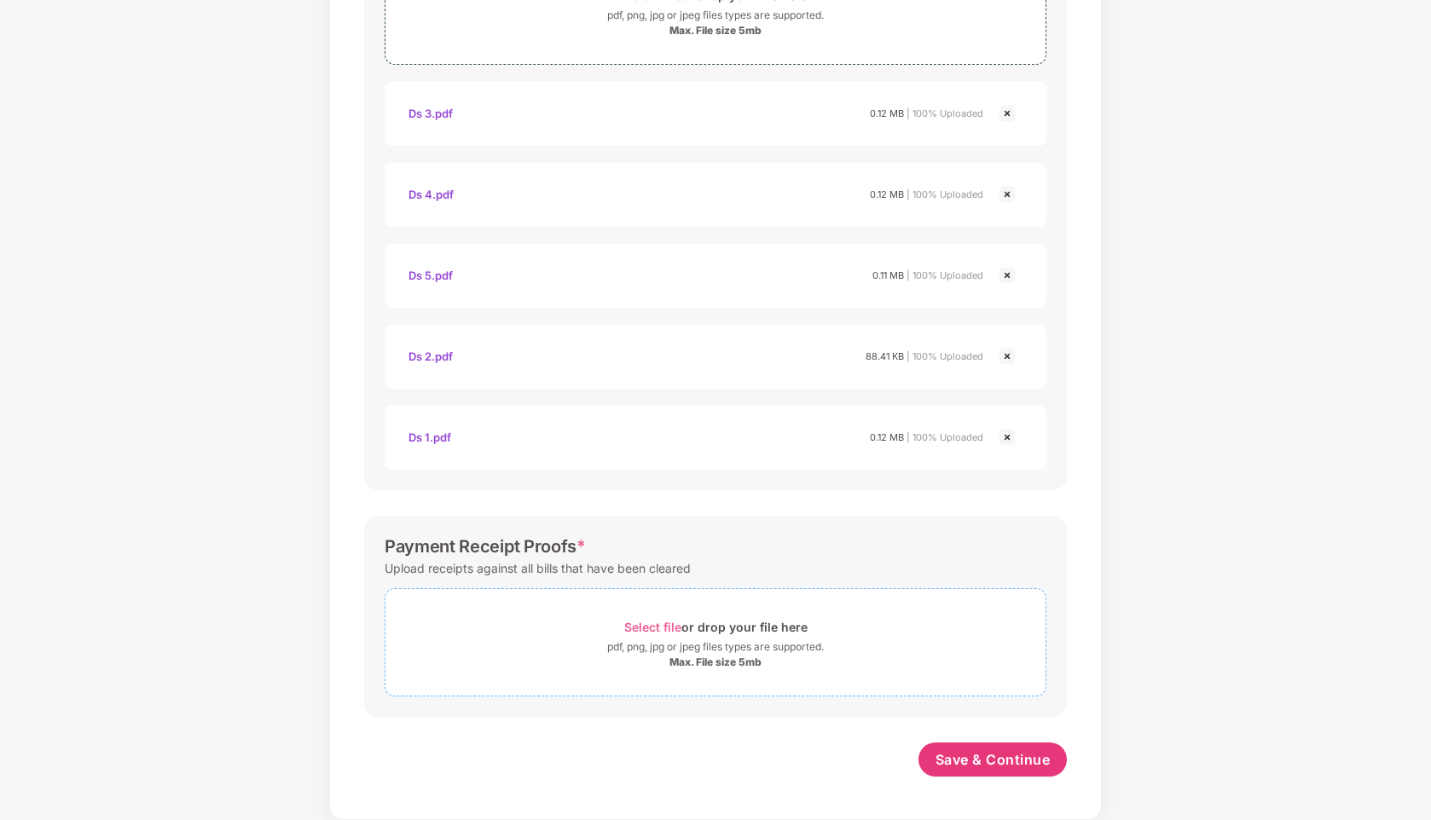
scroll to position [783, 0]
click at [643, 621] on span "Select file" at bounding box center [652, 627] width 57 height 14
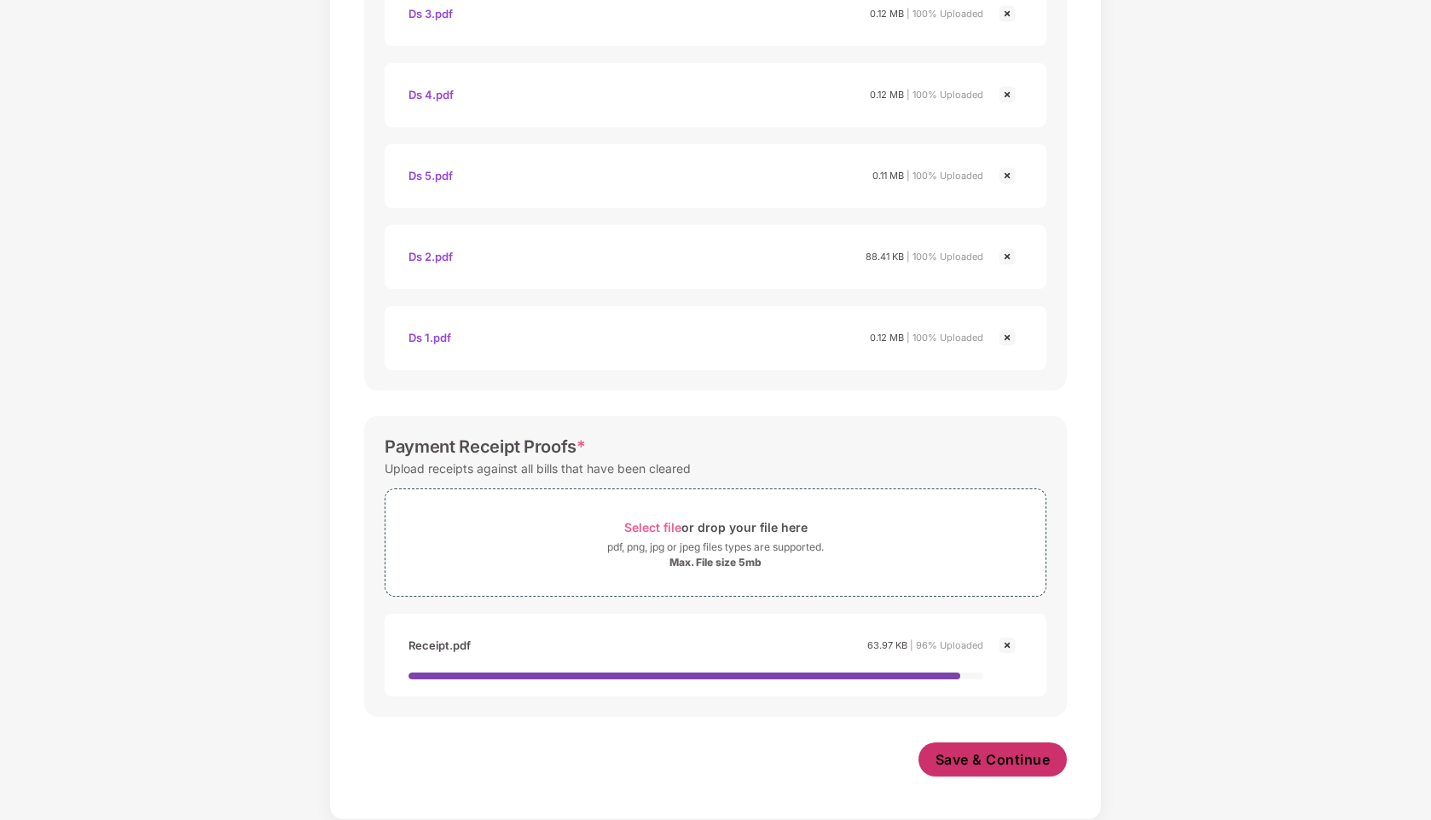
click at [978, 757] on span "Save & Continue" at bounding box center [992, 759] width 115 height 19
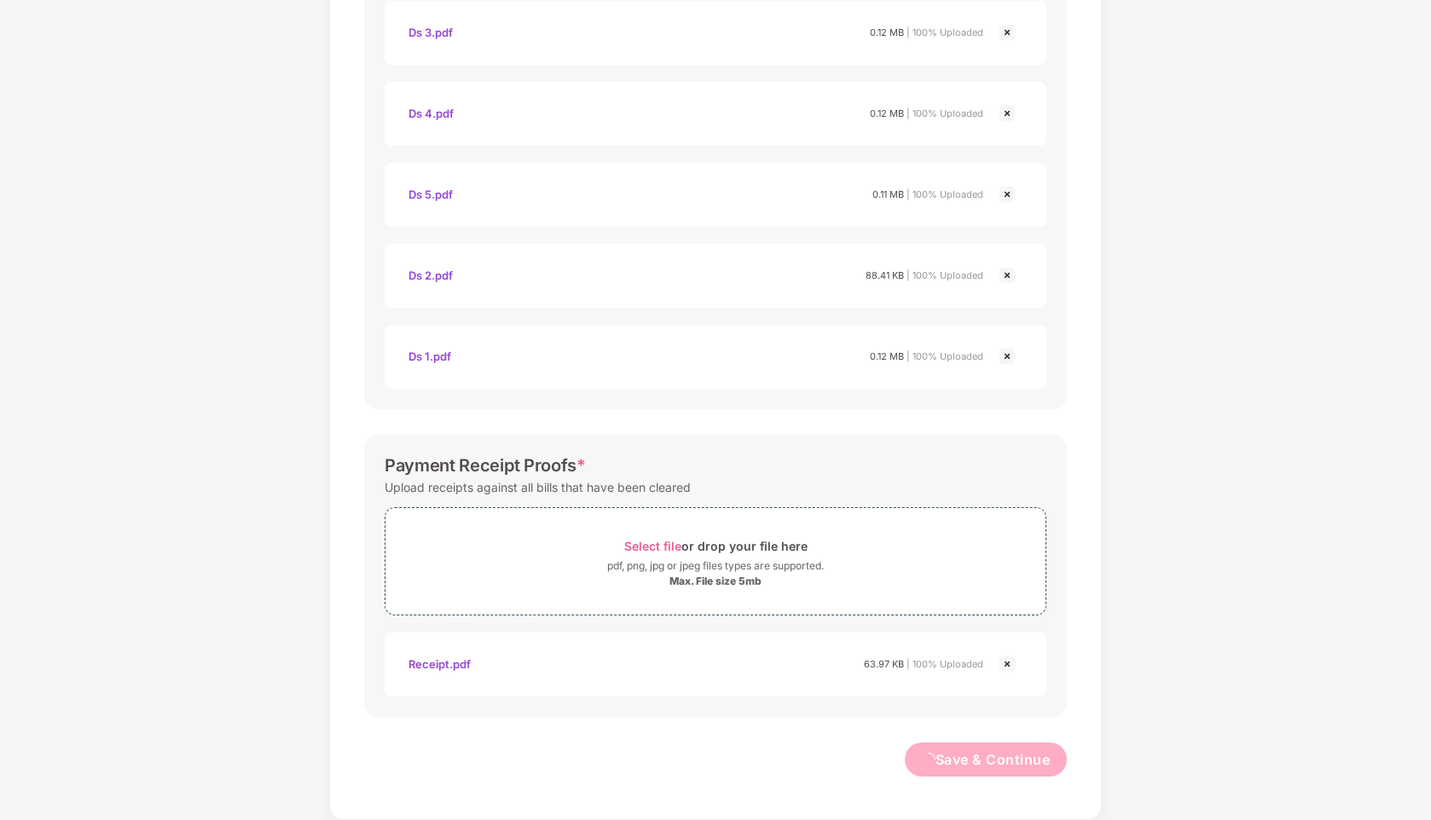
scroll to position [0, 0]
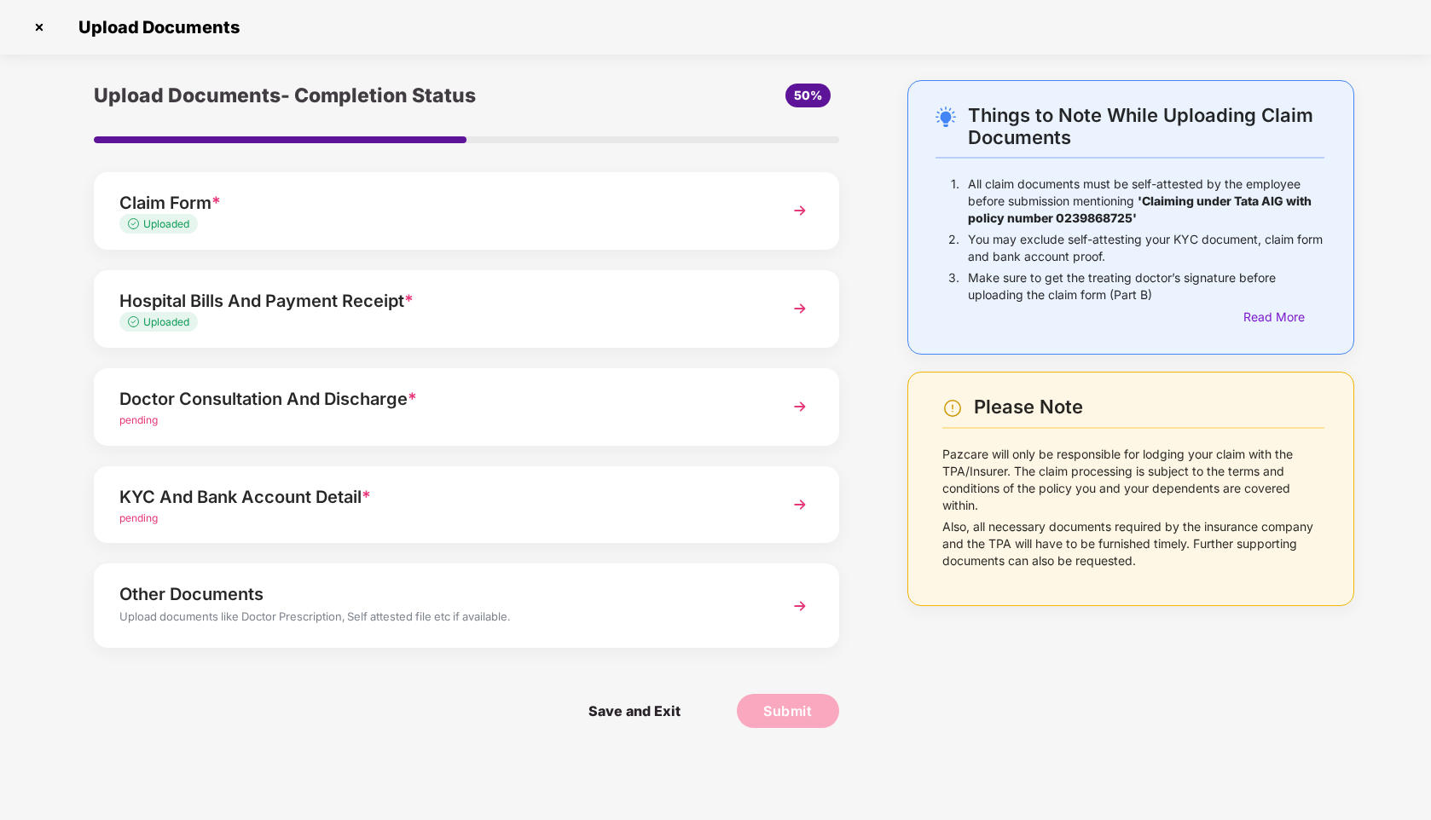
click at [675, 397] on div "Doctor Consultation And Discharge *" at bounding box center [437, 398] width 636 height 27
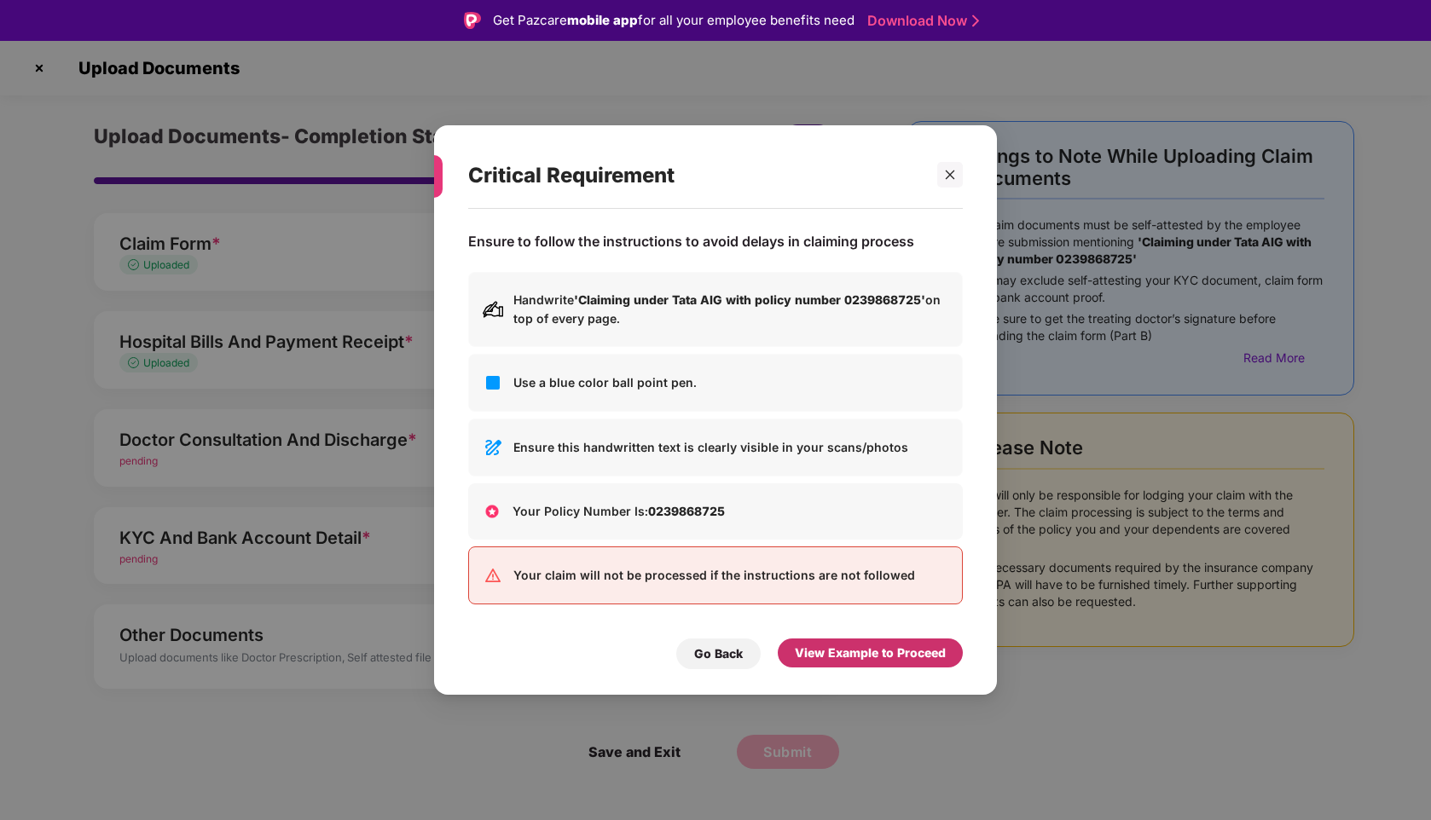
click at [854, 645] on div "View Example to Proceed" at bounding box center [870, 653] width 151 height 19
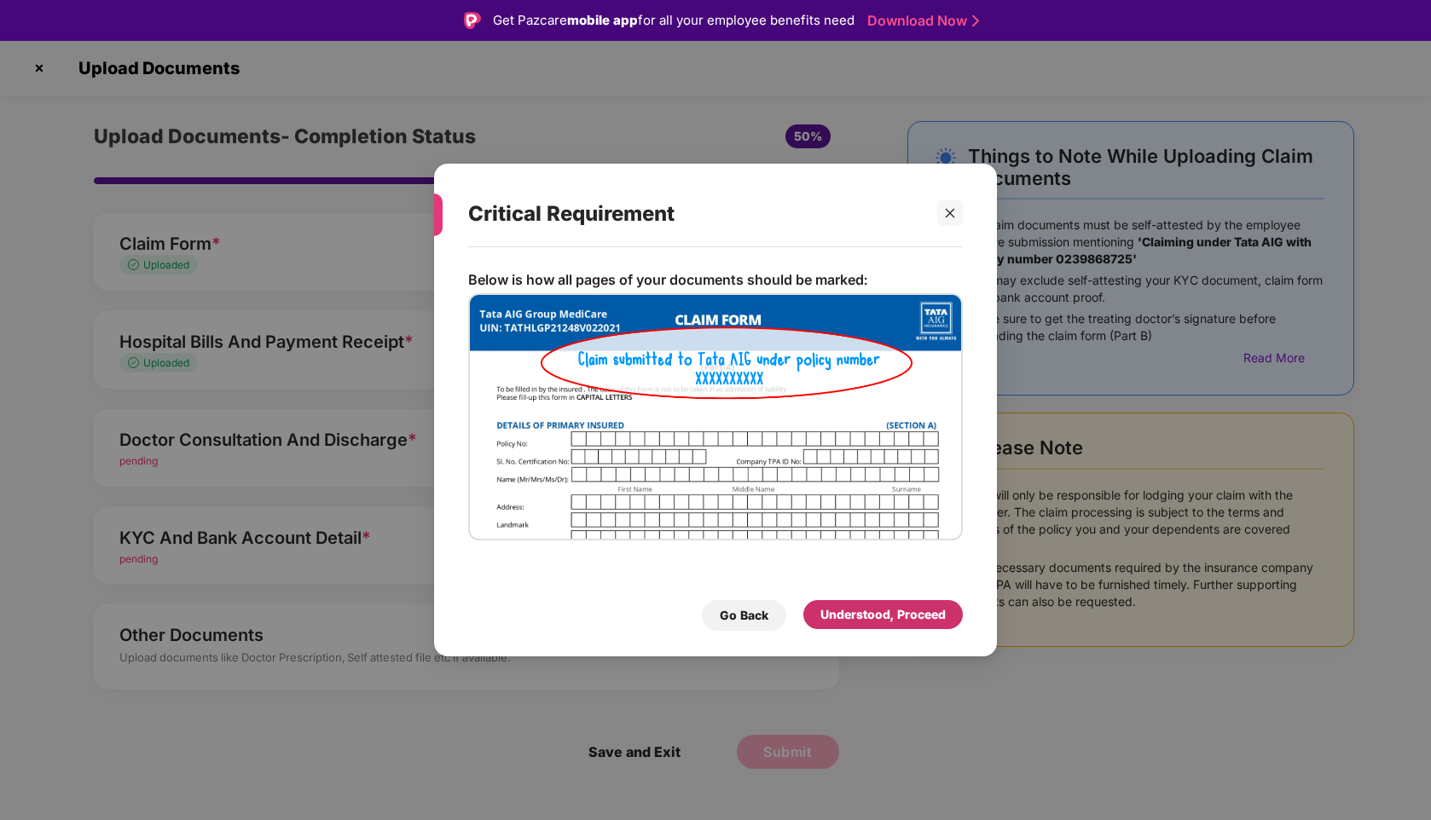
click at [870, 615] on div "Understood, Proceed" at bounding box center [882, 614] width 125 height 19
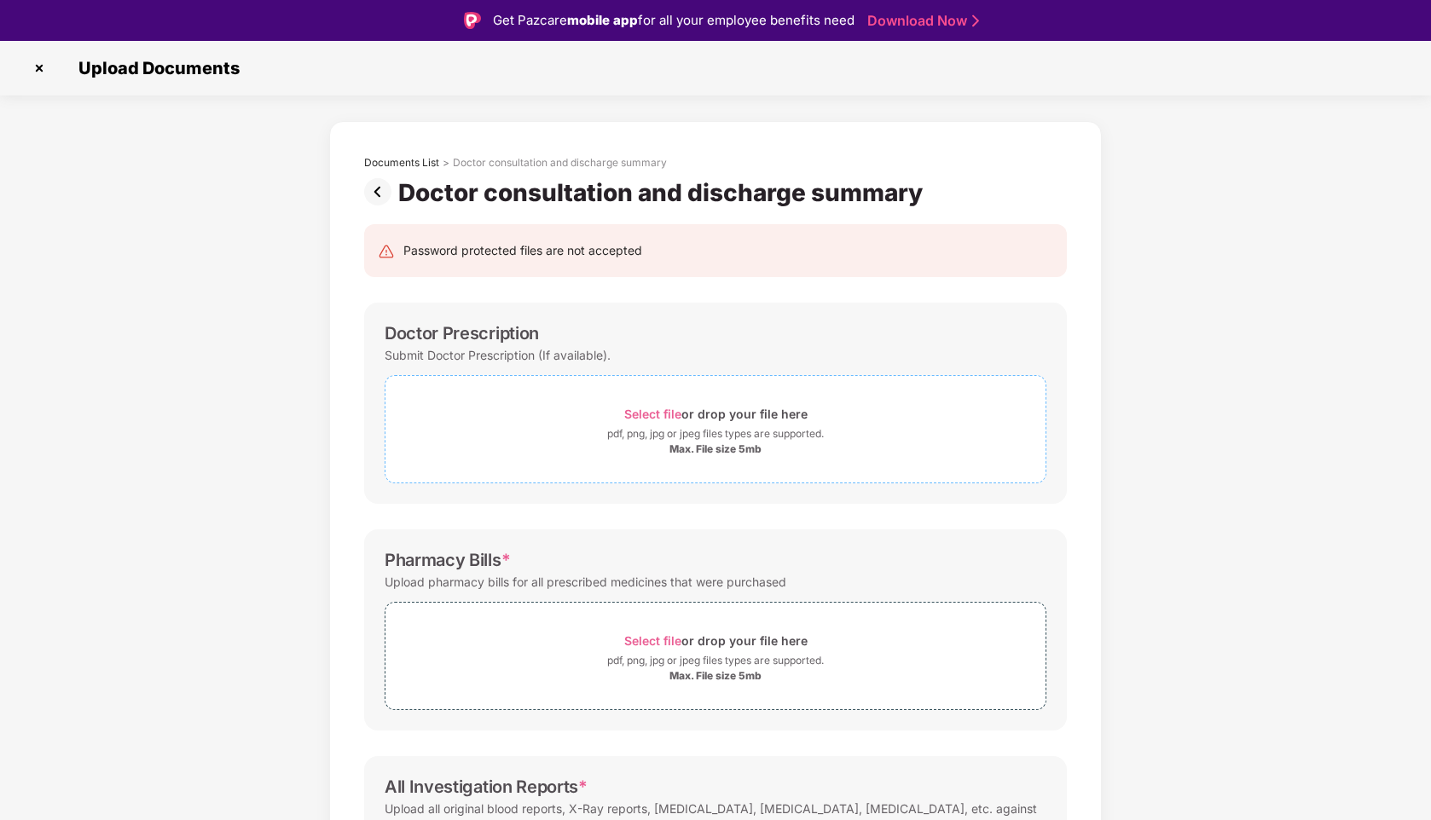
click at [588, 402] on span "Select file or drop your file here pdf, png, jpg or jpeg files types are suppor…" at bounding box center [715, 429] width 660 height 81
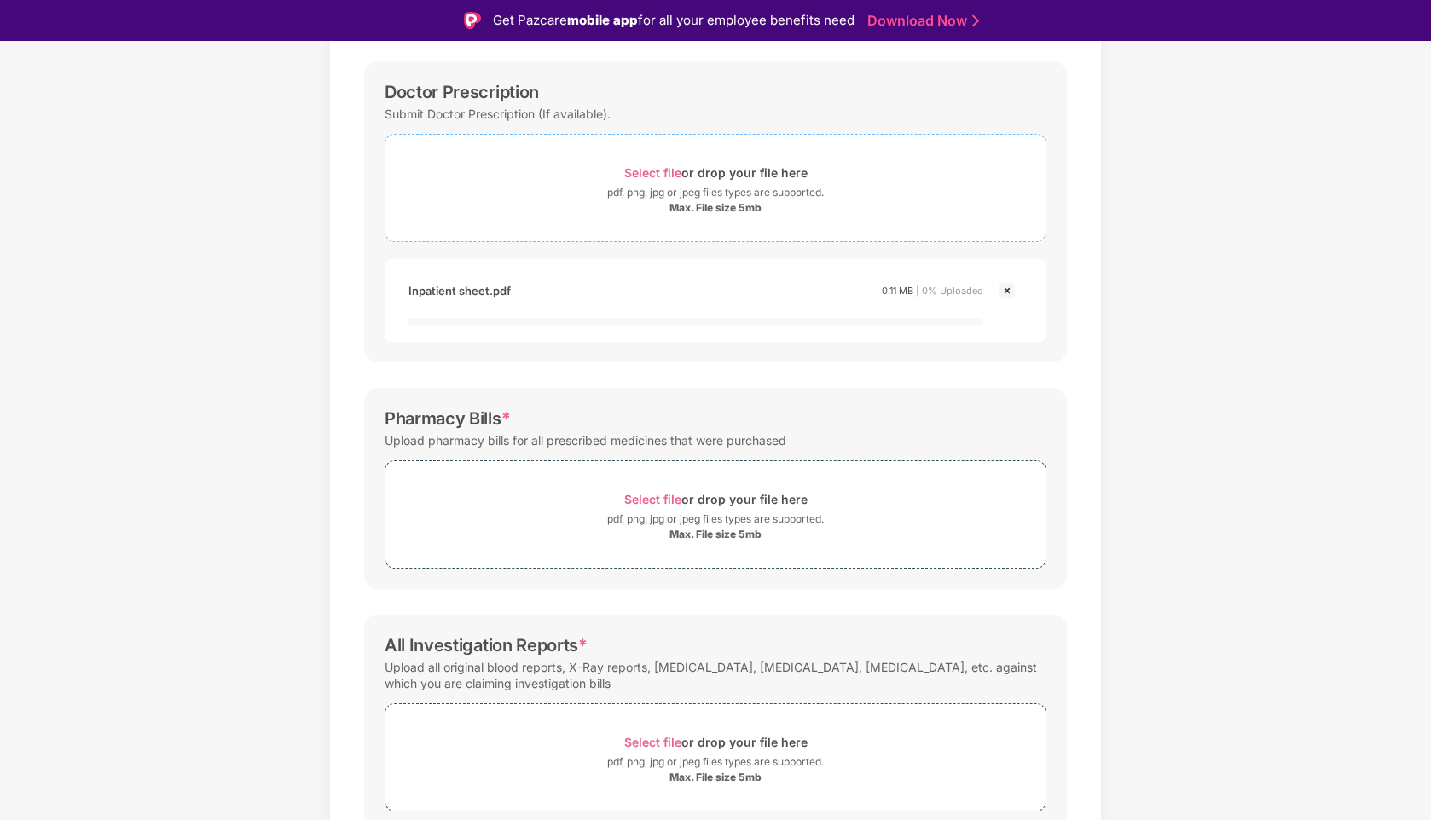
scroll to position [272, 0]
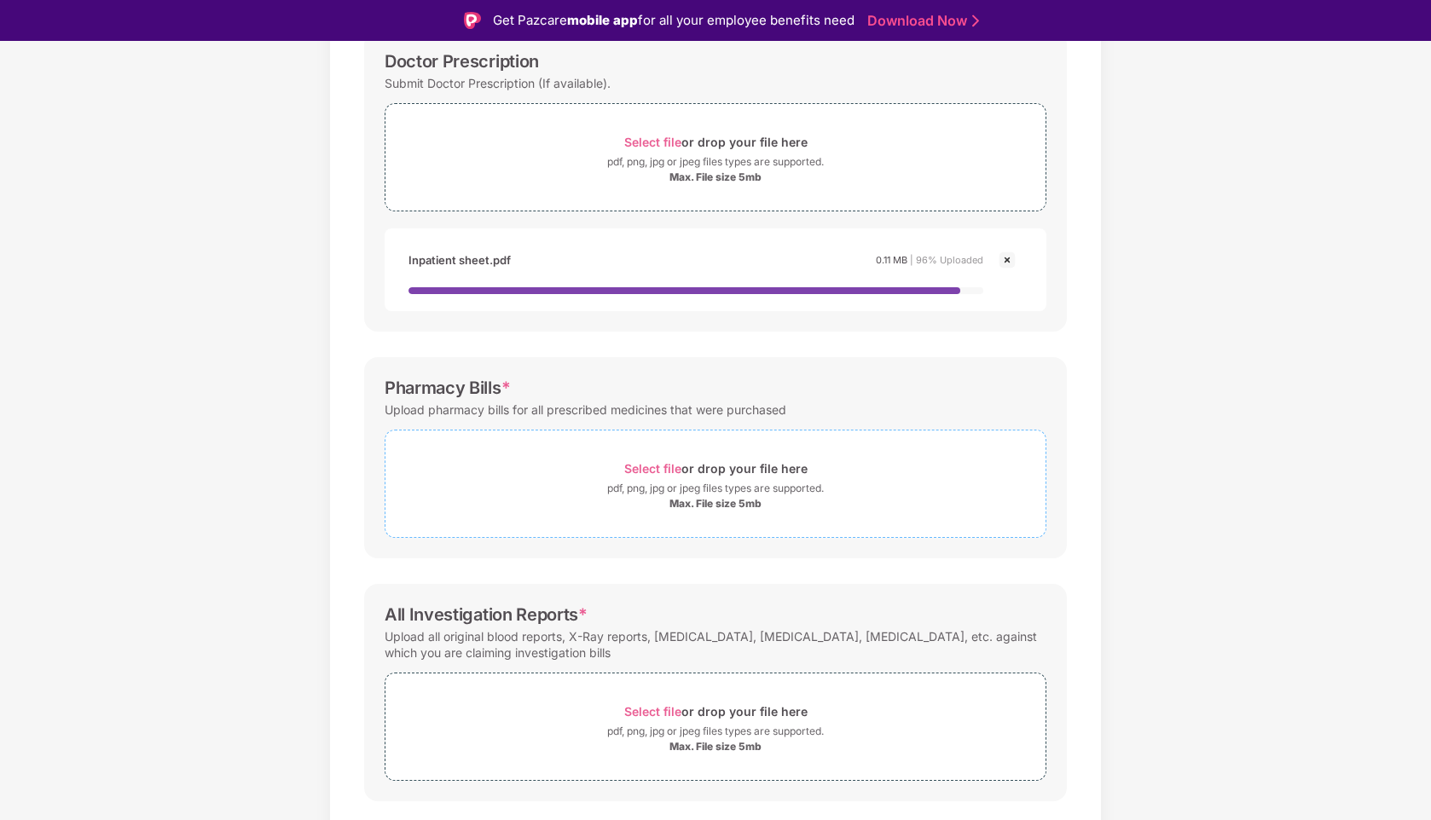
click at [614, 451] on span "Select file or drop your file here pdf, png, jpg or jpeg files types are suppor…" at bounding box center [715, 483] width 660 height 81
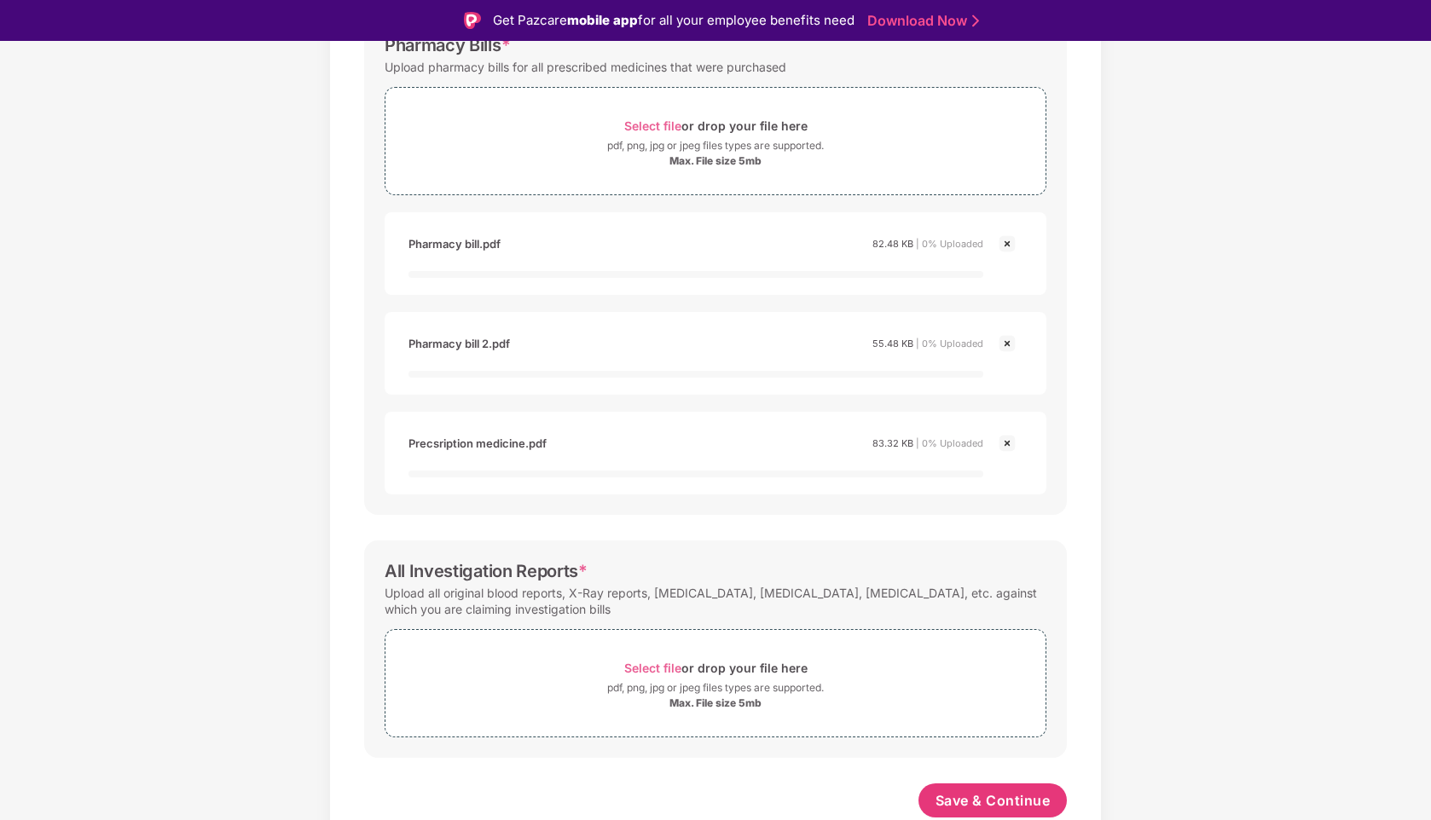
scroll to position [41, 0]
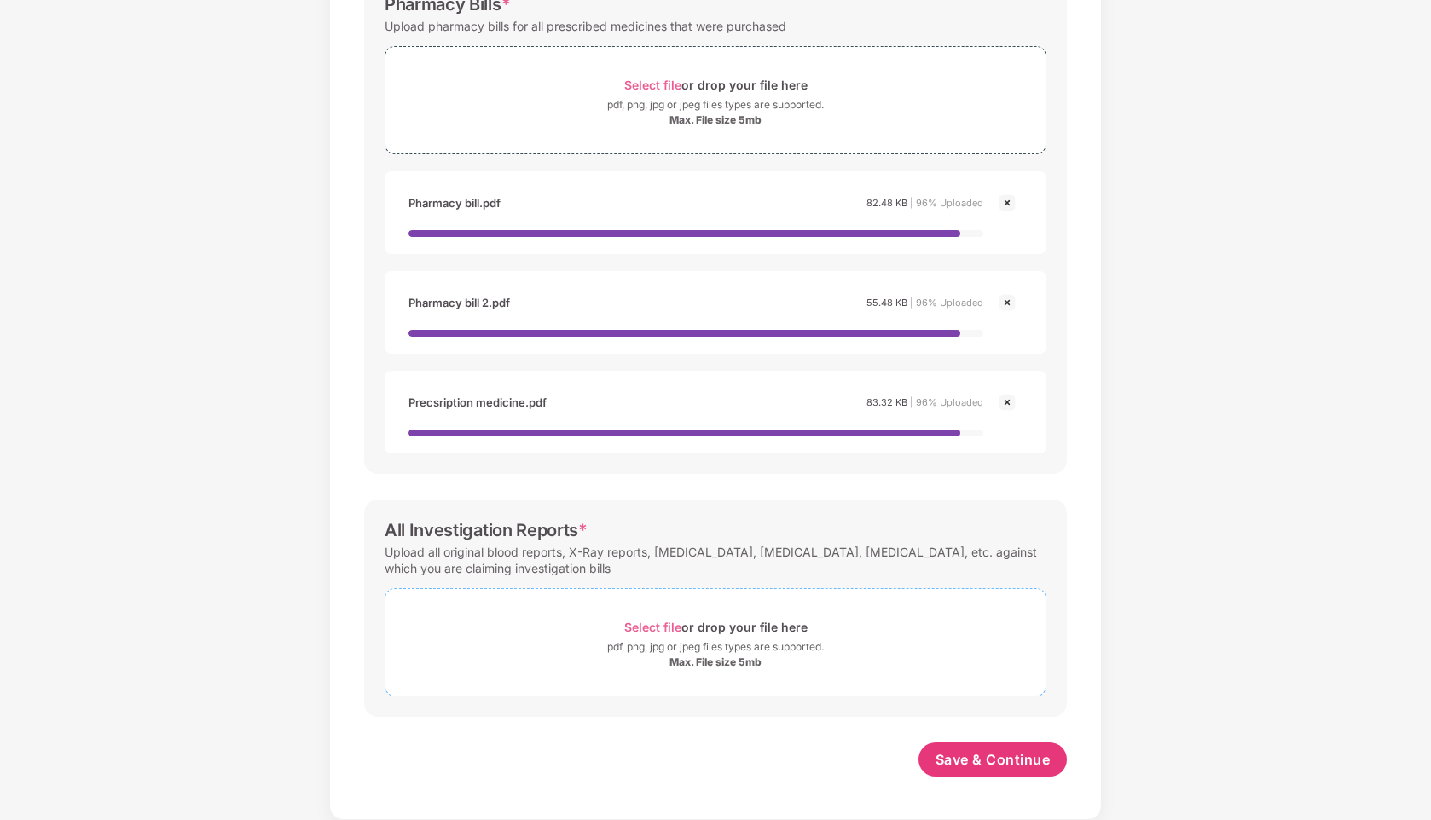
click at [619, 605] on span "Select file or drop your file here pdf, png, jpg or jpeg files types are suppor…" at bounding box center [715, 642] width 660 height 81
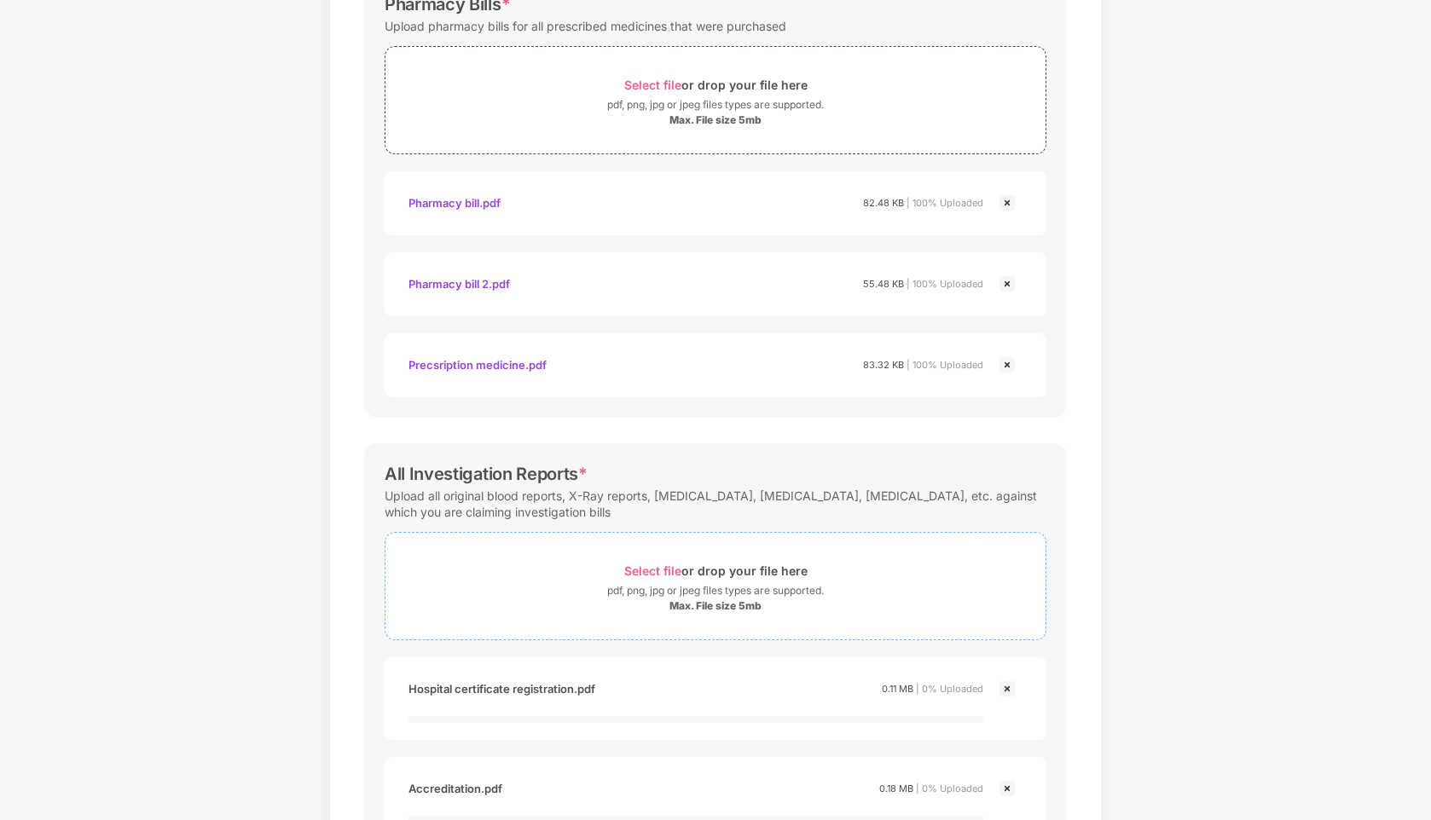
scroll to position [839, 0]
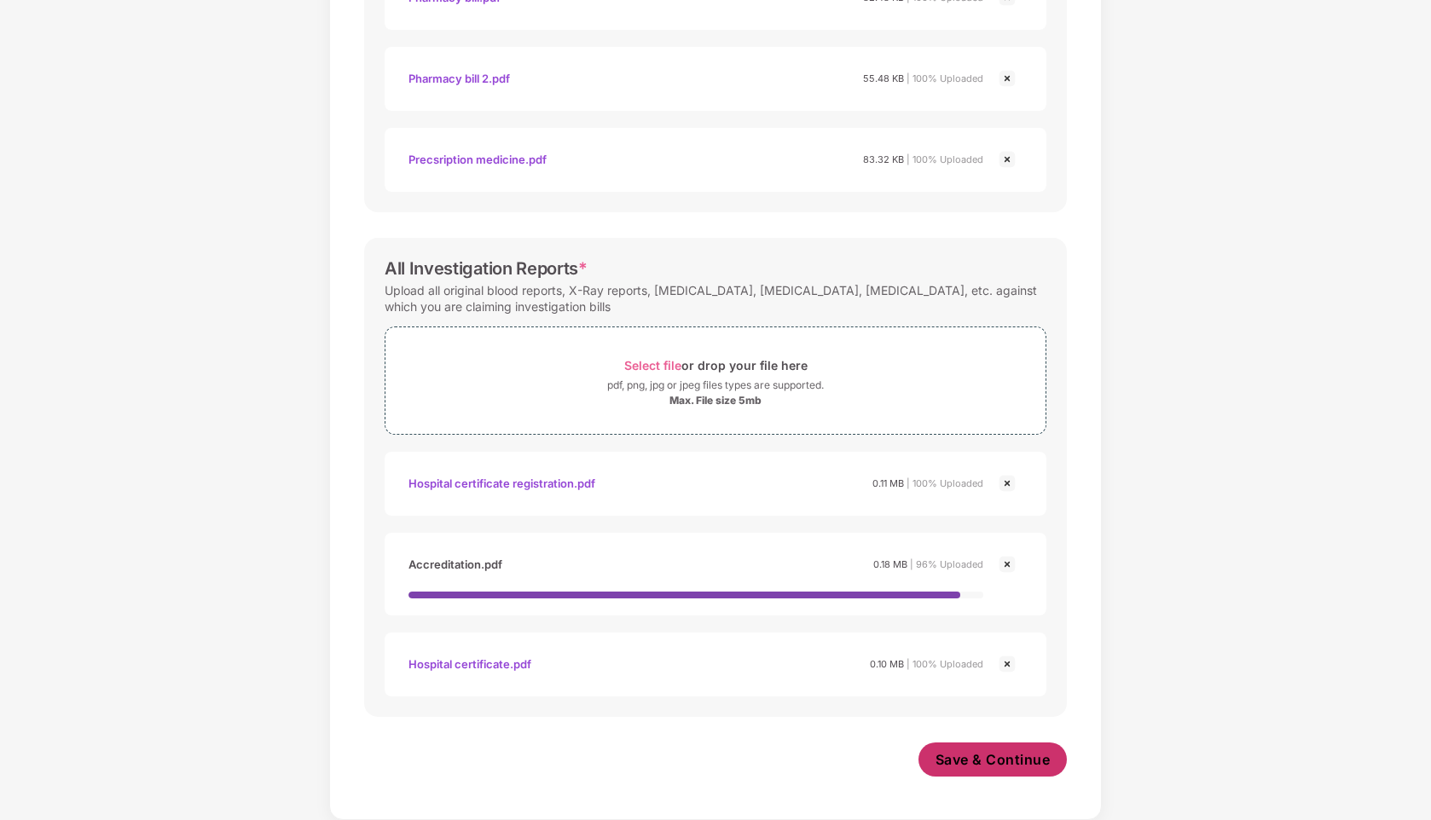
click at [993, 755] on span "Save & Continue" at bounding box center [992, 759] width 115 height 19
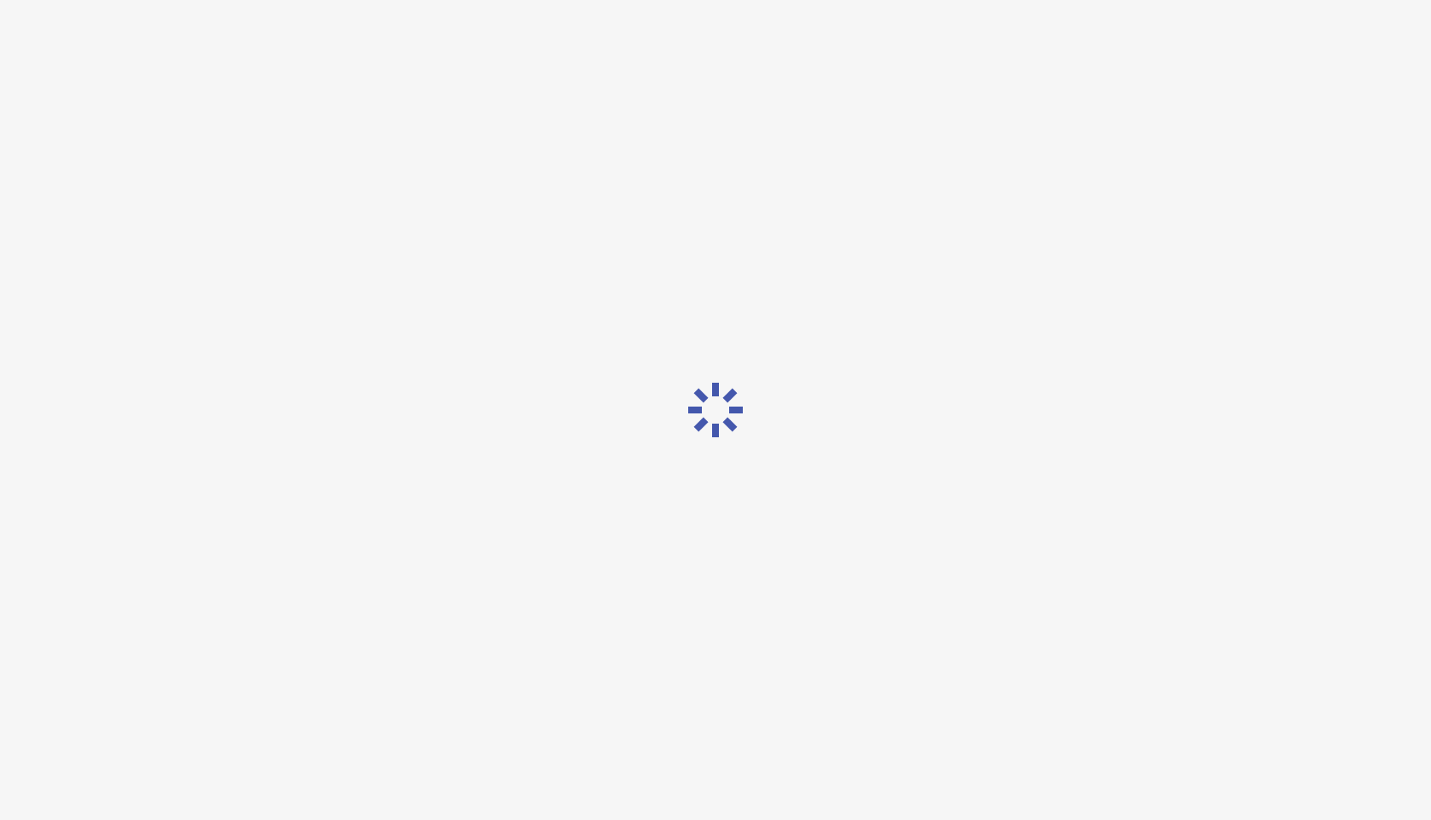
scroll to position [0, 0]
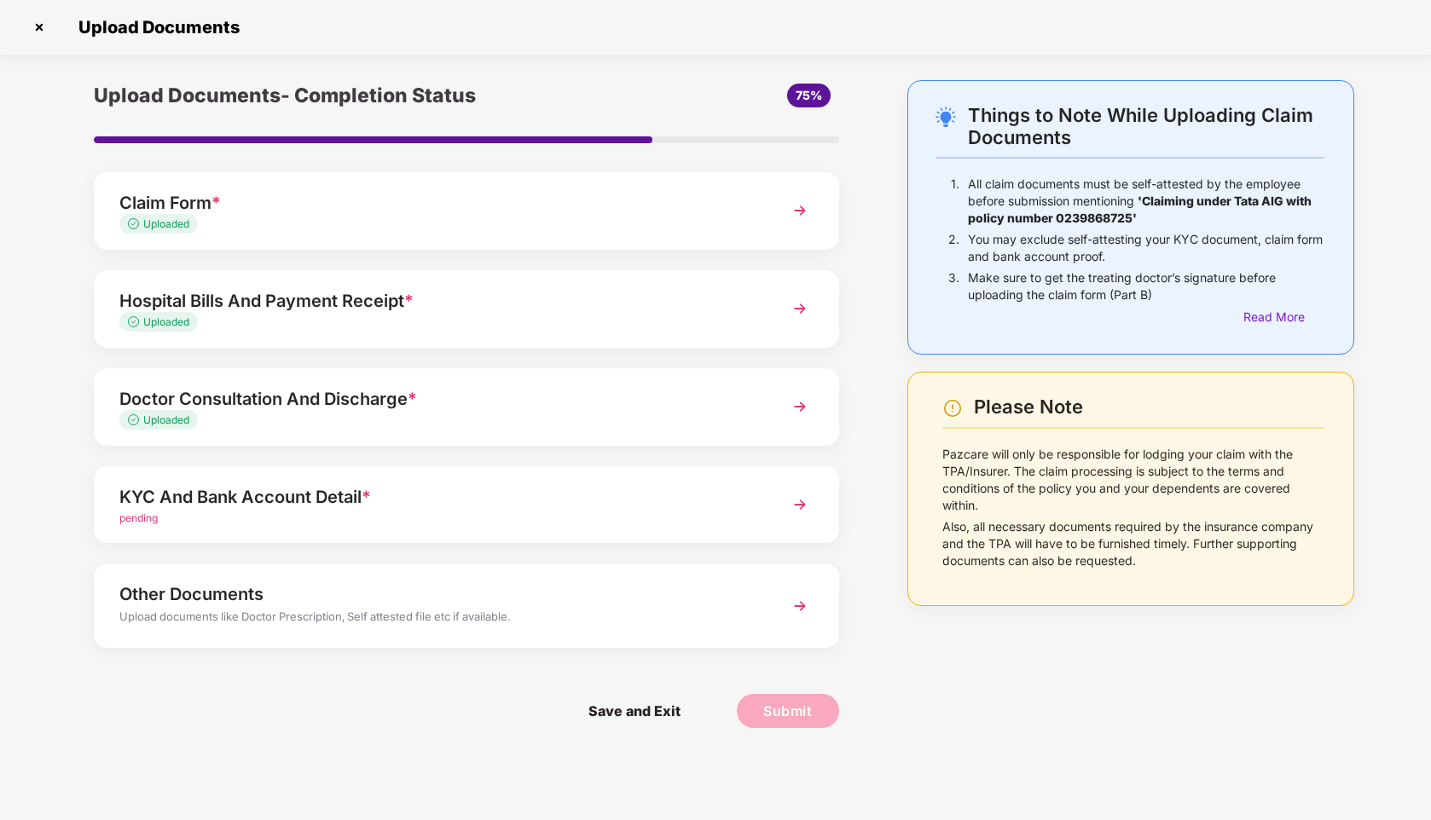
click at [461, 496] on div "KYC And Bank Account Detail *" at bounding box center [437, 497] width 636 height 27
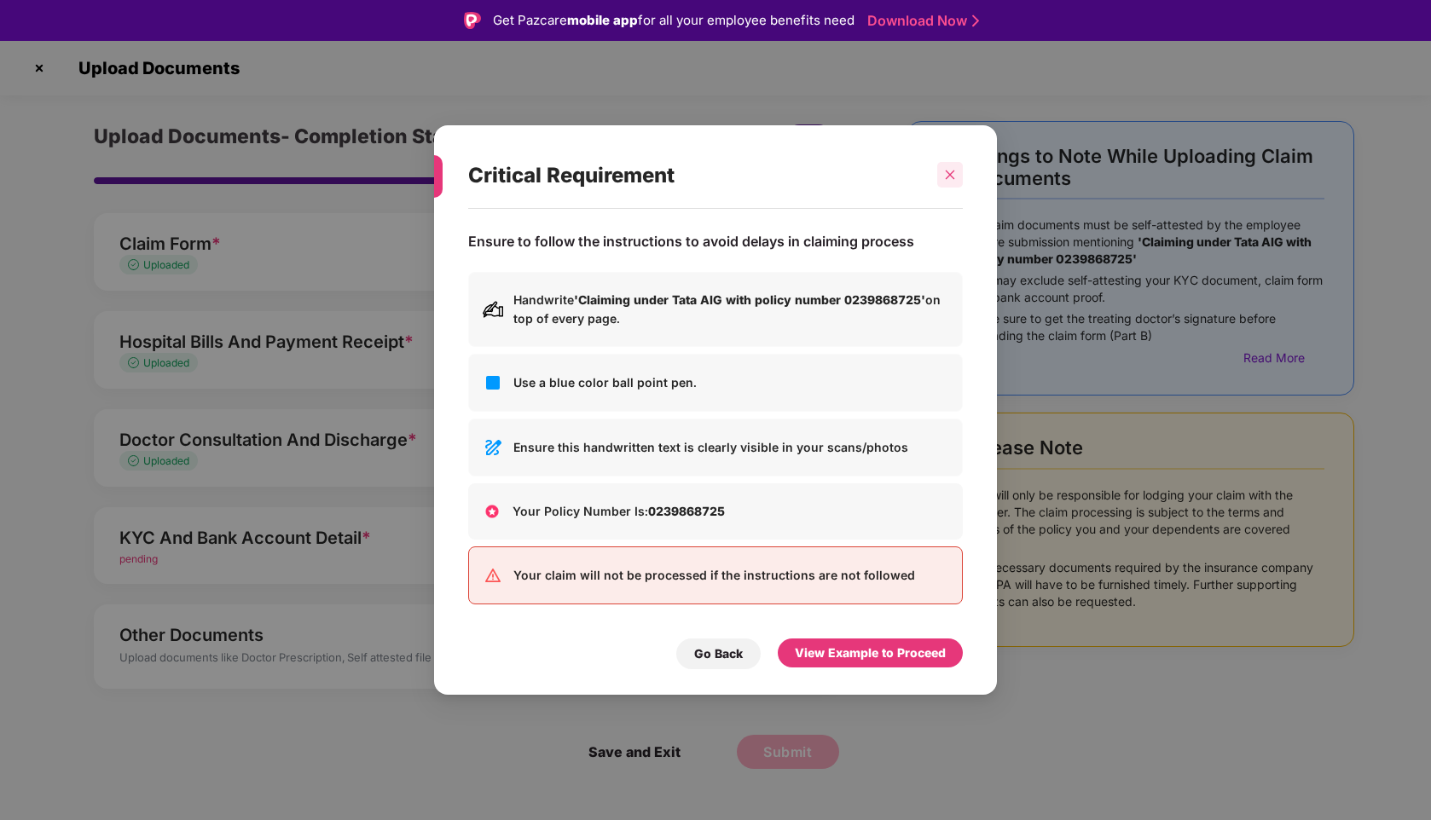
click at [946, 178] on icon "close" at bounding box center [950, 175] width 12 height 12
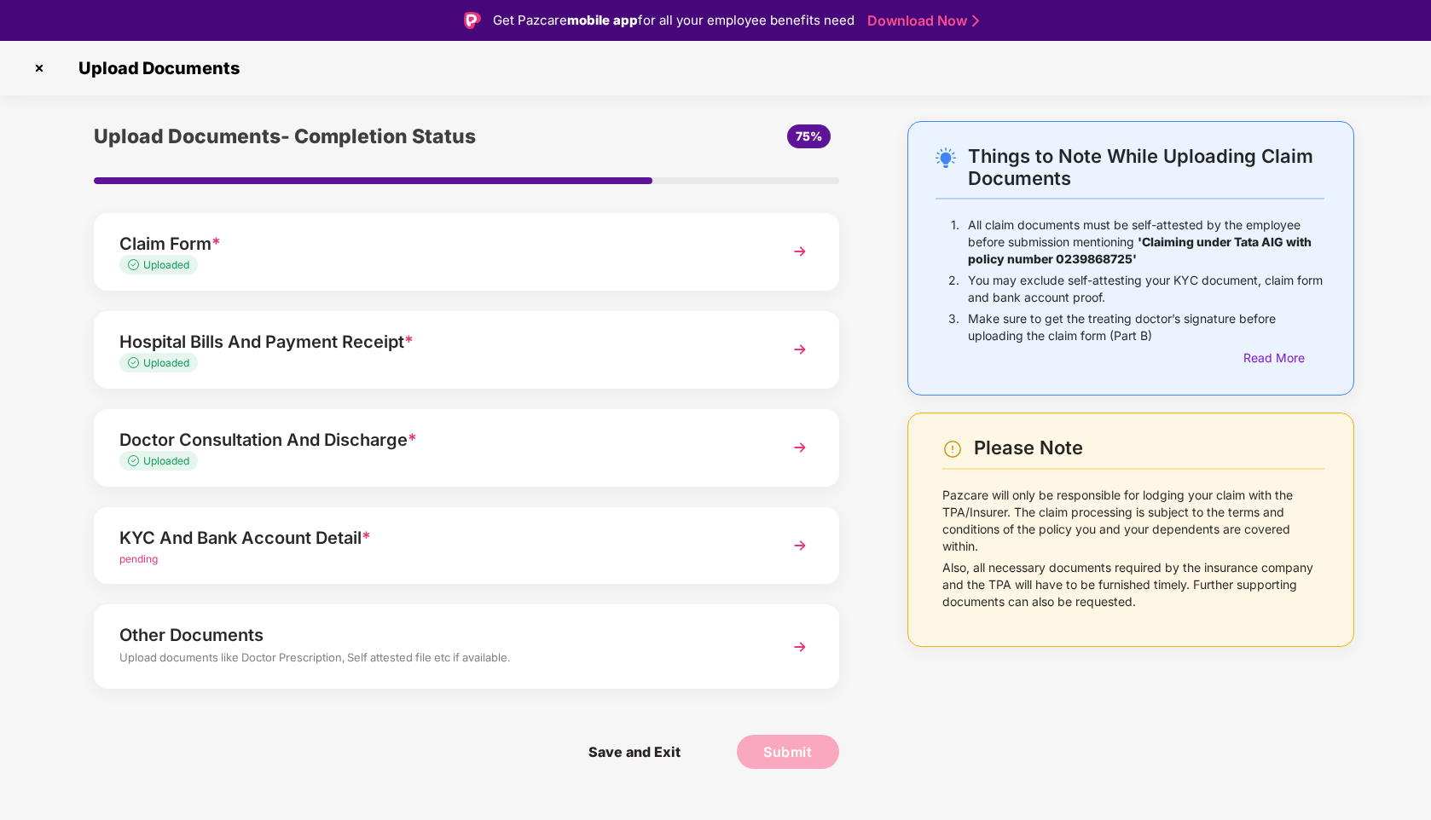
click at [475, 546] on div "KYC And Bank Account Detail *" at bounding box center [437, 537] width 636 height 27
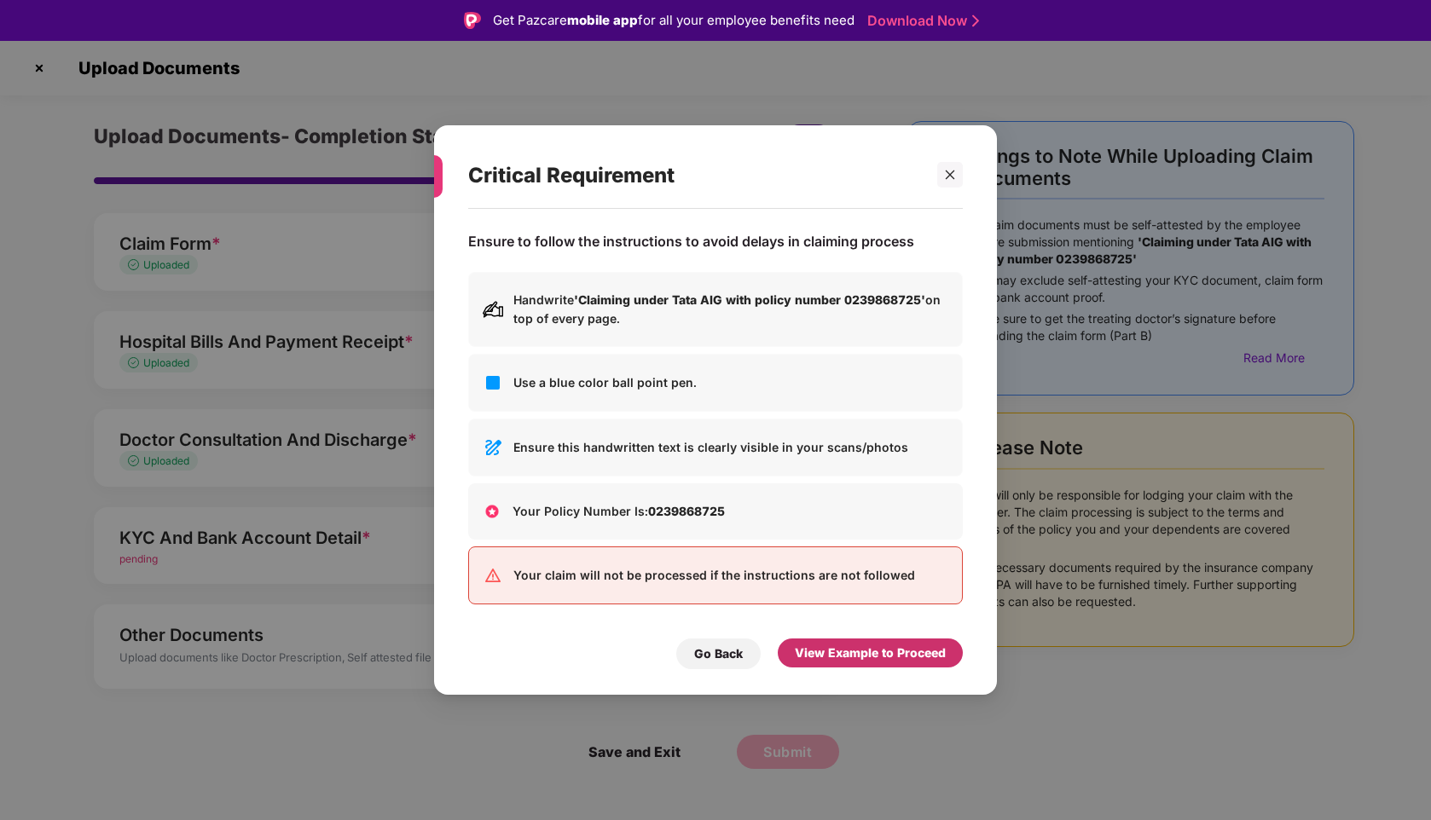
click at [818, 646] on div "View Example to Proceed" at bounding box center [870, 653] width 151 height 19
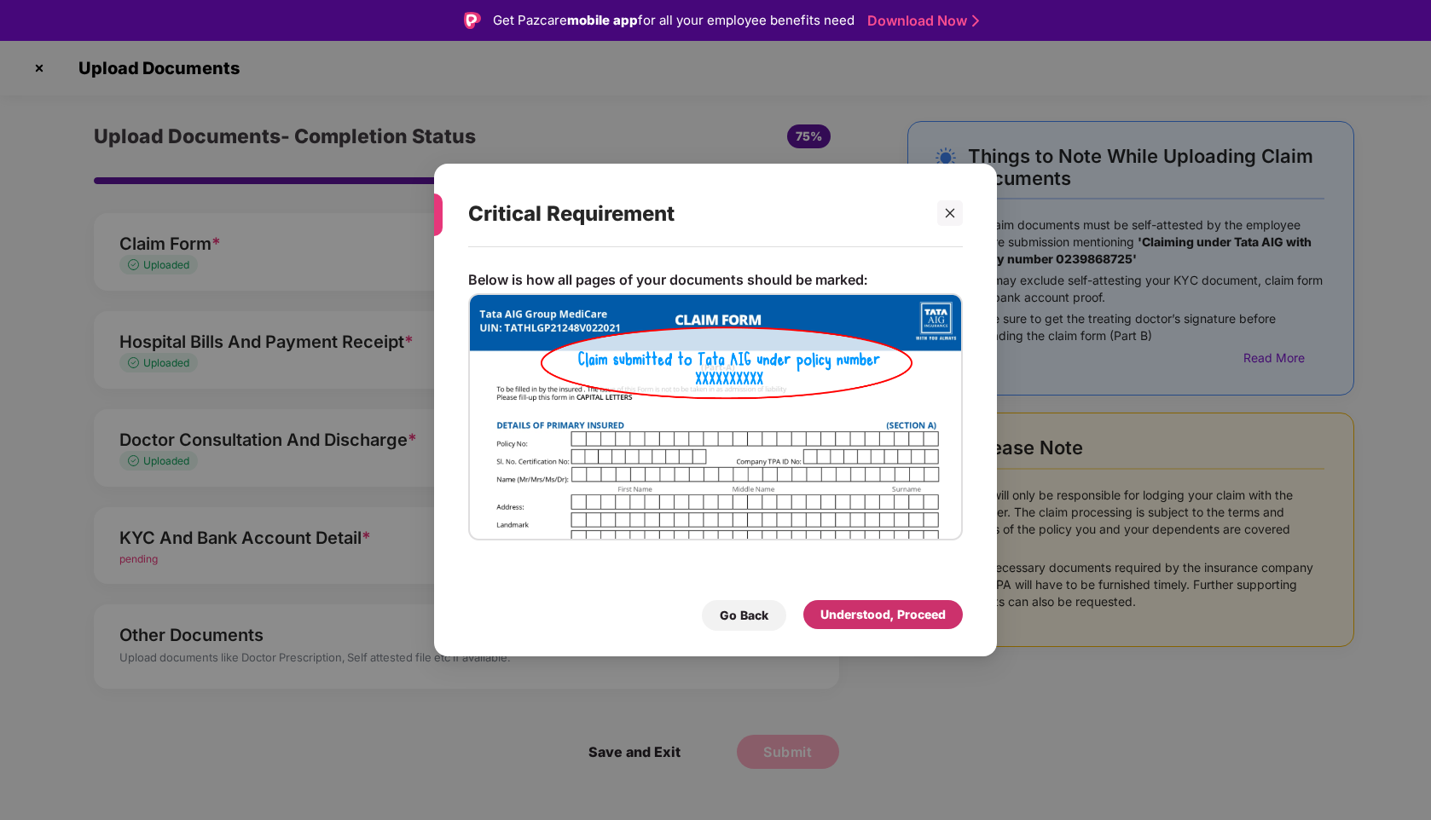
click at [847, 616] on div "Understood, Proceed" at bounding box center [882, 614] width 125 height 19
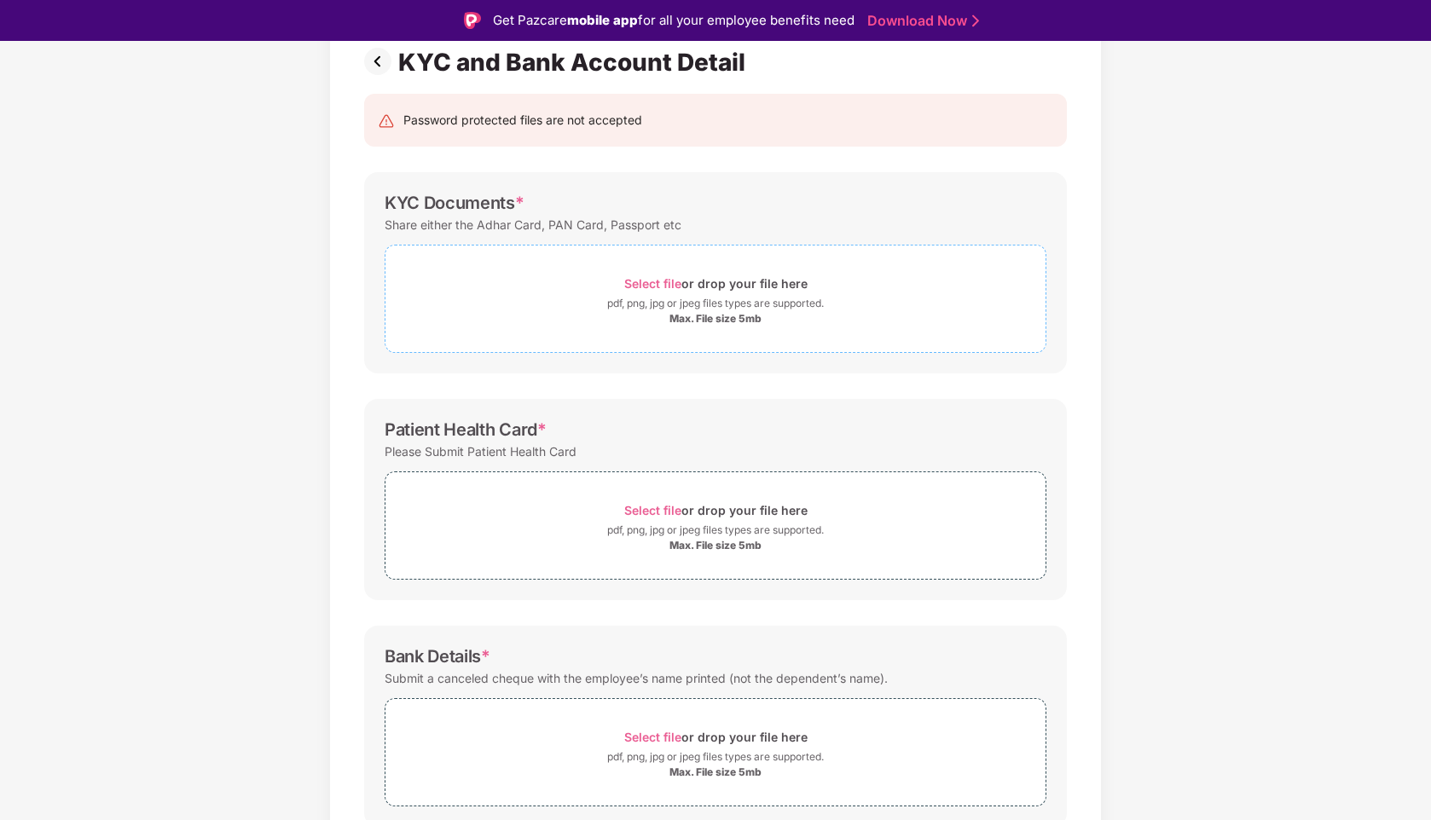
scroll to position [130, 0]
click at [612, 270] on span "Select file or drop your file here pdf, png, jpg or jpeg files types are suppor…" at bounding box center [715, 299] width 660 height 81
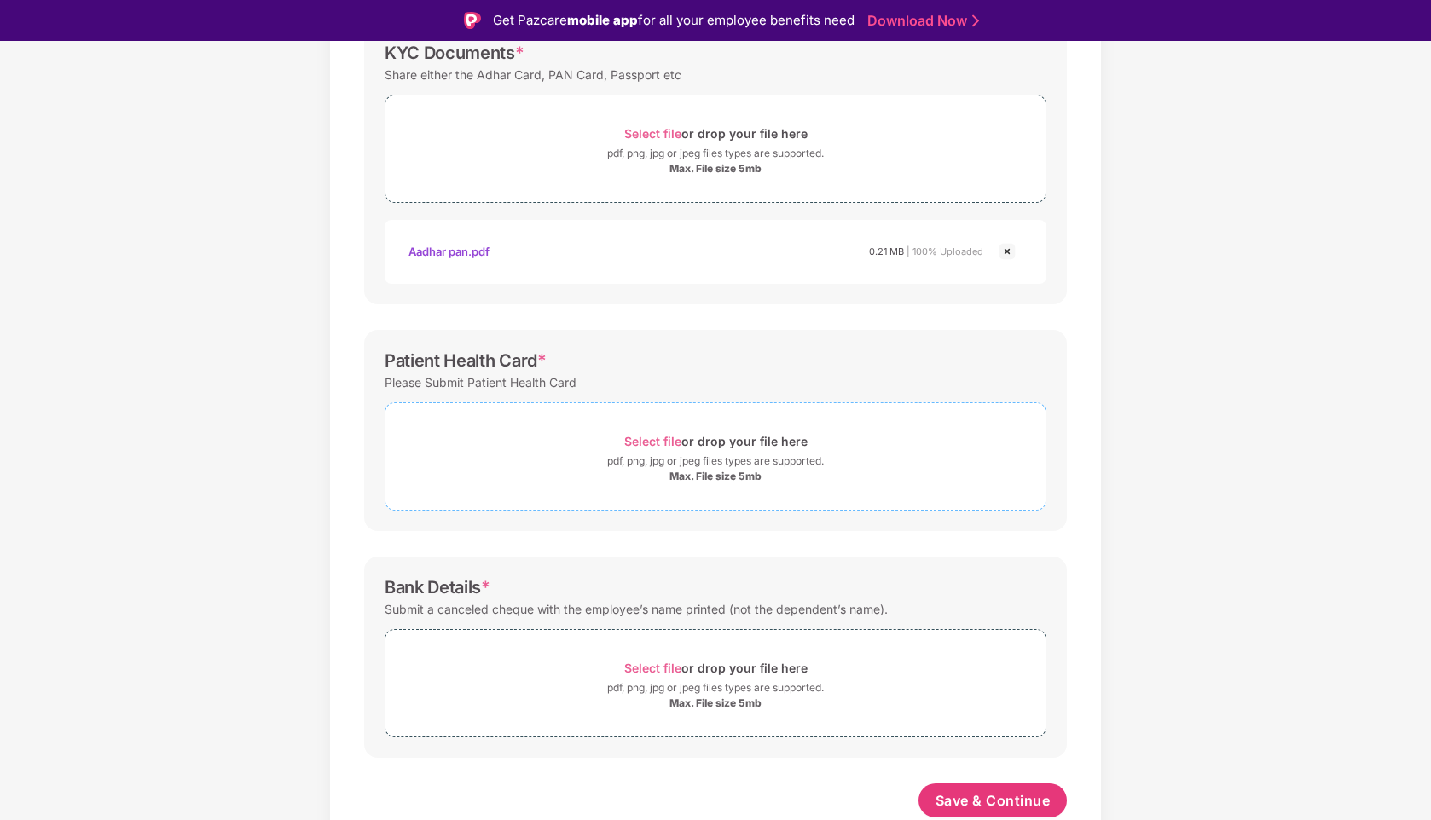
scroll to position [281, 0]
click at [646, 438] on span "Select file" at bounding box center [652, 441] width 57 height 14
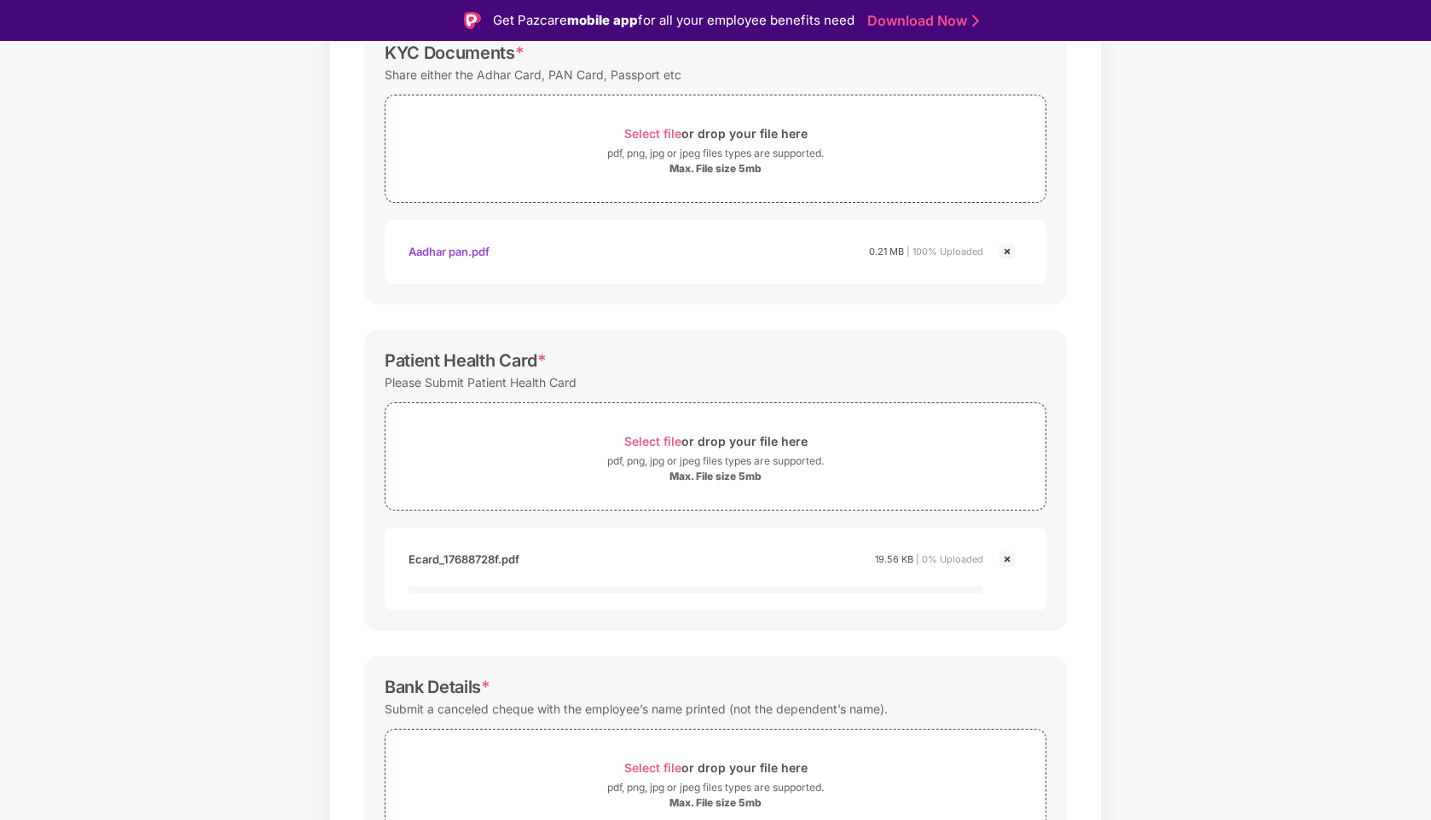
scroll to position [380, 0]
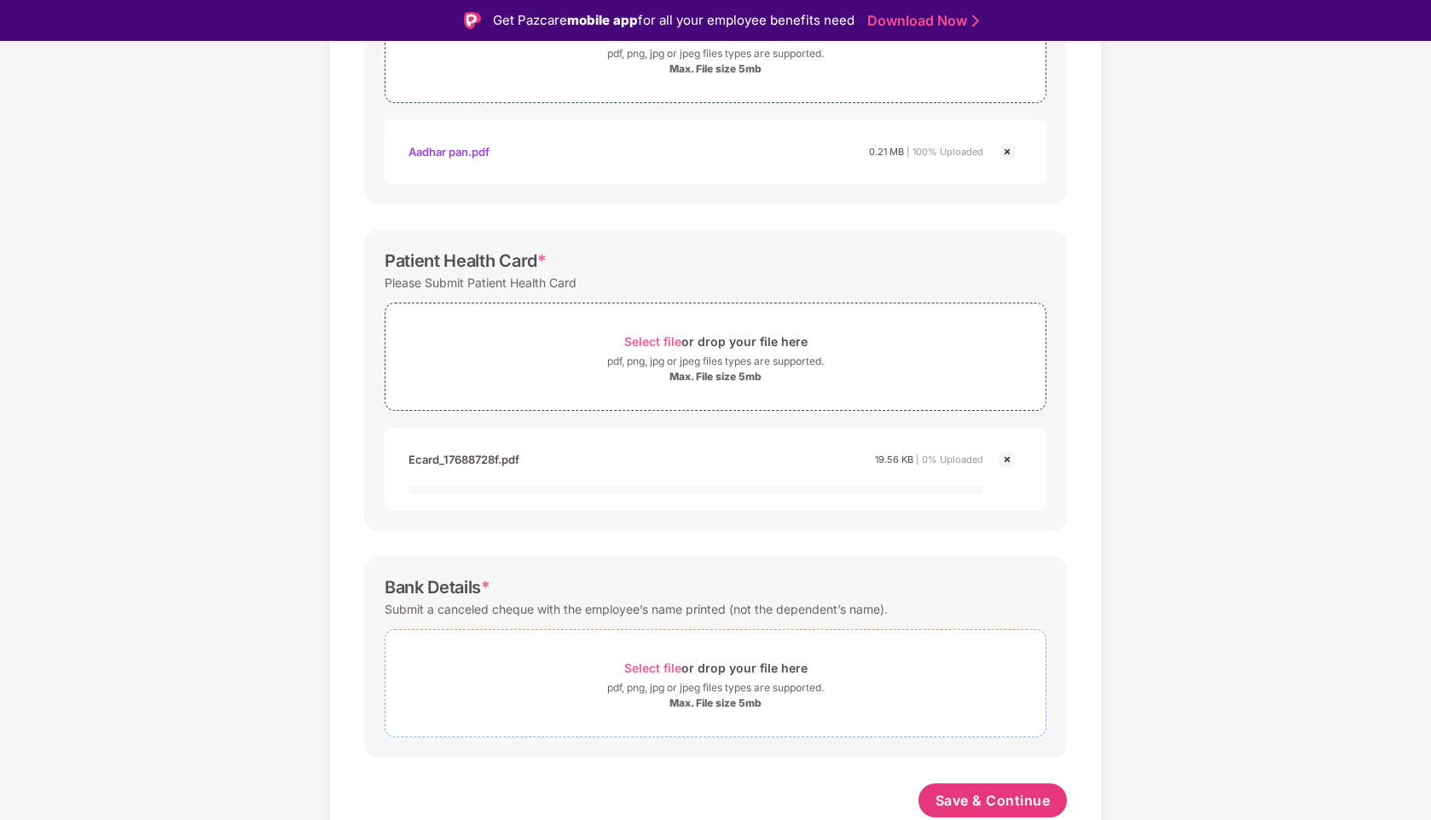
click at [644, 655] on span "Select file or drop your file here pdf, png, jpg or jpeg files types are suppor…" at bounding box center [715, 683] width 660 height 81
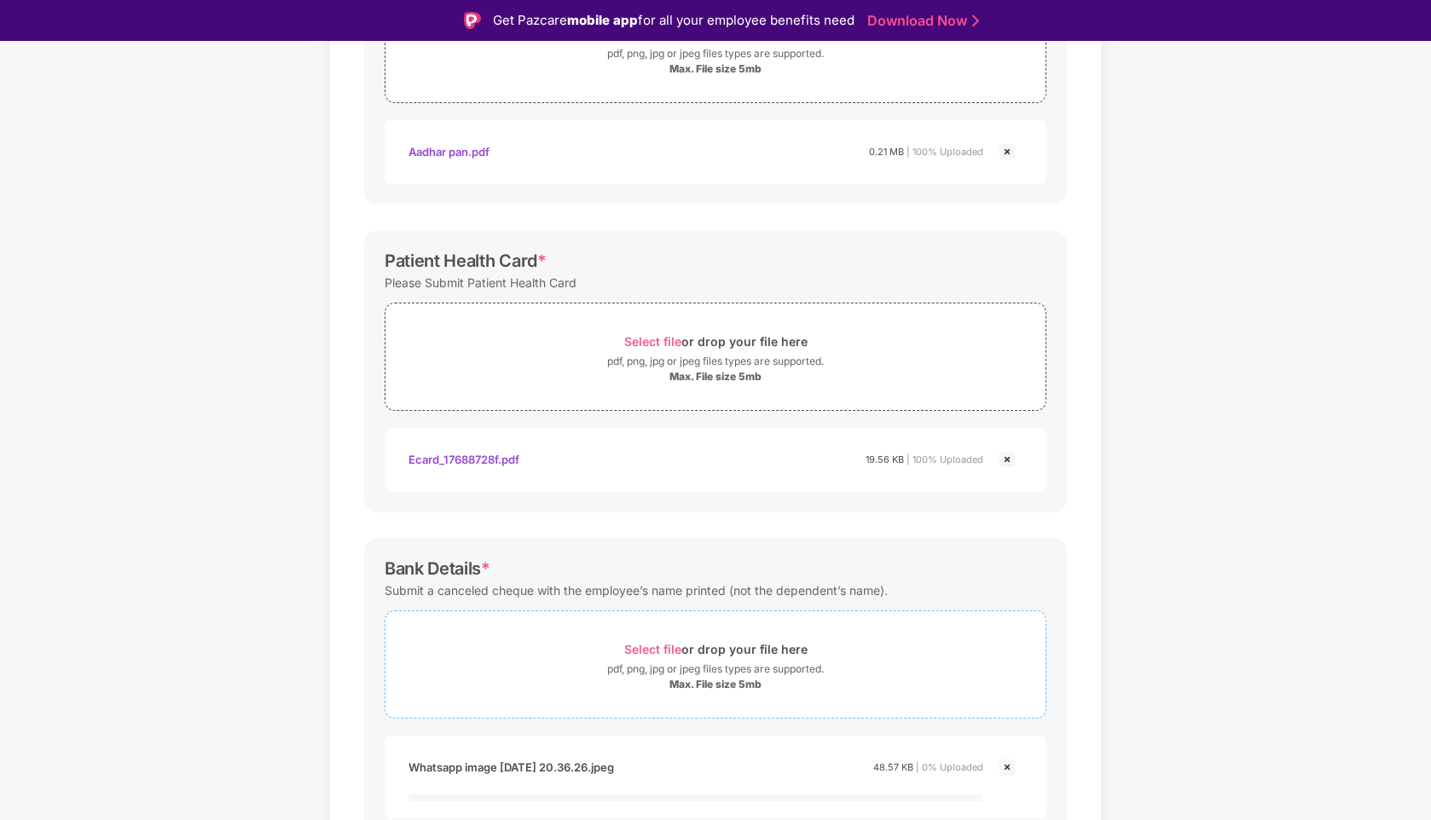
scroll to position [461, 0]
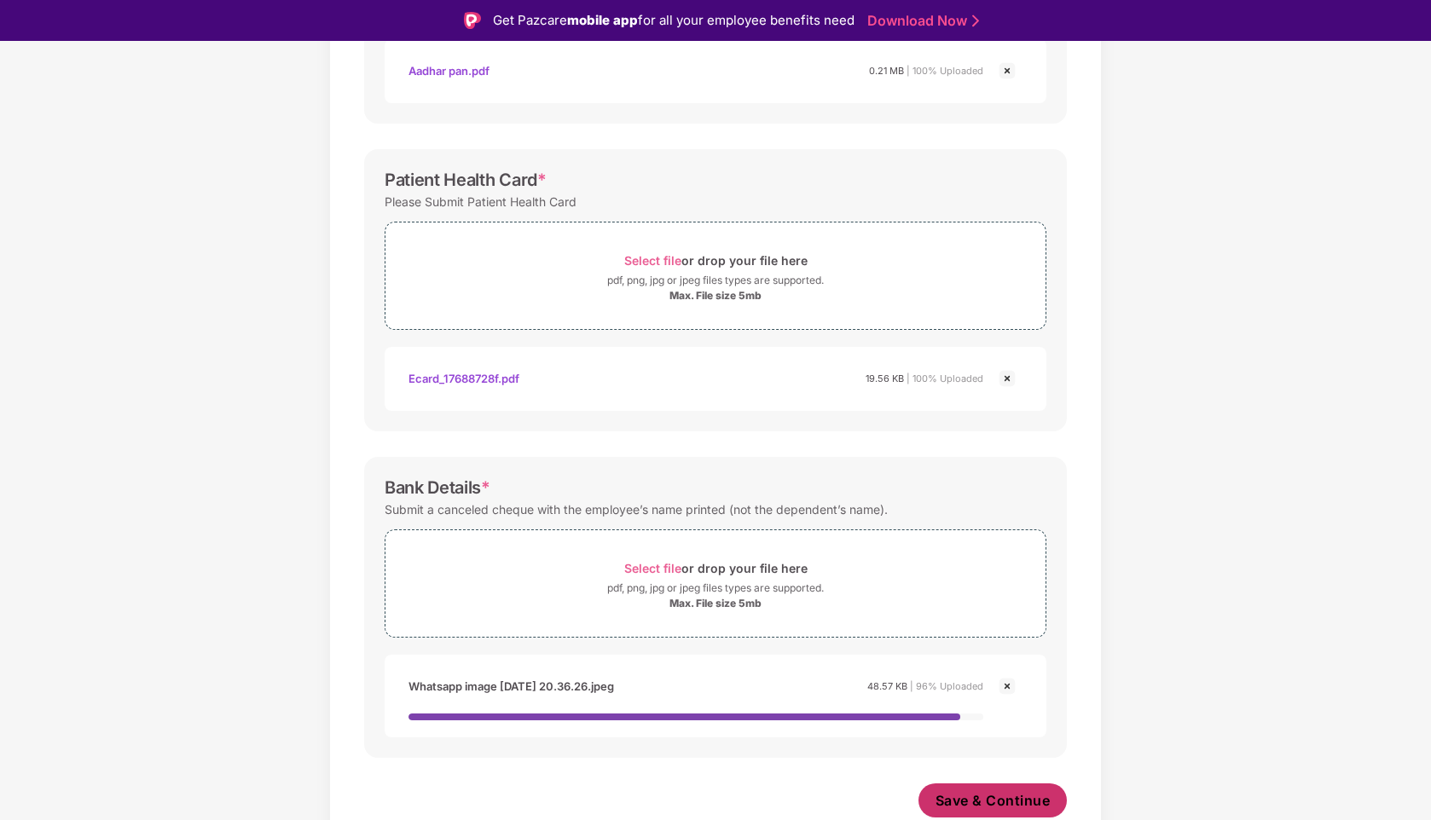
click at [1002, 799] on span "Save & Continue" at bounding box center [992, 800] width 115 height 19
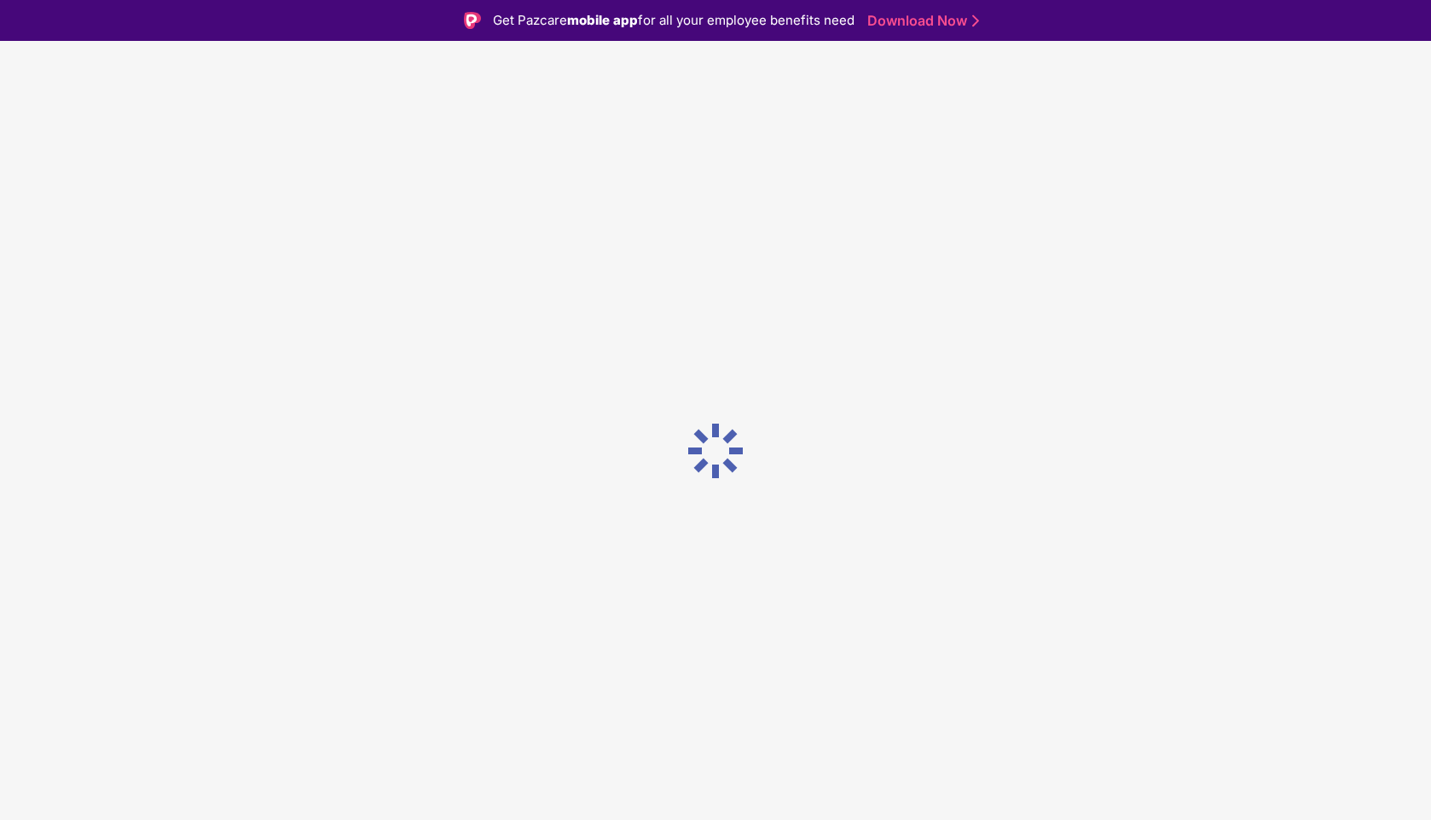
scroll to position [0, 0]
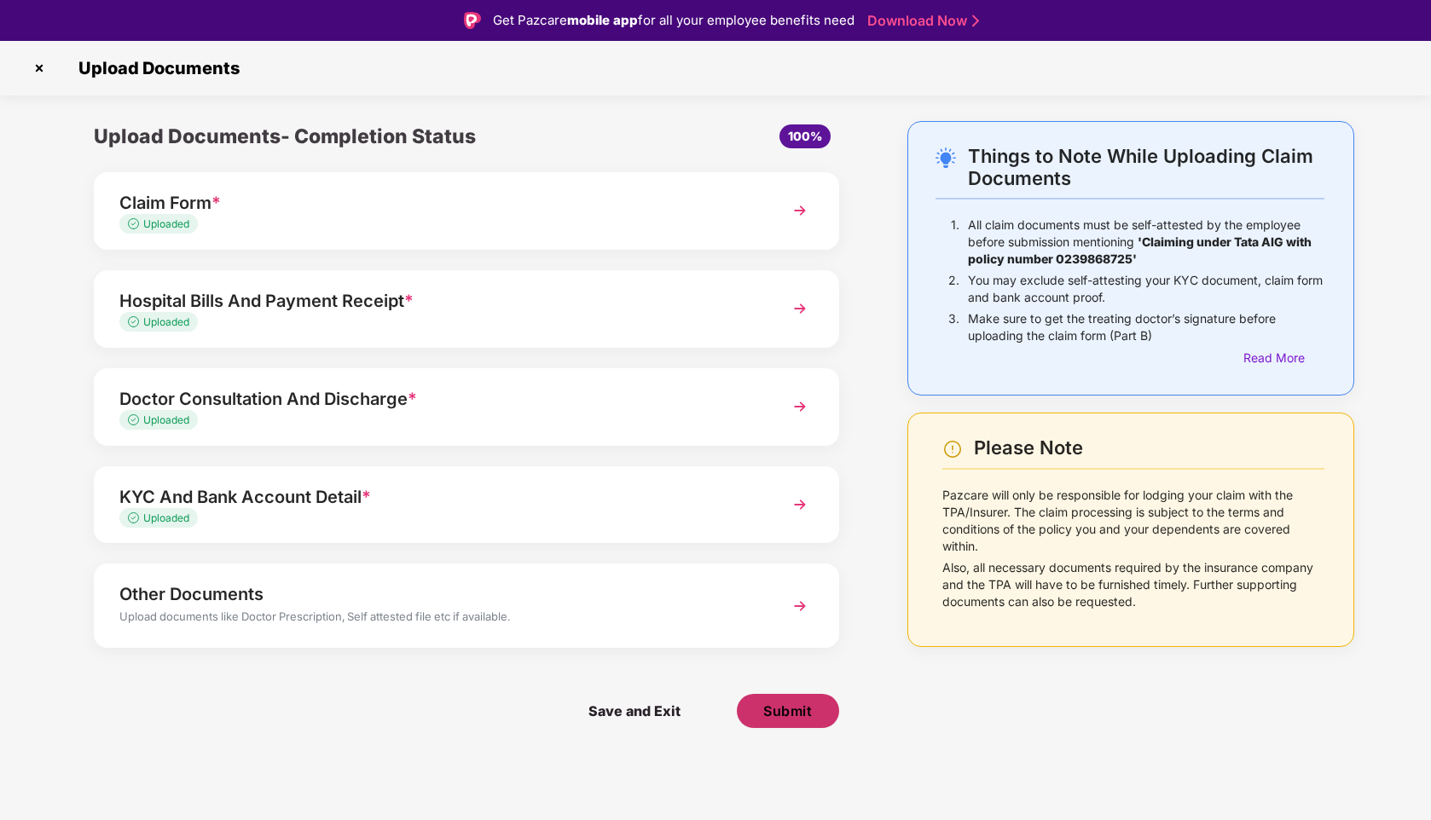
click at [780, 710] on span "Submit" at bounding box center [787, 711] width 49 height 19
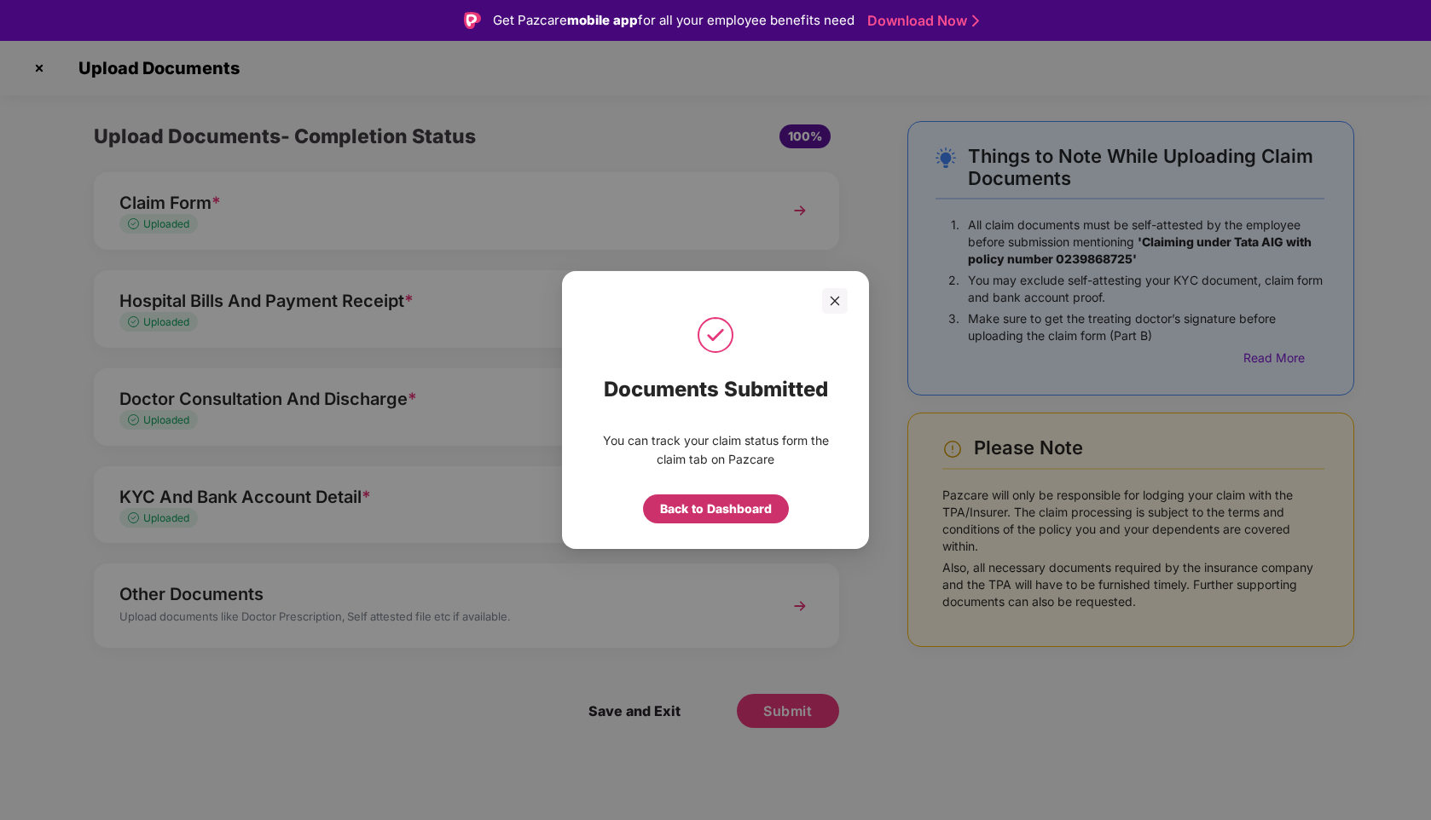
click at [697, 508] on div "Back to Dashboard" at bounding box center [716, 509] width 112 height 19
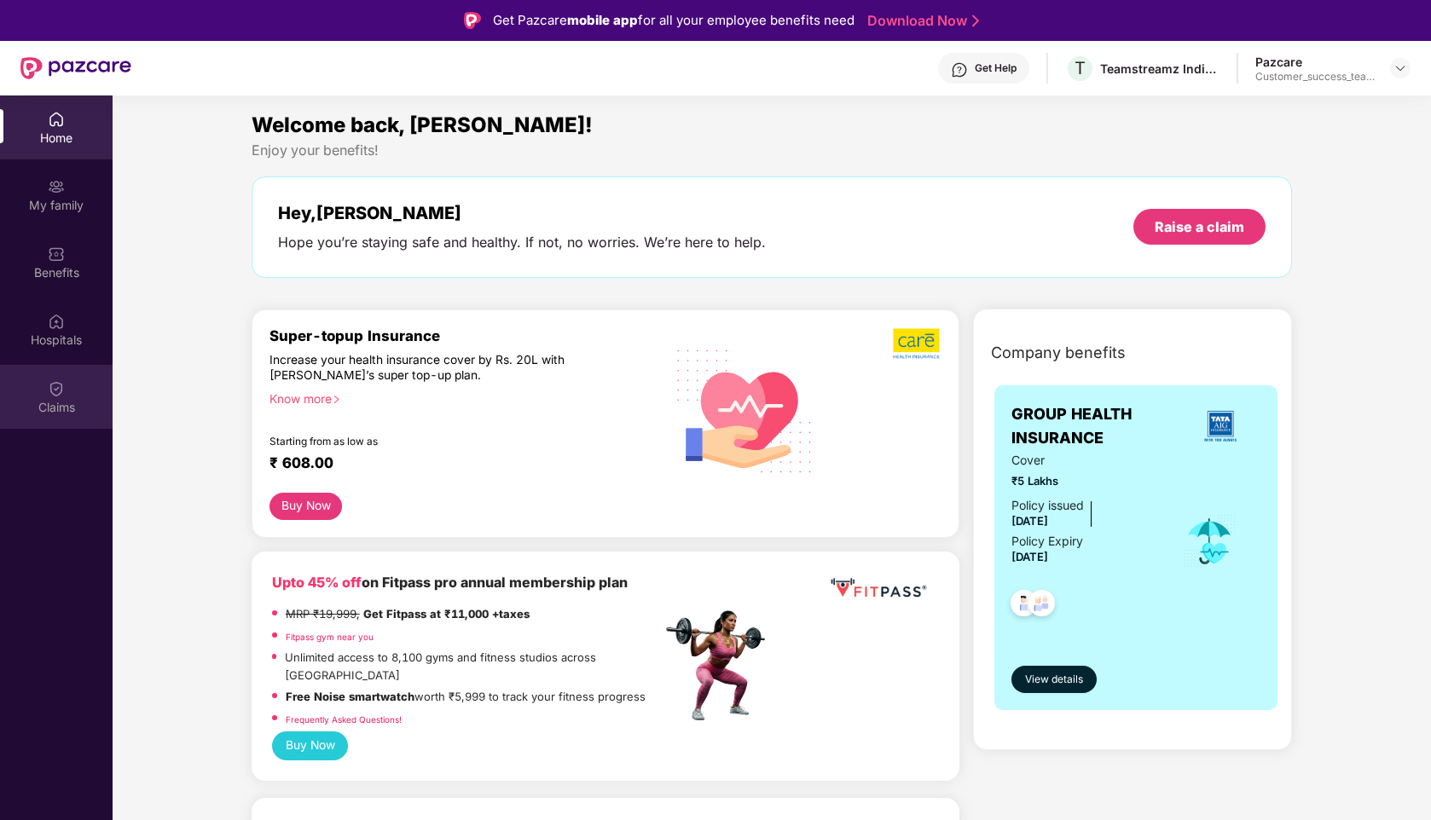
click at [61, 380] on img at bounding box center [56, 388] width 17 height 17
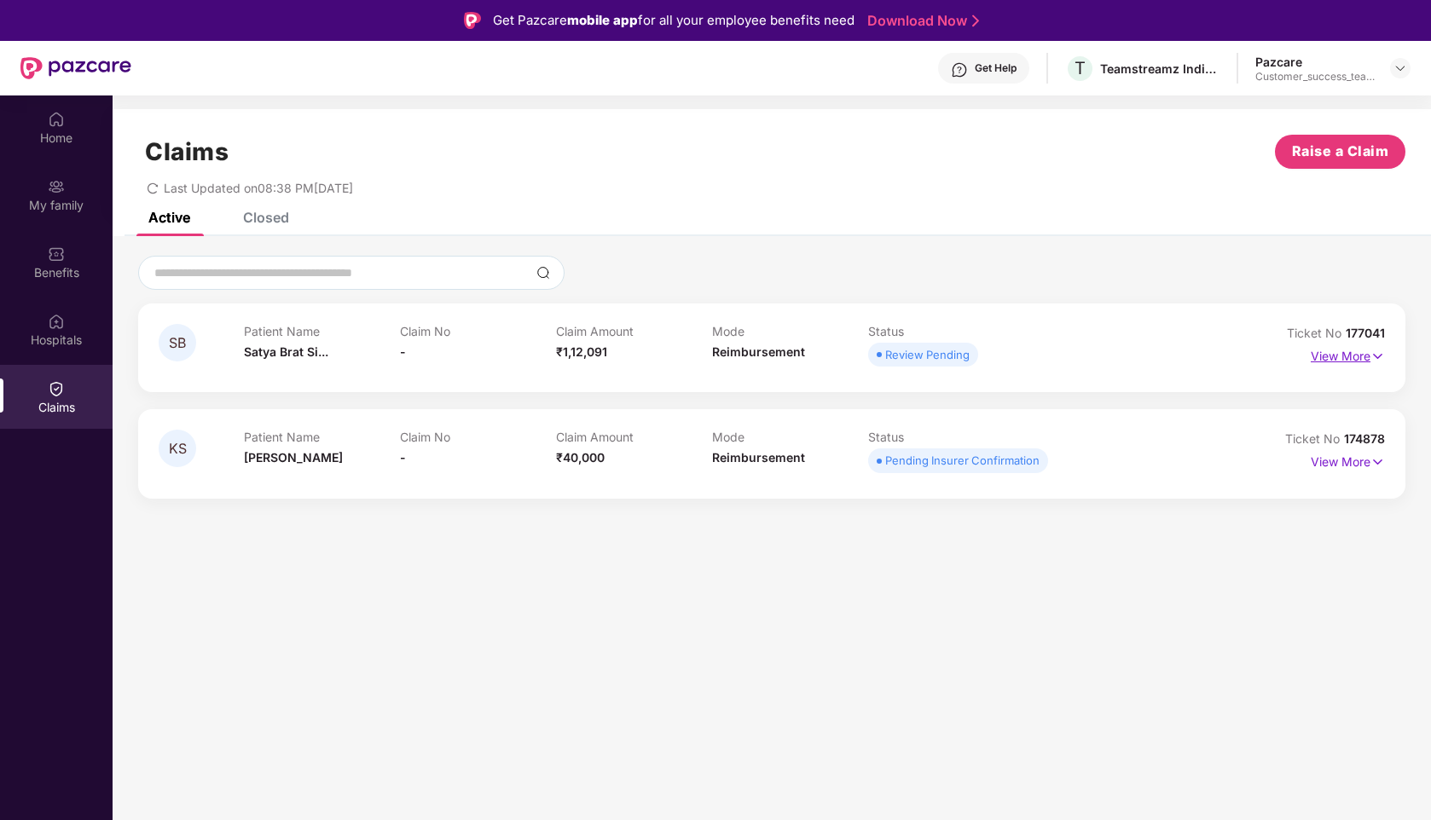
click at [1352, 359] on p "View More" at bounding box center [1348, 354] width 74 height 23
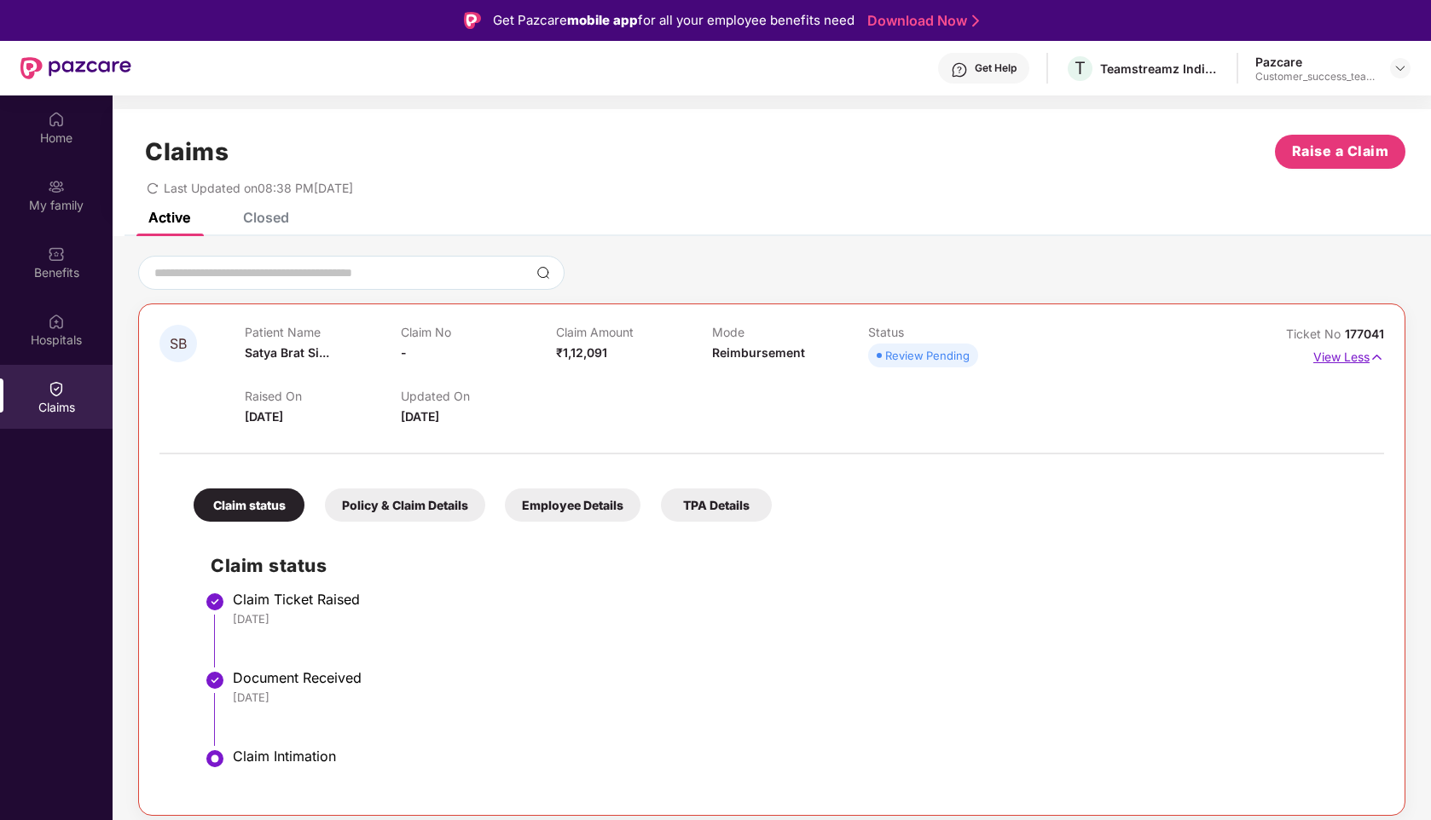
click at [1346, 358] on p "View Less" at bounding box center [1348, 355] width 71 height 23
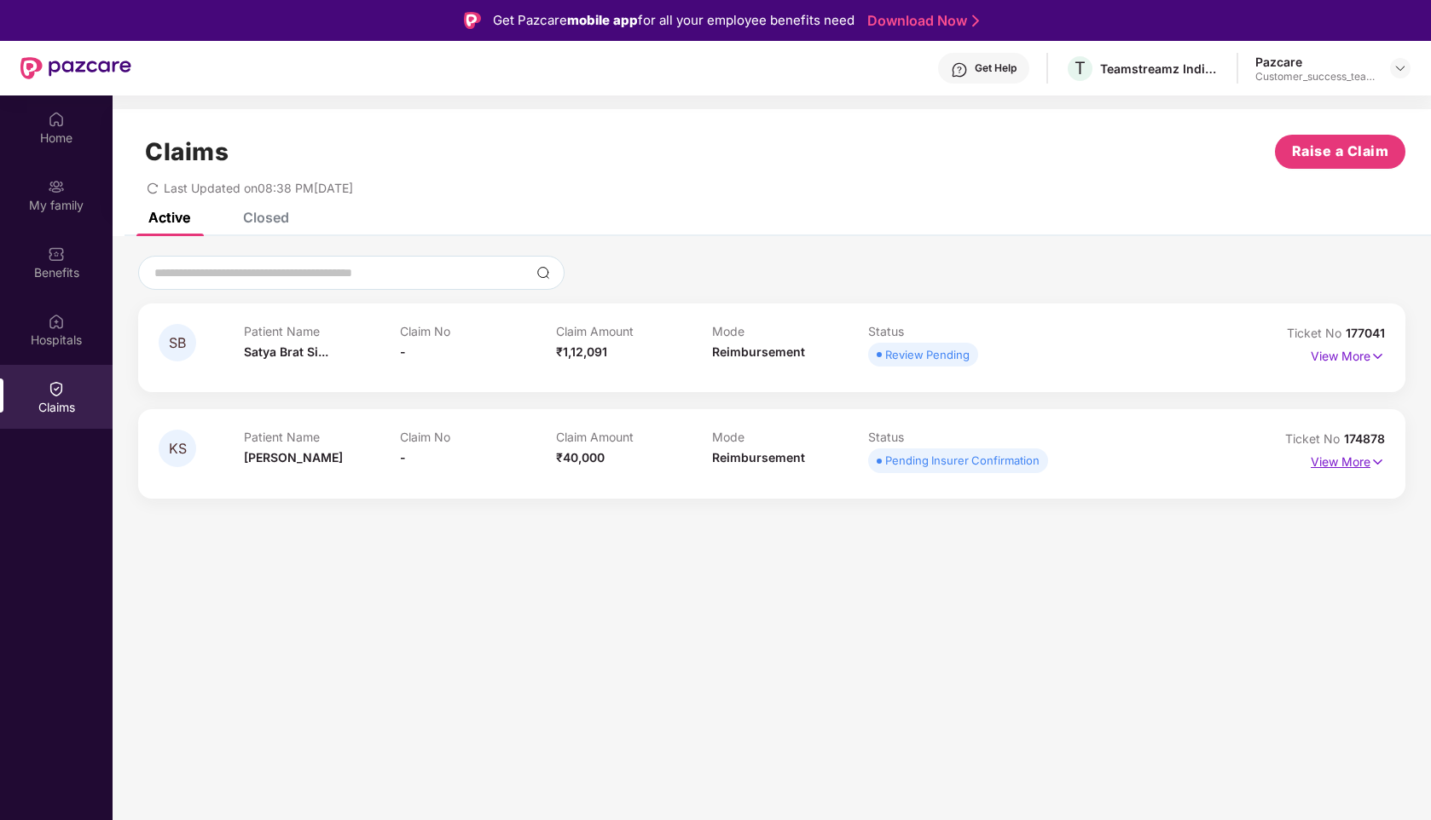
click at [1323, 464] on p "View More" at bounding box center [1348, 460] width 74 height 23
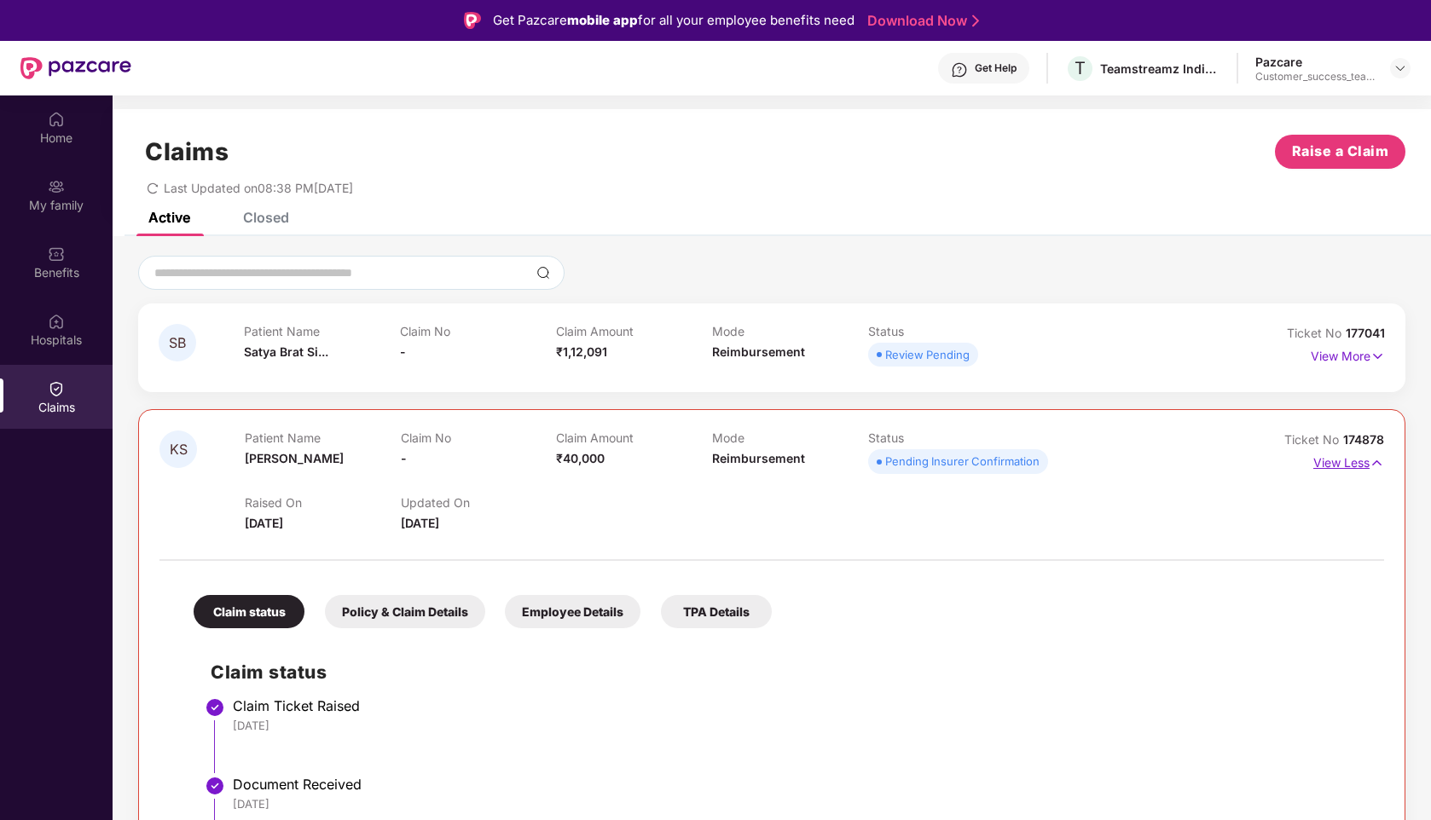
click at [1323, 464] on p "View Less" at bounding box center [1348, 460] width 71 height 23
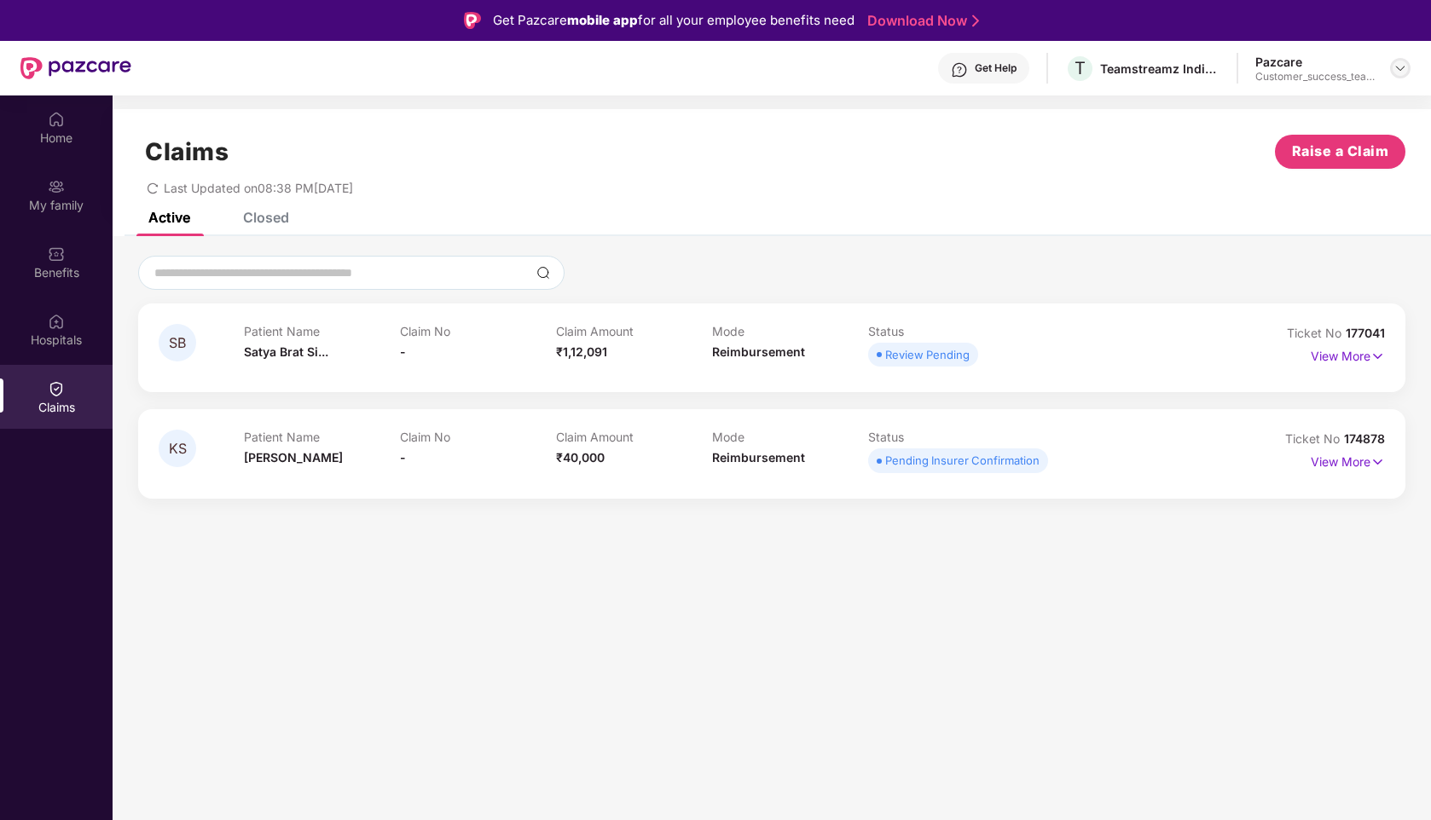
click at [1394, 63] on img at bounding box center [1400, 68] width 14 height 14
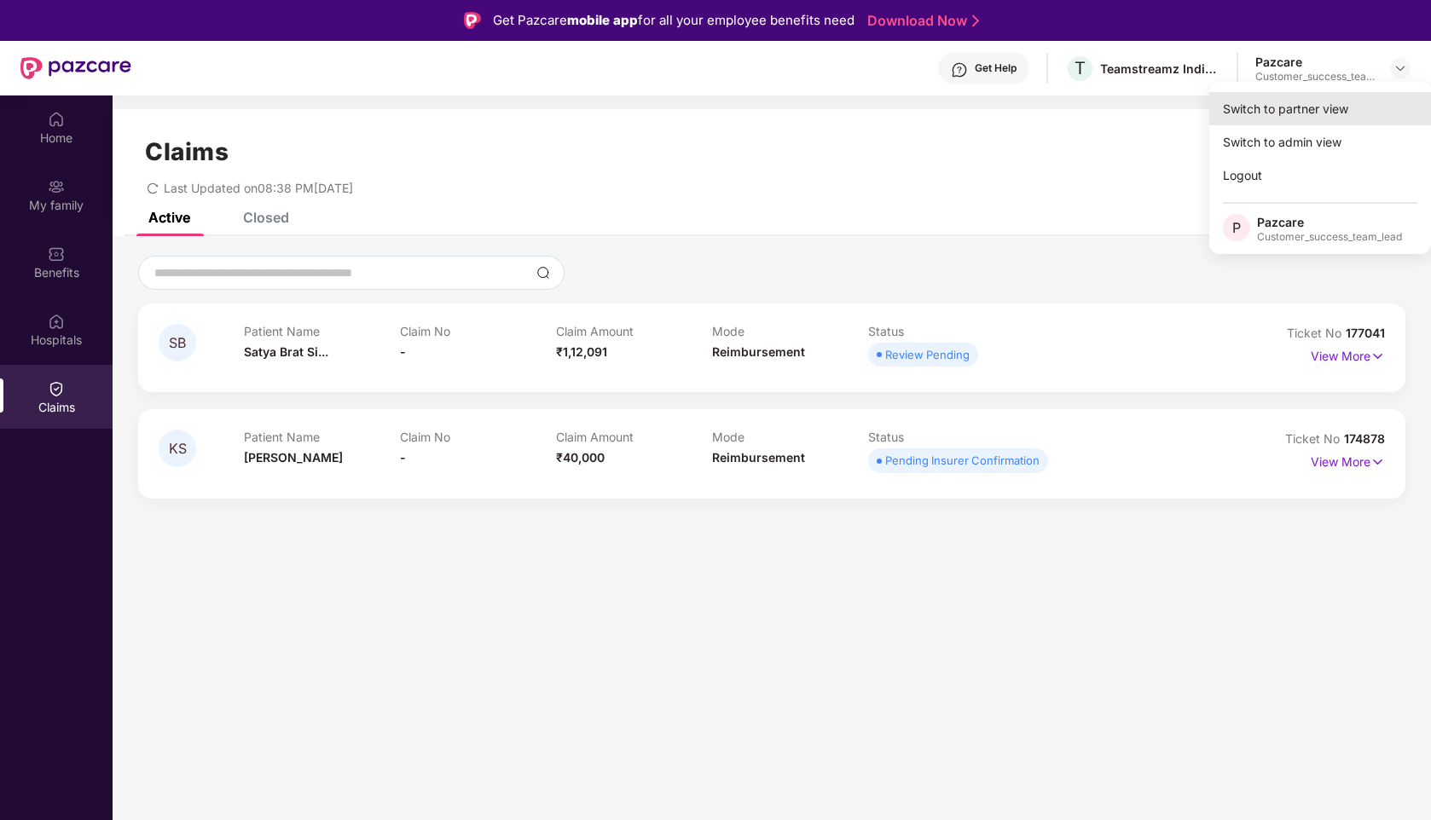
click at [1288, 101] on div "Switch to partner view" at bounding box center [1320, 108] width 222 height 33
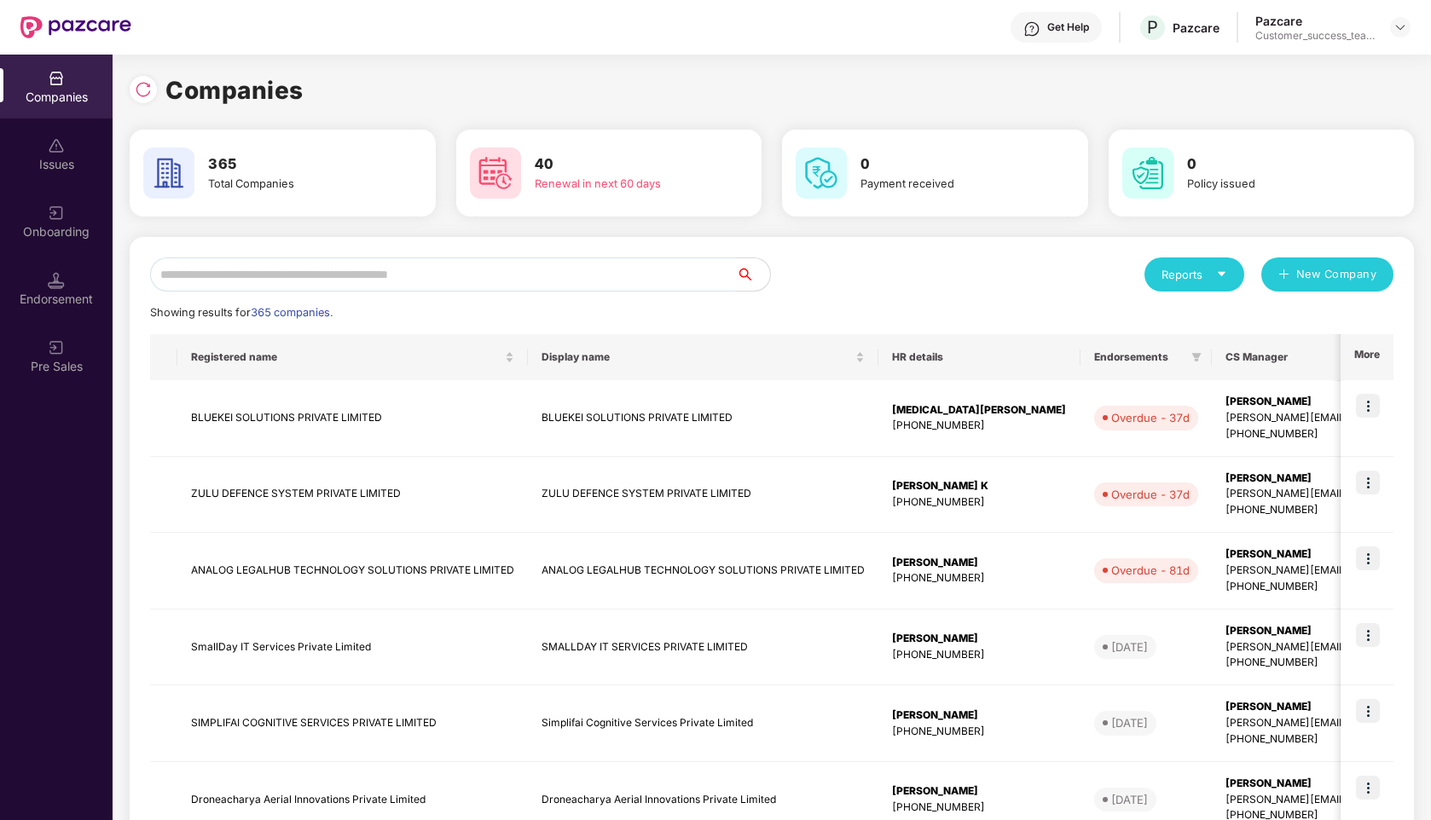
click at [565, 273] on input "text" at bounding box center [443, 275] width 586 height 34
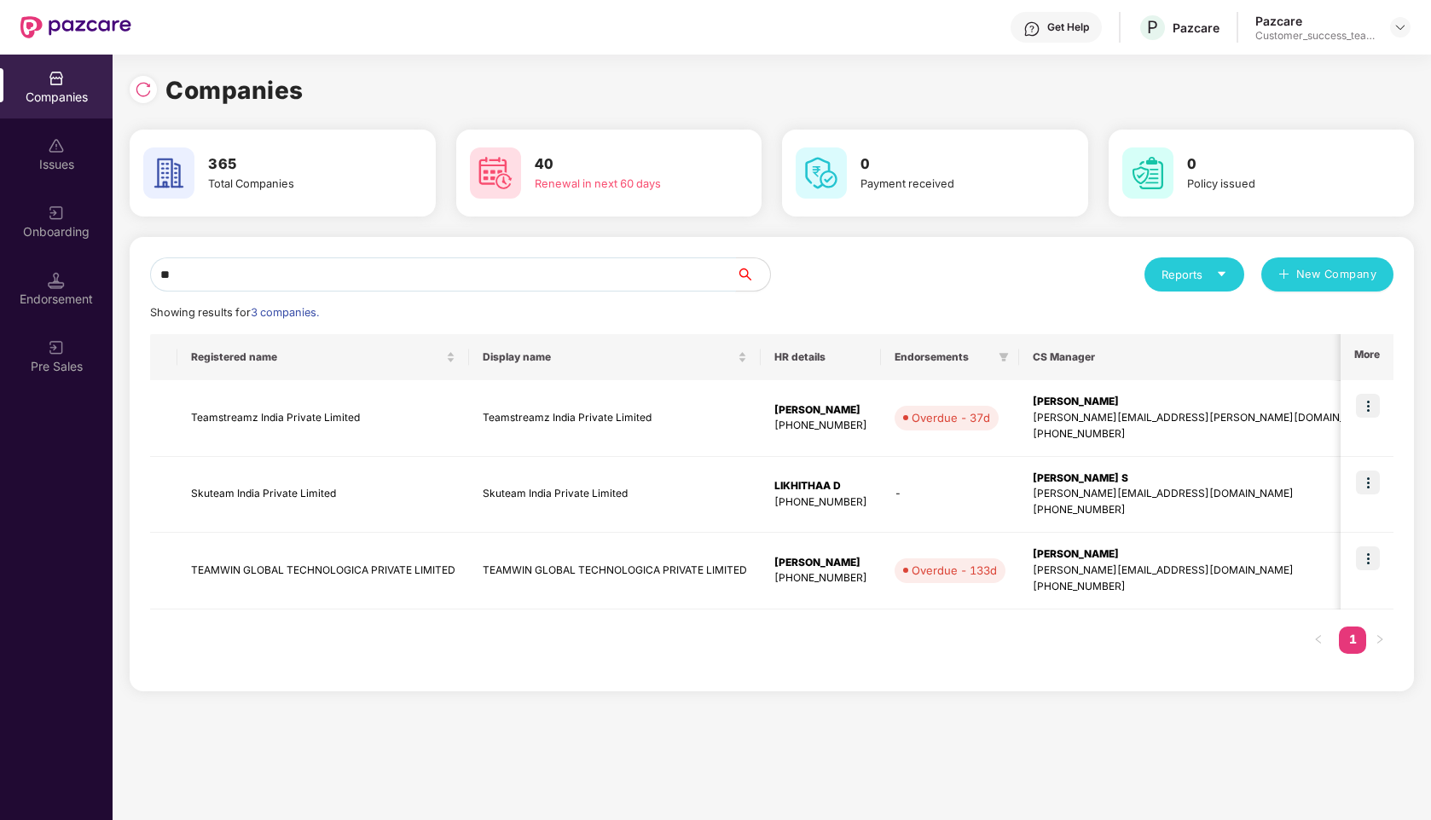
type input "*"
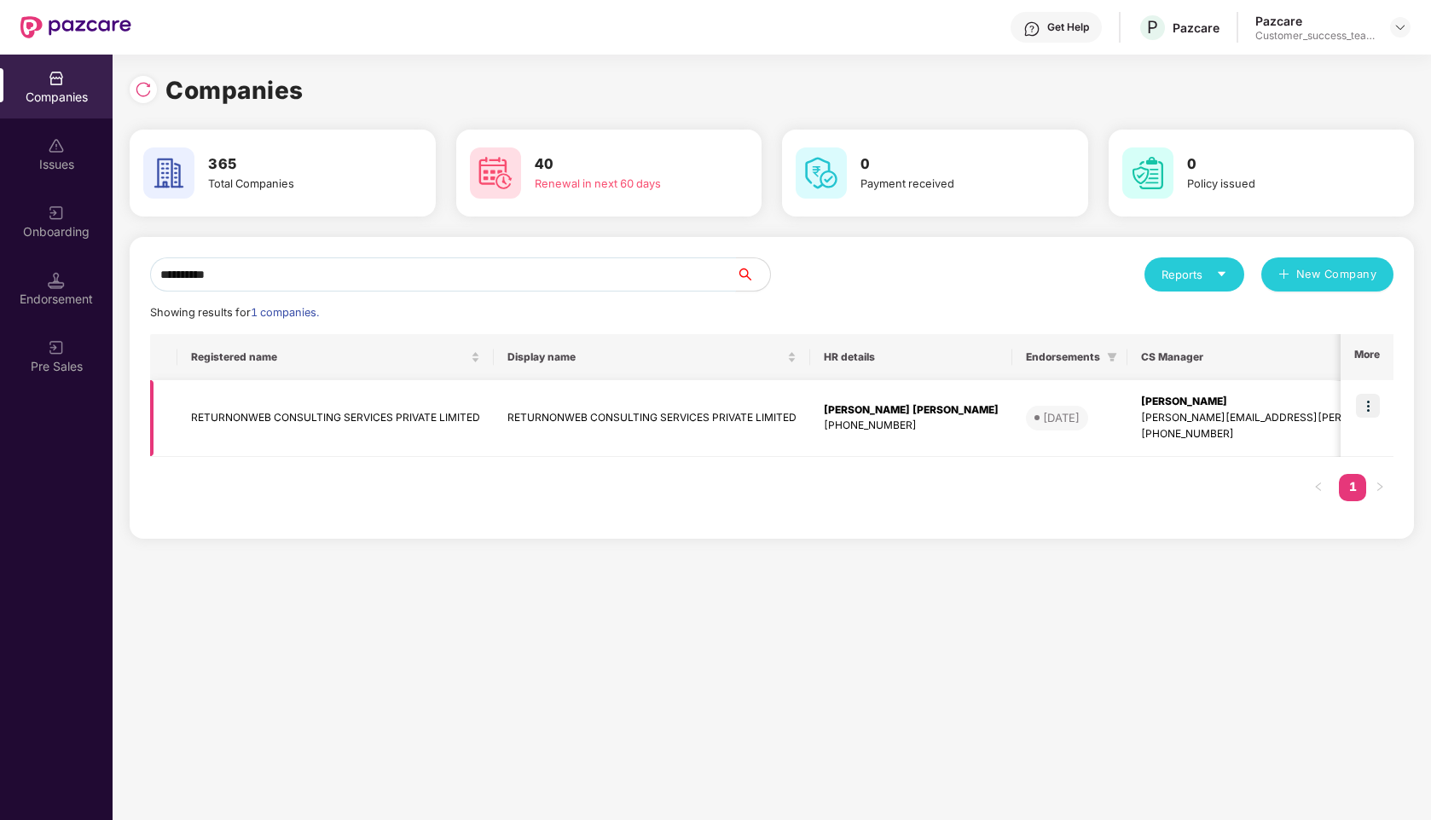
type input "**********"
click at [1374, 406] on img at bounding box center [1368, 406] width 24 height 24
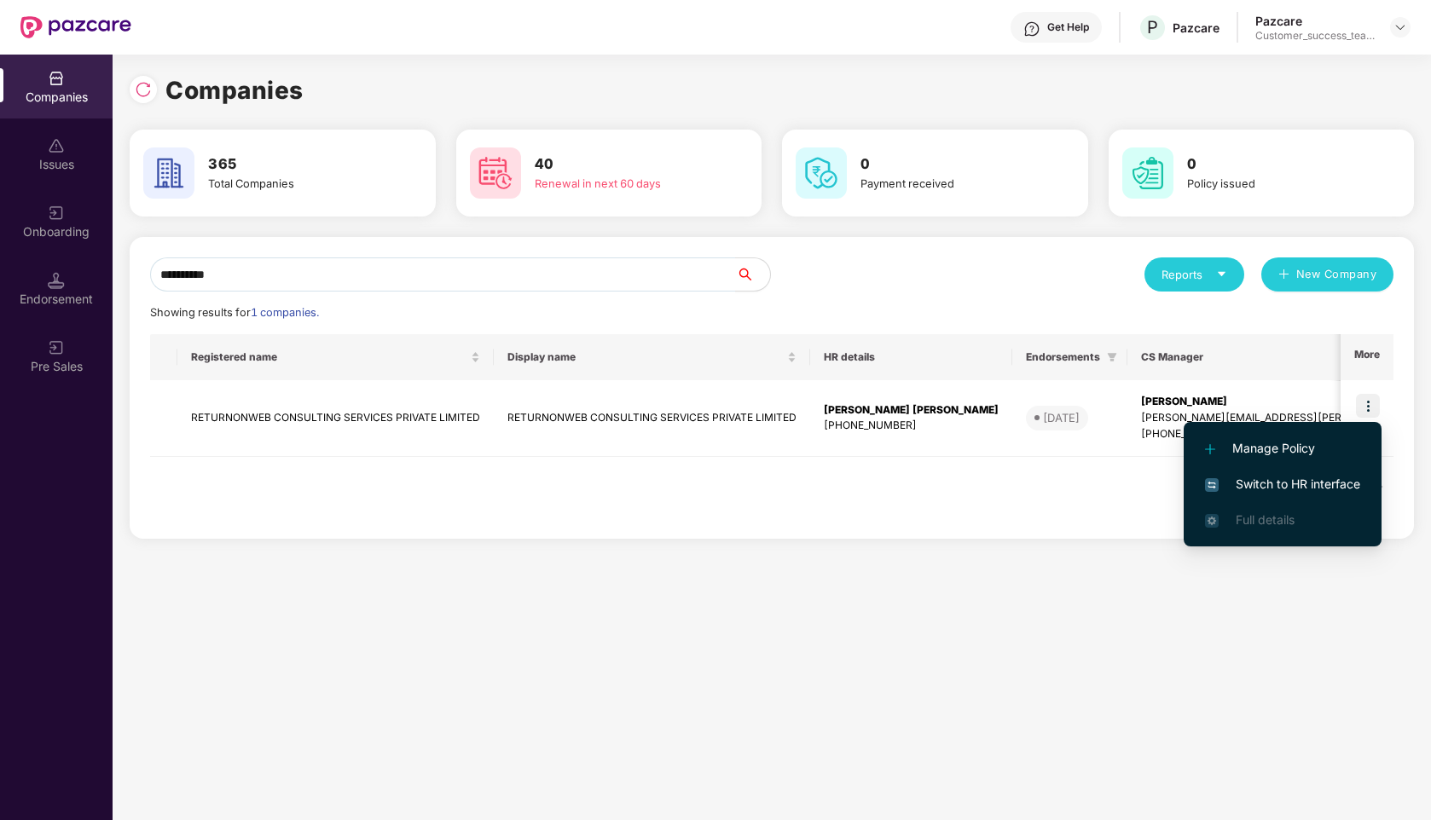
click at [1261, 489] on span "Switch to HR interface" at bounding box center [1282, 484] width 155 height 19
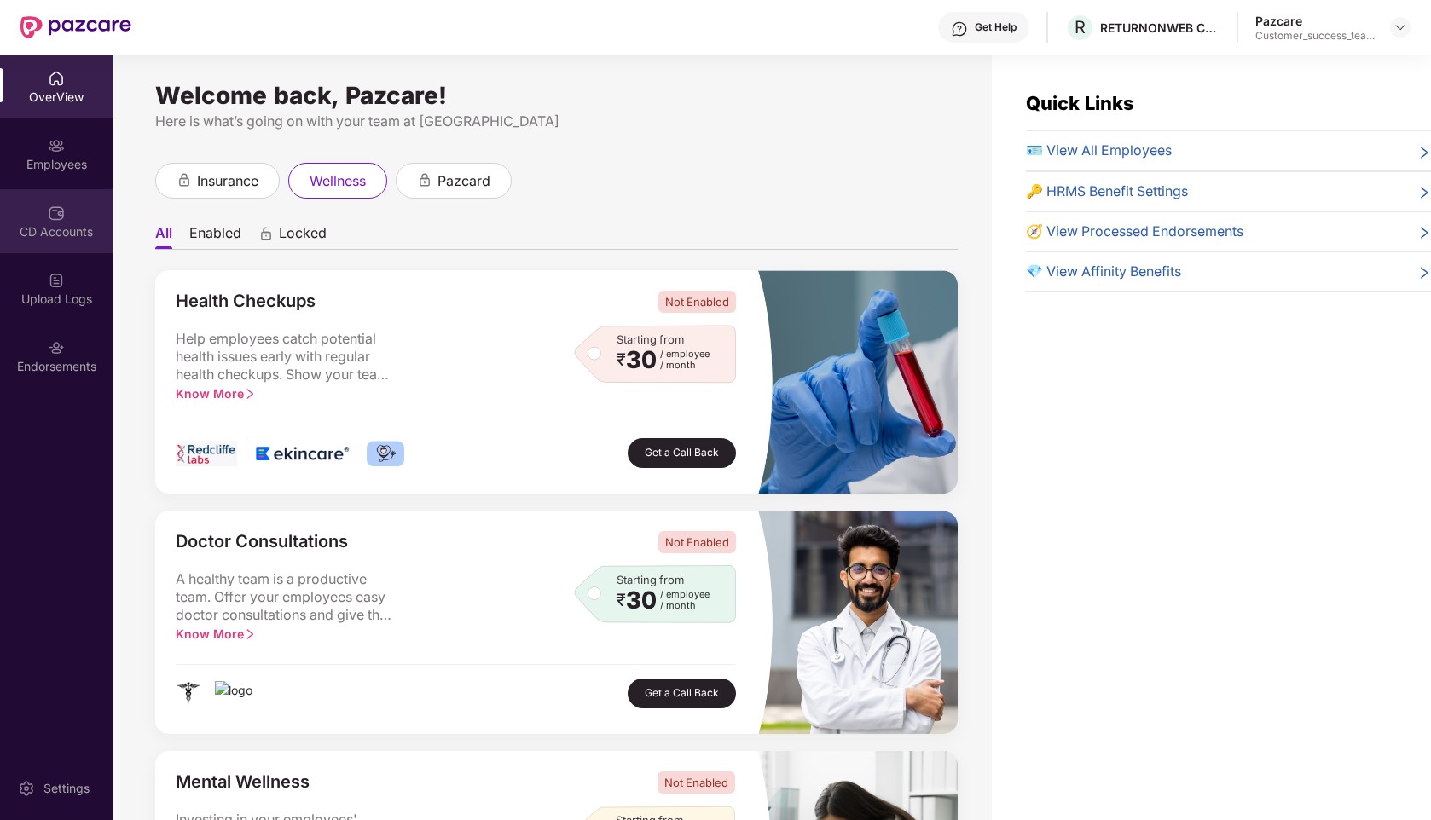
click at [51, 221] on img at bounding box center [56, 213] width 17 height 17
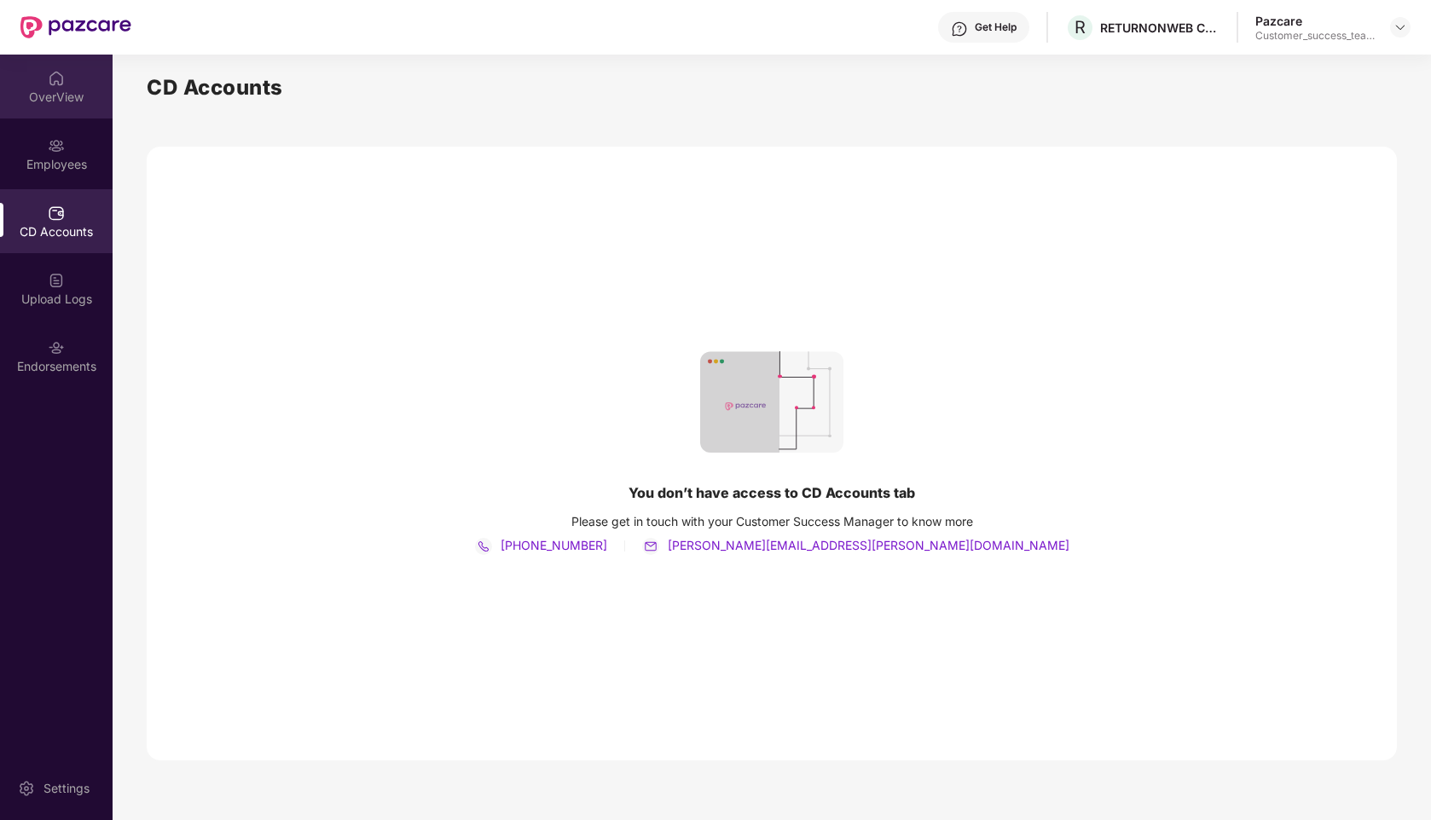
click at [54, 95] on div "OverView" at bounding box center [56, 97] width 113 height 17
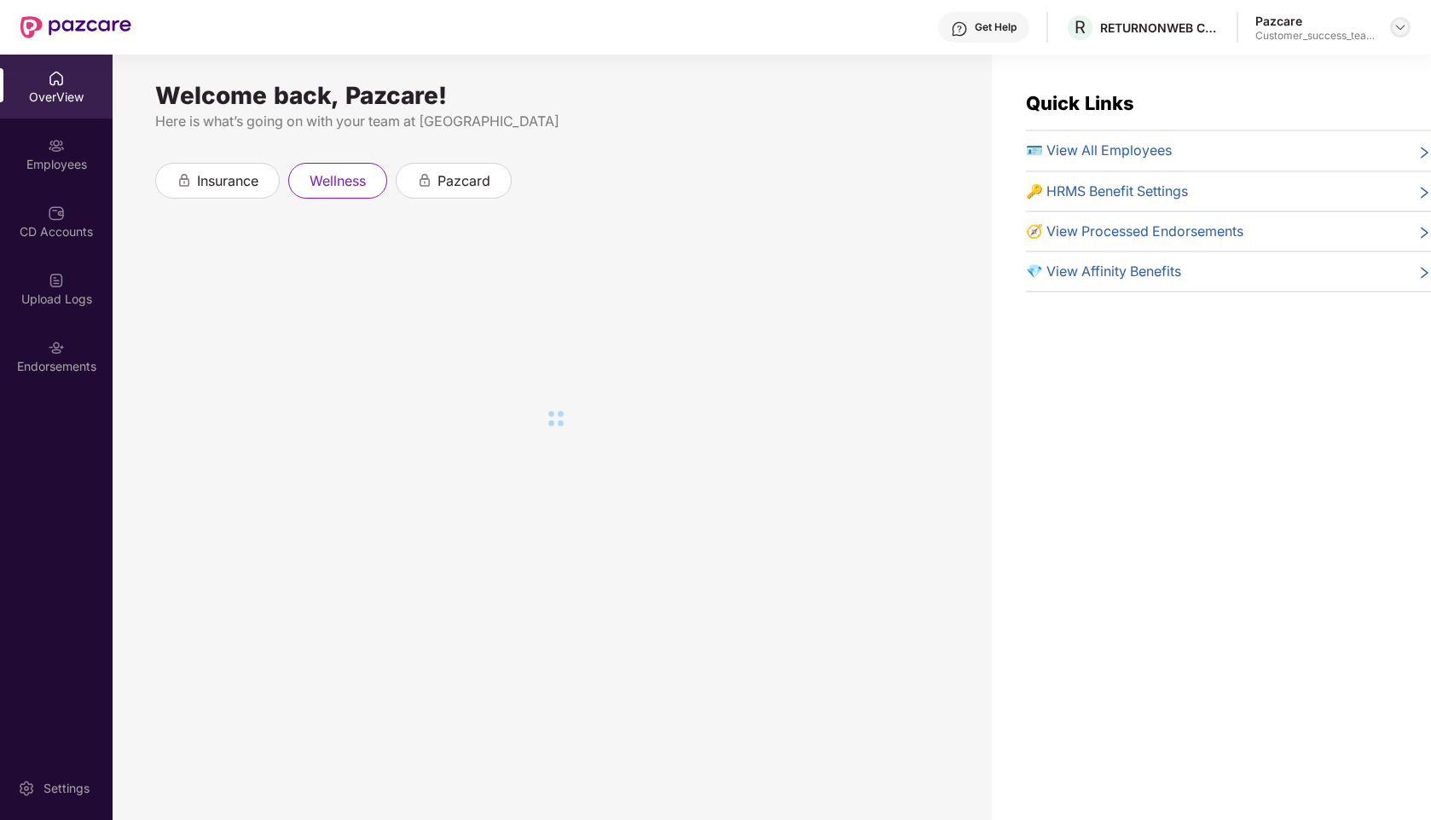
click at [1406, 22] on img at bounding box center [1400, 27] width 14 height 14
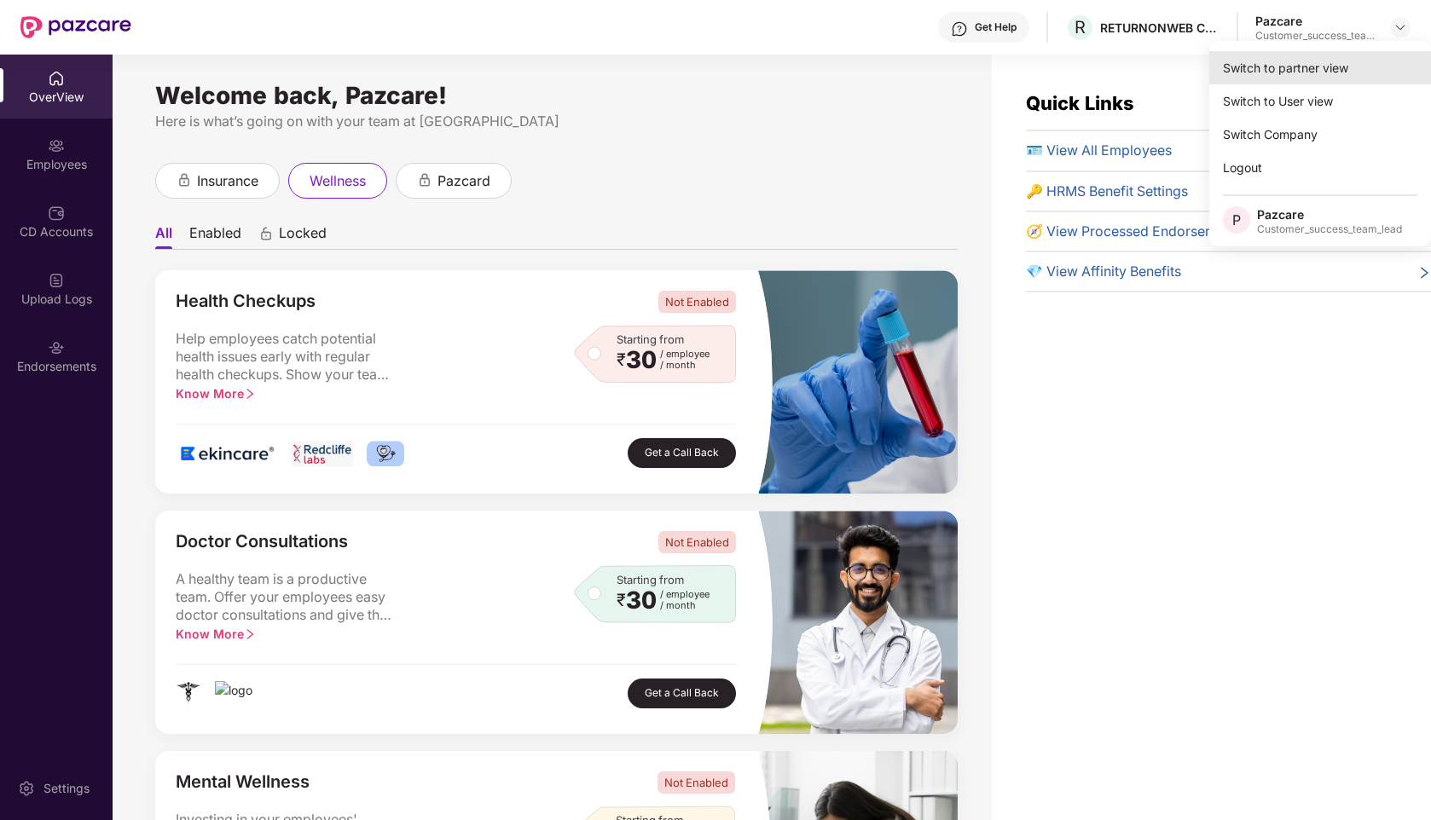
click at [1287, 73] on div "Switch to partner view" at bounding box center [1320, 67] width 222 height 33
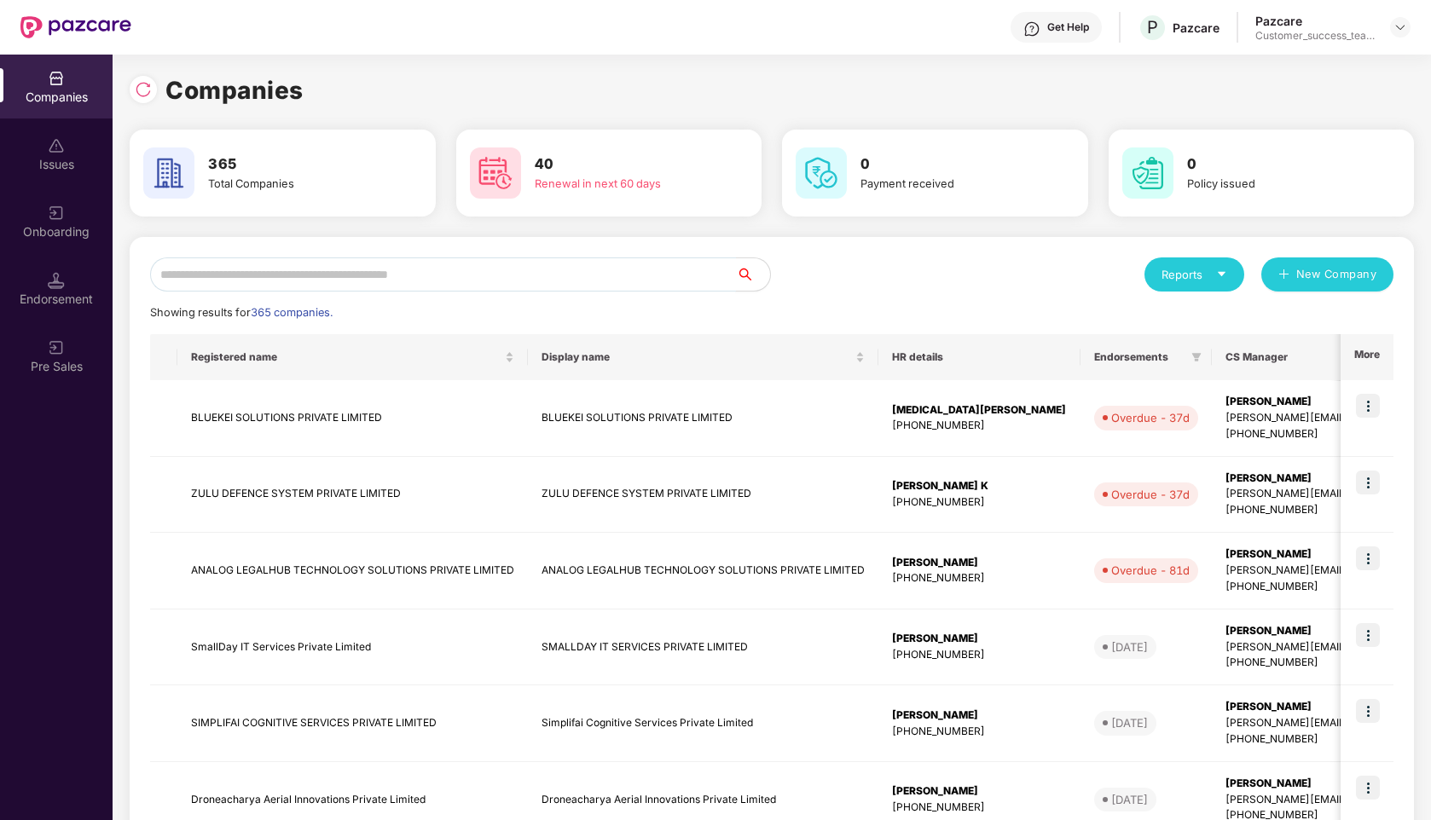
click at [310, 272] on input "text" at bounding box center [443, 275] width 586 height 34
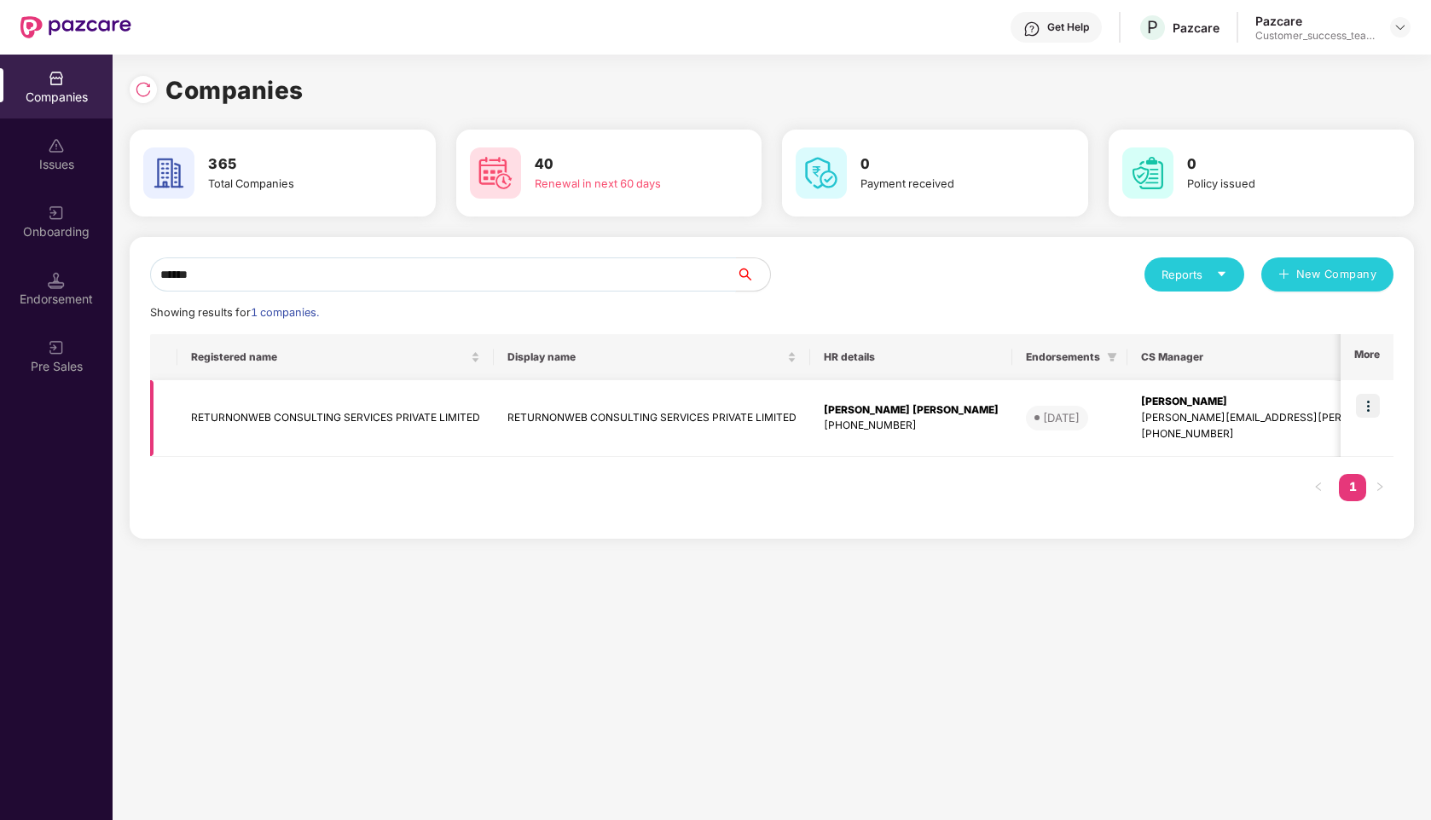
type input "******"
click at [381, 414] on td "RETURNONWEB CONSULTING SERVICES PRIVATE LIMITED" at bounding box center [335, 418] width 316 height 77
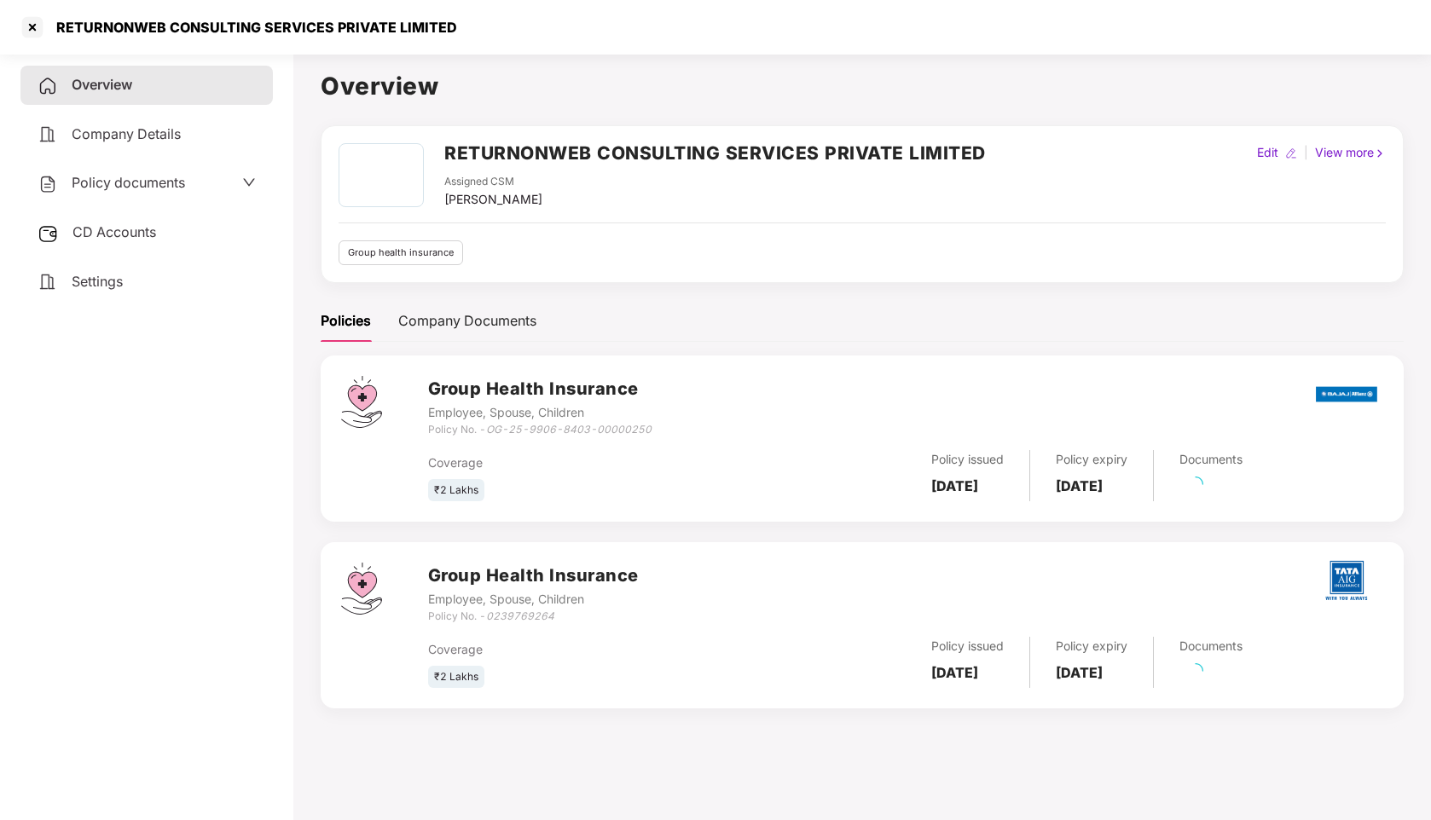
click at [429, 297] on div "RETURNONWEB CONSULTING SERVICES PRIVATE LIMITED Assigned CSM Syed Mansoor Edit …" at bounding box center [862, 427] width 1083 height 604
click at [443, 321] on div "Company Documents" at bounding box center [467, 320] width 138 height 21
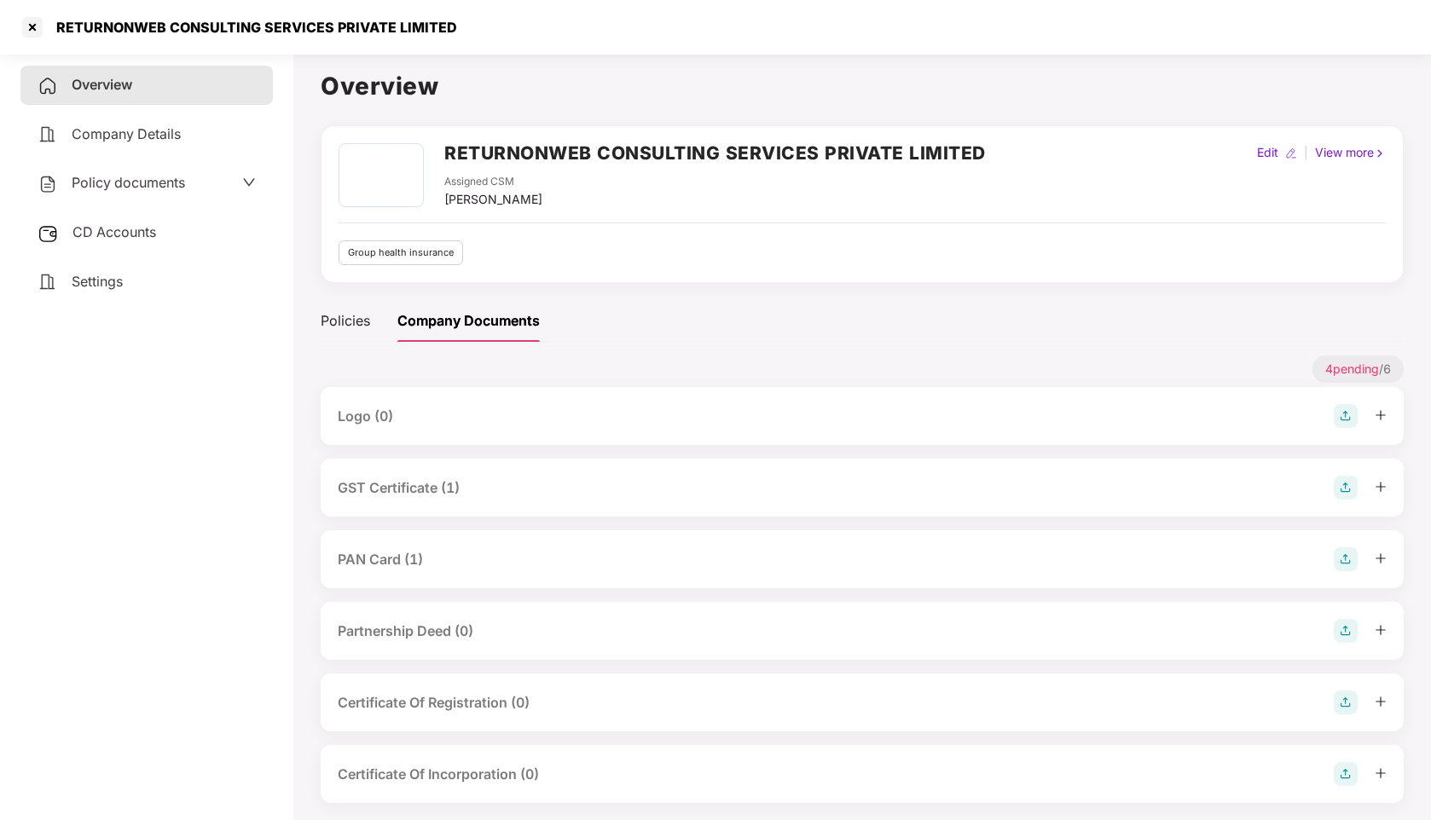
click at [397, 485] on div "GST Certificate (1)" at bounding box center [399, 488] width 122 height 21
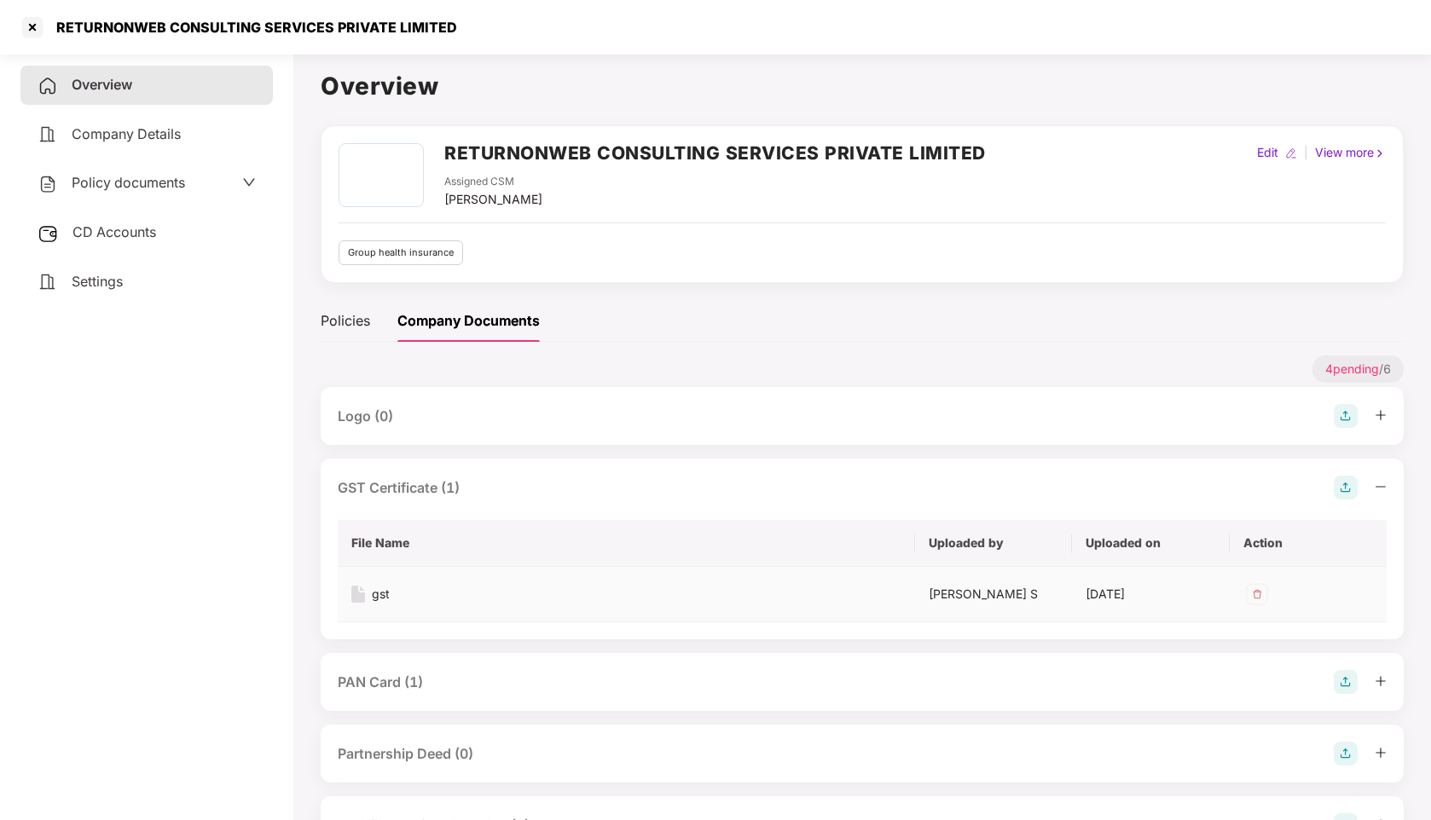
click at [382, 593] on div "gst" at bounding box center [381, 594] width 18 height 19
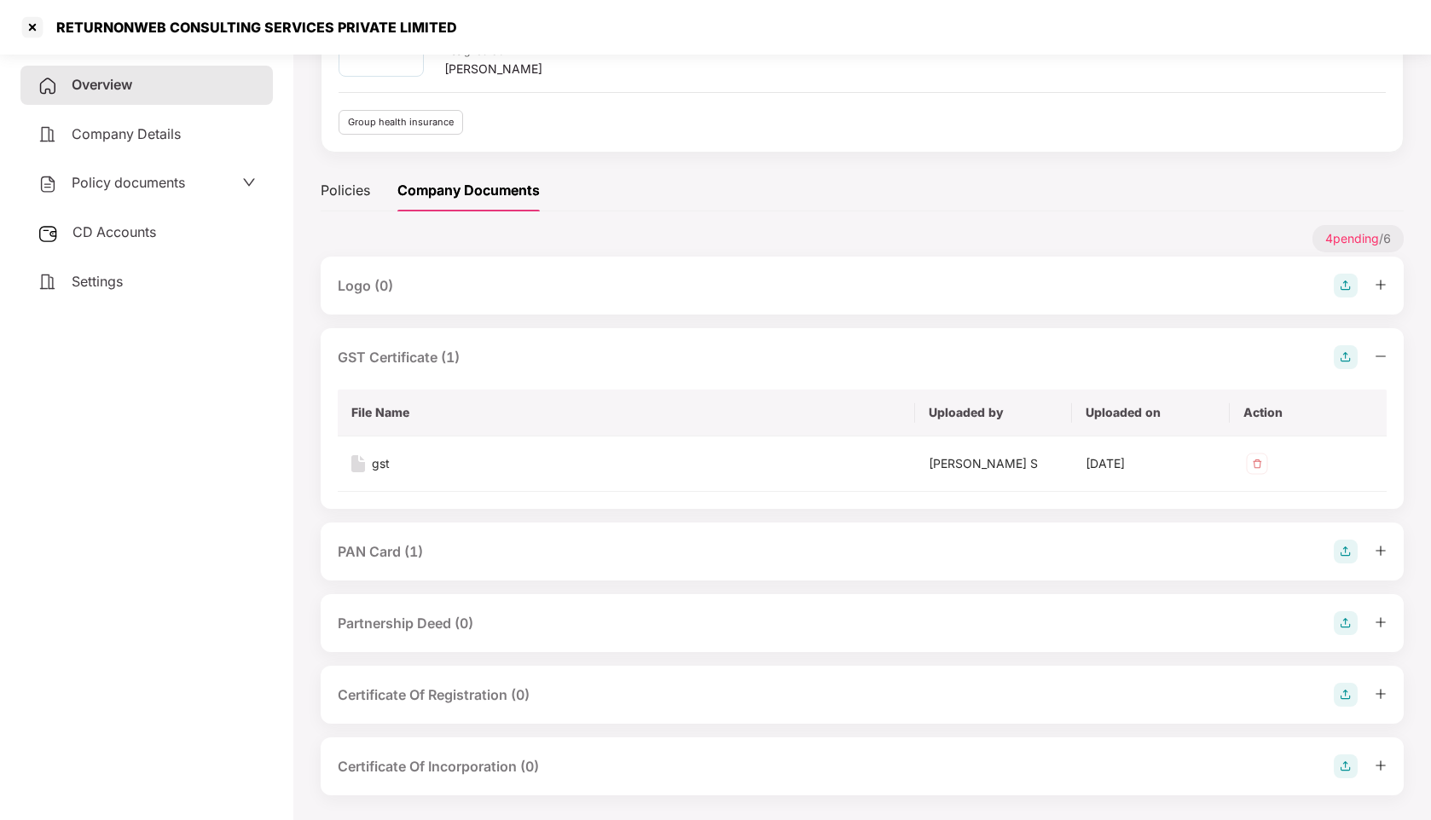
scroll to position [132, 0]
click at [393, 547] on div "PAN Card (1)" at bounding box center [380, 550] width 85 height 21
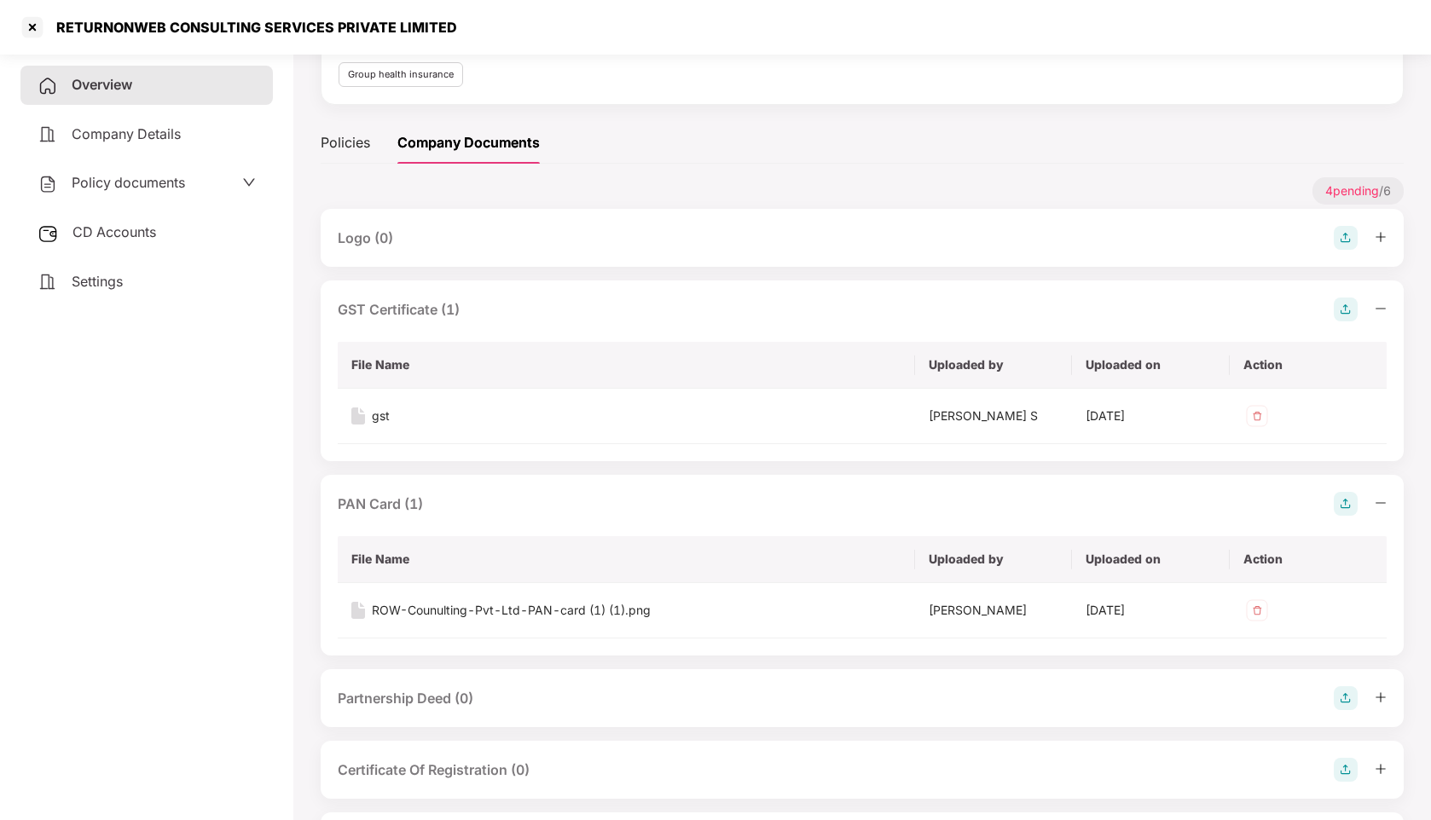
scroll to position [195, 0]
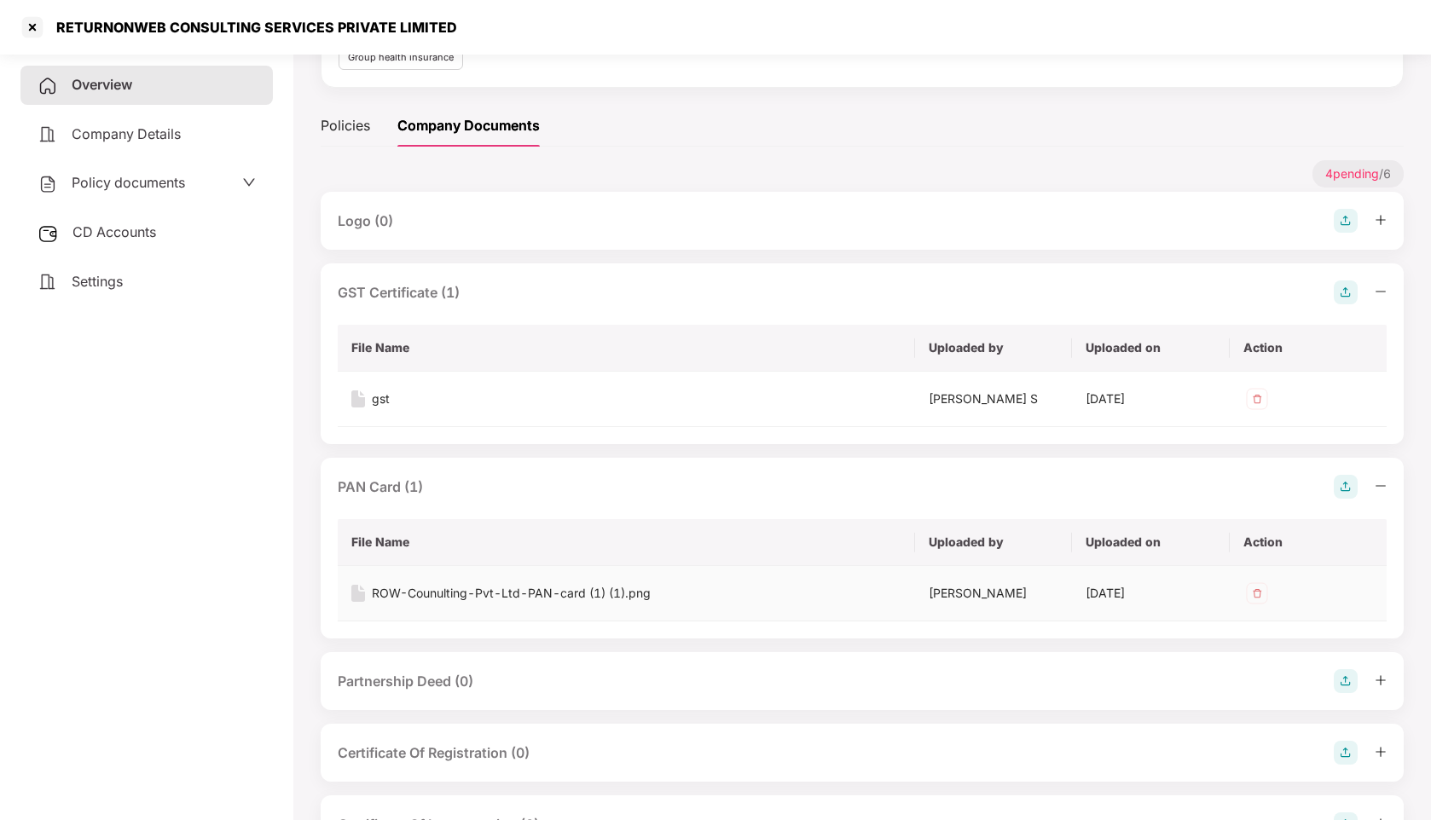
click at [440, 593] on div "ROW-Counulting-Pvt-Ltd-PAN-card (1) (1).png" at bounding box center [511, 593] width 279 height 19
click at [375, 394] on div "gst" at bounding box center [381, 399] width 18 height 19
click at [382, 398] on div "gst" at bounding box center [381, 399] width 18 height 19
click at [380, 396] on div "gst" at bounding box center [381, 399] width 18 height 19
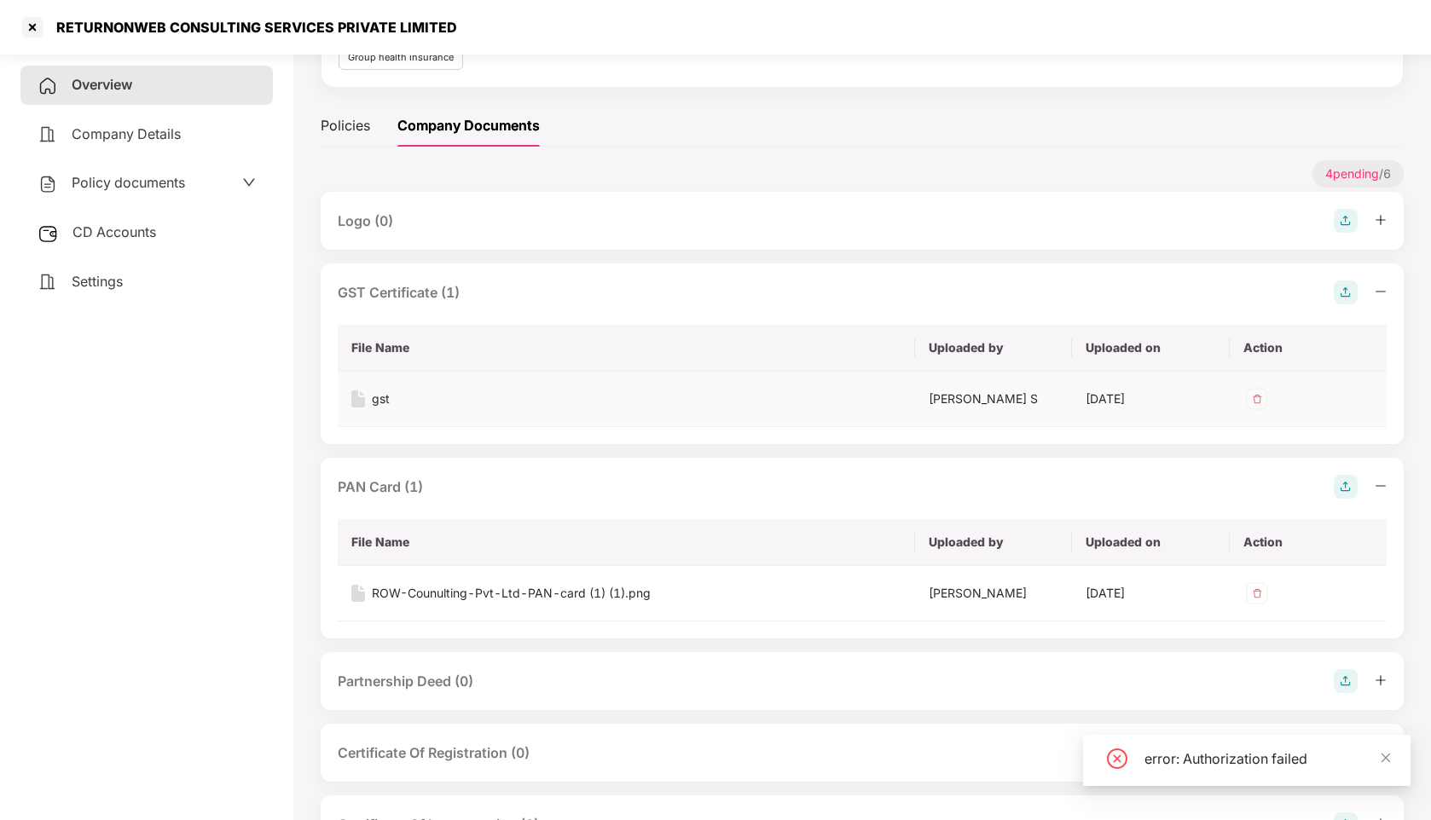
click at [383, 396] on div "gst" at bounding box center [381, 399] width 18 height 19
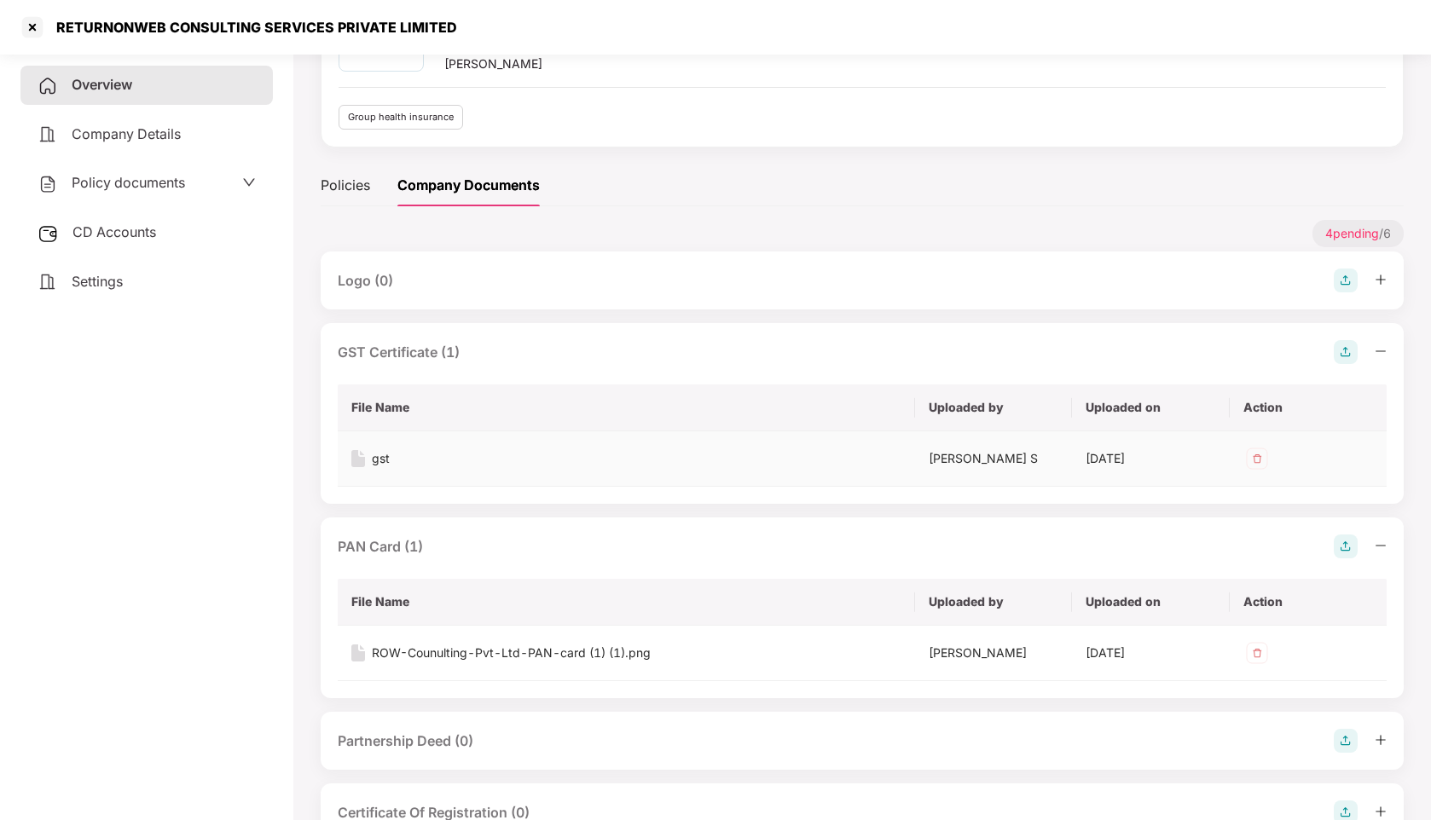
scroll to position [135, 0]
click at [376, 459] on div "gst" at bounding box center [381, 459] width 18 height 19
click at [376, 458] on div "gst" at bounding box center [381, 459] width 18 height 19
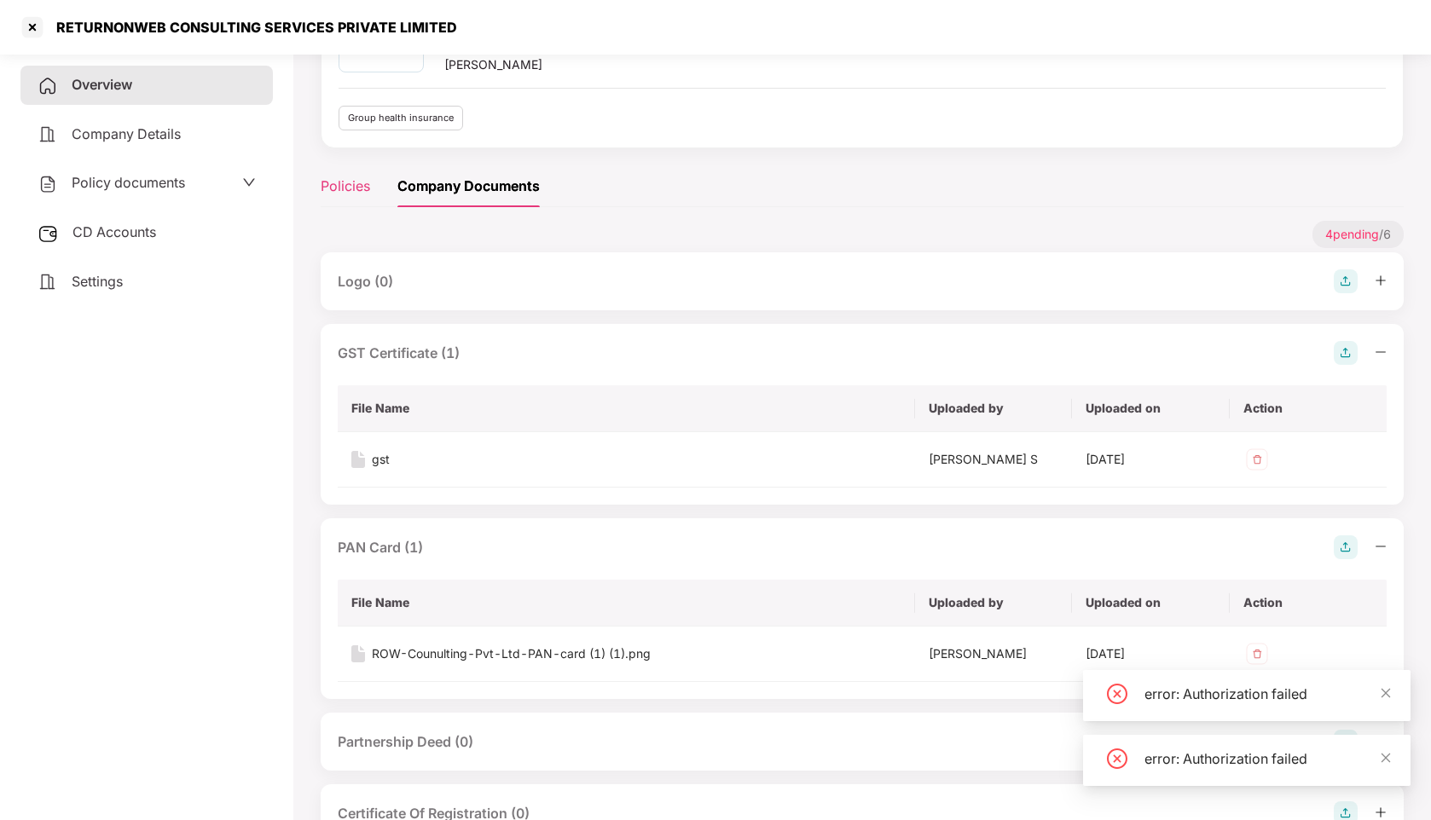
click at [345, 197] on div "Policies" at bounding box center [345, 186] width 49 height 42
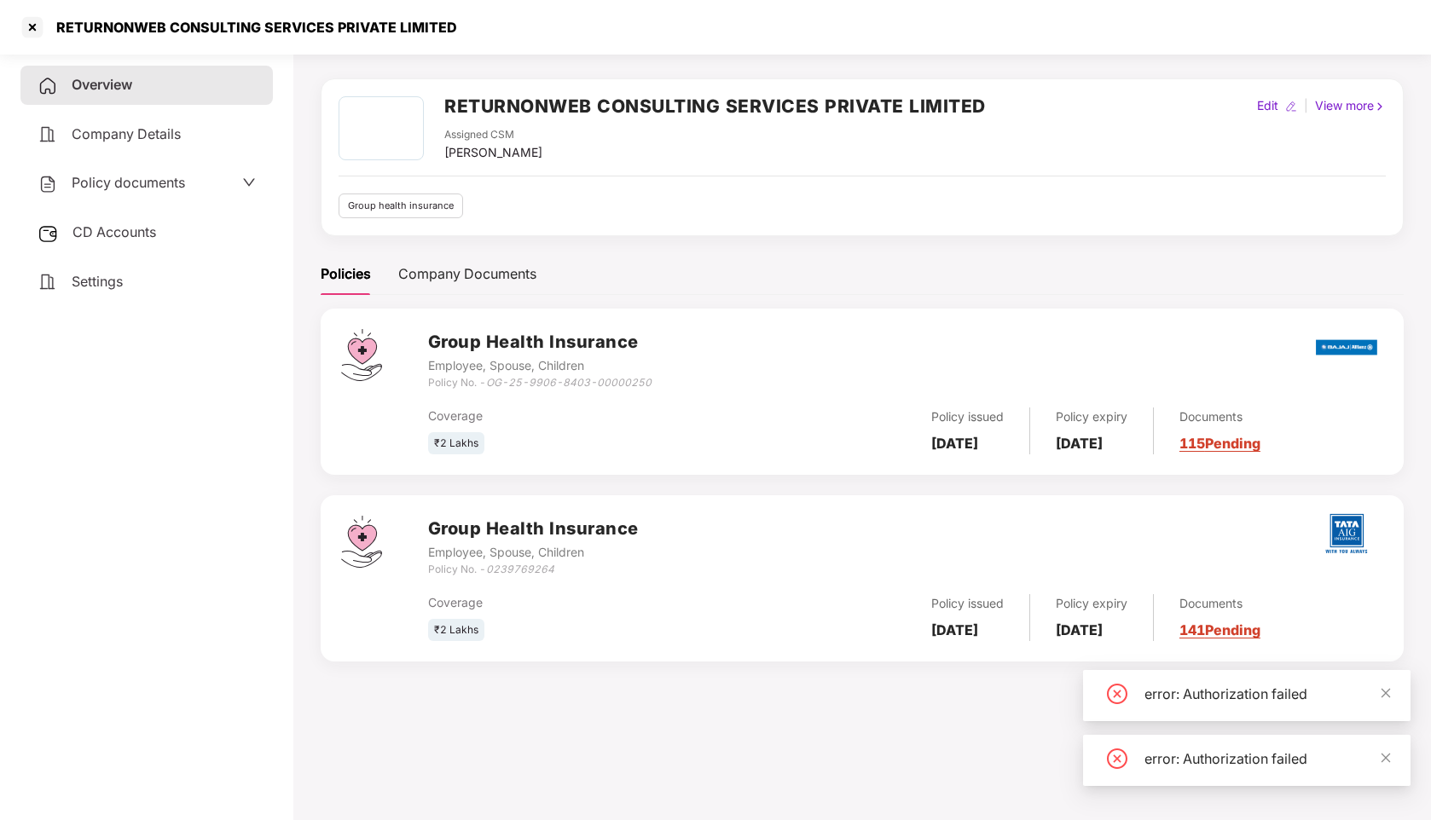
scroll to position [47, 0]
click at [137, 140] on span "Company Details" at bounding box center [126, 133] width 109 height 17
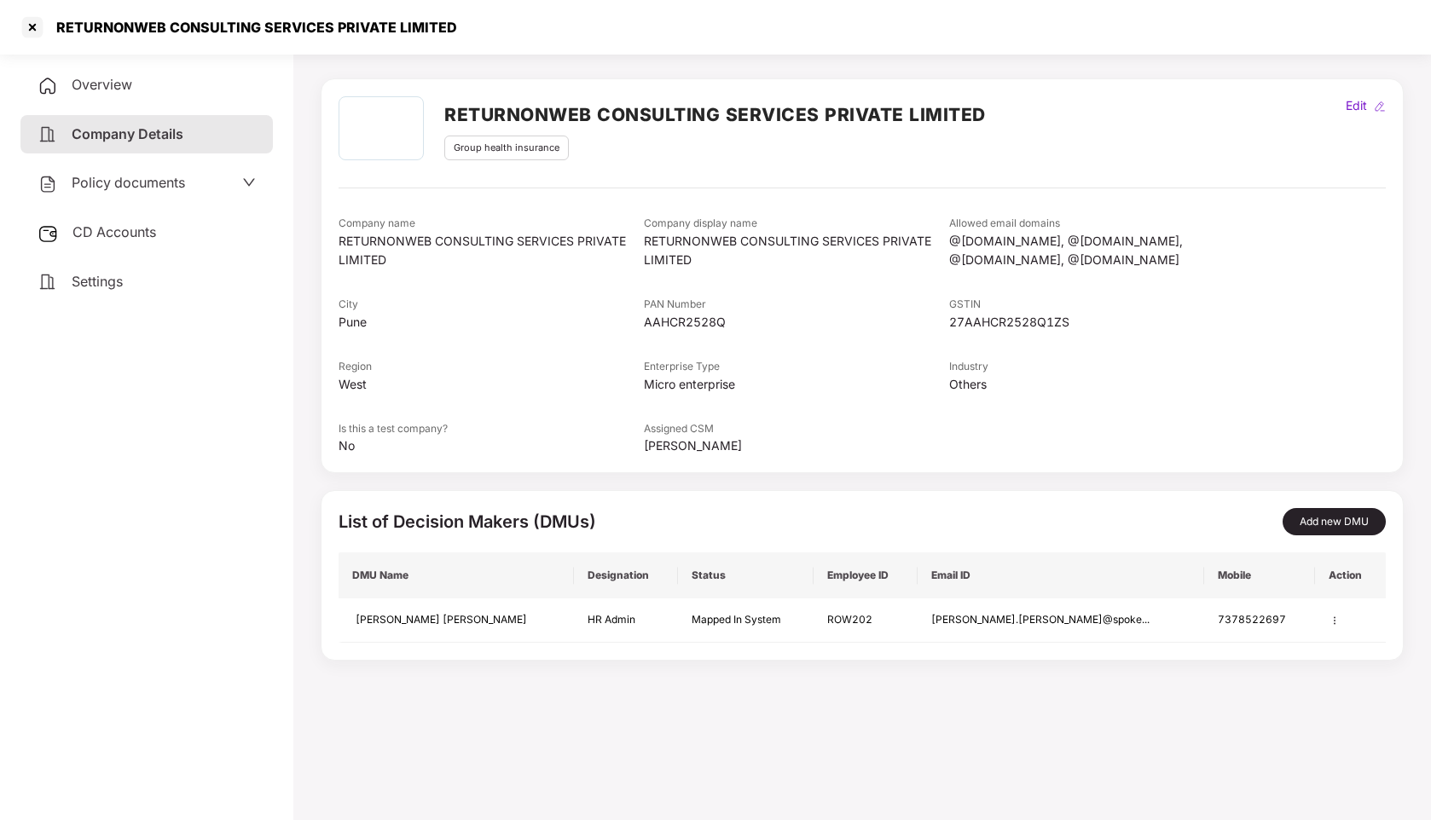
click at [128, 229] on span "CD Accounts" at bounding box center [114, 231] width 84 height 17
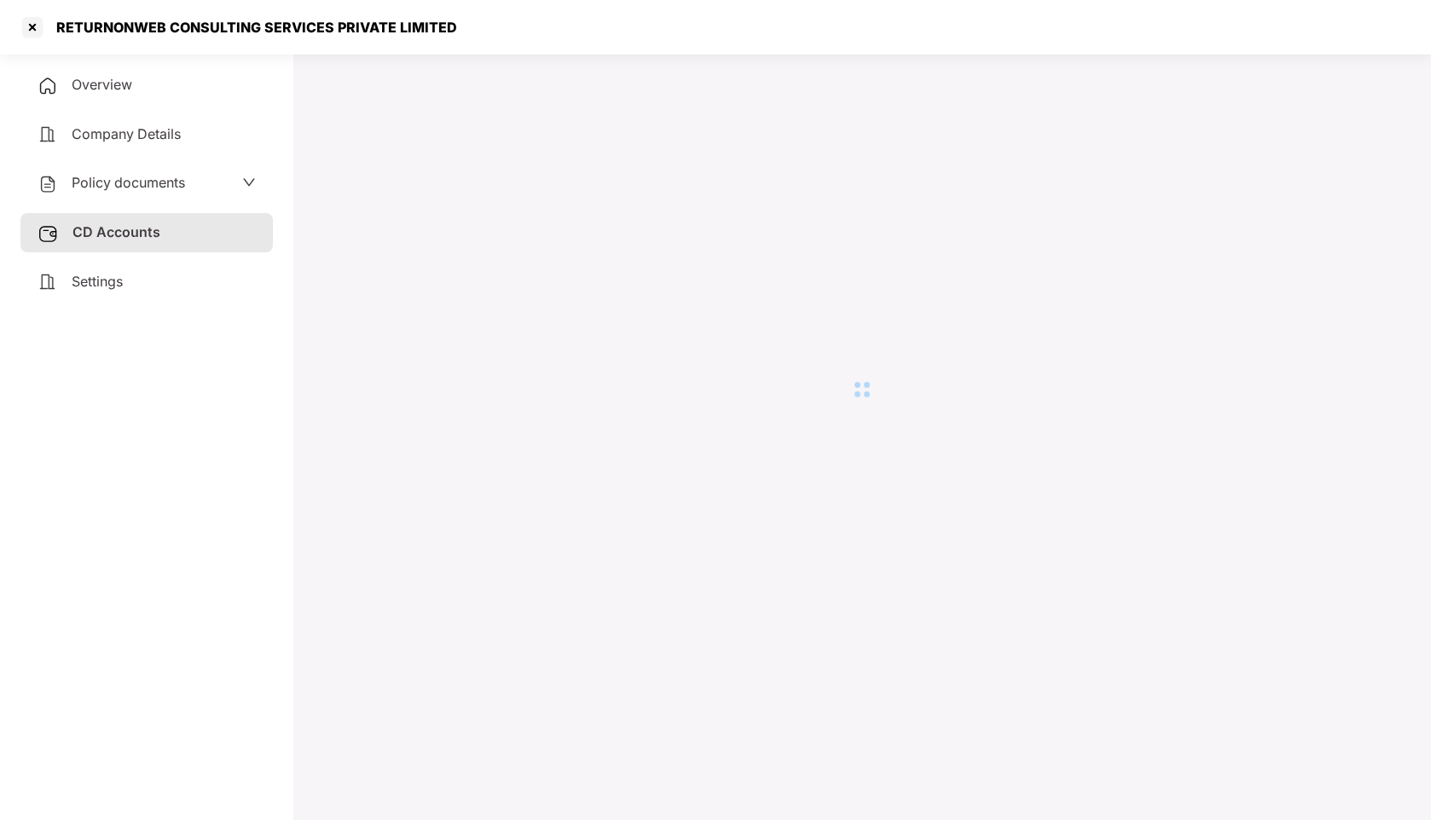
click at [89, 72] on div "Overview" at bounding box center [146, 85] width 252 height 39
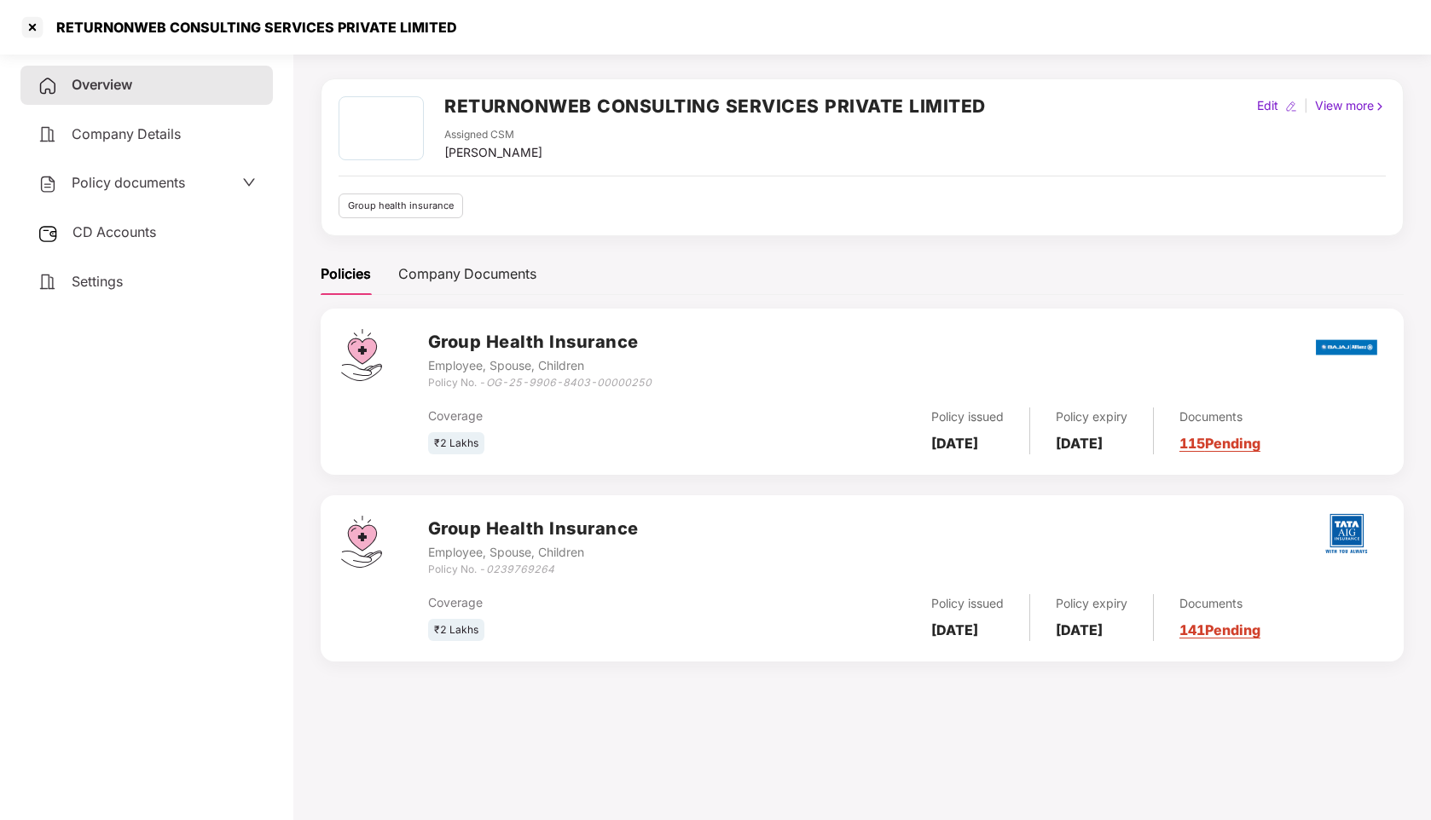
click at [96, 226] on span "CD Accounts" at bounding box center [114, 231] width 84 height 17
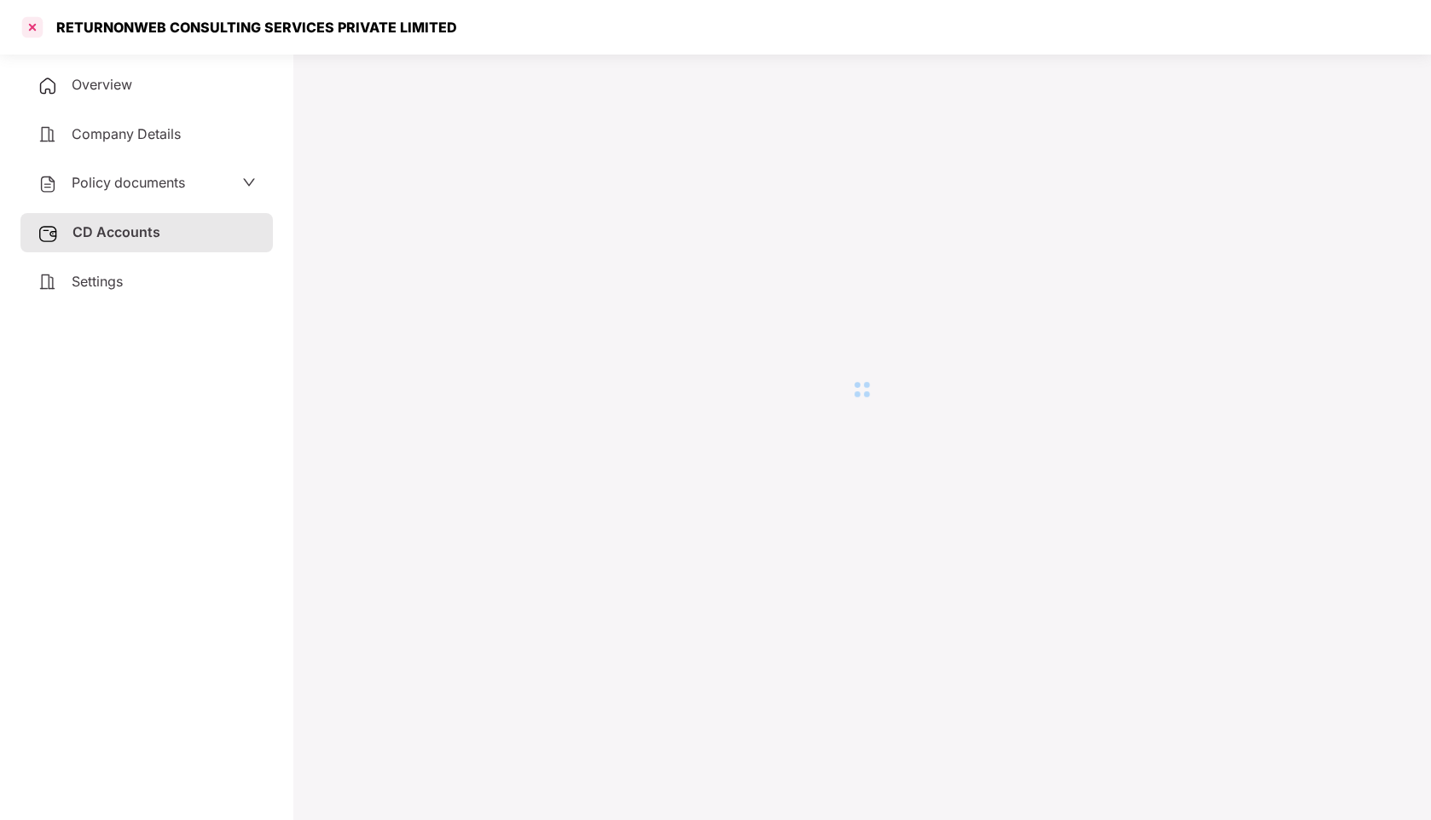
click at [32, 26] on div at bounding box center [32, 27] width 27 height 27
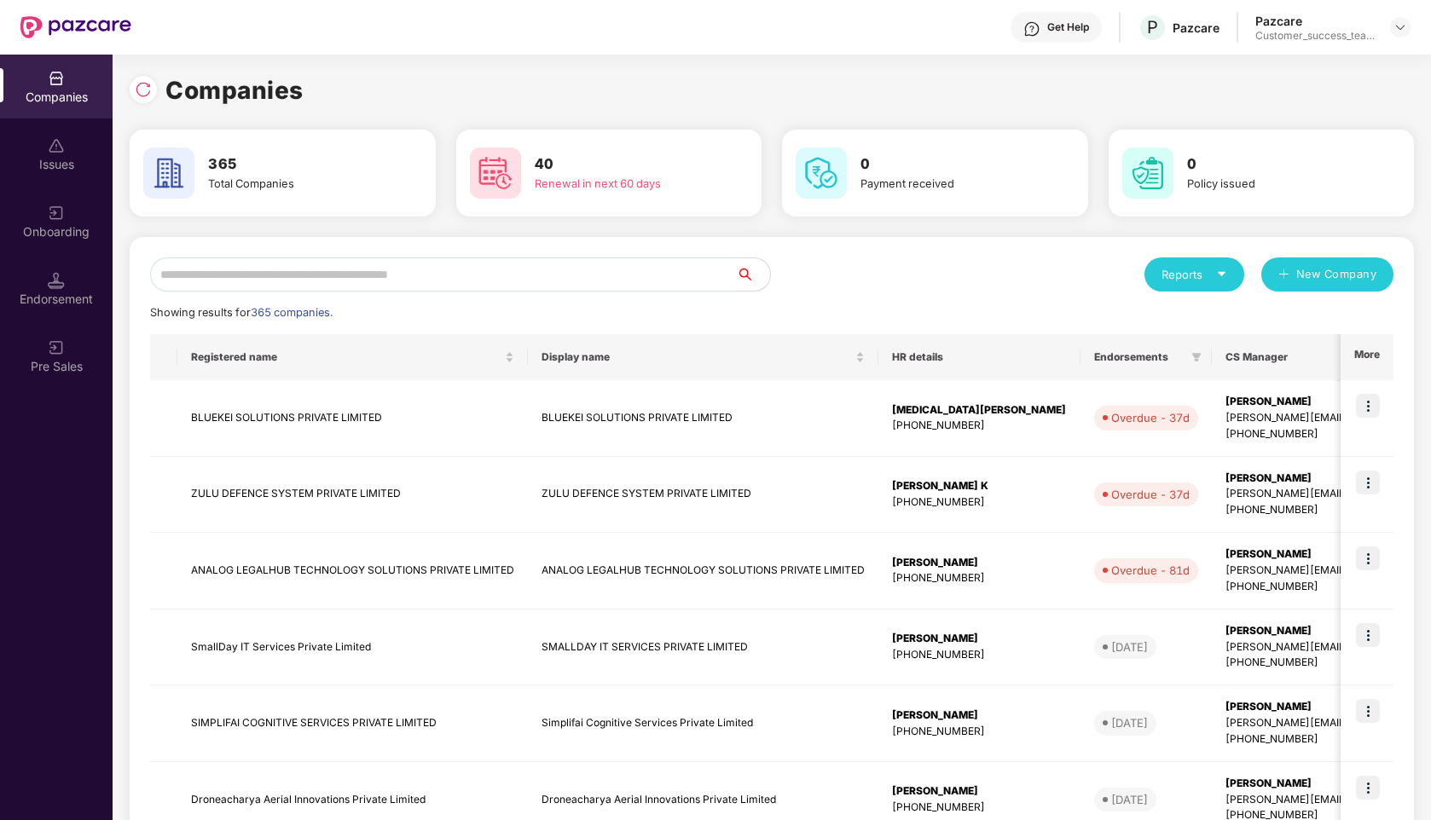
scroll to position [0, 0]
click at [259, 271] on input "text" at bounding box center [443, 275] width 586 height 34
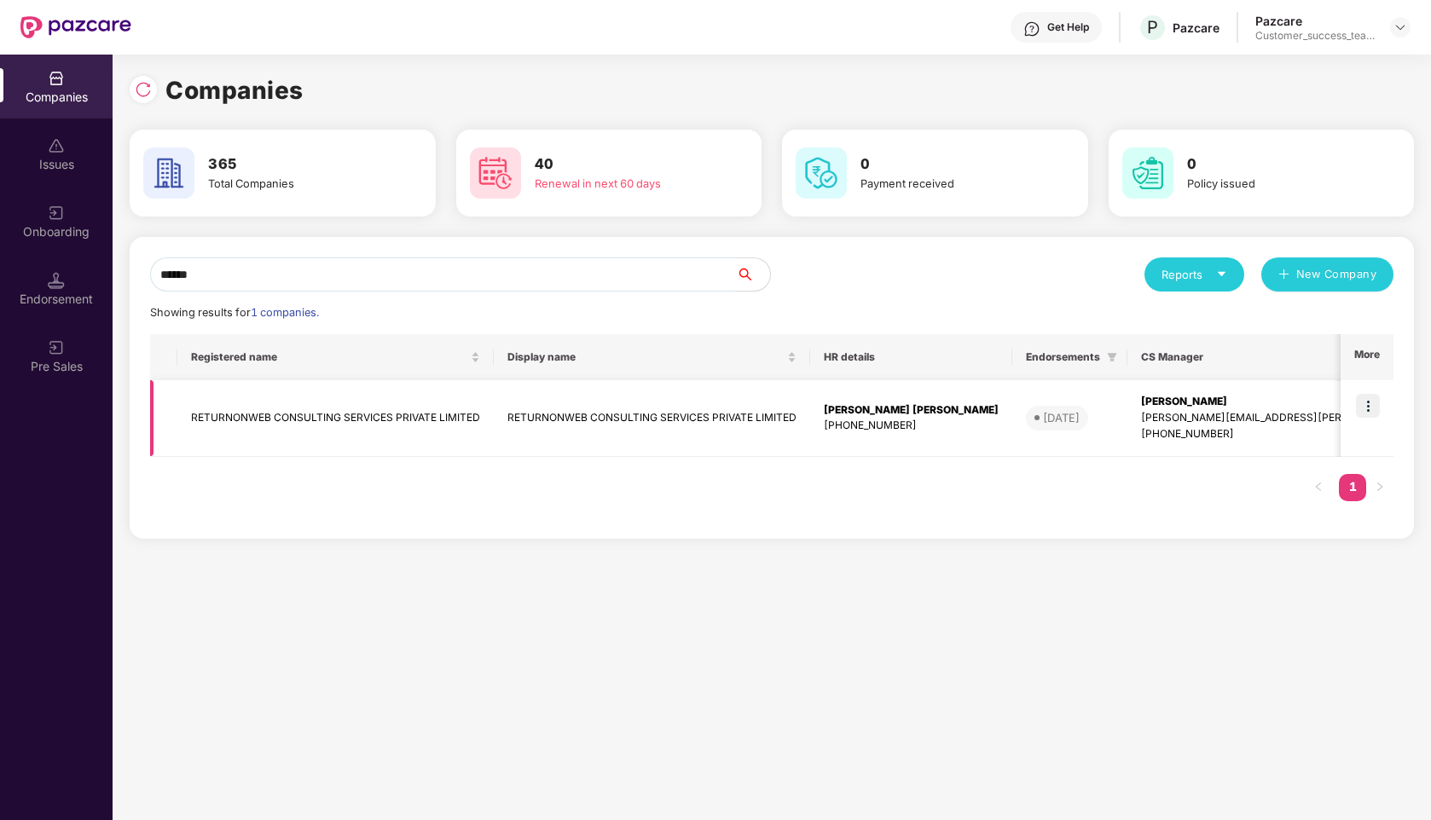
type input "******"
click at [337, 427] on td "RETURNONWEB CONSULTING SERVICES PRIVATE LIMITED" at bounding box center [335, 418] width 316 height 77
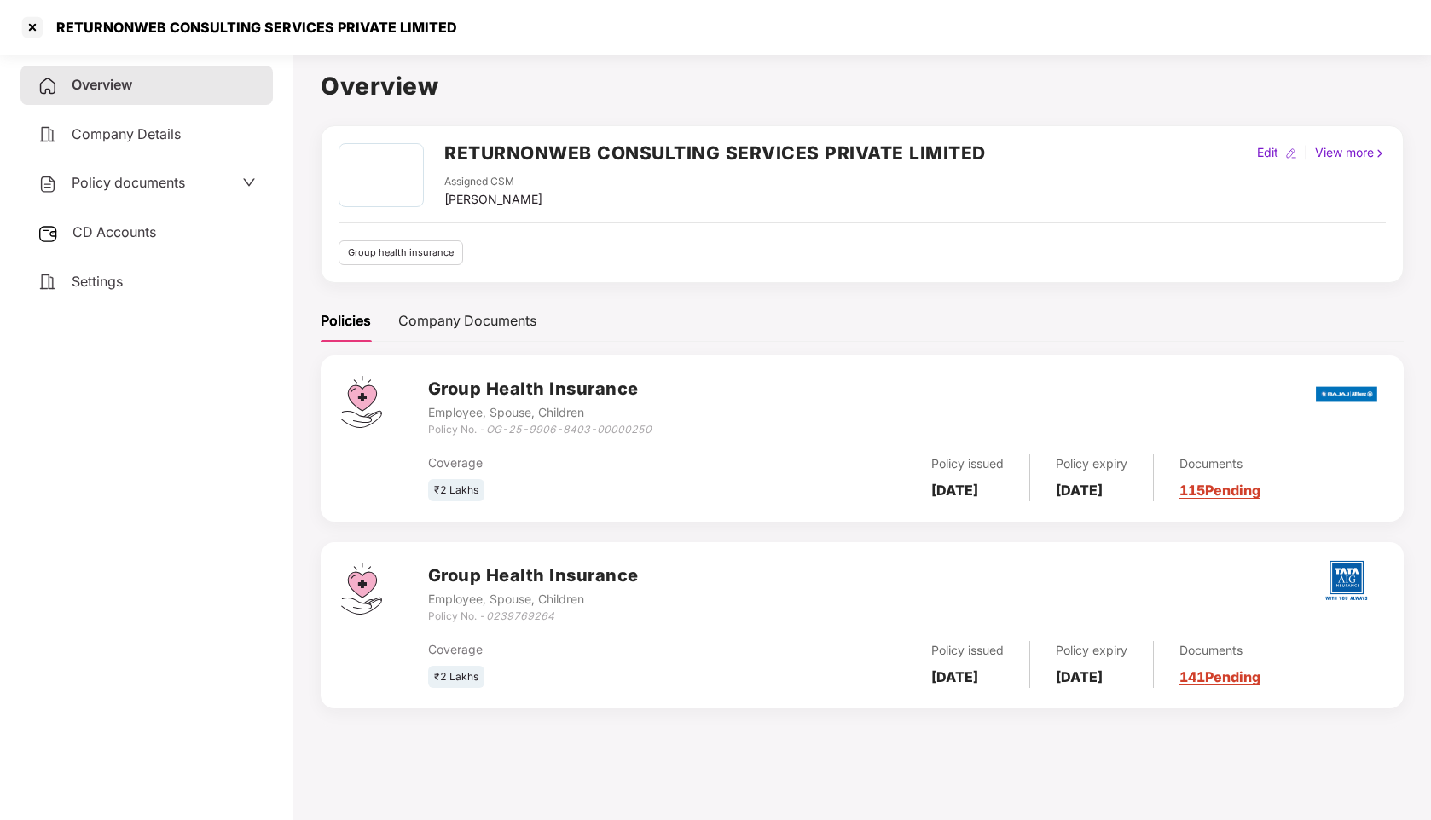
click at [186, 182] on div "Policy documents" at bounding box center [147, 183] width 218 height 22
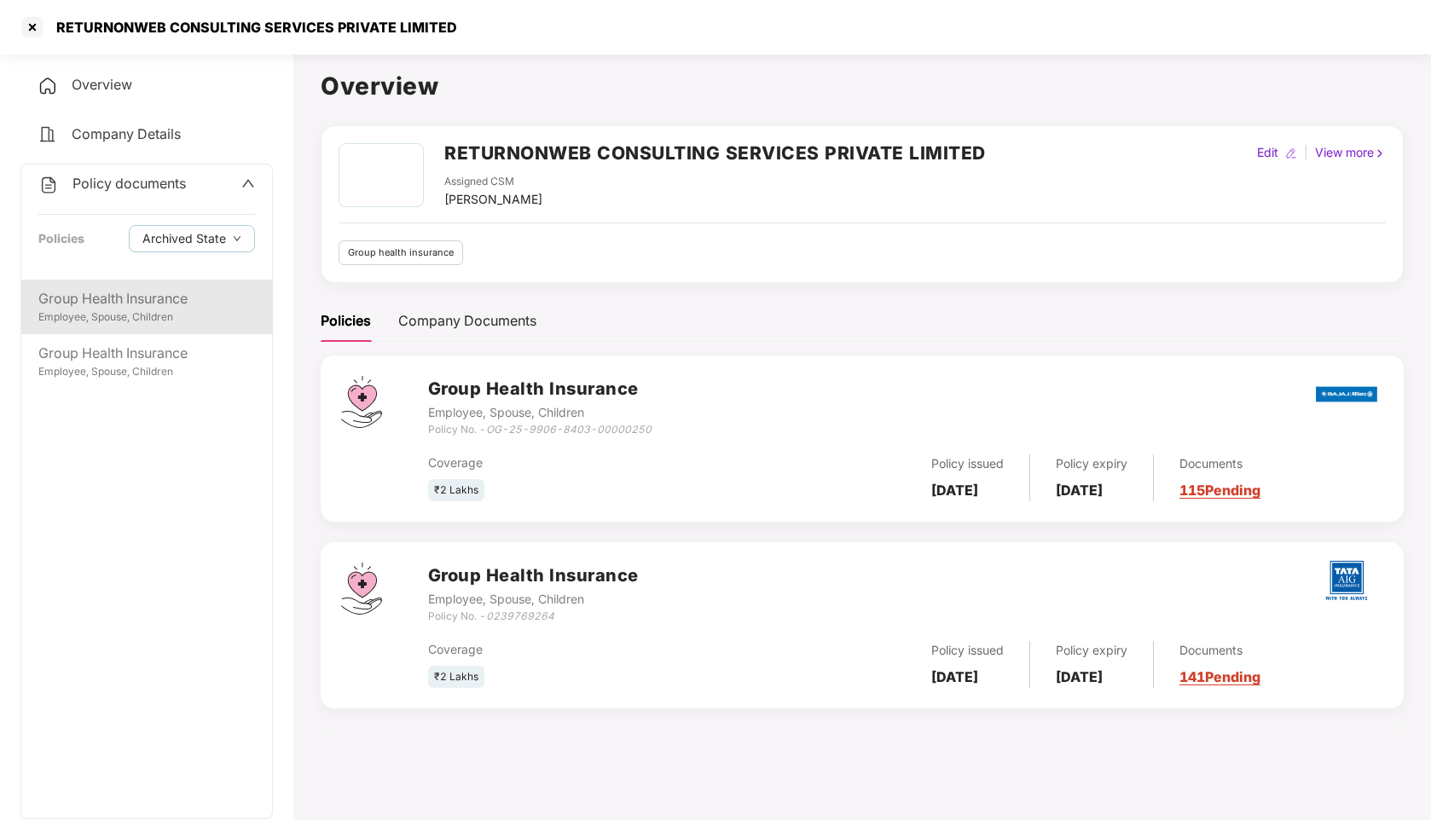
click at [112, 304] on div "Group Health Insurance" at bounding box center [146, 298] width 217 height 21
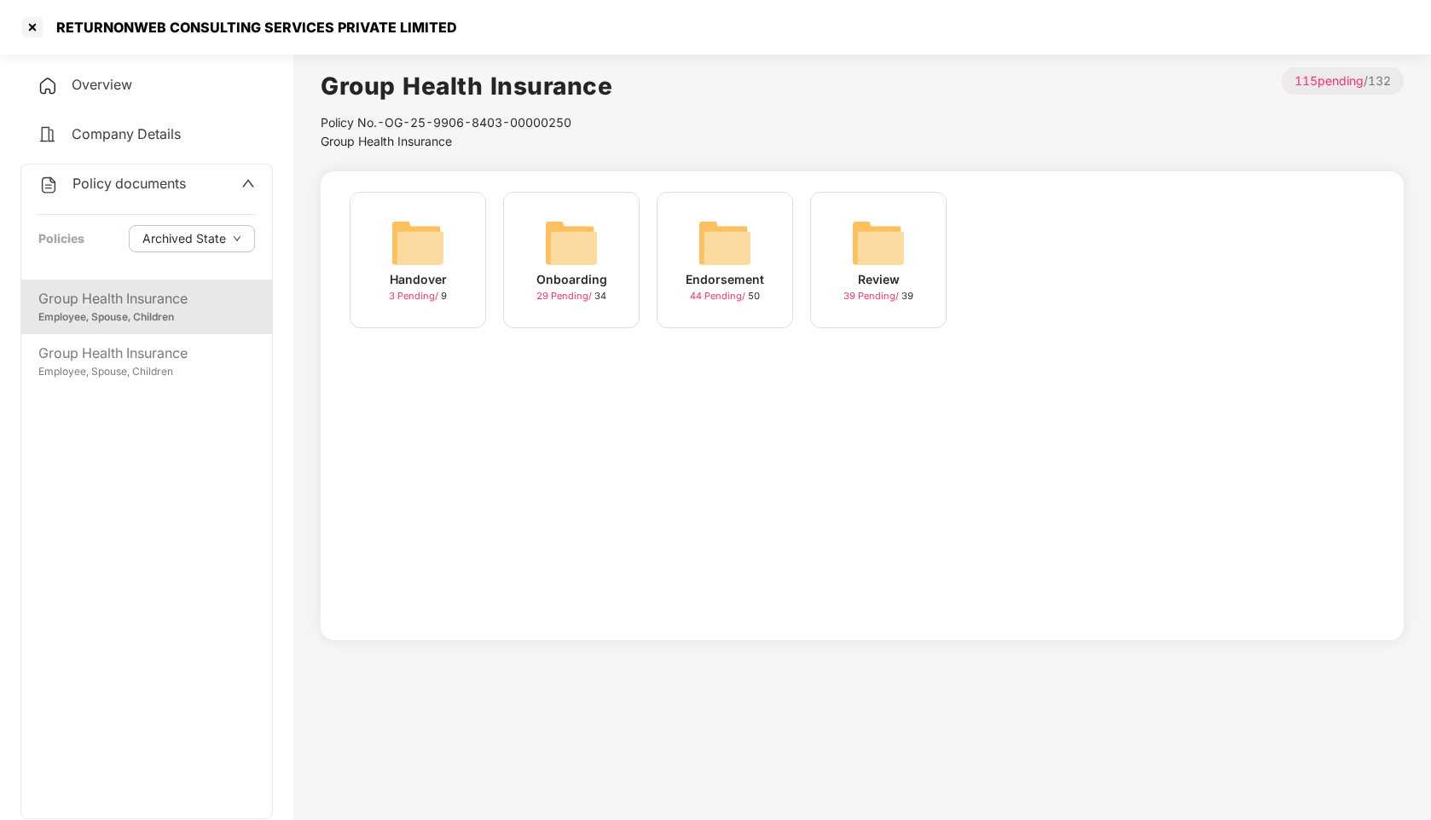
click at [426, 241] on img at bounding box center [418, 243] width 55 height 55
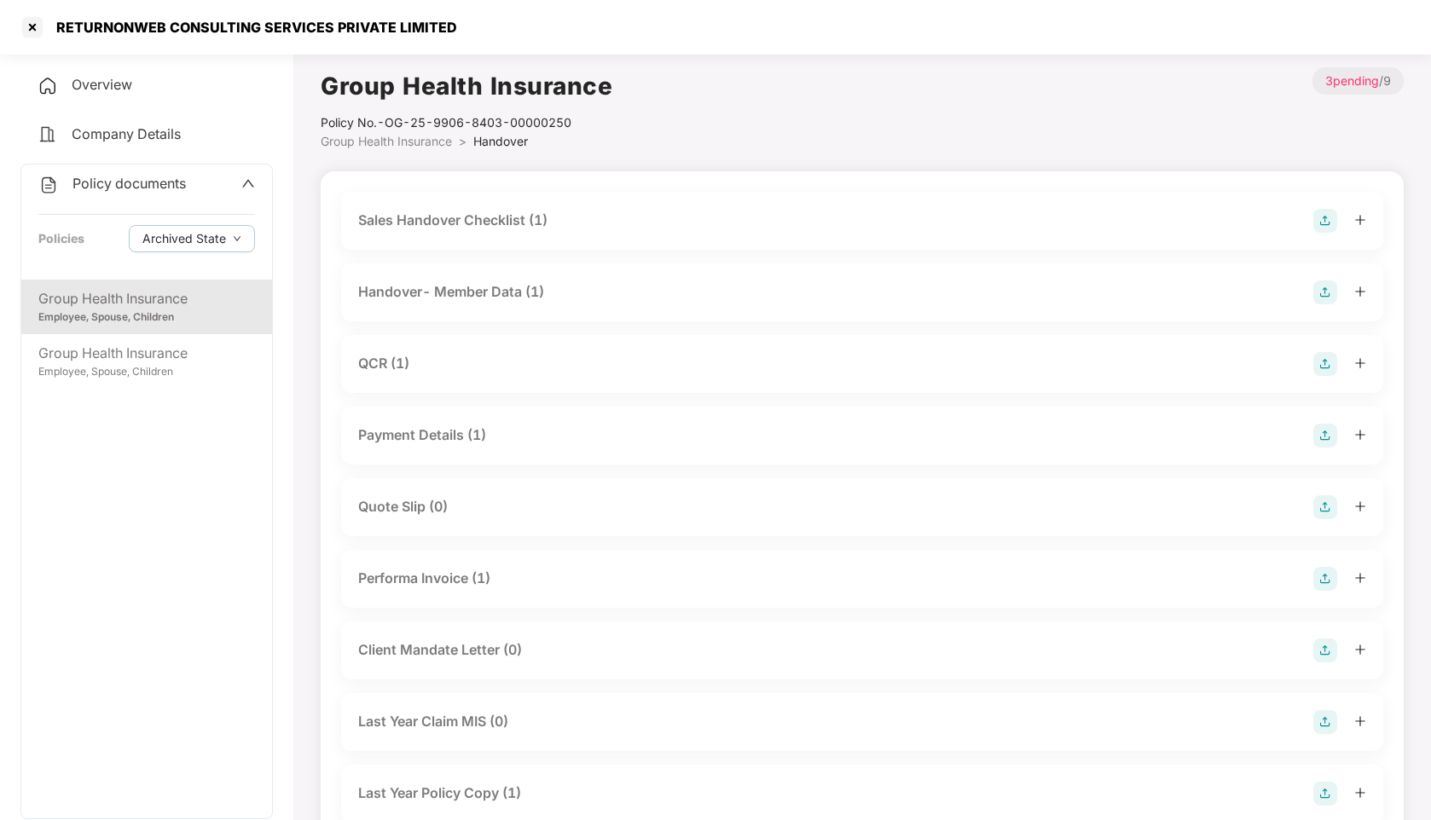
click at [159, 304] on div "Group Health Insurance" at bounding box center [146, 298] width 217 height 21
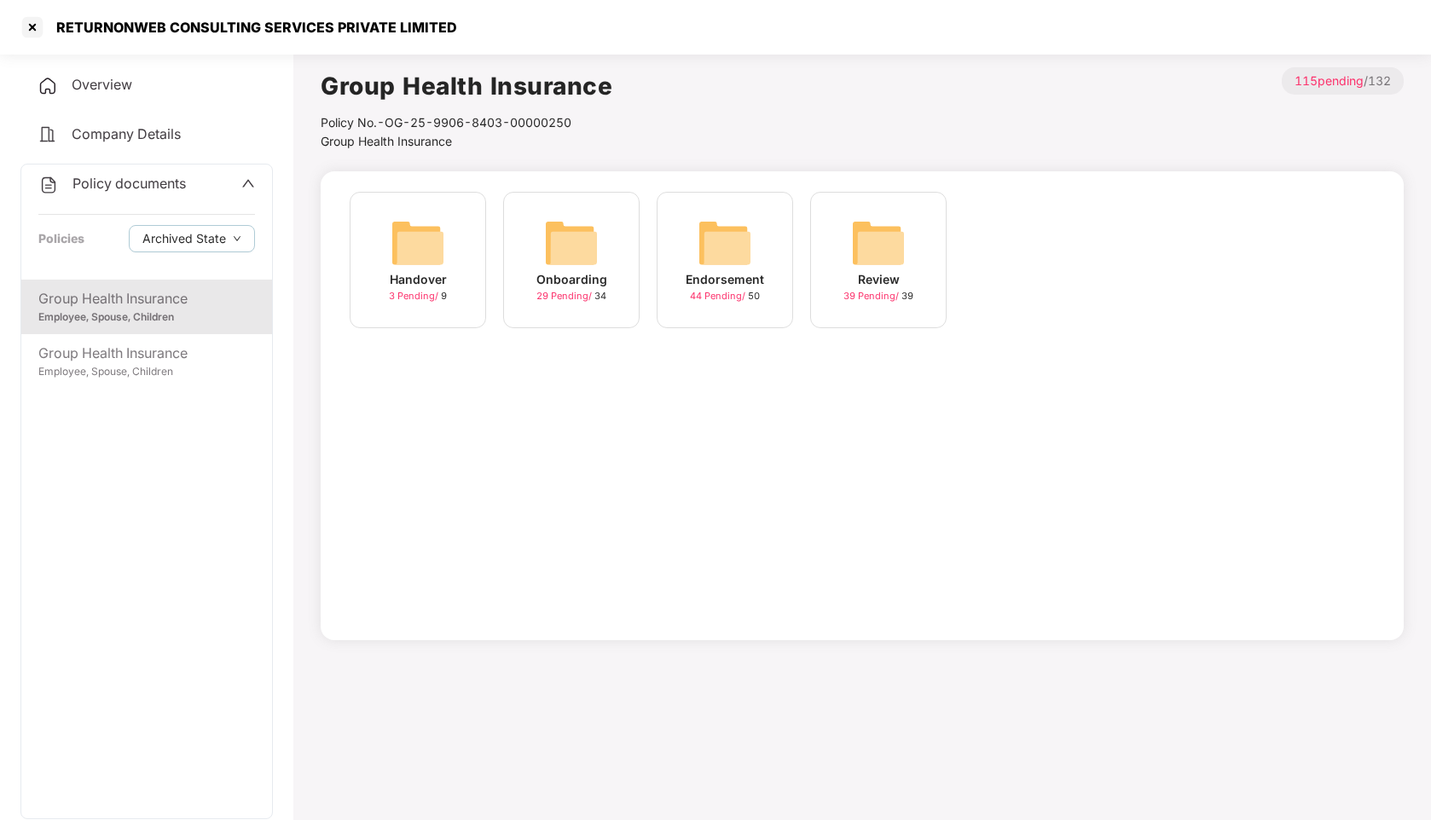
click at [563, 236] on img at bounding box center [571, 243] width 55 height 55
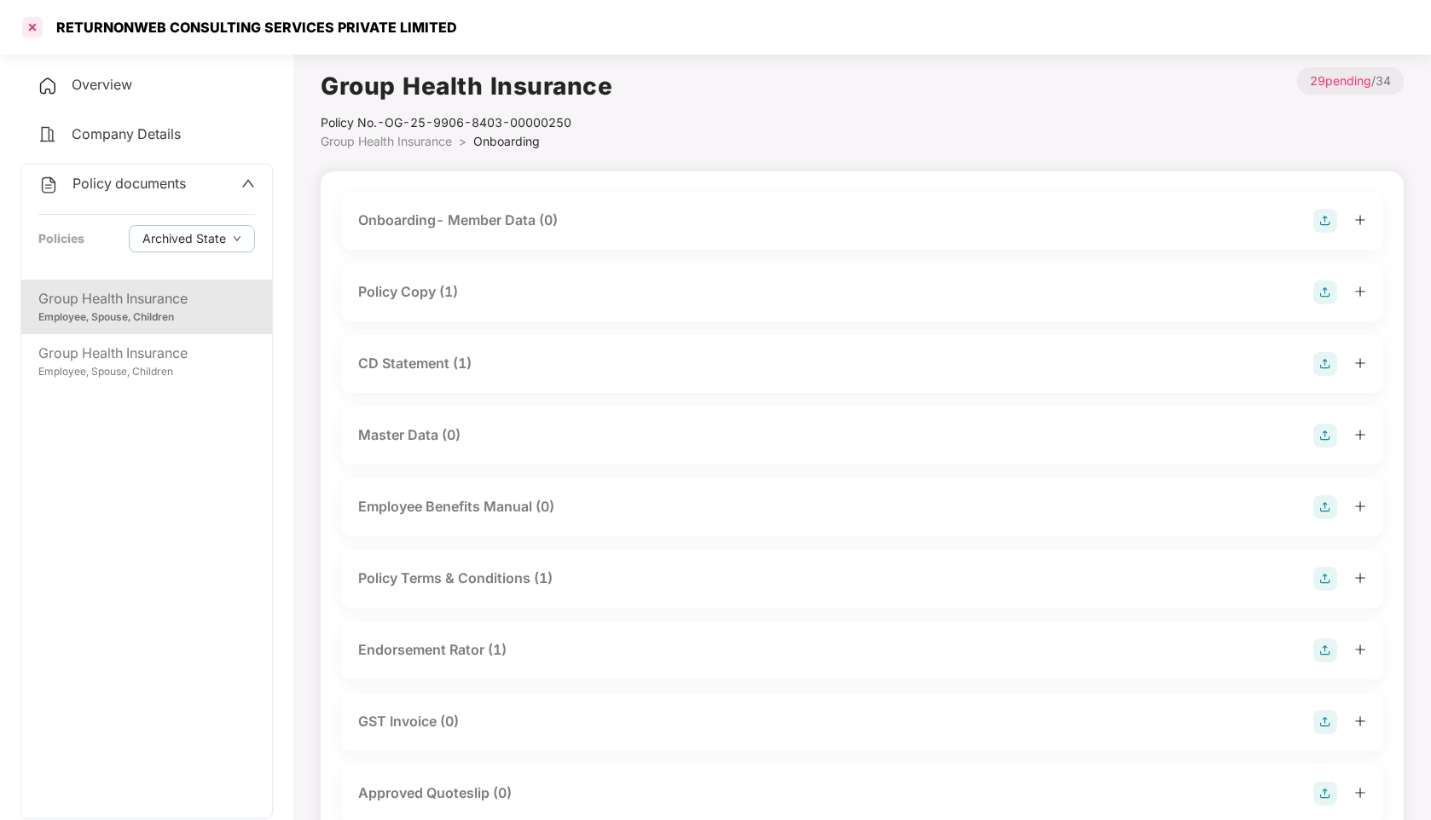
click at [29, 32] on div at bounding box center [32, 27] width 27 height 27
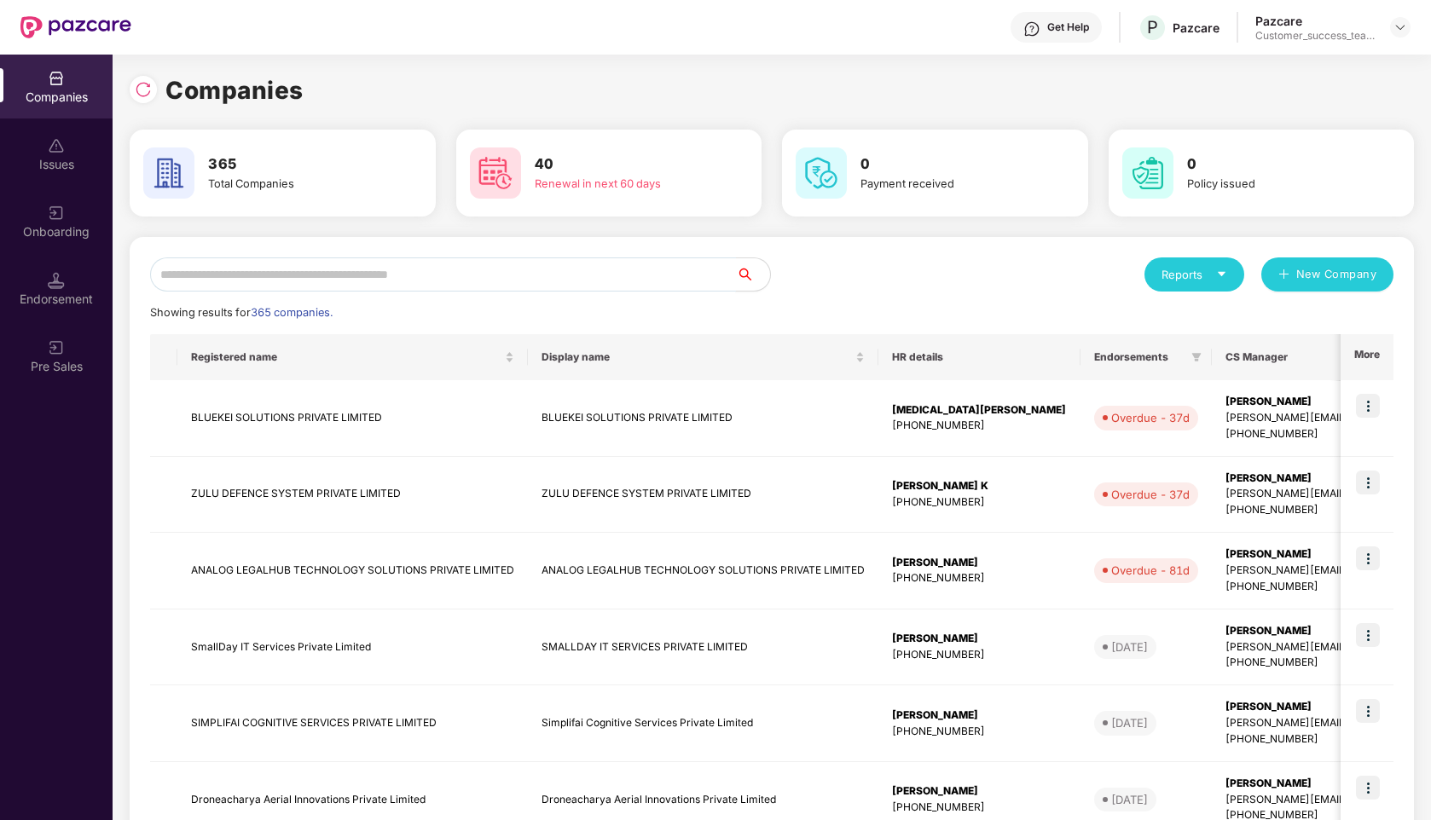
click at [267, 288] on input "text" at bounding box center [443, 275] width 586 height 34
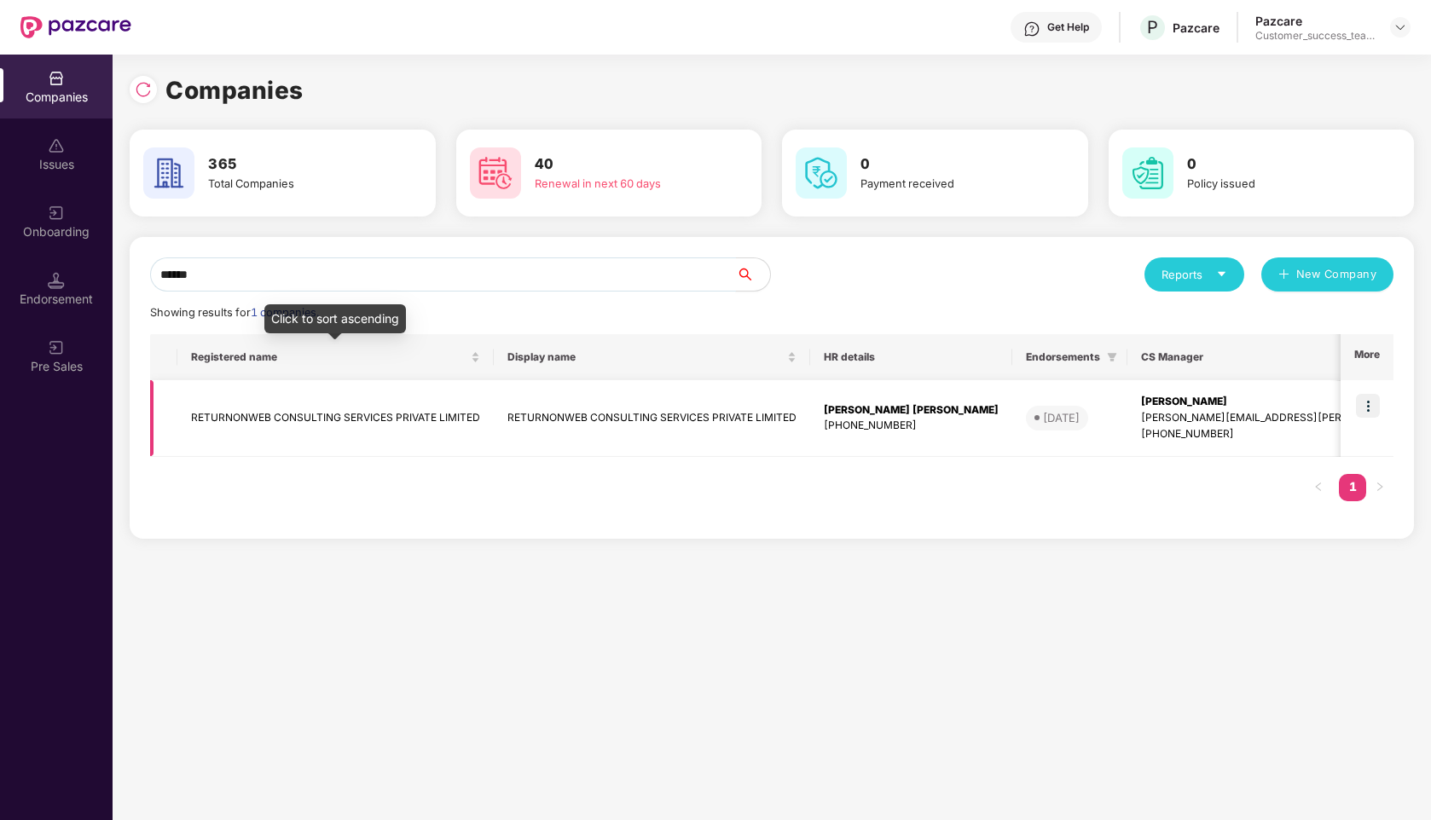
type input "******"
click at [291, 417] on td "RETURNONWEB CONSULTING SERVICES PRIVATE LIMITED" at bounding box center [335, 418] width 316 height 77
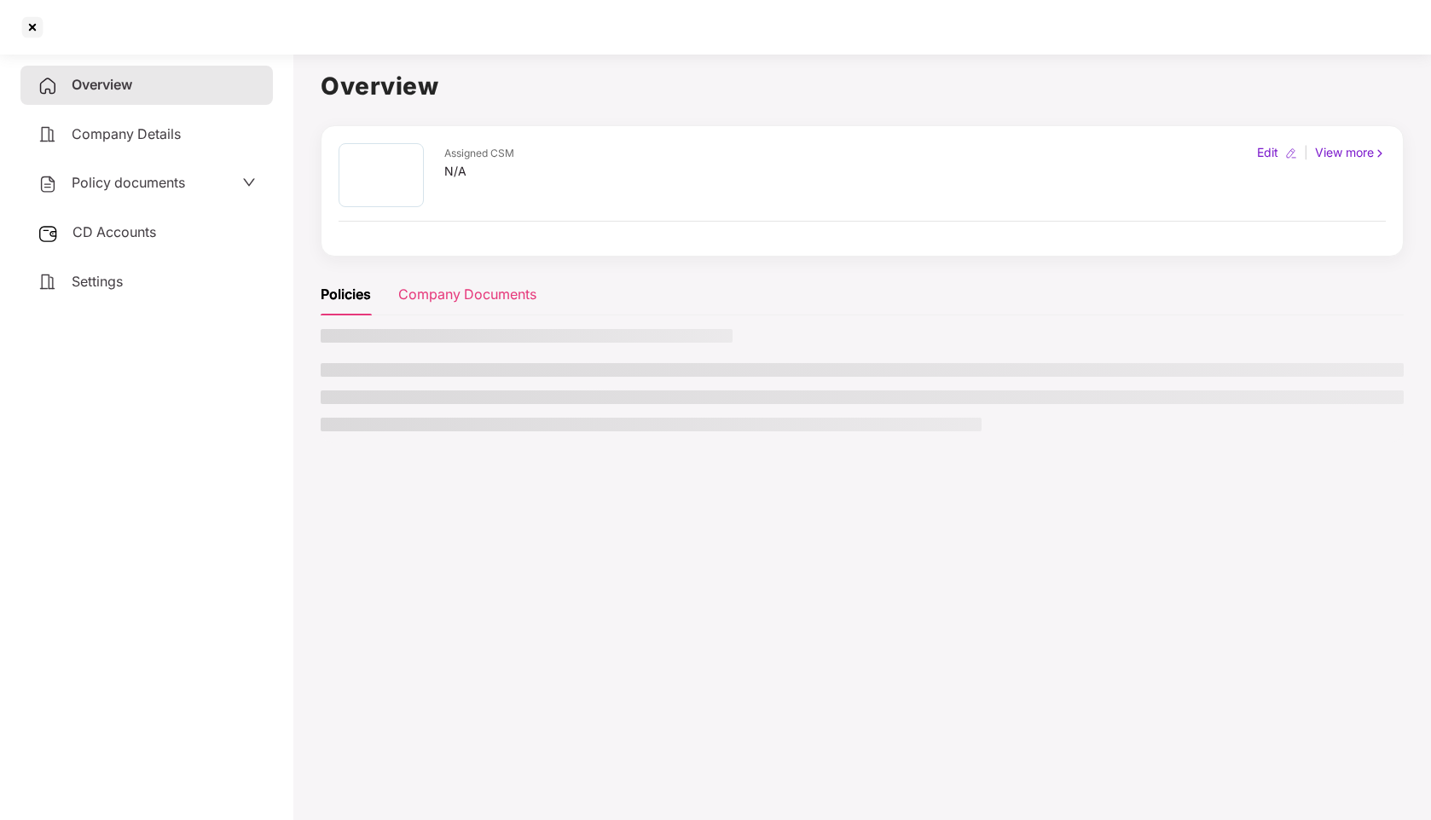
click at [453, 287] on div "Company Documents" at bounding box center [467, 294] width 138 height 21
click at [339, 298] on div "Policies" at bounding box center [345, 294] width 49 height 21
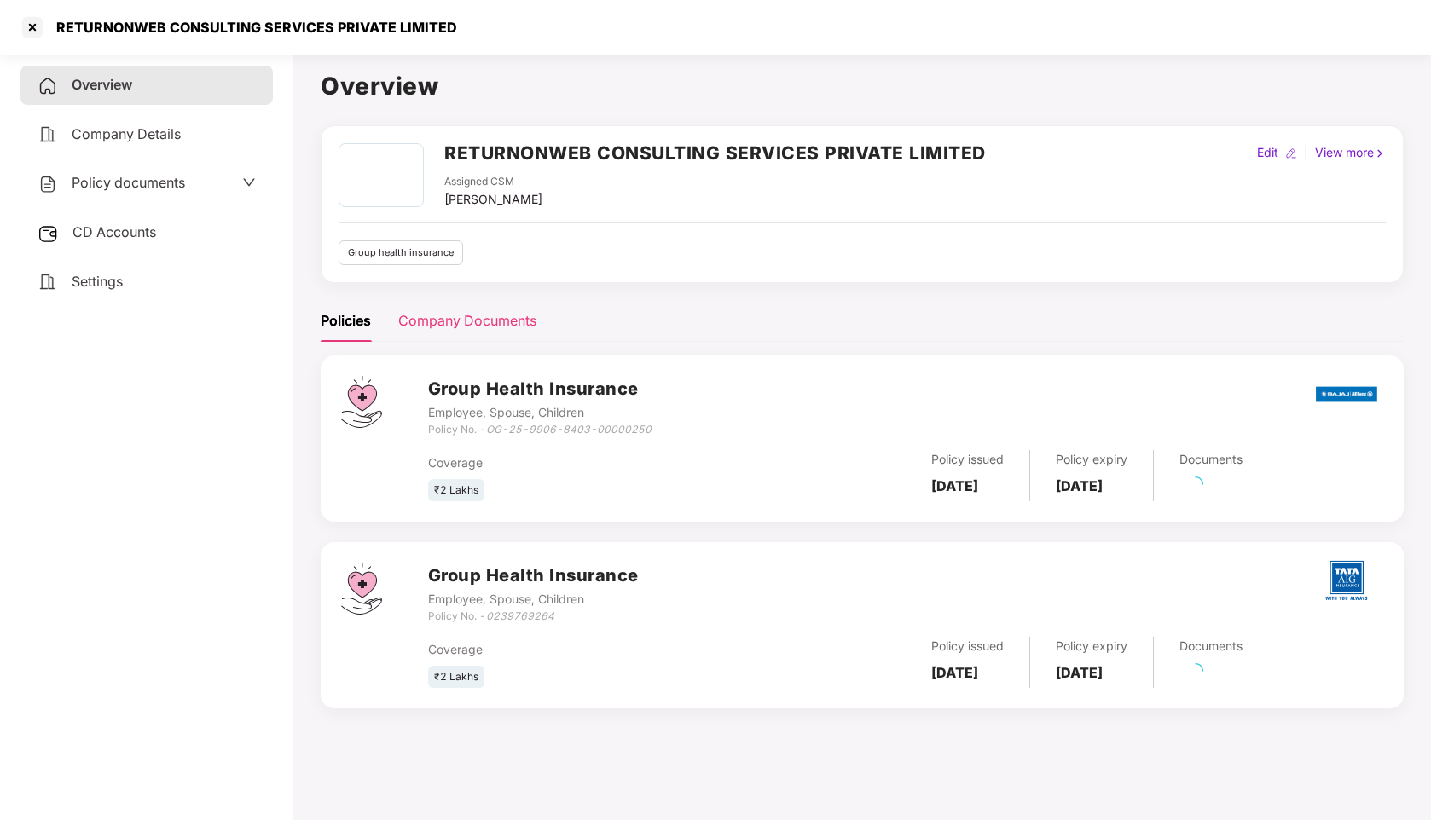
click at [433, 300] on div "Company Documents" at bounding box center [467, 321] width 138 height 42
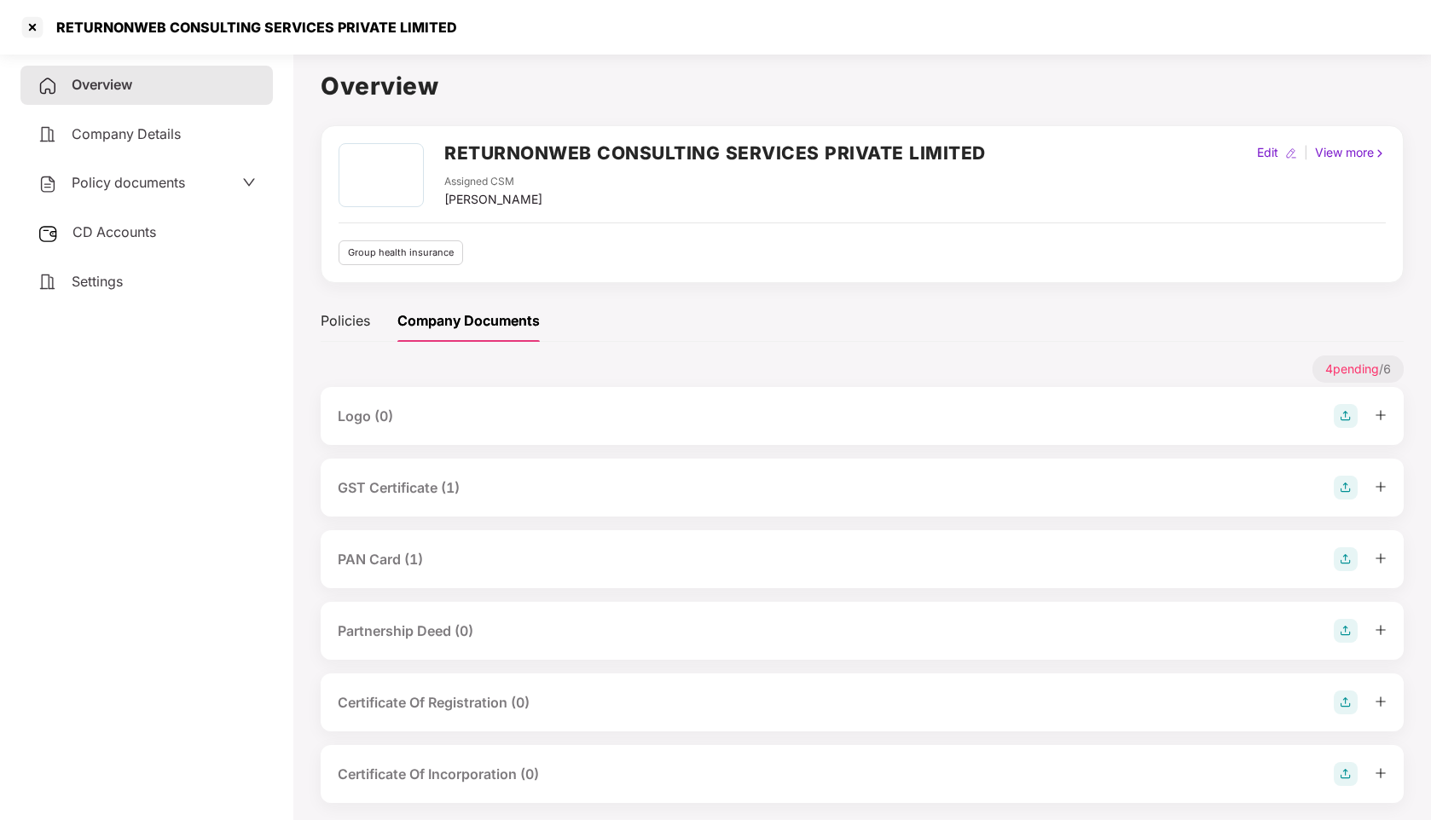
click at [382, 495] on div "GST Certificate (1)" at bounding box center [399, 488] width 122 height 21
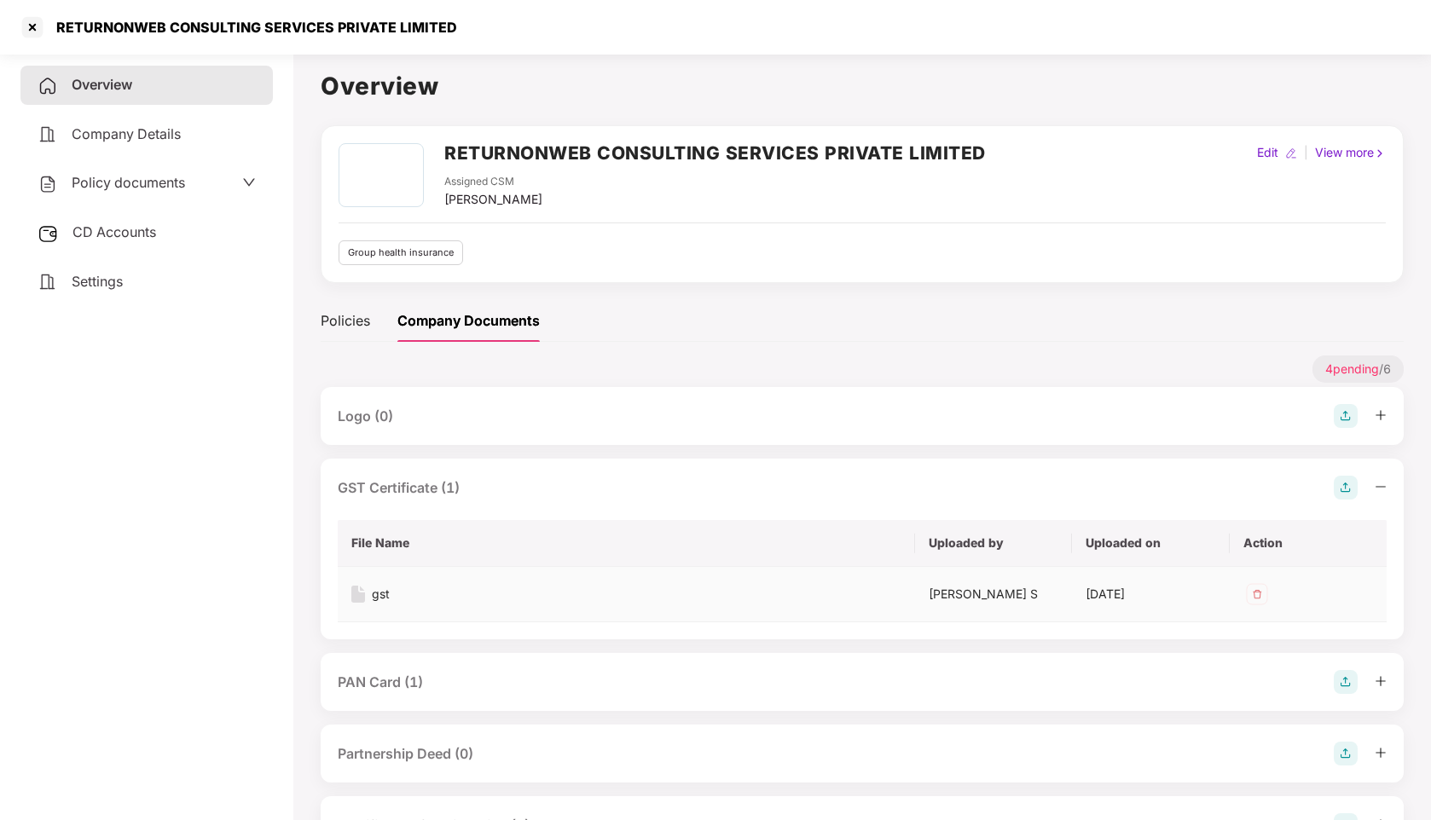
click at [379, 597] on div "gst" at bounding box center [381, 594] width 18 height 19
click at [382, 594] on div "gst" at bounding box center [381, 594] width 18 height 19
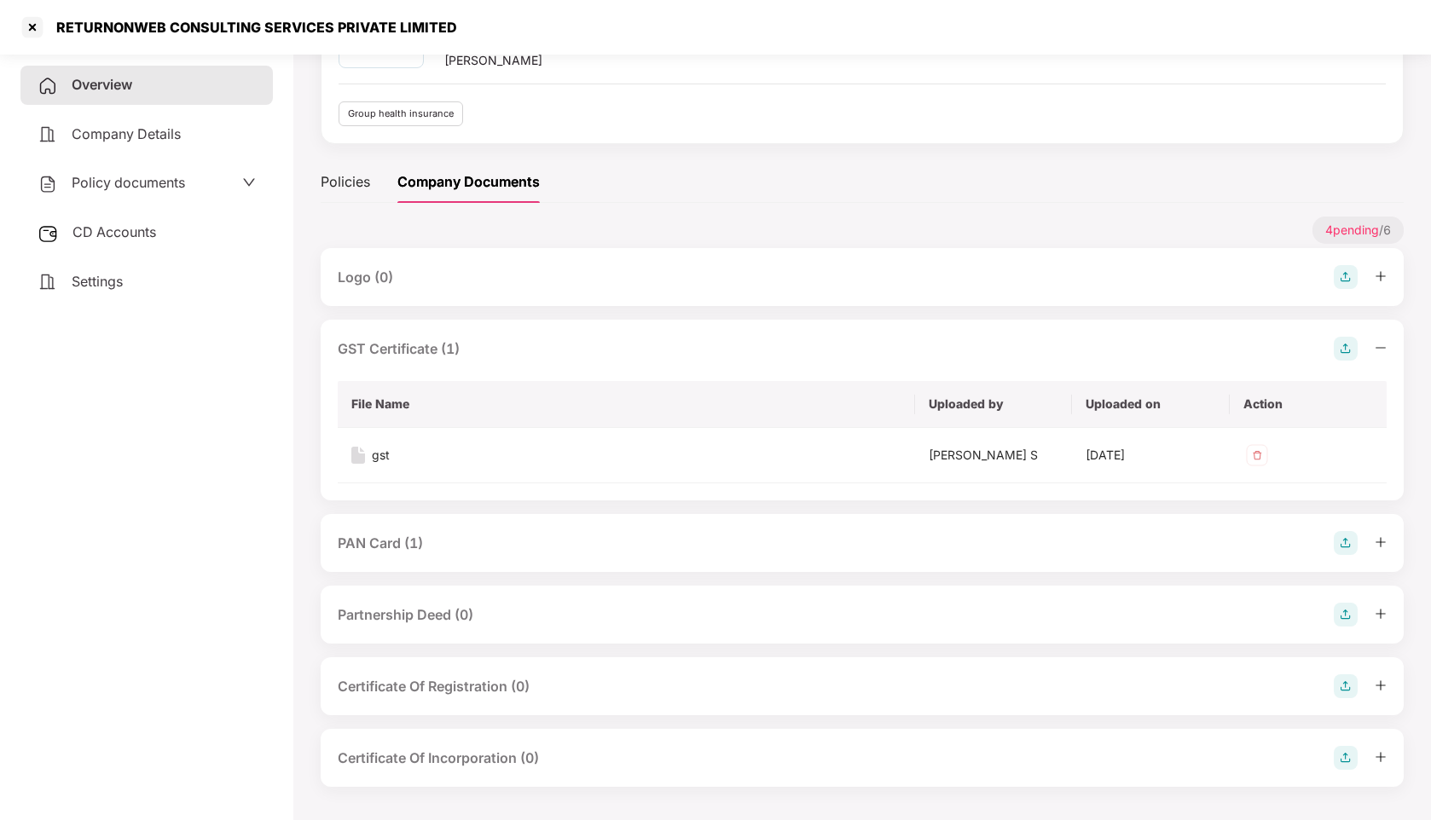
click at [1381, 343] on icon "minus" at bounding box center [1381, 348] width 12 height 12
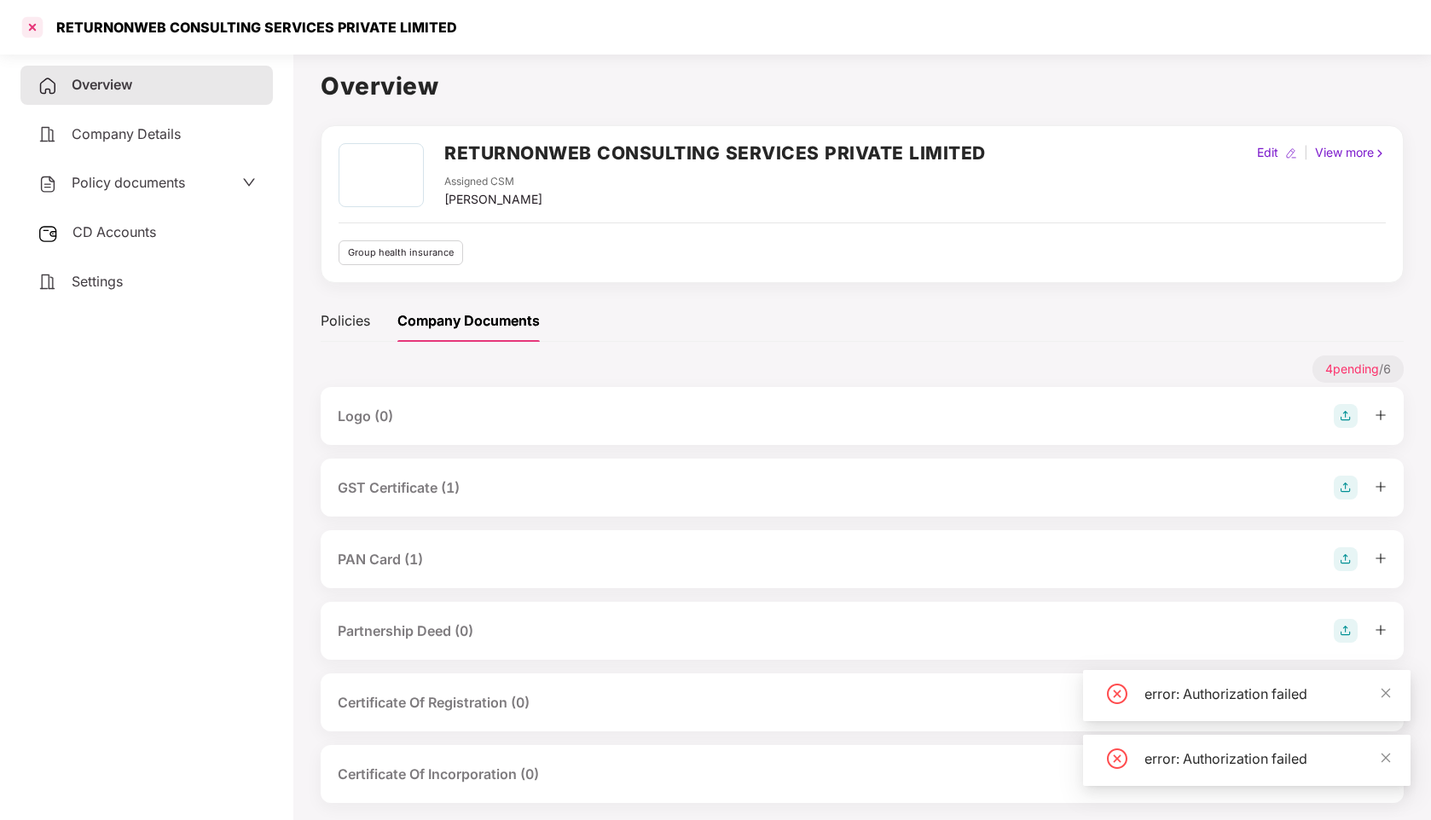
click at [34, 36] on div at bounding box center [32, 27] width 27 height 27
